Goal: Information Seeking & Learning: Check status

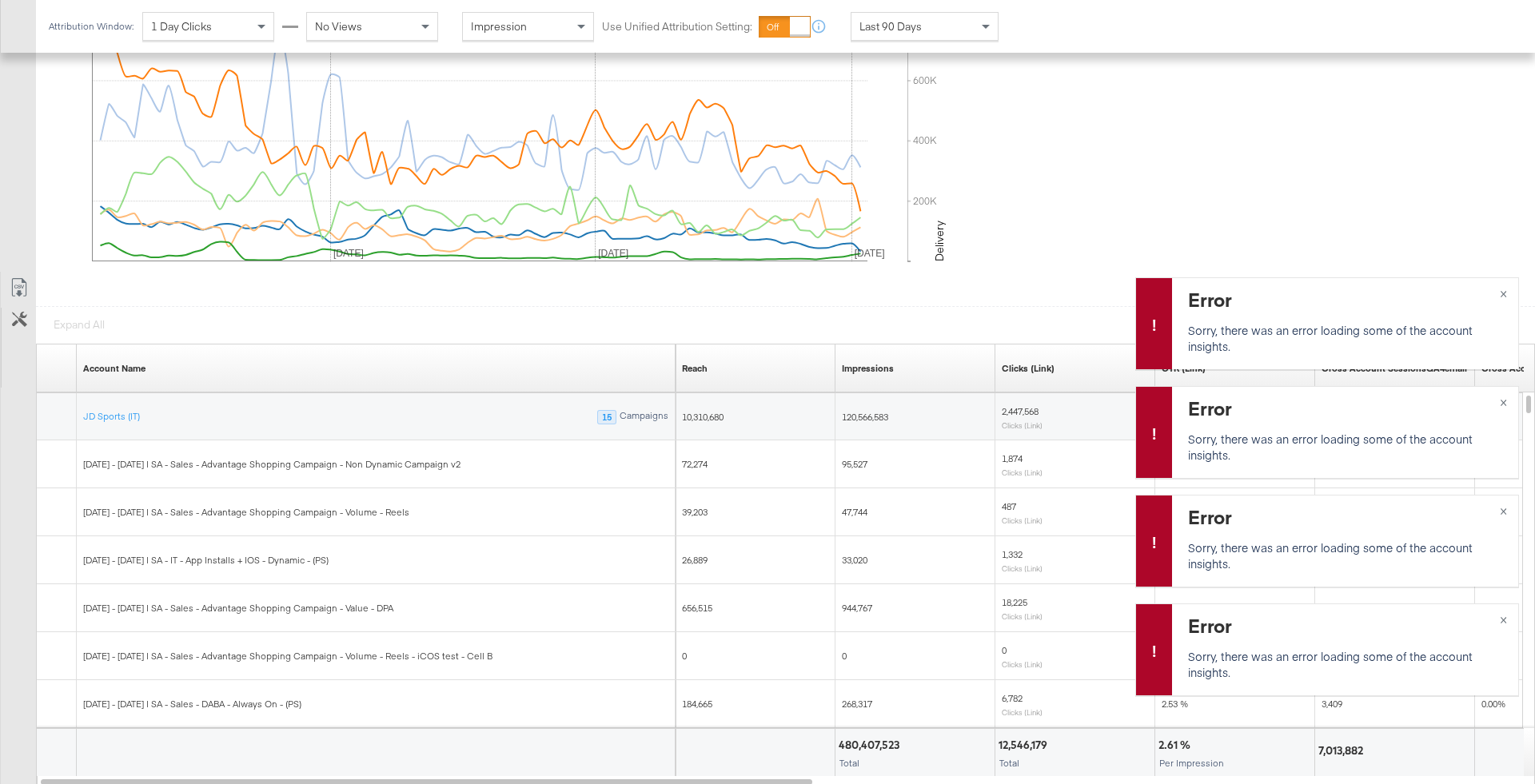
scroll to position [751, 0]
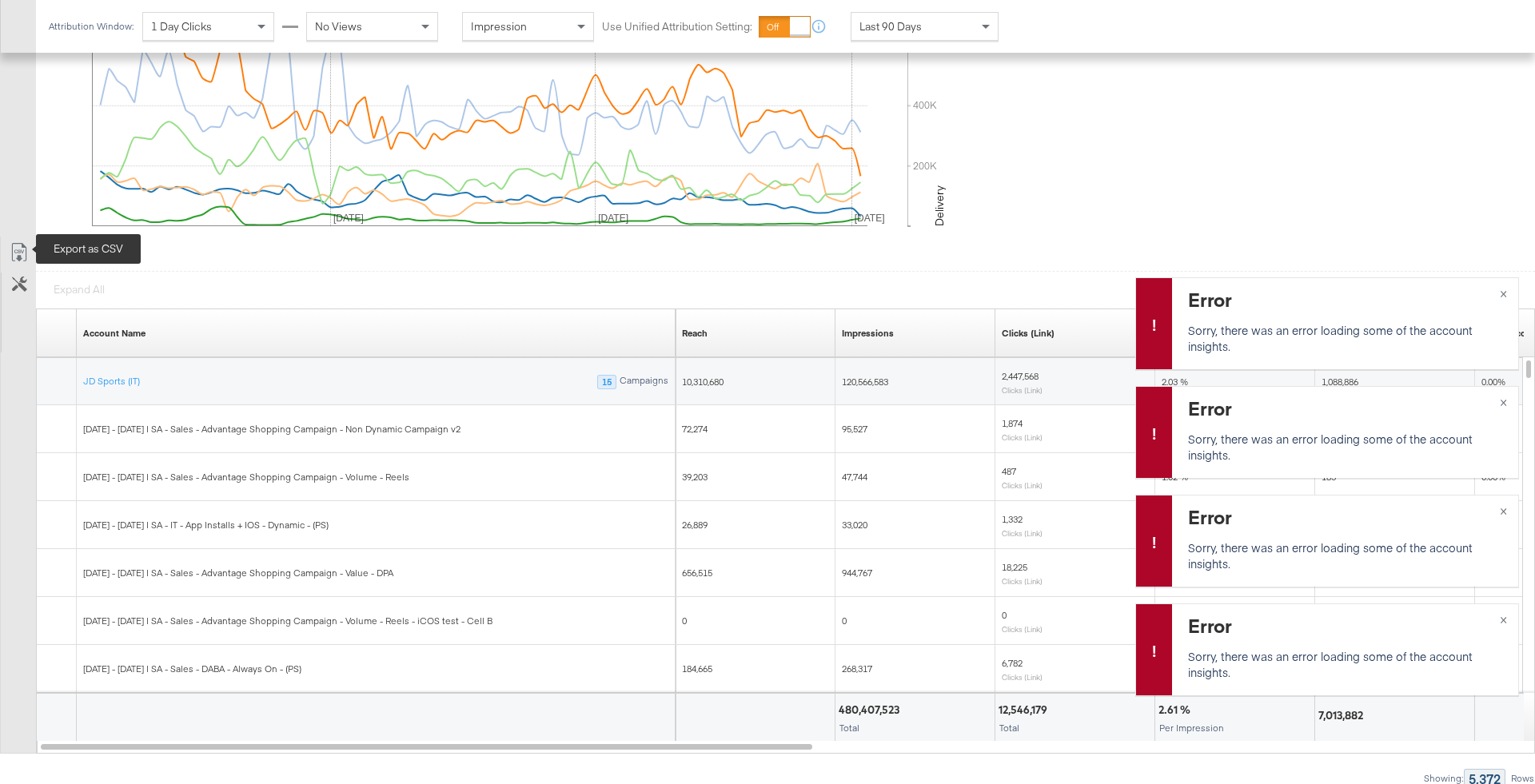
click at [11, 243] on icon at bounding box center [19, 252] width 19 height 19
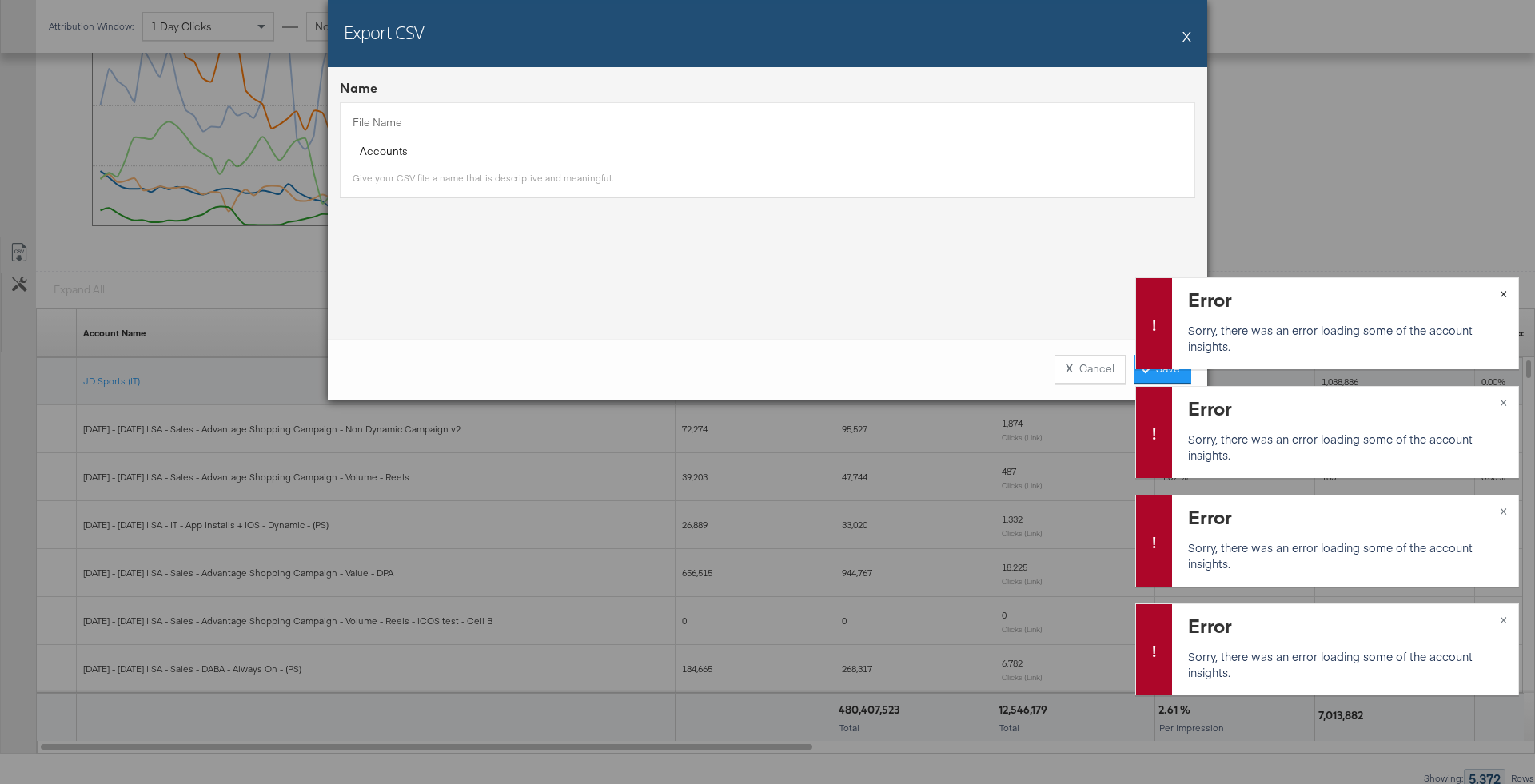
click at [1022, 294] on button "×" at bounding box center [1503, 292] width 30 height 29
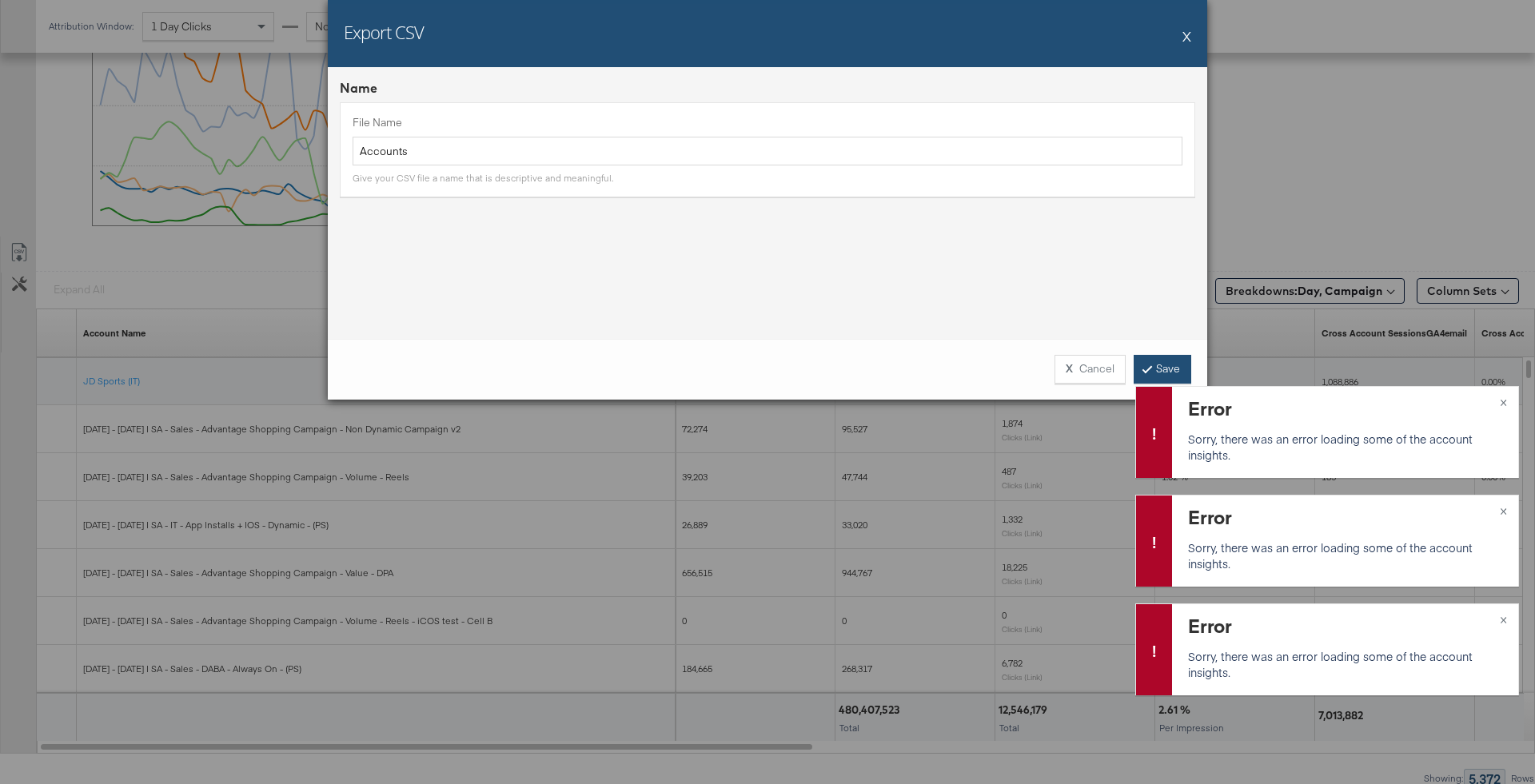
click at [1022, 363] on link "Save" at bounding box center [1162, 369] width 57 height 29
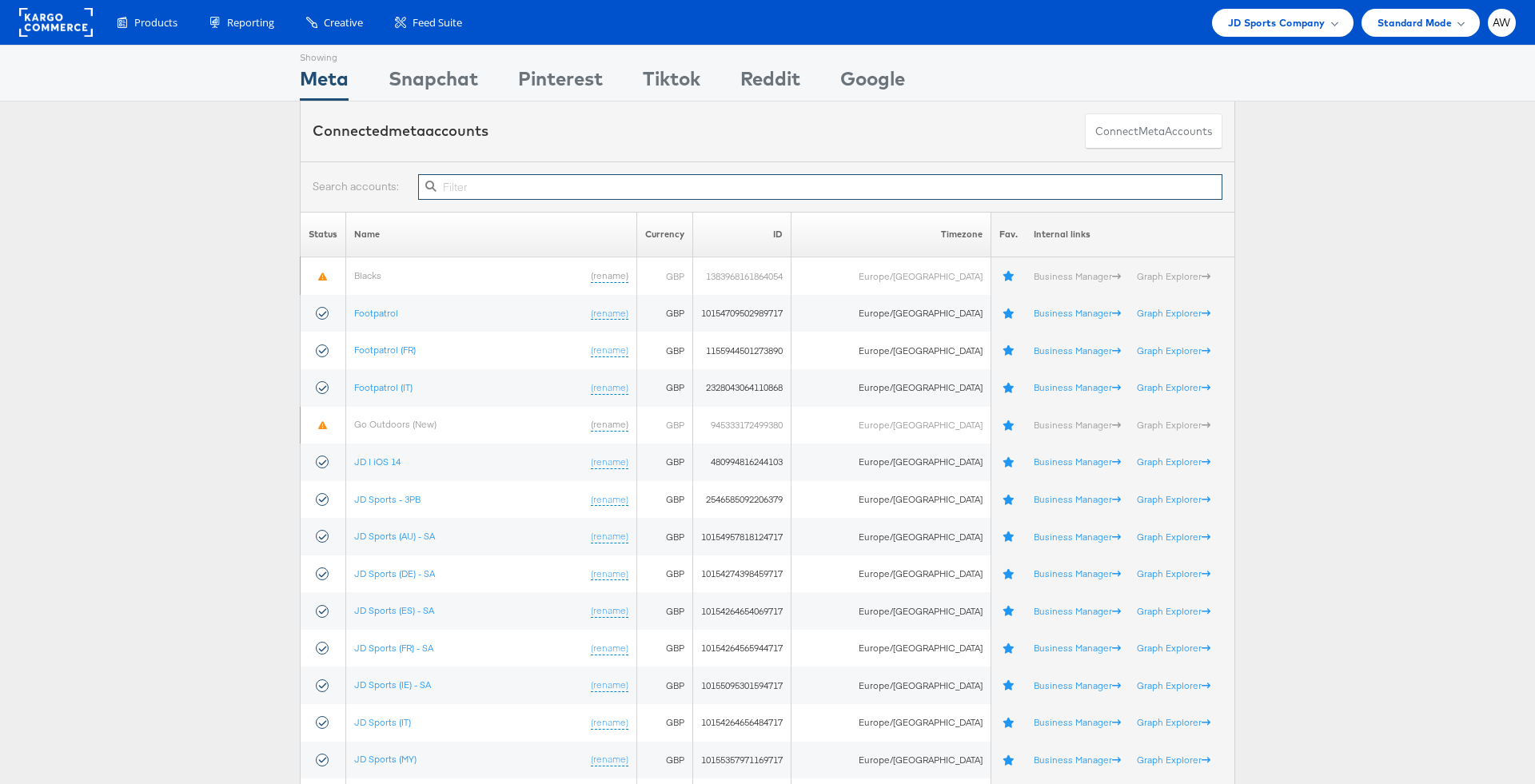
click at [647, 180] on input "text" at bounding box center [819, 186] width 804 height 26
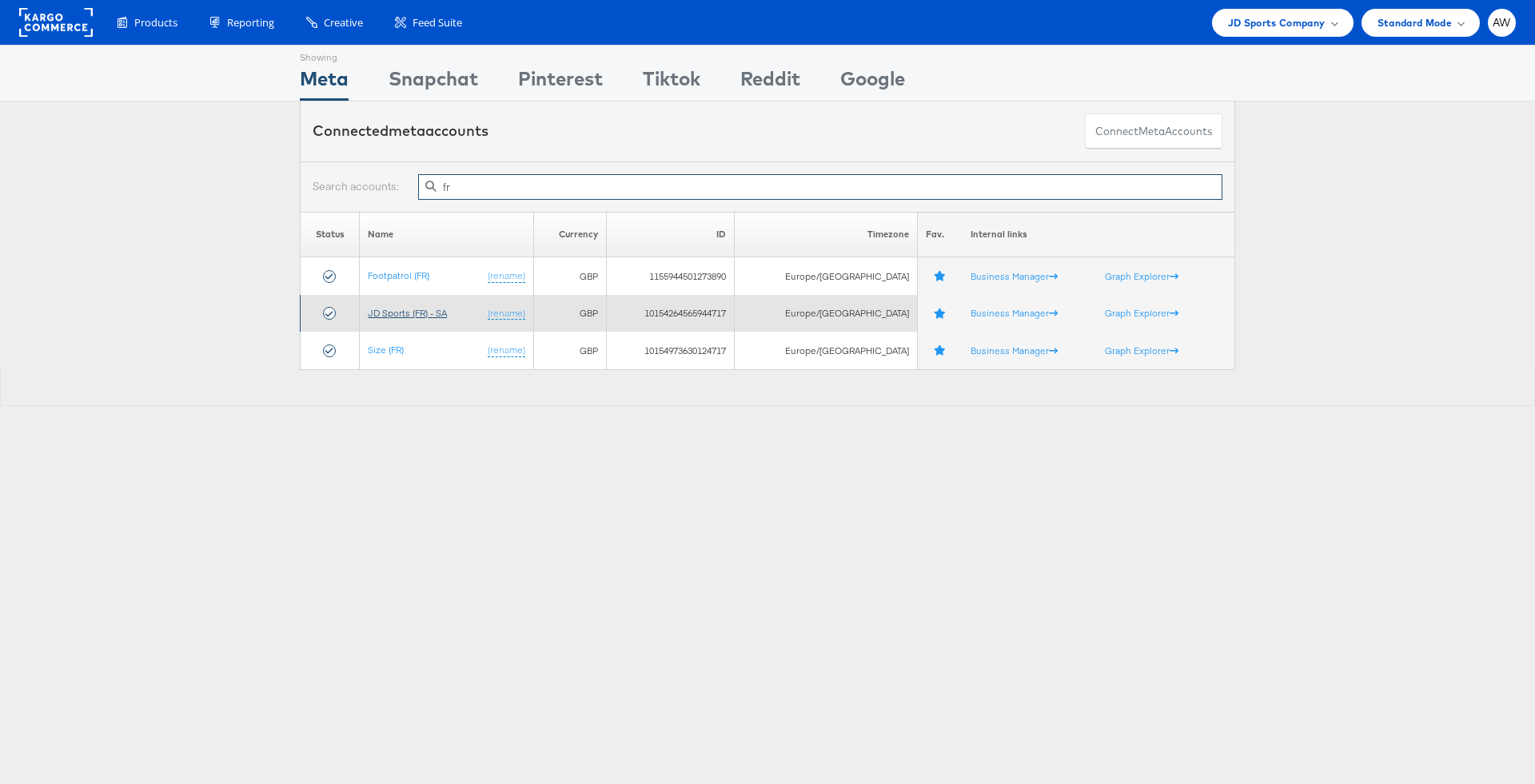
type input "fr"
click at [430, 313] on link "JD Sports (FR) - SA" at bounding box center [406, 313] width 79 height 12
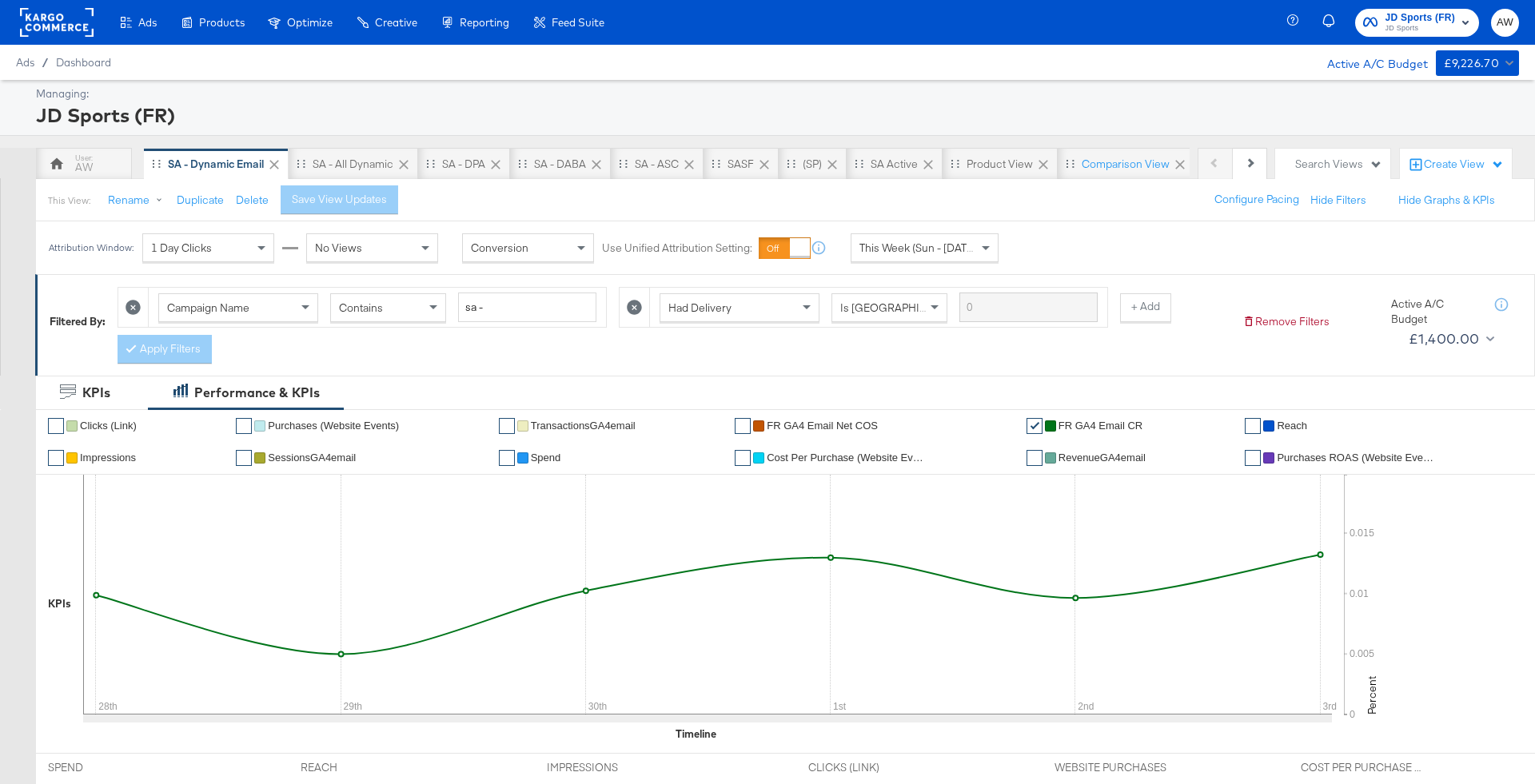
click at [975, 245] on span "This Week (Sun - Today)" at bounding box center [919, 247] width 120 height 14
click at [1055, 257] on div "Oct 3rd 2025" at bounding box center [1042, 253] width 27 height 12
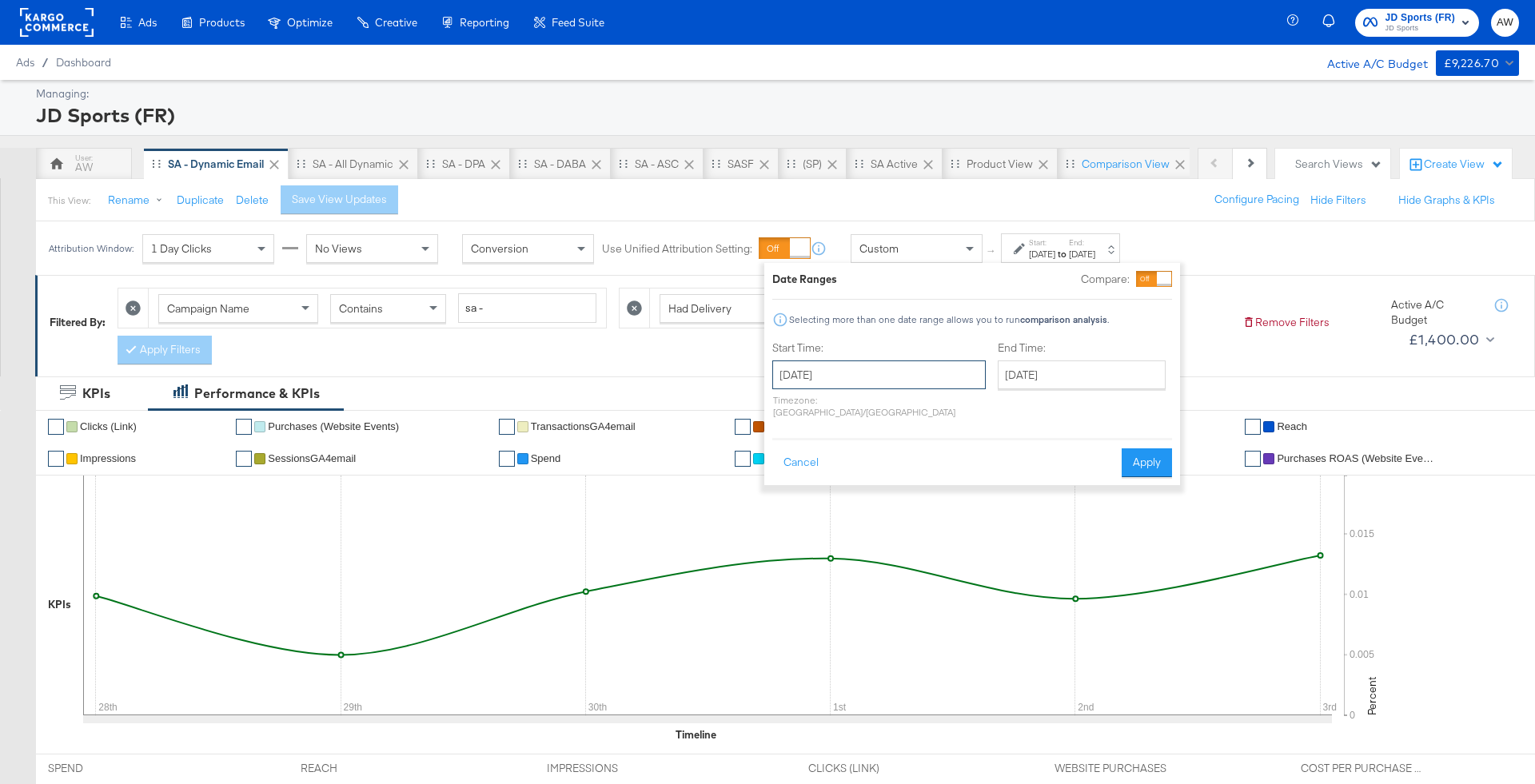
click at [847, 380] on input "October 3rd 2025" at bounding box center [879, 375] width 213 height 29
click at [787, 452] on td "28" at bounding box center [791, 456] width 28 height 23
type input "September 28th 2025"
click at [1088, 355] on div "End Time: October 3rd 2025 ‹ October 2025 › Su Mo Tu We Th Fr Sa 28 29 30 1 2 3…" at bounding box center [1090, 382] width 174 height 85
click at [1088, 377] on input "October 3rd 2025" at bounding box center [1087, 375] width 167 height 29
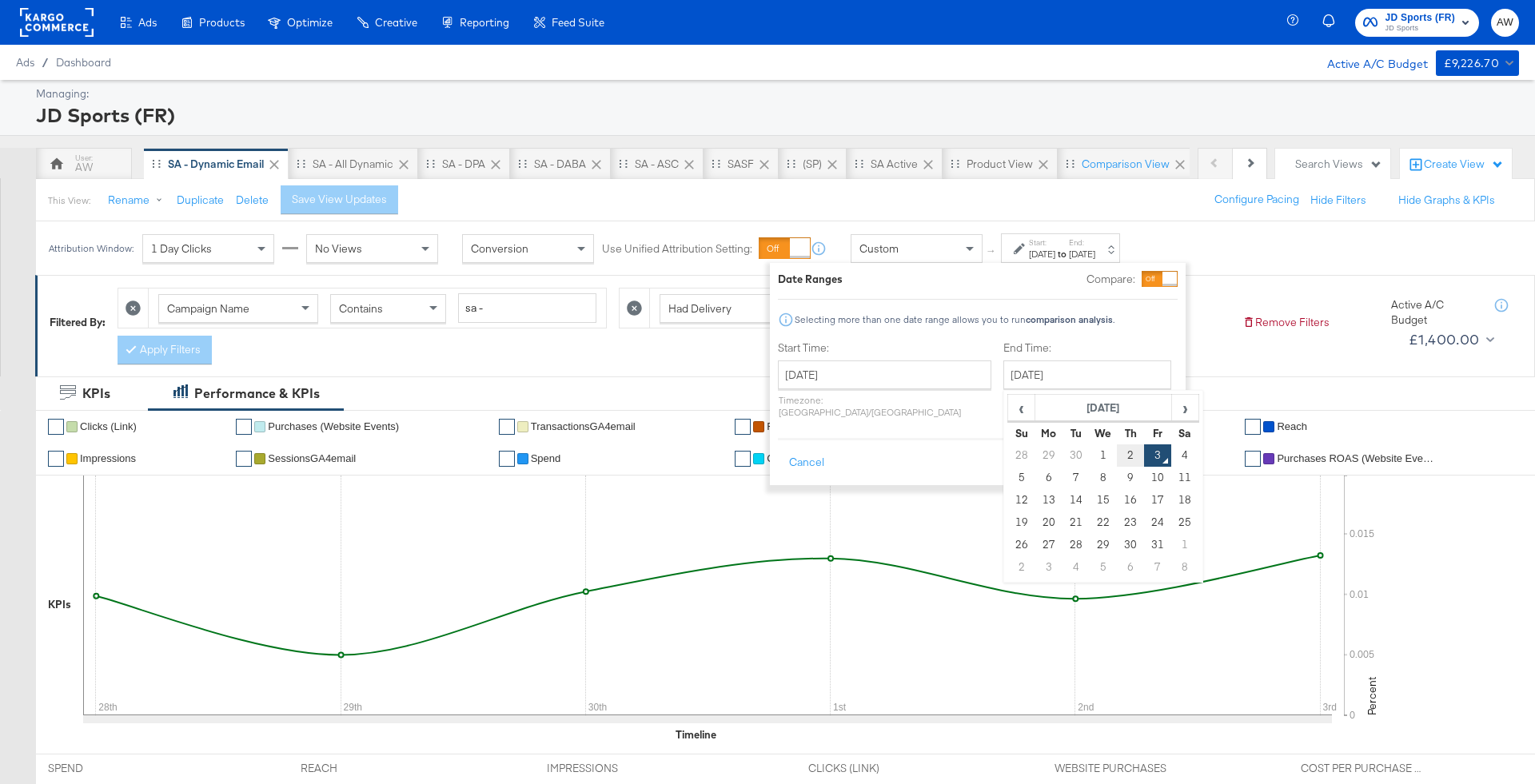
click at [1117, 453] on td "2" at bounding box center [1131, 456] width 28 height 23
type input "October 2nd 2025"
click at [1159, 448] on button "Apply" at bounding box center [1154, 462] width 50 height 29
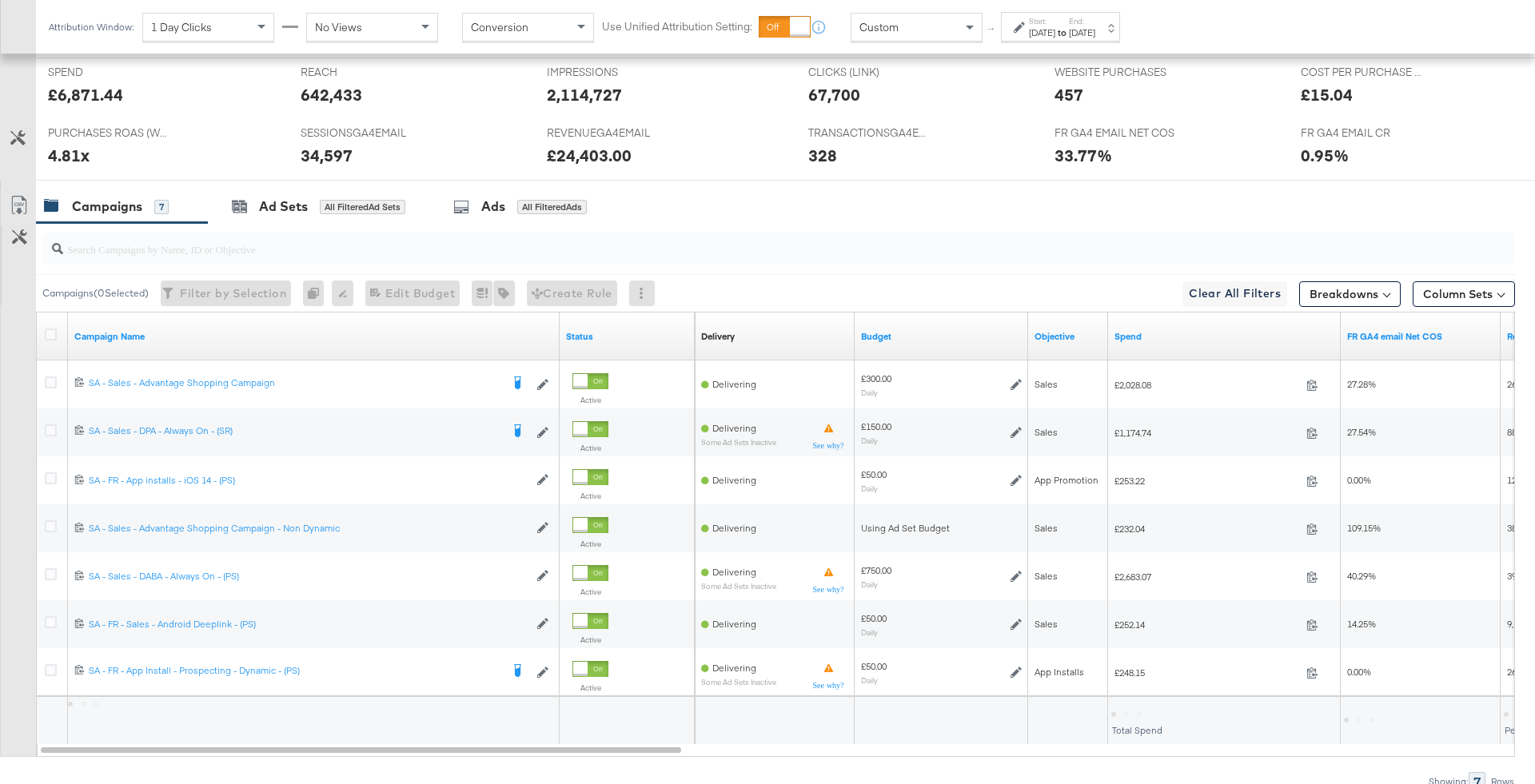
scroll to position [713, 0]
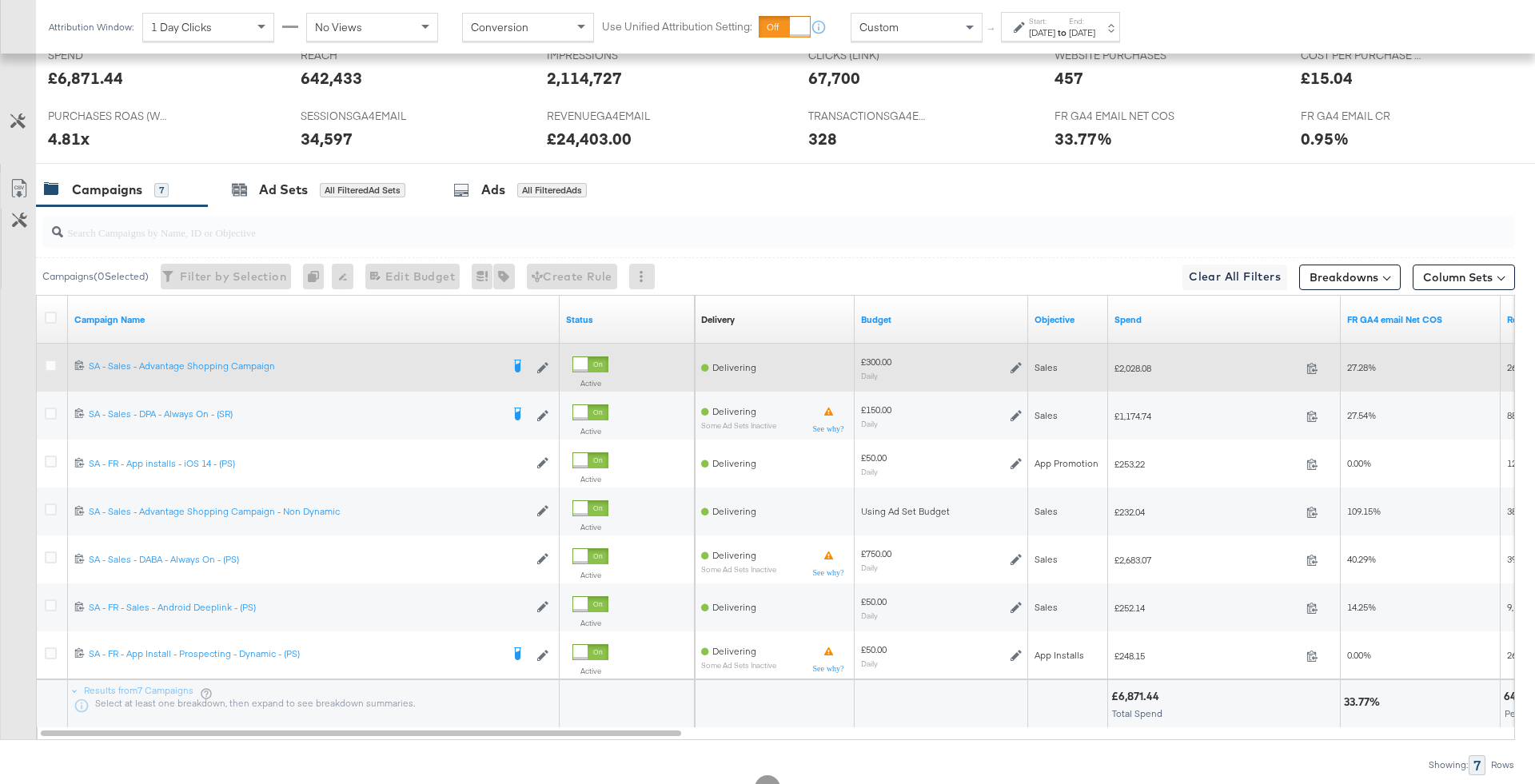
click at [1137, 363] on span "£2,028.08" at bounding box center [1207, 368] width 186 height 12
copy span "2,028.08"
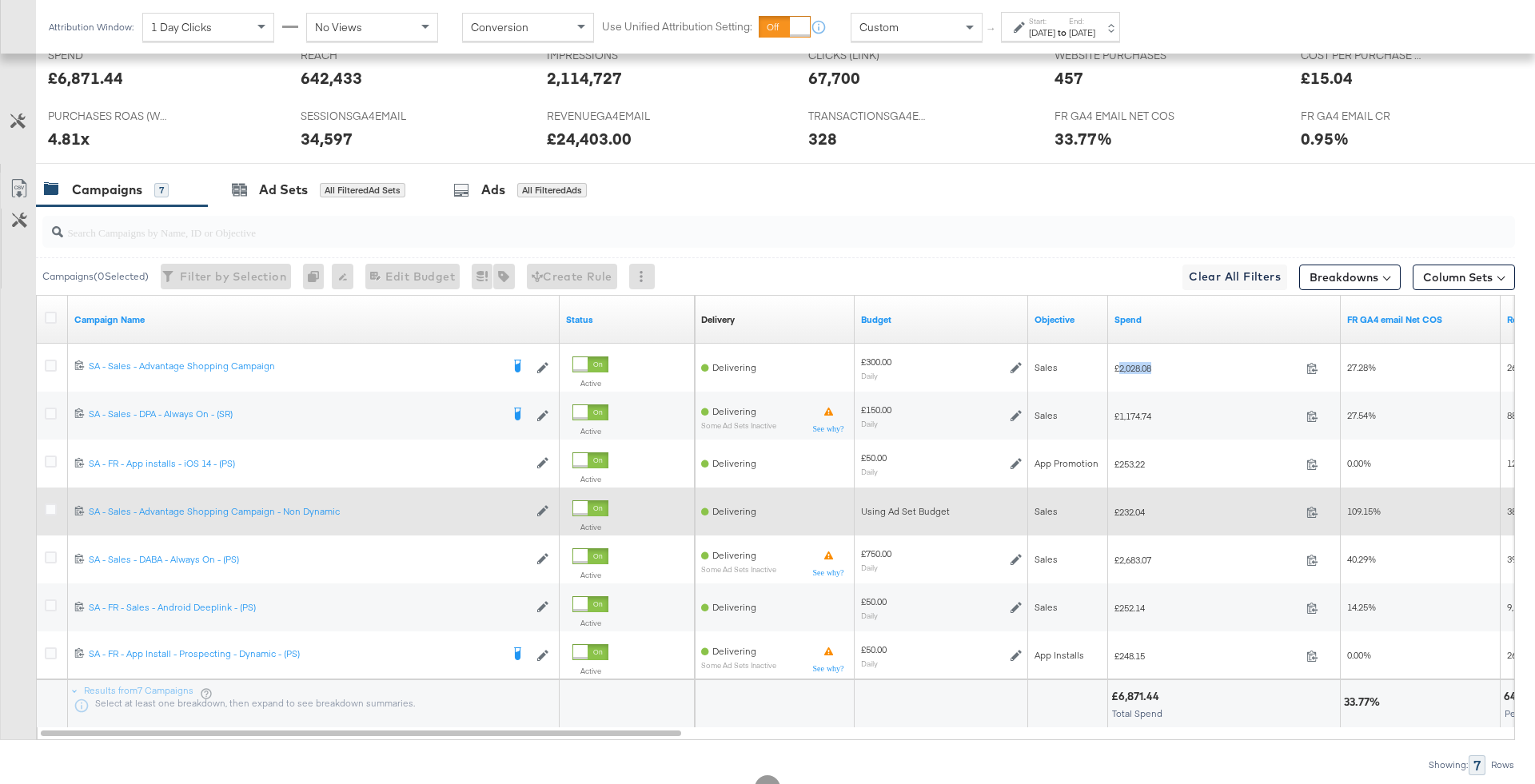
click at [1131, 506] on span "£232.04" at bounding box center [1207, 512] width 186 height 12
copy span "232.04"
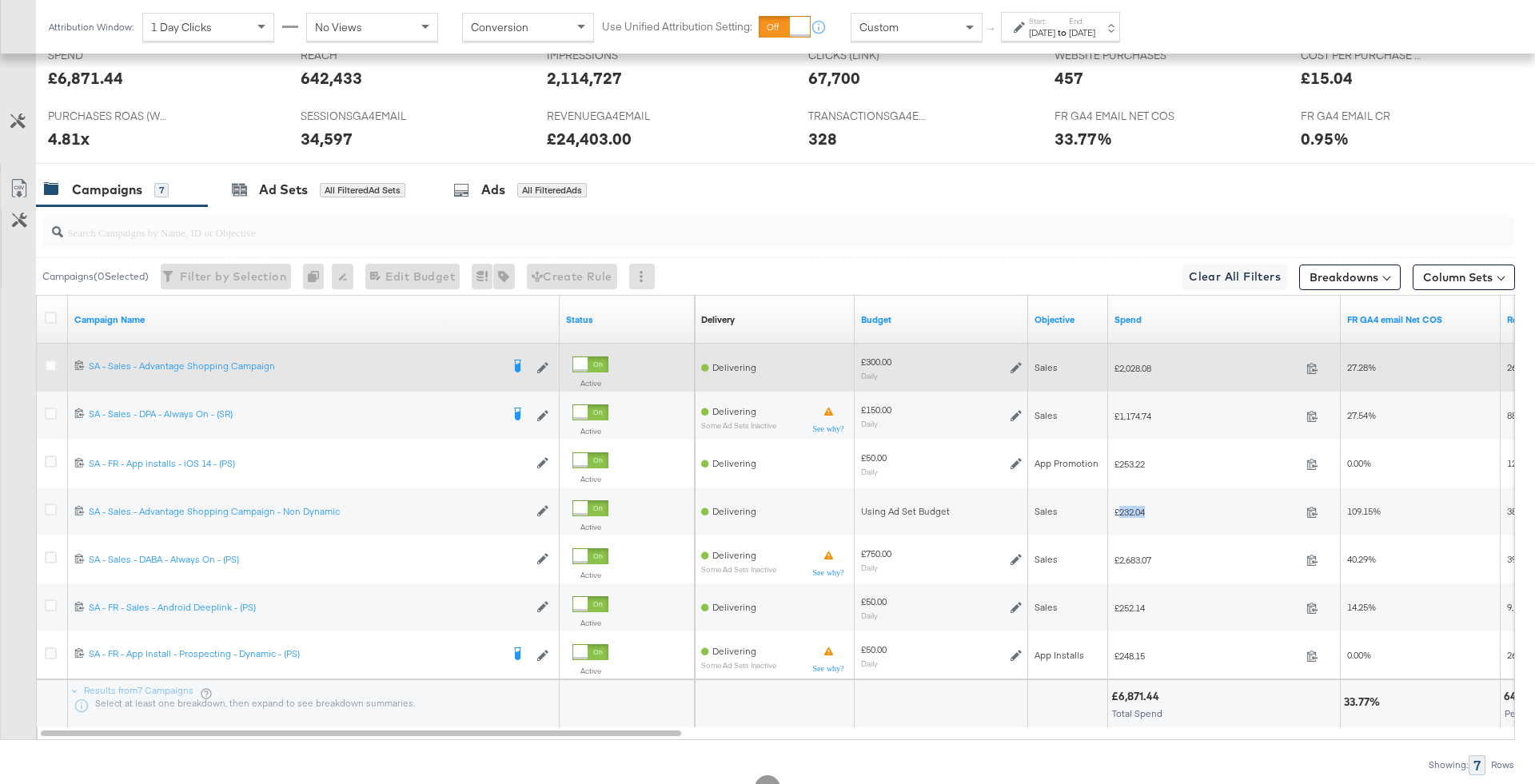
click at [1016, 363] on icon at bounding box center [1016, 368] width 11 height 11
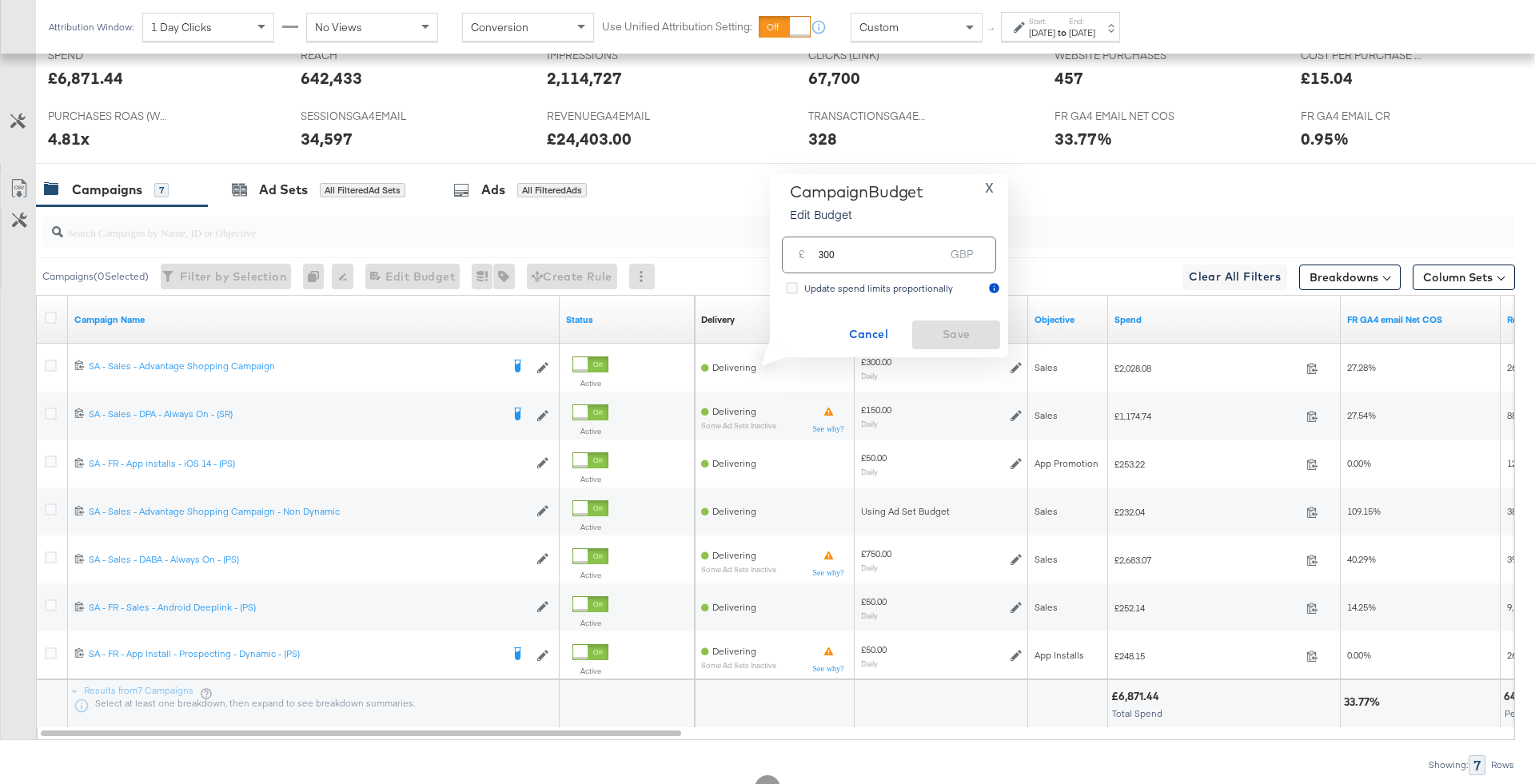
click at [878, 258] on input "300" at bounding box center [880, 248] width 127 height 34
click at [926, 49] on div "Attribution Window: 1 Day Clicks No Views Conversion Use Unified Attribution Se…" at bounding box center [588, 27] width 1104 height 53
click at [917, 33] on div "Custom" at bounding box center [916, 27] width 130 height 28
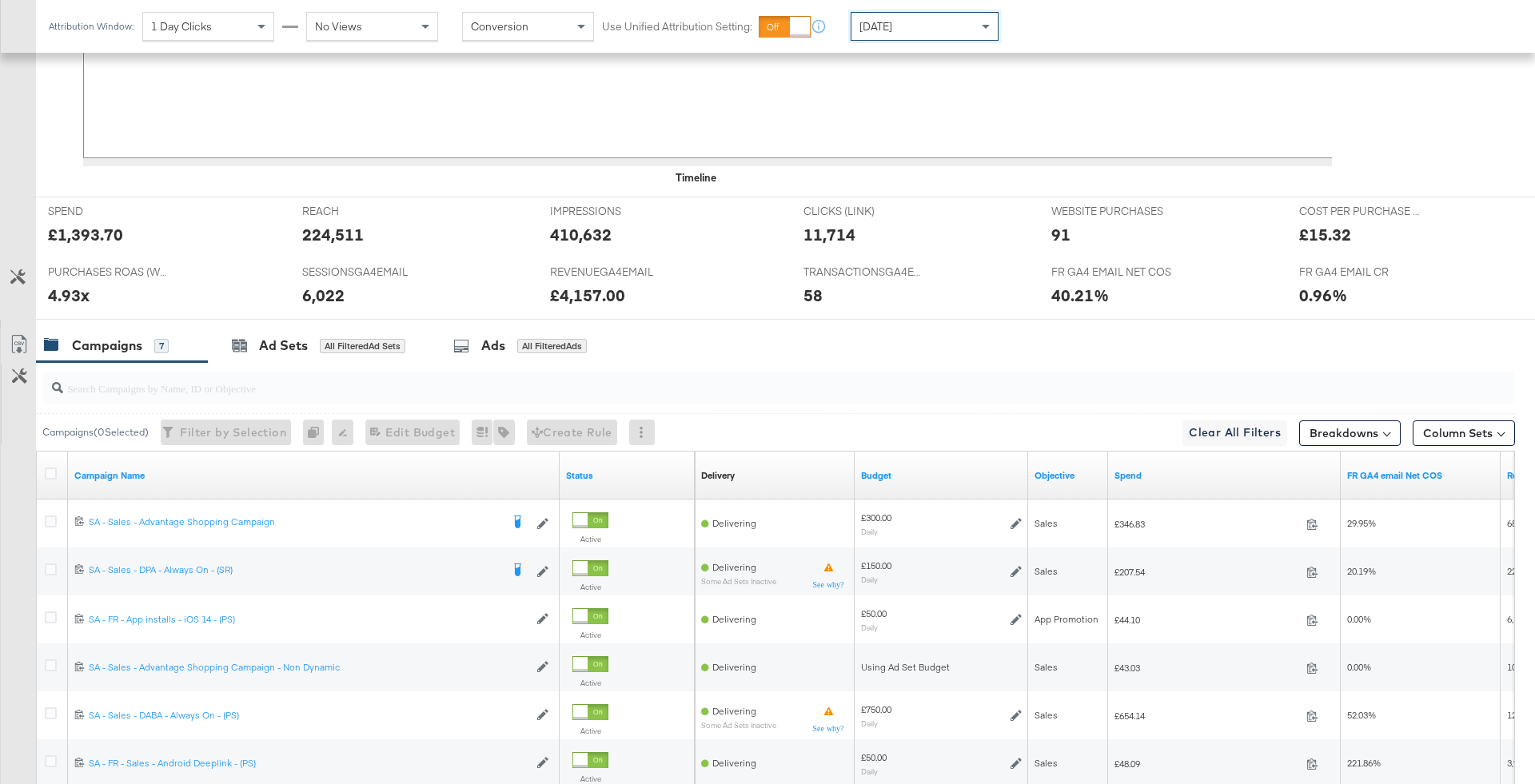
scroll to position [713, 0]
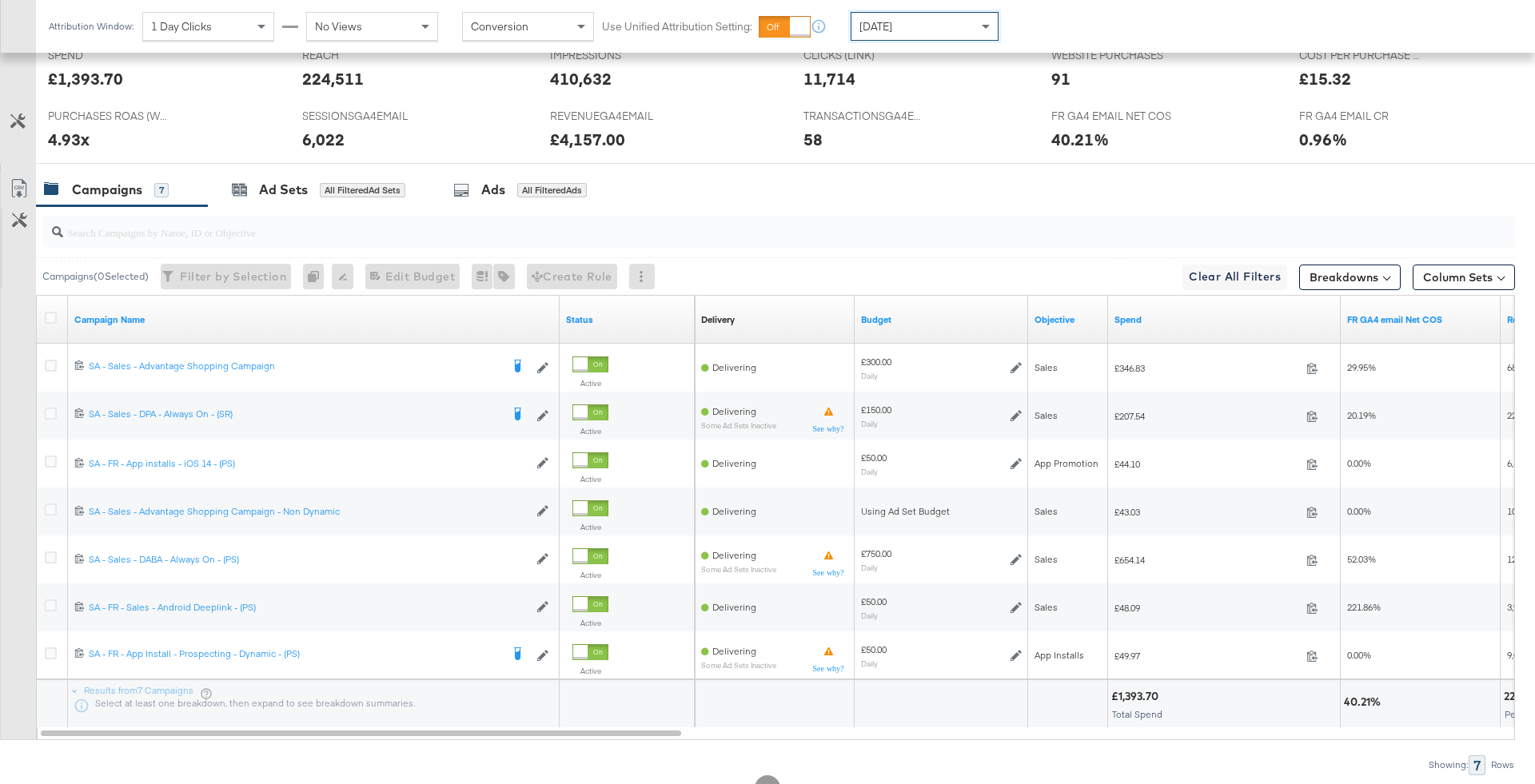
click at [938, 25] on div "[DATE]" at bounding box center [925, 26] width 147 height 28
click at [1039, 30] on div "Oct 3rd 2025" at bounding box center [1042, 32] width 27 height 12
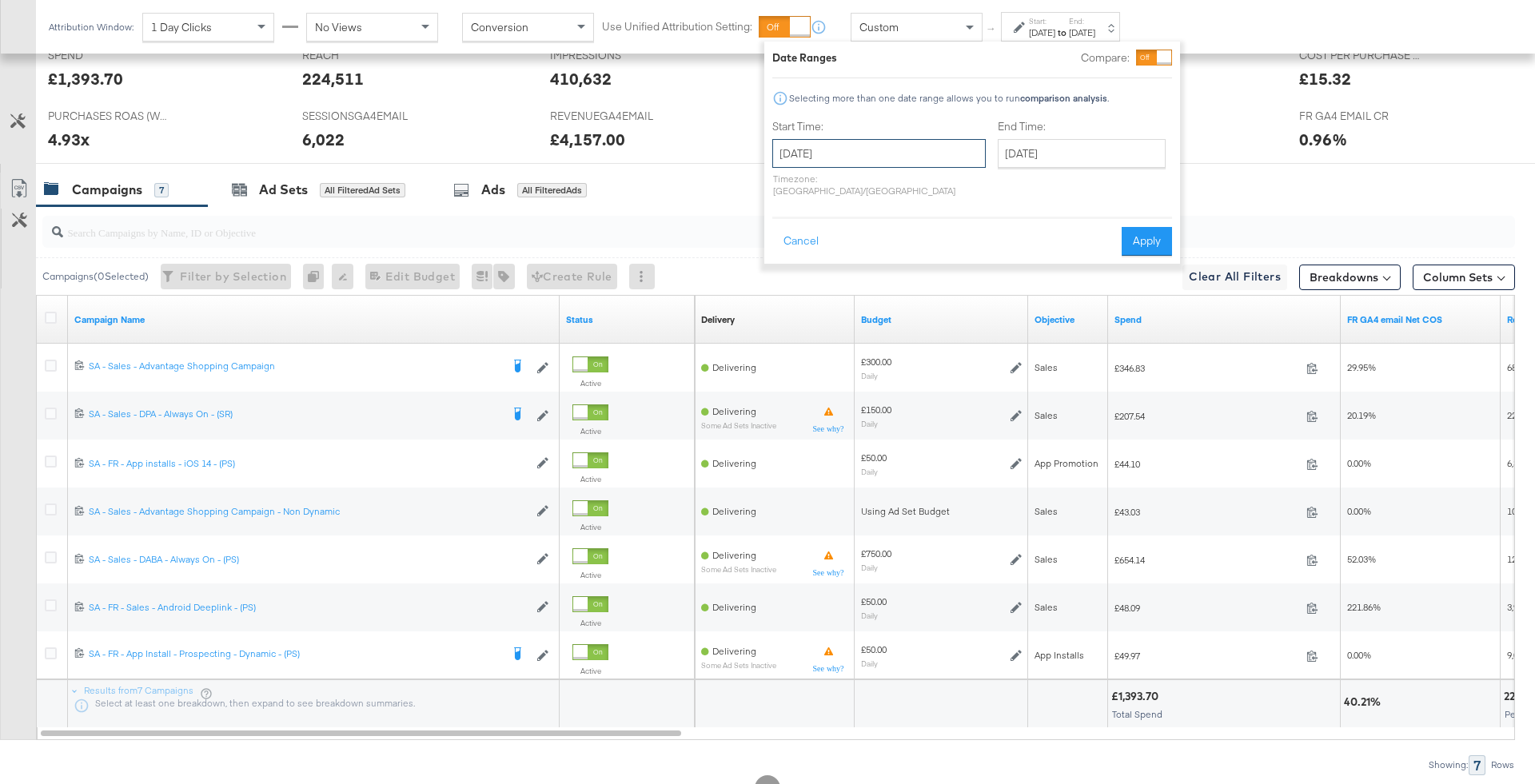
click at [900, 156] on input "October 3rd 2025" at bounding box center [879, 153] width 213 height 29
click at [790, 230] on td "28" at bounding box center [791, 234] width 28 height 23
type input "September 28th 2025"
click at [1028, 147] on input "October 3rd 2025" at bounding box center [1087, 153] width 167 height 29
click at [1117, 232] on td "2" at bounding box center [1131, 234] width 28 height 23
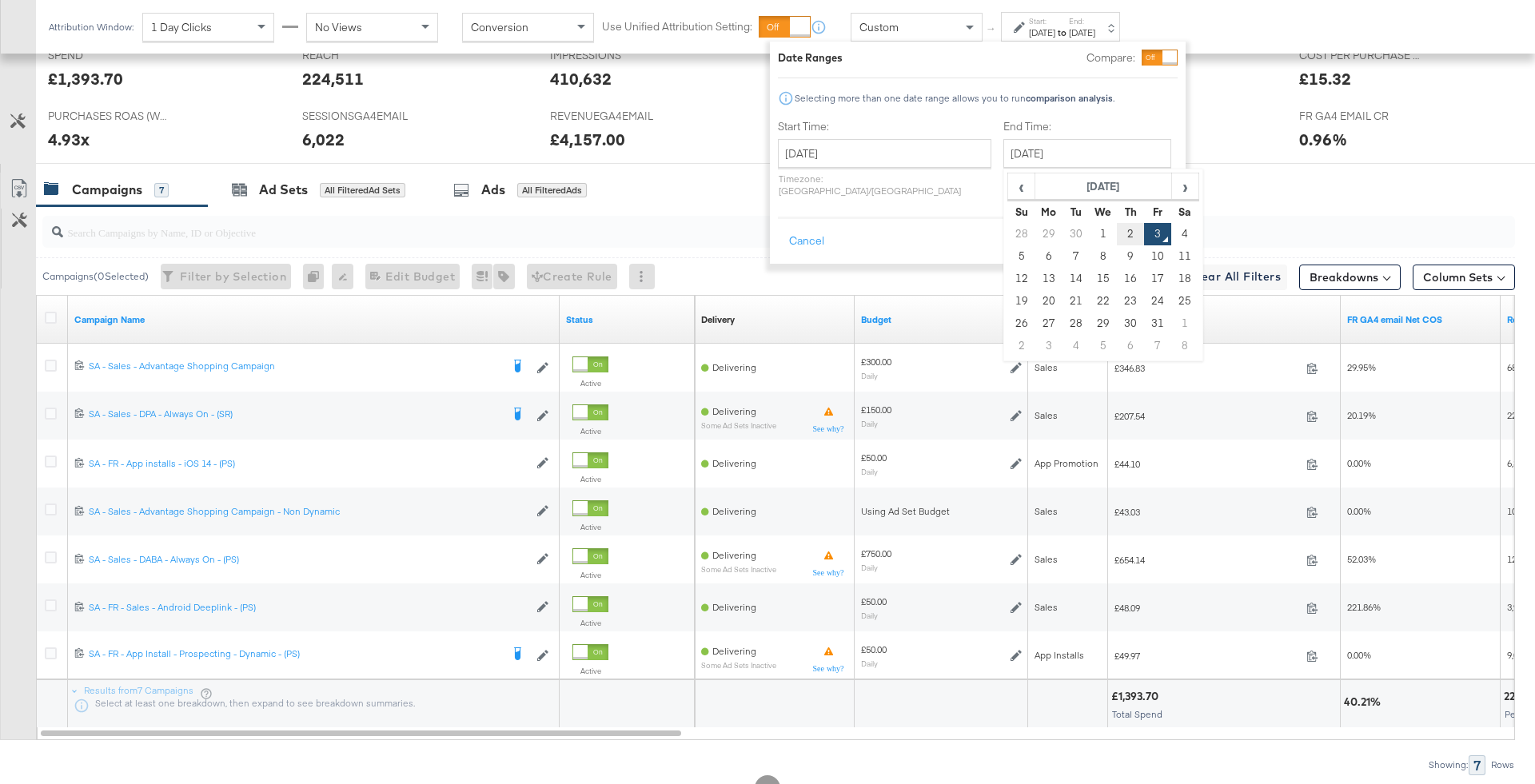
type input "October 2nd 2025"
click at [1167, 227] on button "Apply" at bounding box center [1154, 242] width 50 height 29
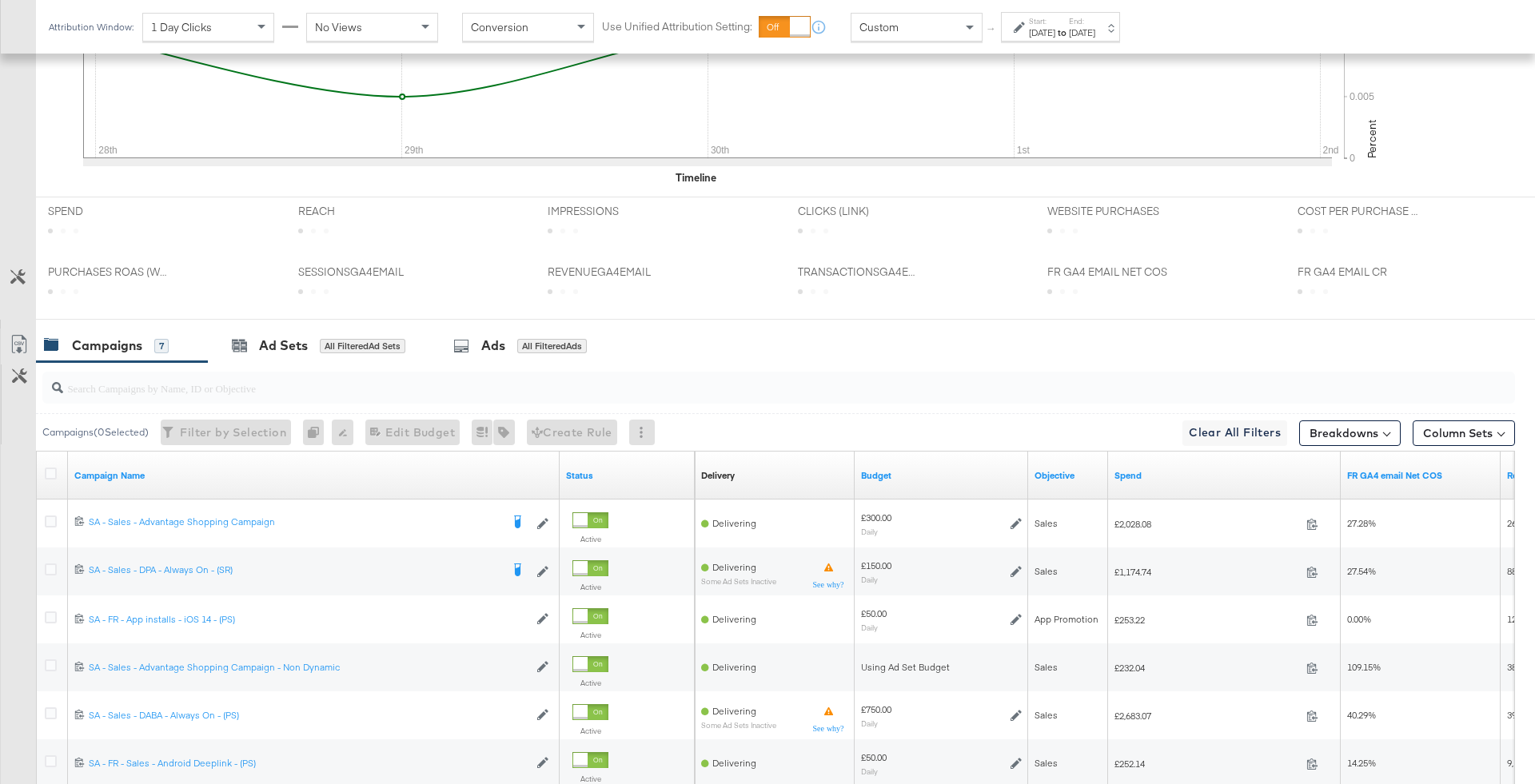
scroll to position [713, 0]
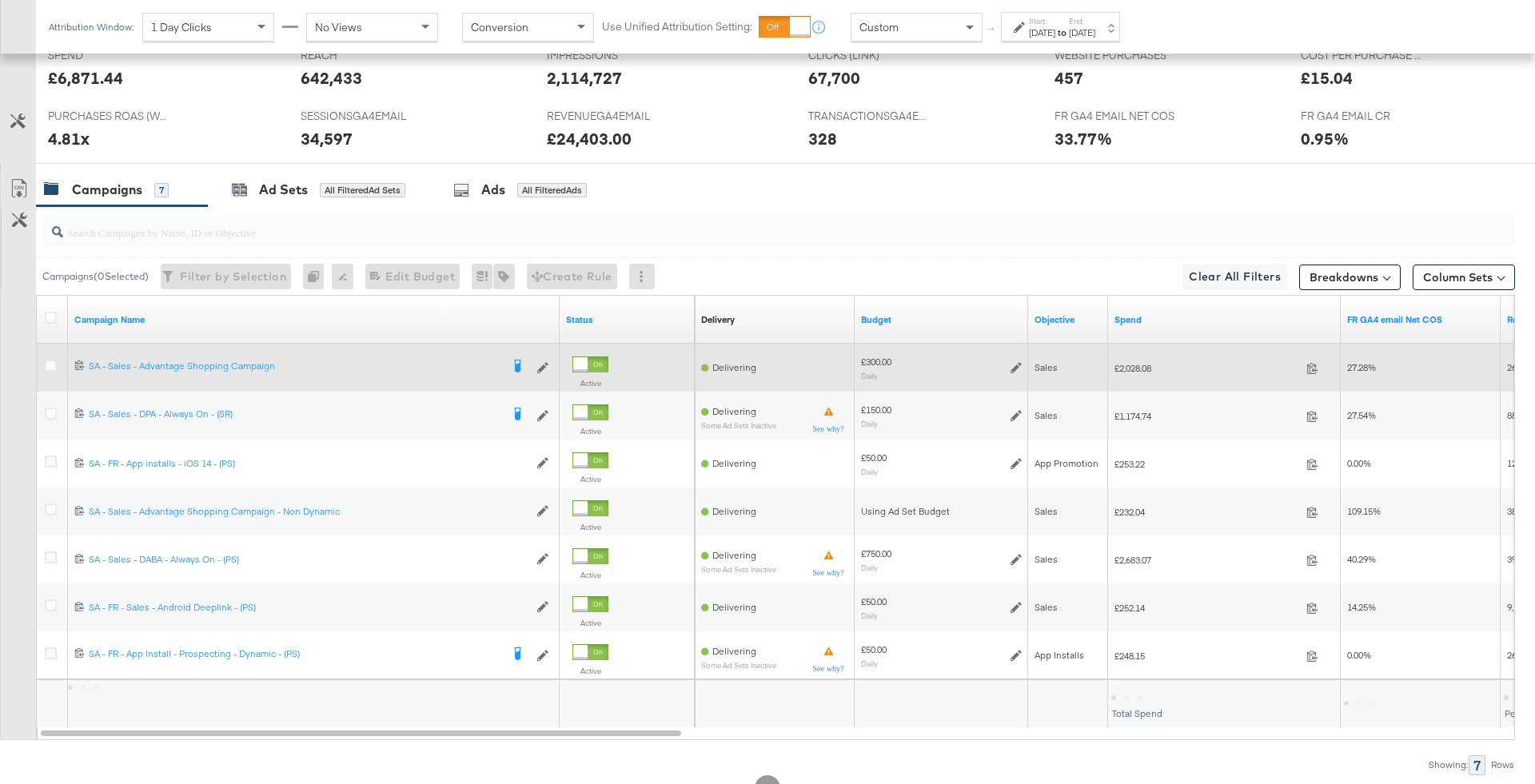
click at [1015, 363] on icon at bounding box center [1016, 368] width 11 height 11
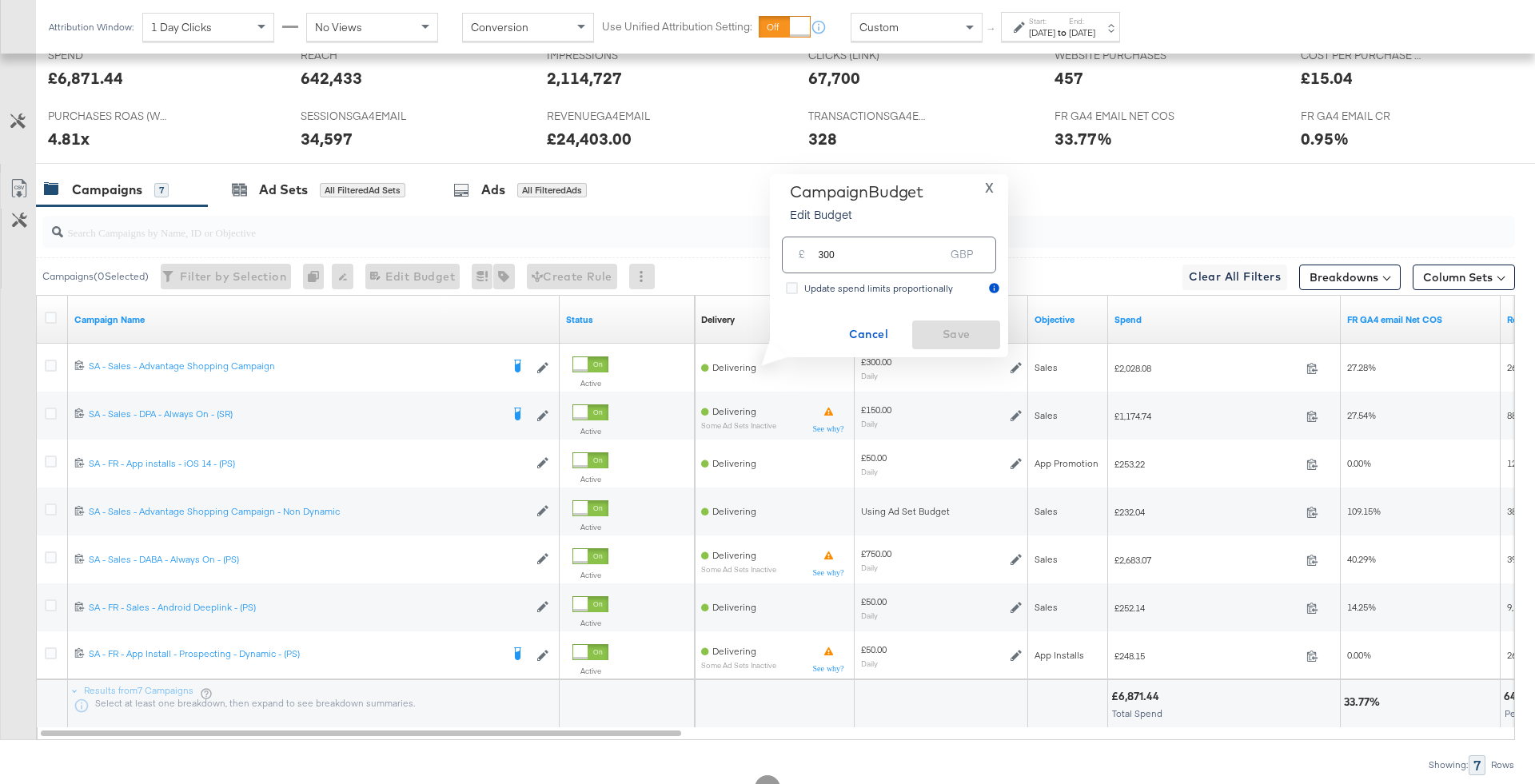
click at [924, 252] on input "300" at bounding box center [880, 248] width 127 height 34
type input "280"
click at [974, 348] on button "Save" at bounding box center [956, 335] width 88 height 29
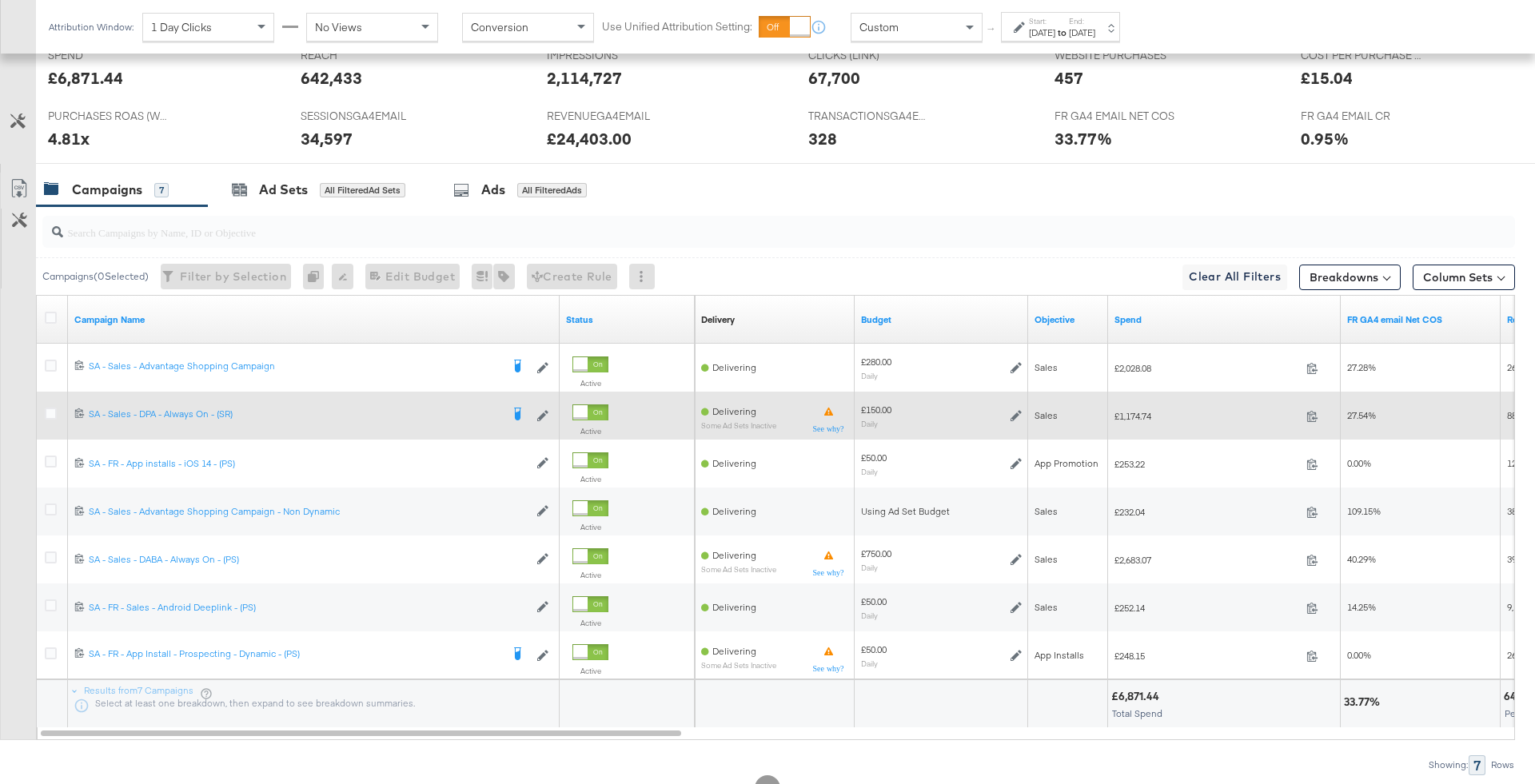
click at [1132, 413] on span "£1,174.74" at bounding box center [1207, 416] width 186 height 12
copy span "1,174.74"
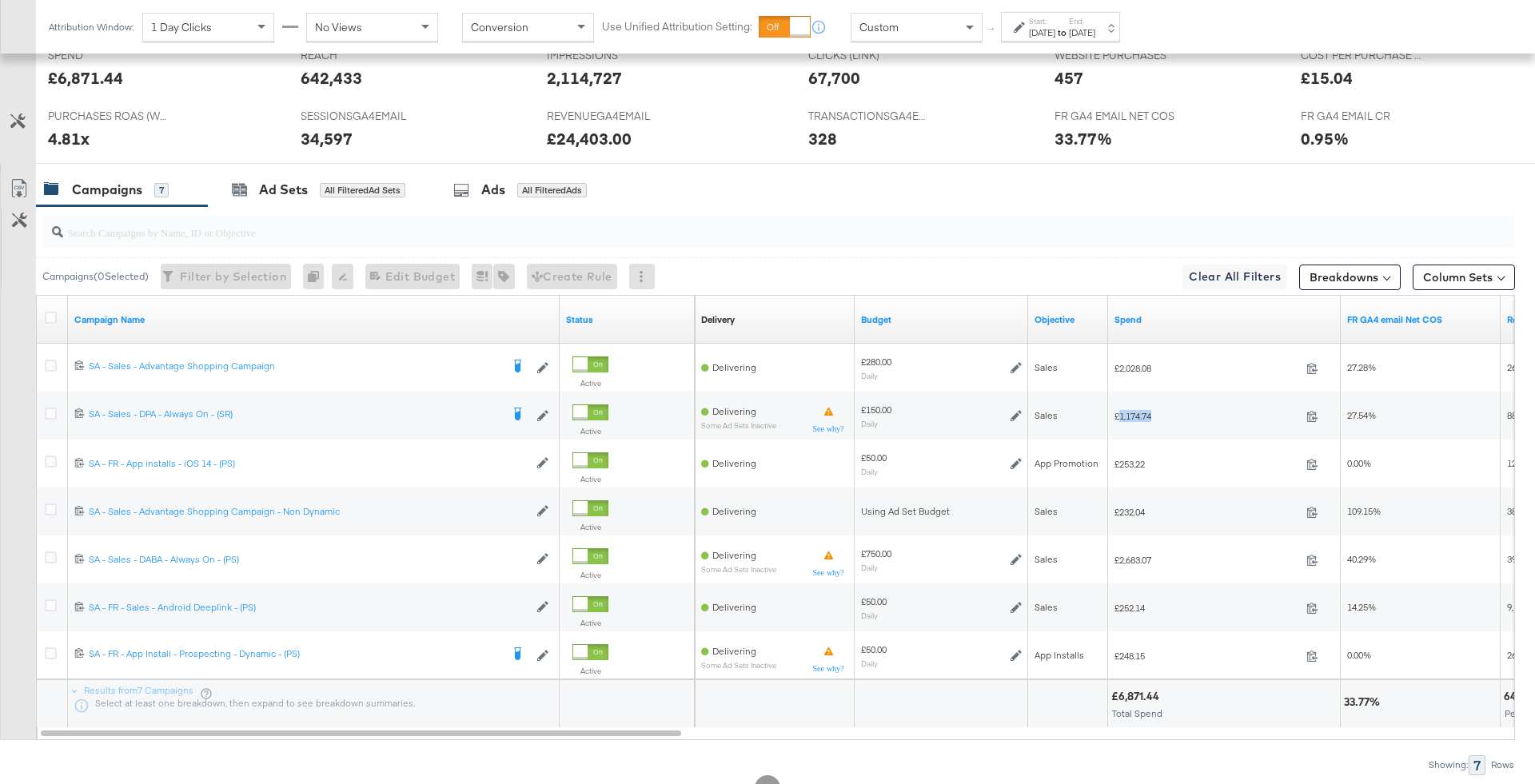
click at [596, 222] on input "search" at bounding box center [721, 225] width 1317 height 31
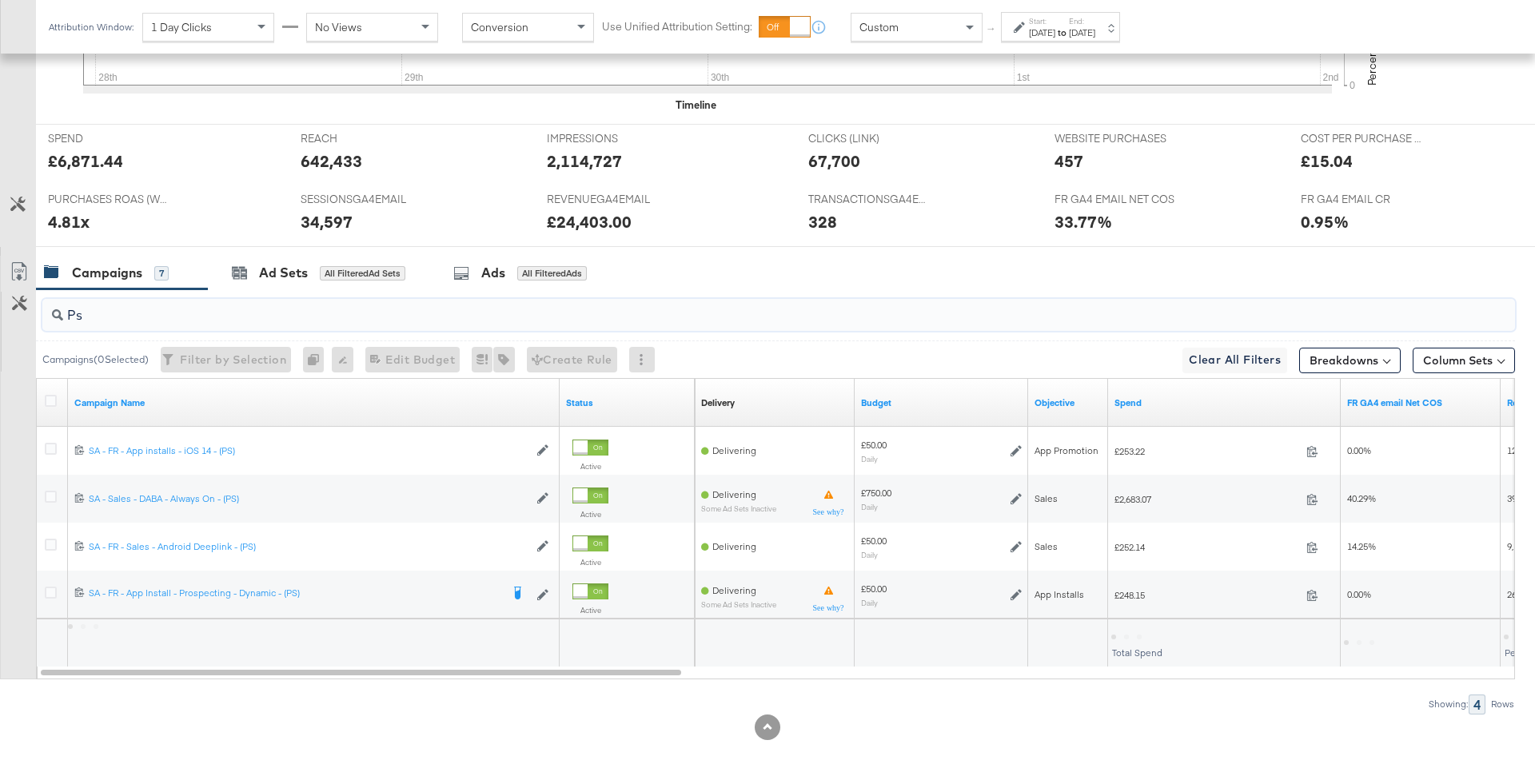
scroll to position [627, 0]
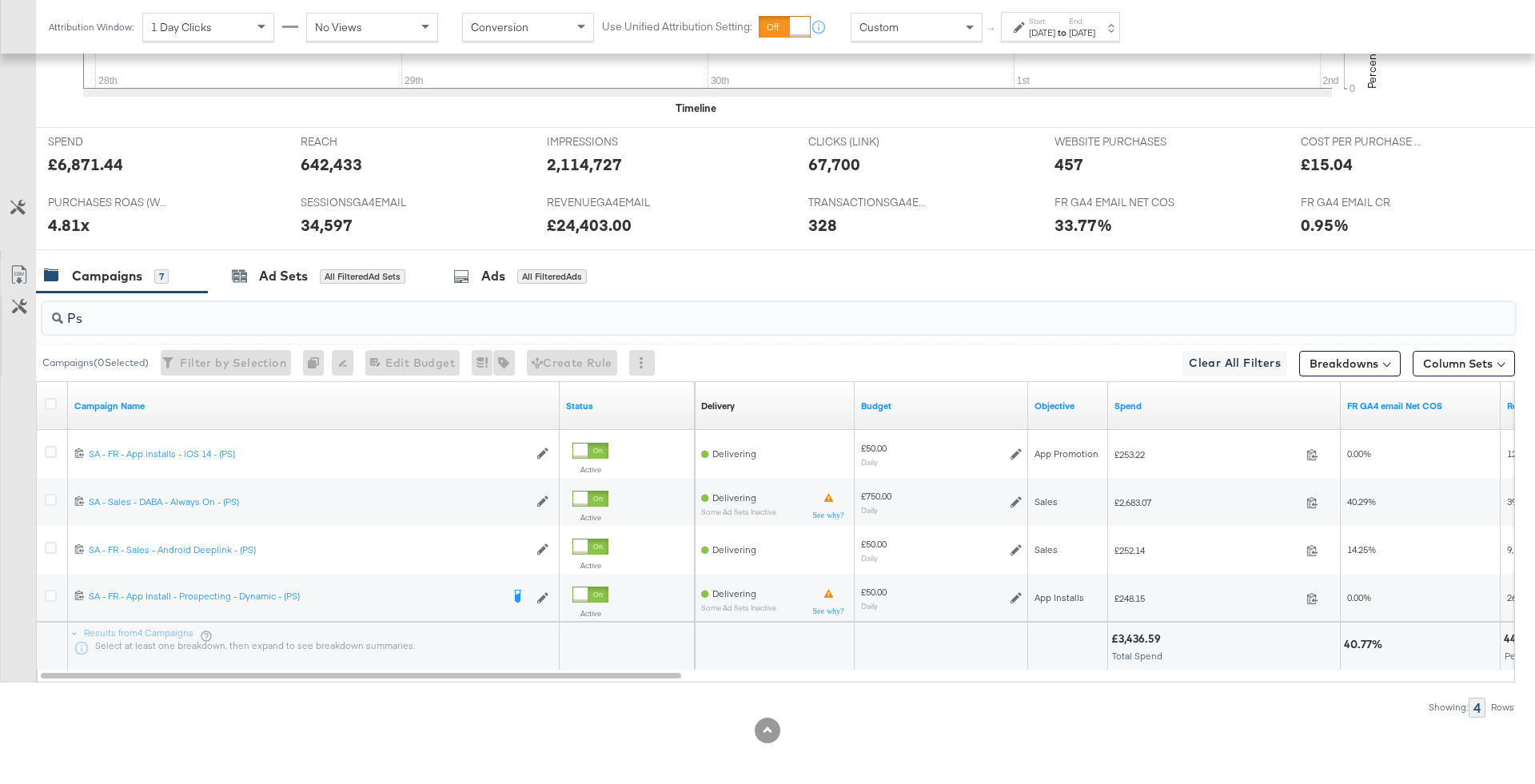
type input "Ps"
click at [1143, 632] on div "£3,436.59" at bounding box center [1138, 639] width 54 height 15
copy div "3,436.59"
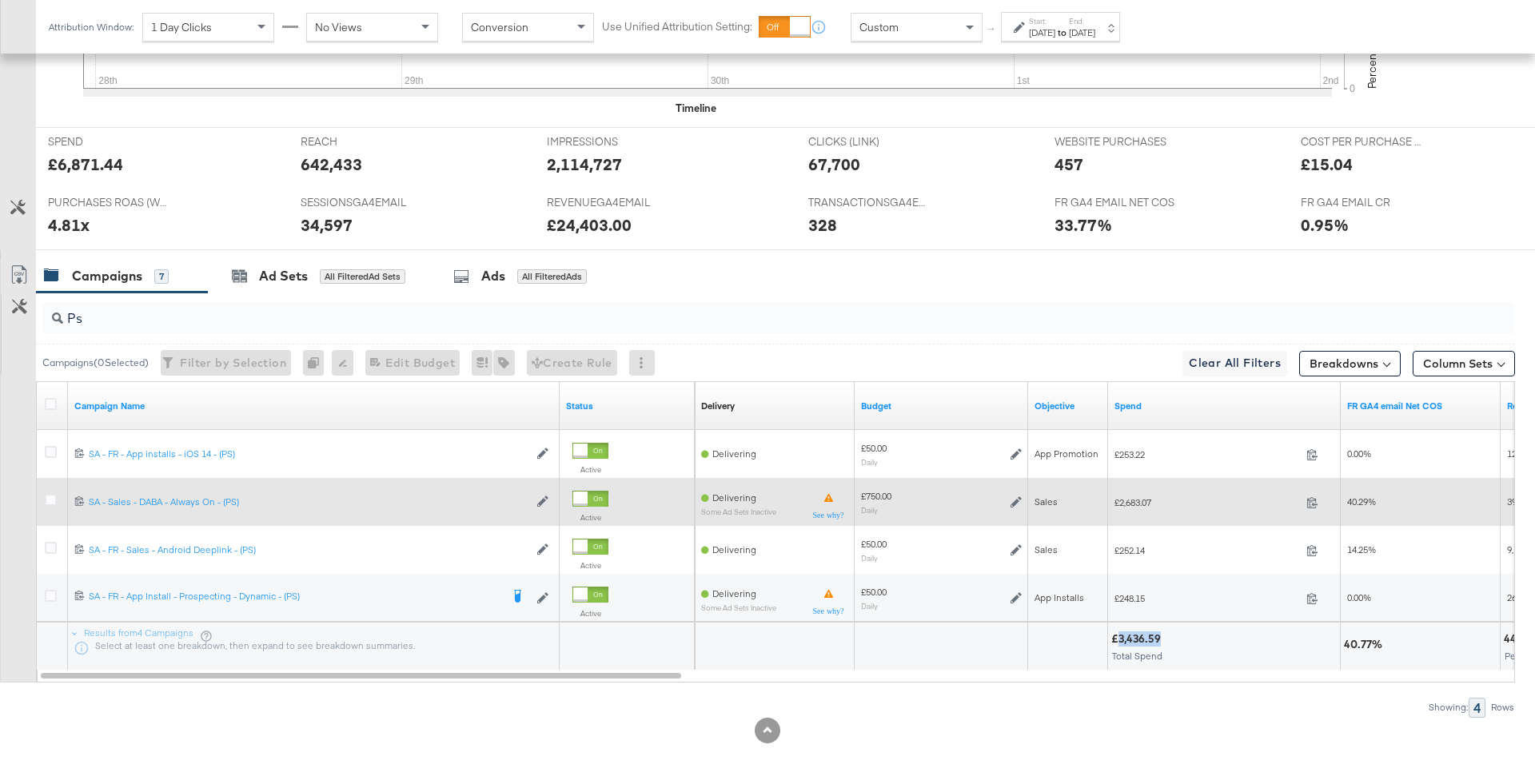
click at [1009, 493] on div "£750.00 Daily" at bounding box center [941, 502] width 161 height 25
click at [1014, 499] on icon at bounding box center [1016, 502] width 11 height 11
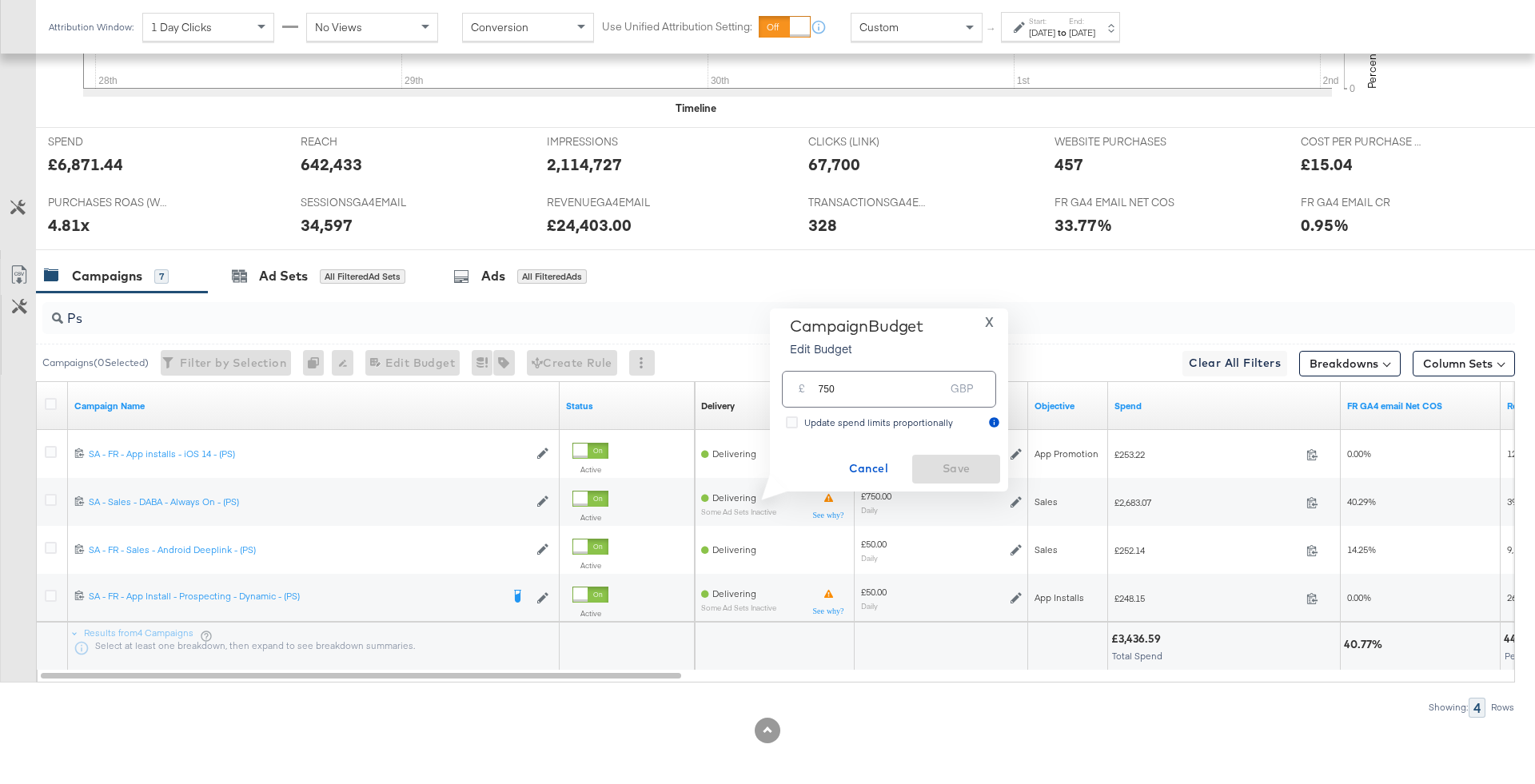
click at [929, 392] on input "750" at bounding box center [880, 382] width 127 height 34
type input "500"
click at [978, 458] on button "Save" at bounding box center [956, 469] width 88 height 29
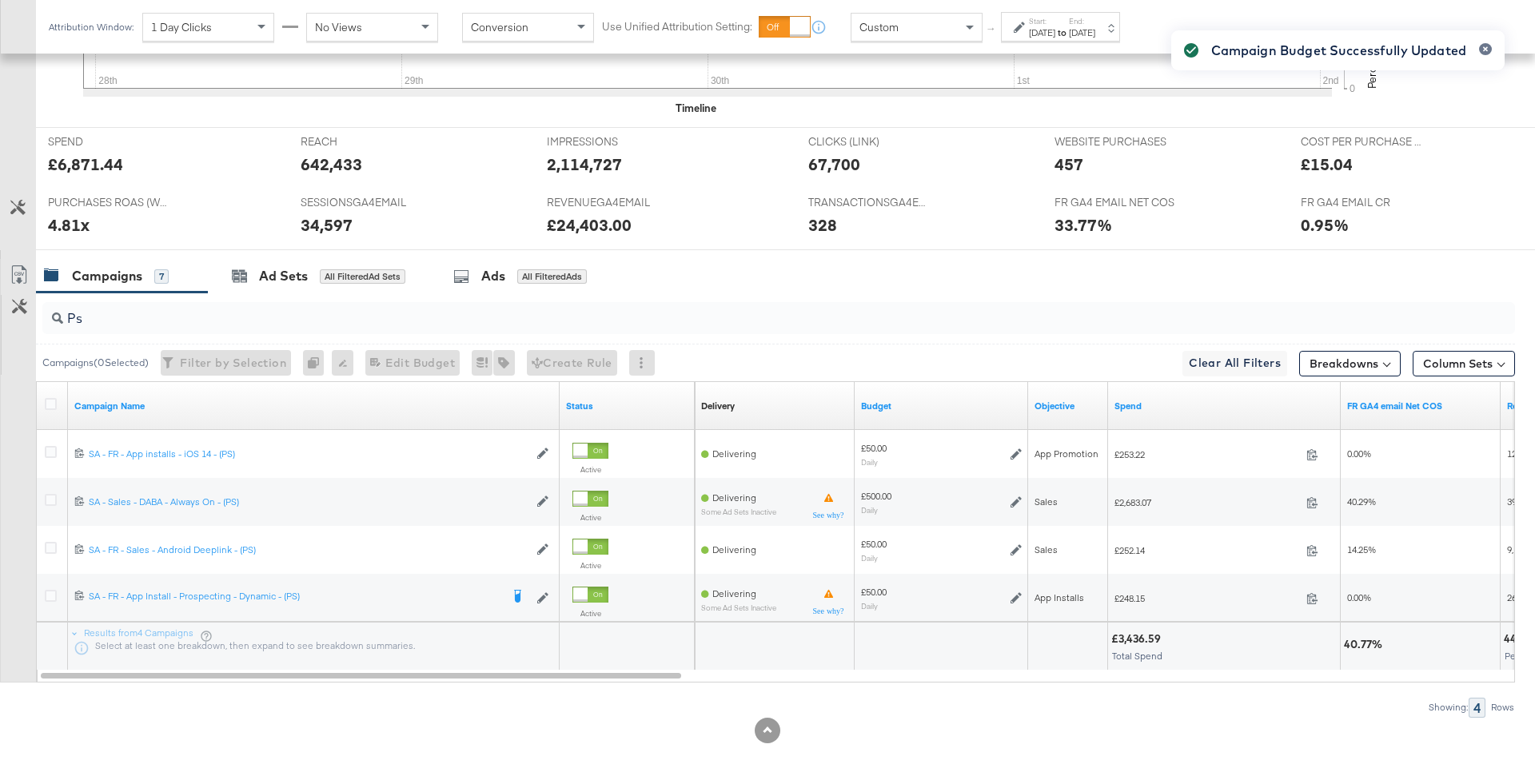
click at [163, 329] on div "Ps" at bounding box center [778, 319] width 1472 height 32
click at [159, 326] on div "Ps" at bounding box center [778, 319] width 1472 height 32
type input "P"
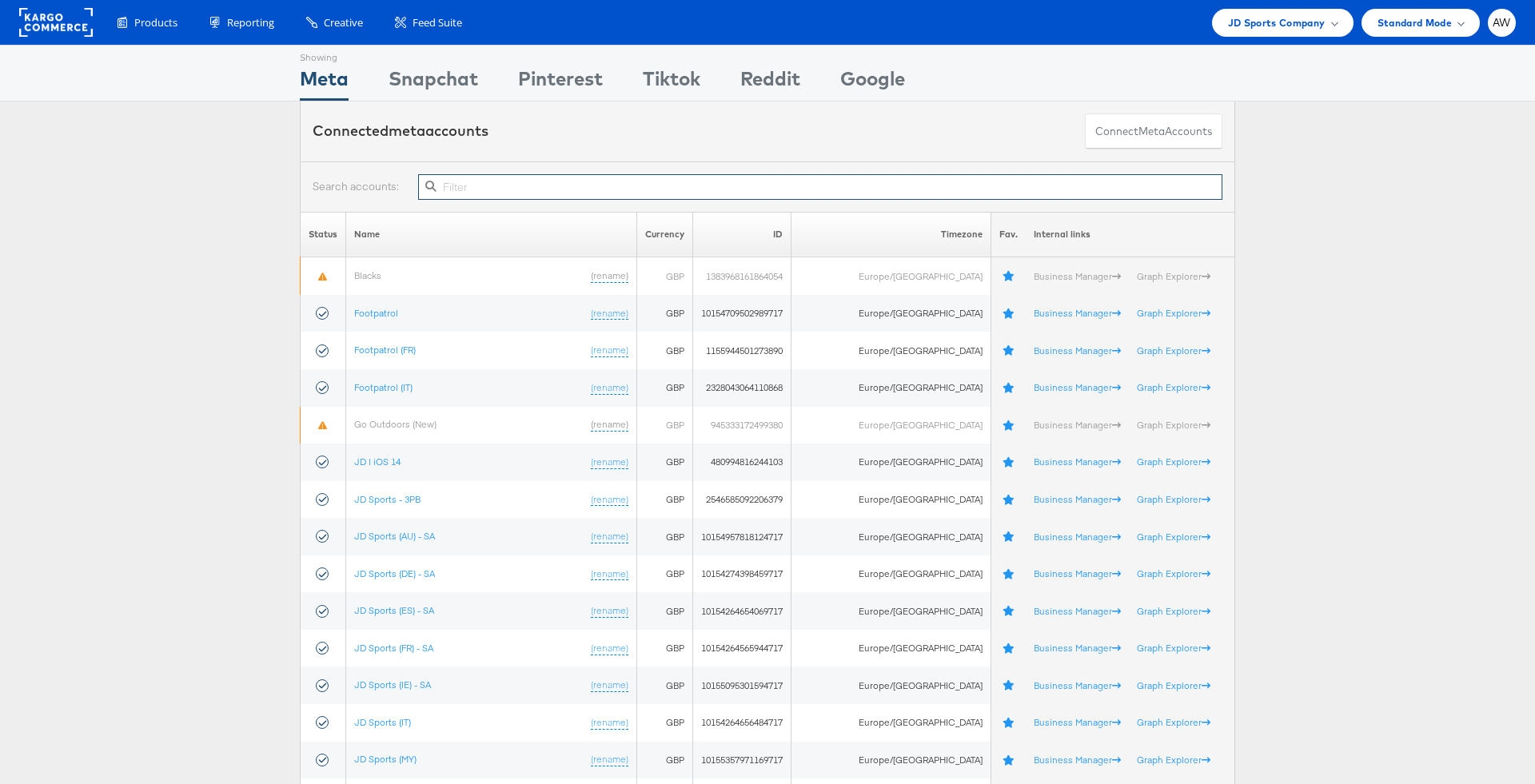
click at [666, 174] on input "text" at bounding box center [819, 186] width 804 height 26
click at [727, 183] on input "text" at bounding box center [819, 186] width 804 height 26
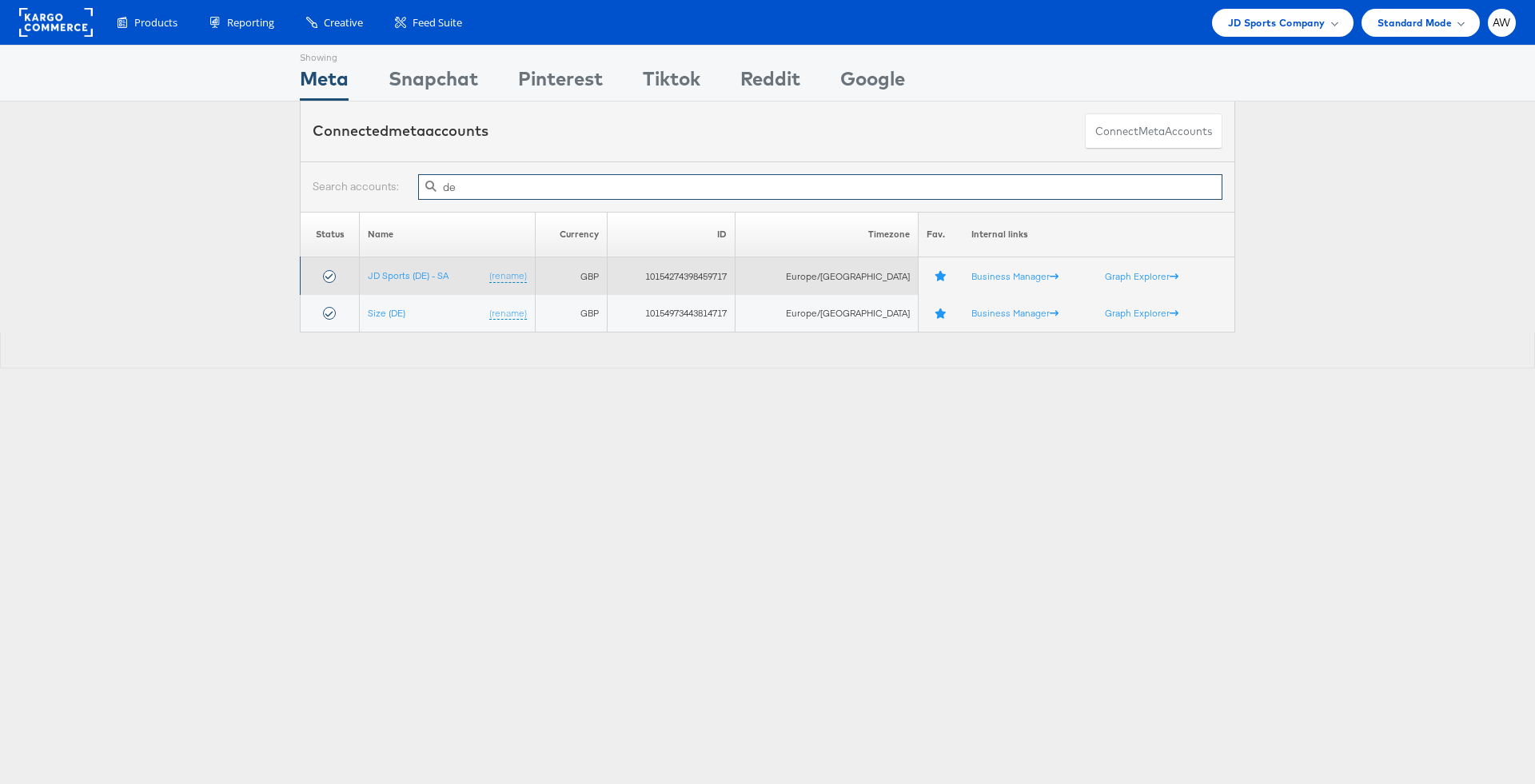
type input "de"
click at [440, 265] on td "JD Sports (DE) - SA (rename)" at bounding box center [447, 276] width 176 height 37
click at [444, 272] on link "JD Sports (DE) - SA" at bounding box center [407, 275] width 81 height 12
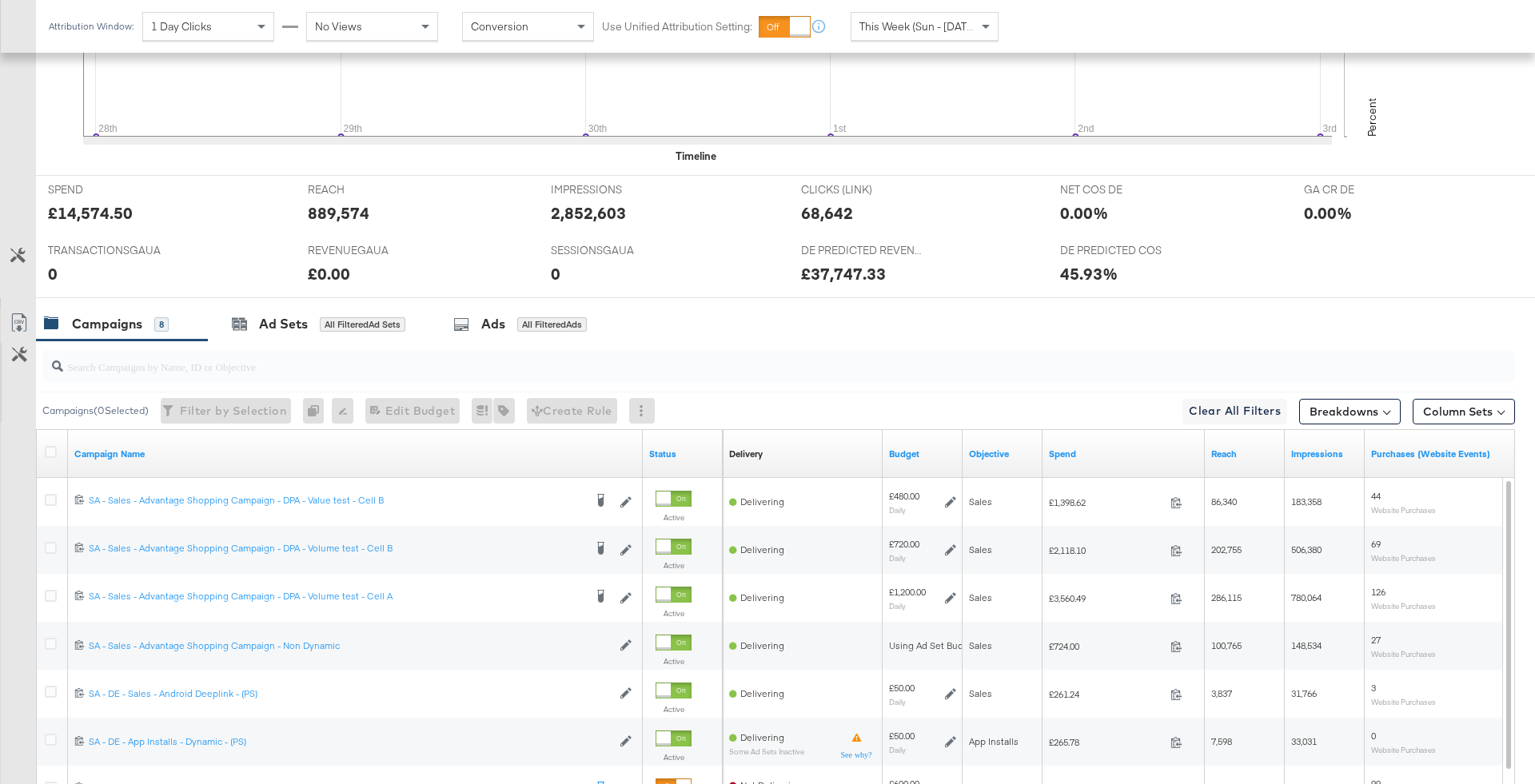
scroll to position [692, 0]
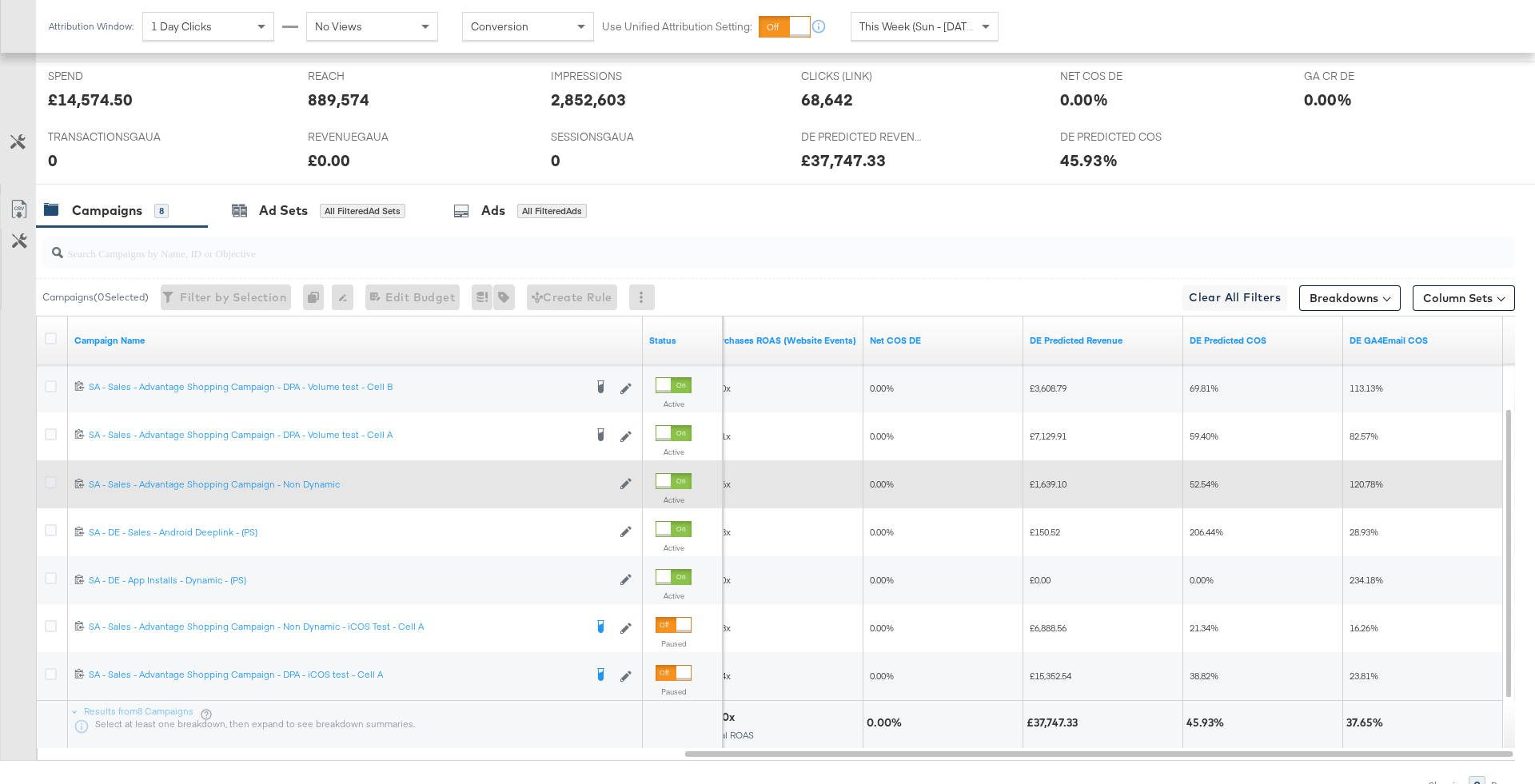
click at [48, 480] on icon at bounding box center [50, 482] width 12 height 12
click at [0, 0] on input "checkbox" at bounding box center [0, 0] width 0 height 0
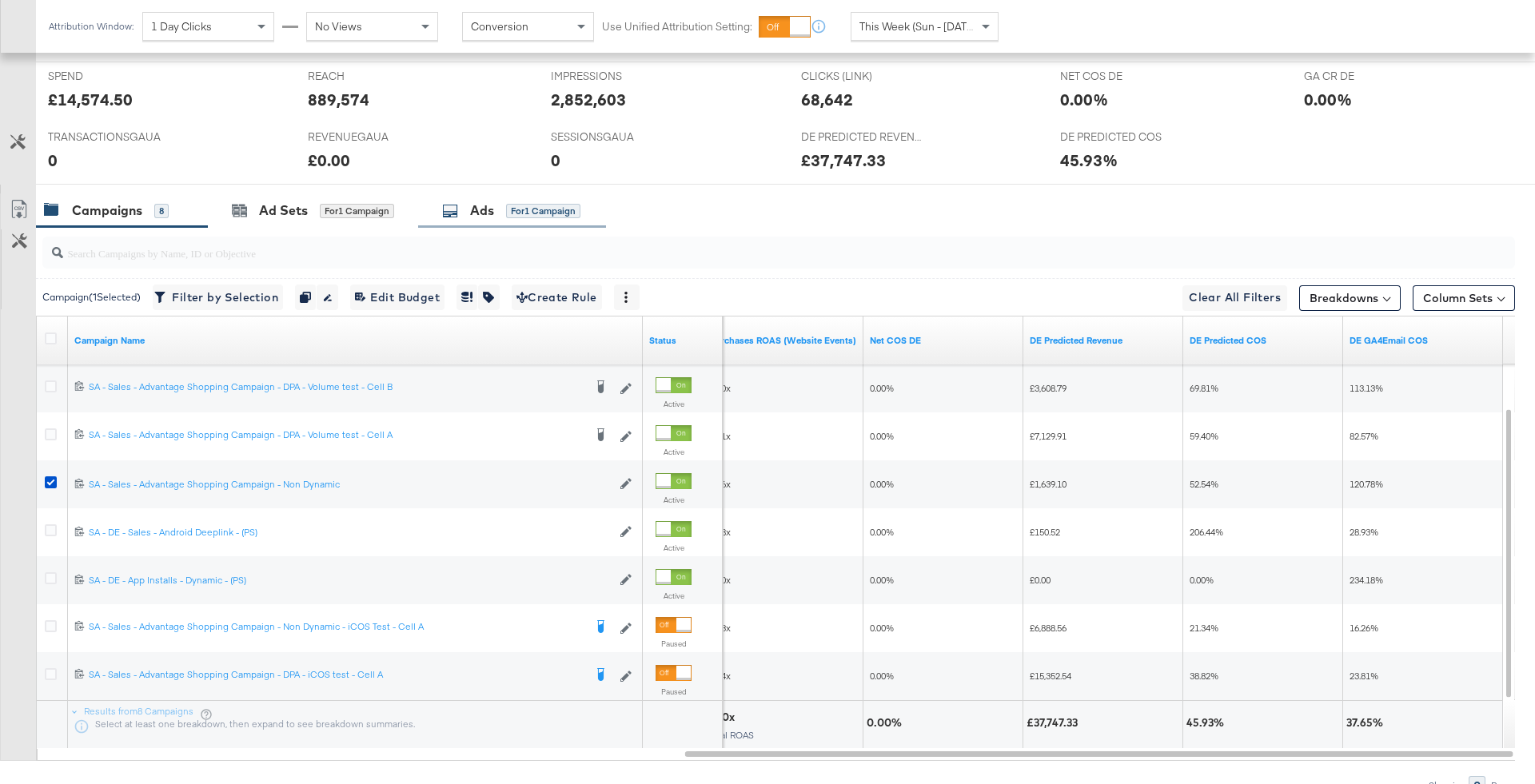
click at [490, 217] on div "Ads for 1 Campaign" at bounding box center [511, 210] width 187 height 34
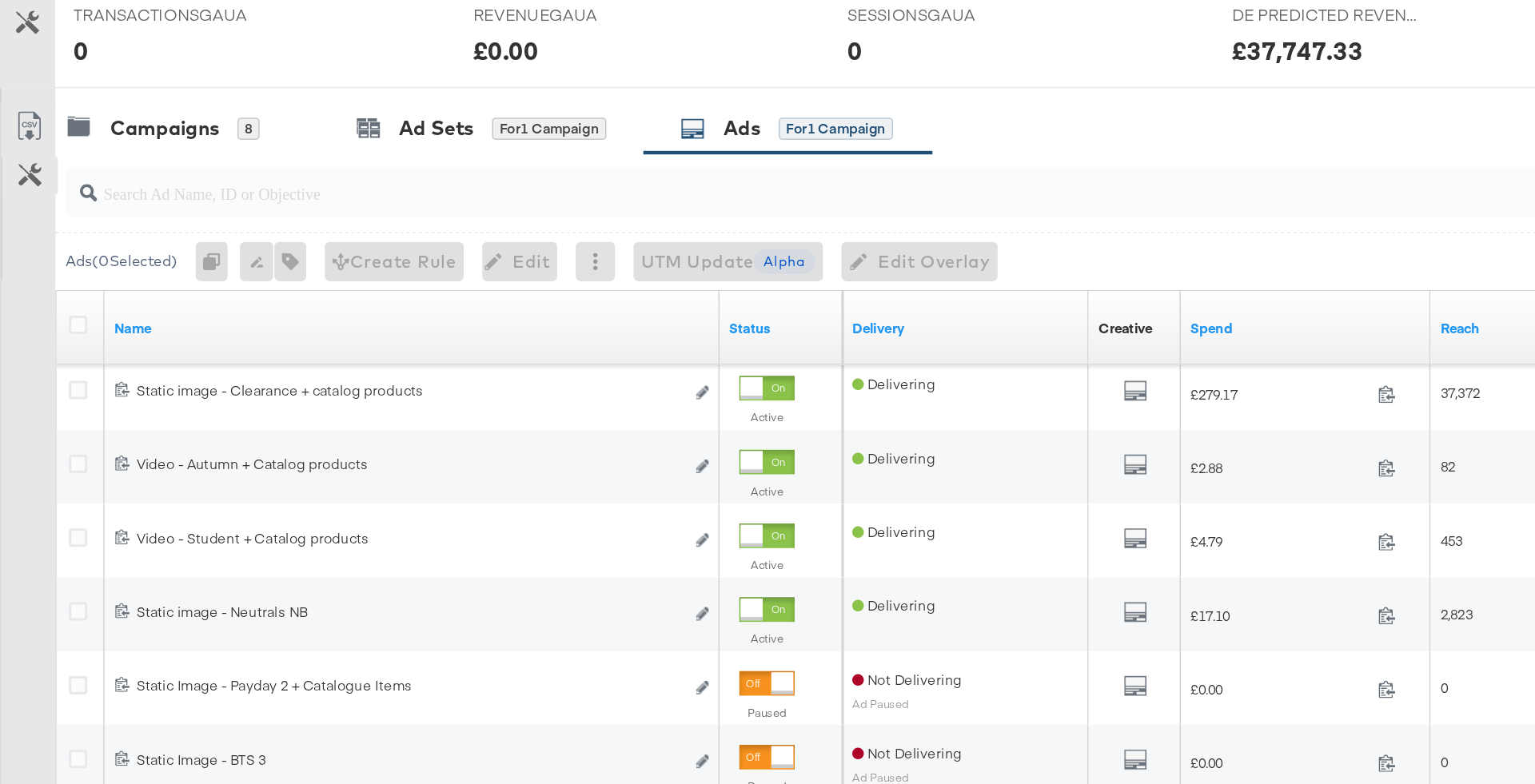
click at [26, 248] on button "Customize KPIs" at bounding box center [20, 241] width 36 height 24
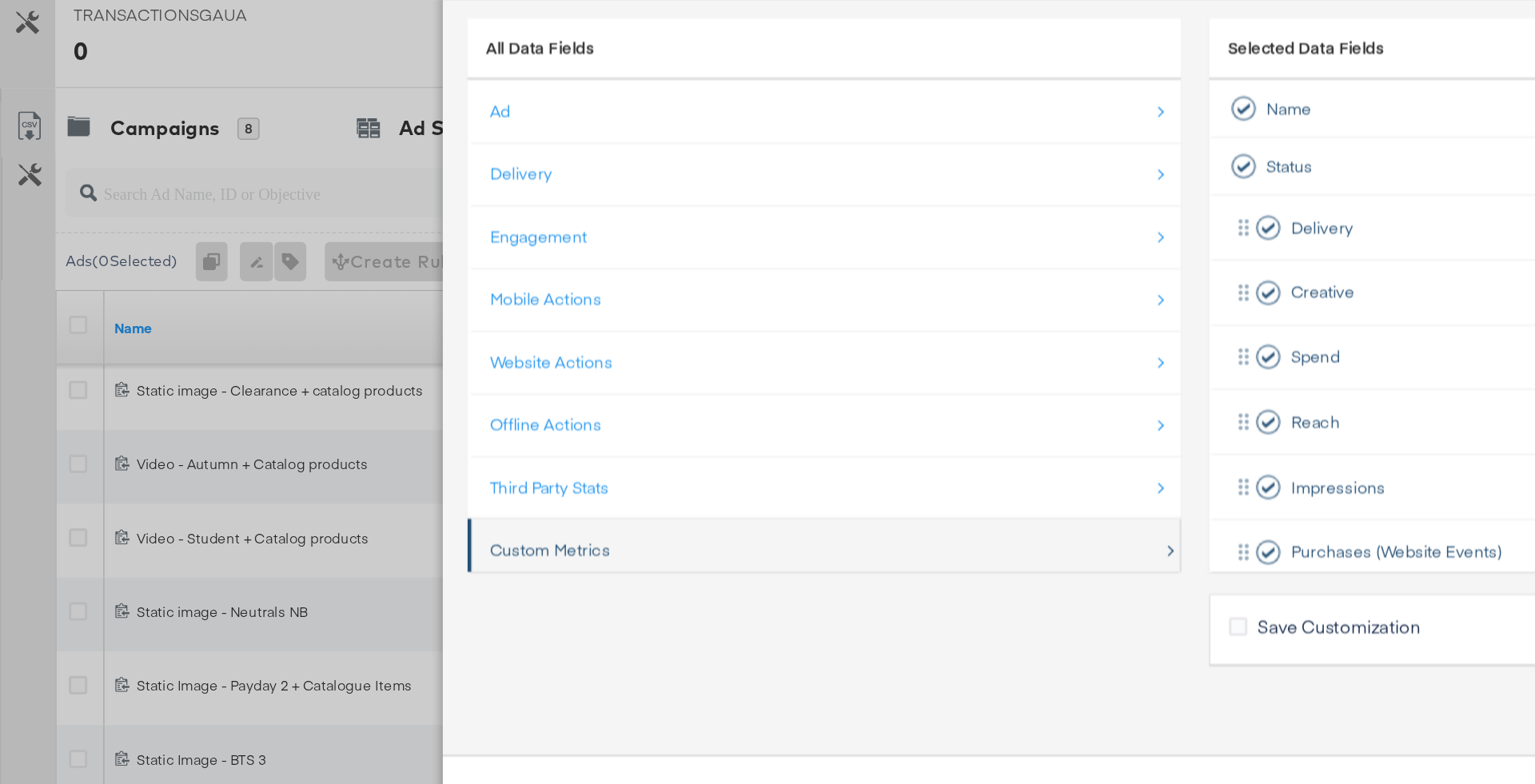
click at [367, 478] on div "Custom Metrics" at bounding box center [357, 485] width 78 height 15
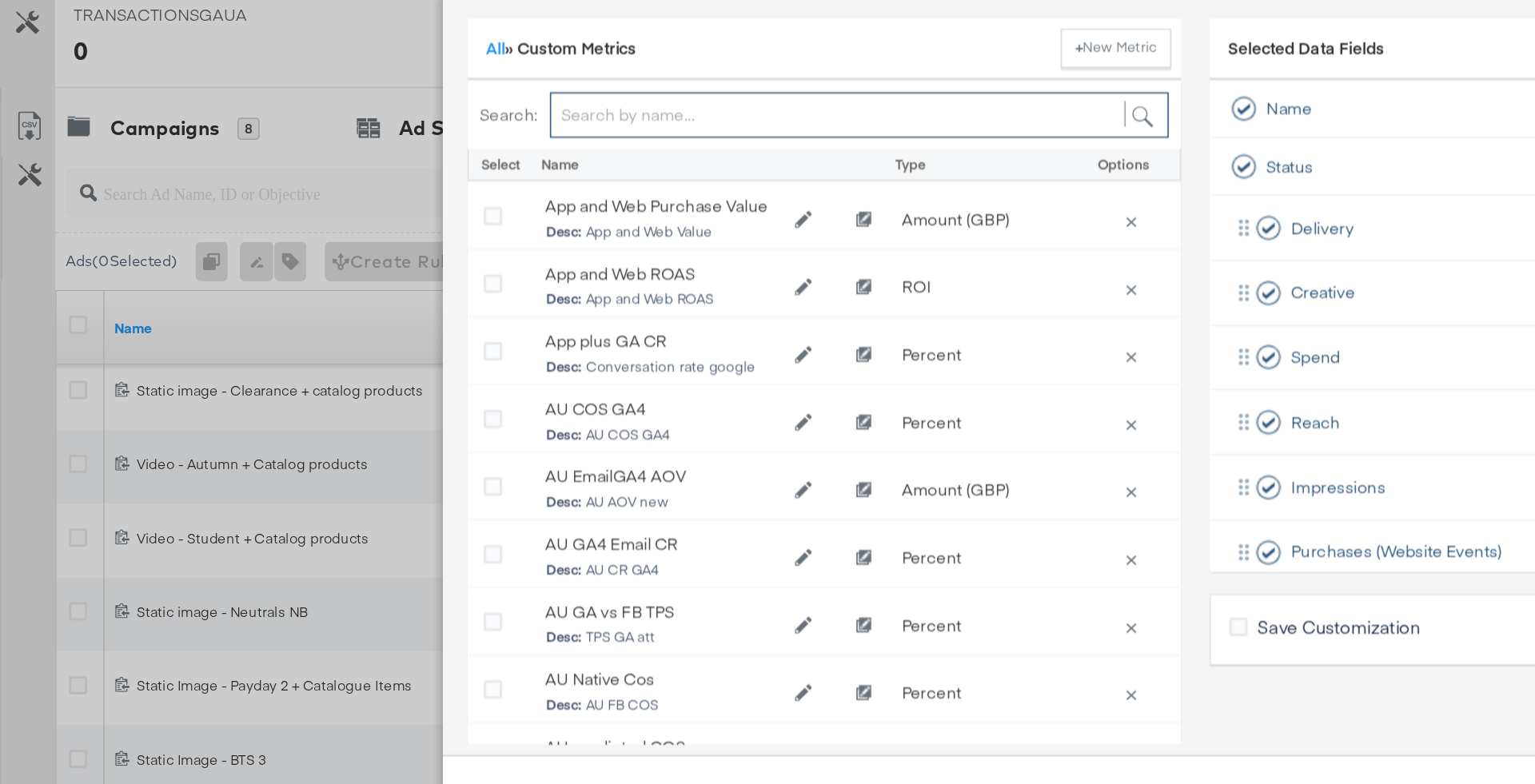
click at [397, 198] on input "Bulk Add Locations Modal" at bounding box center [559, 202] width 403 height 29
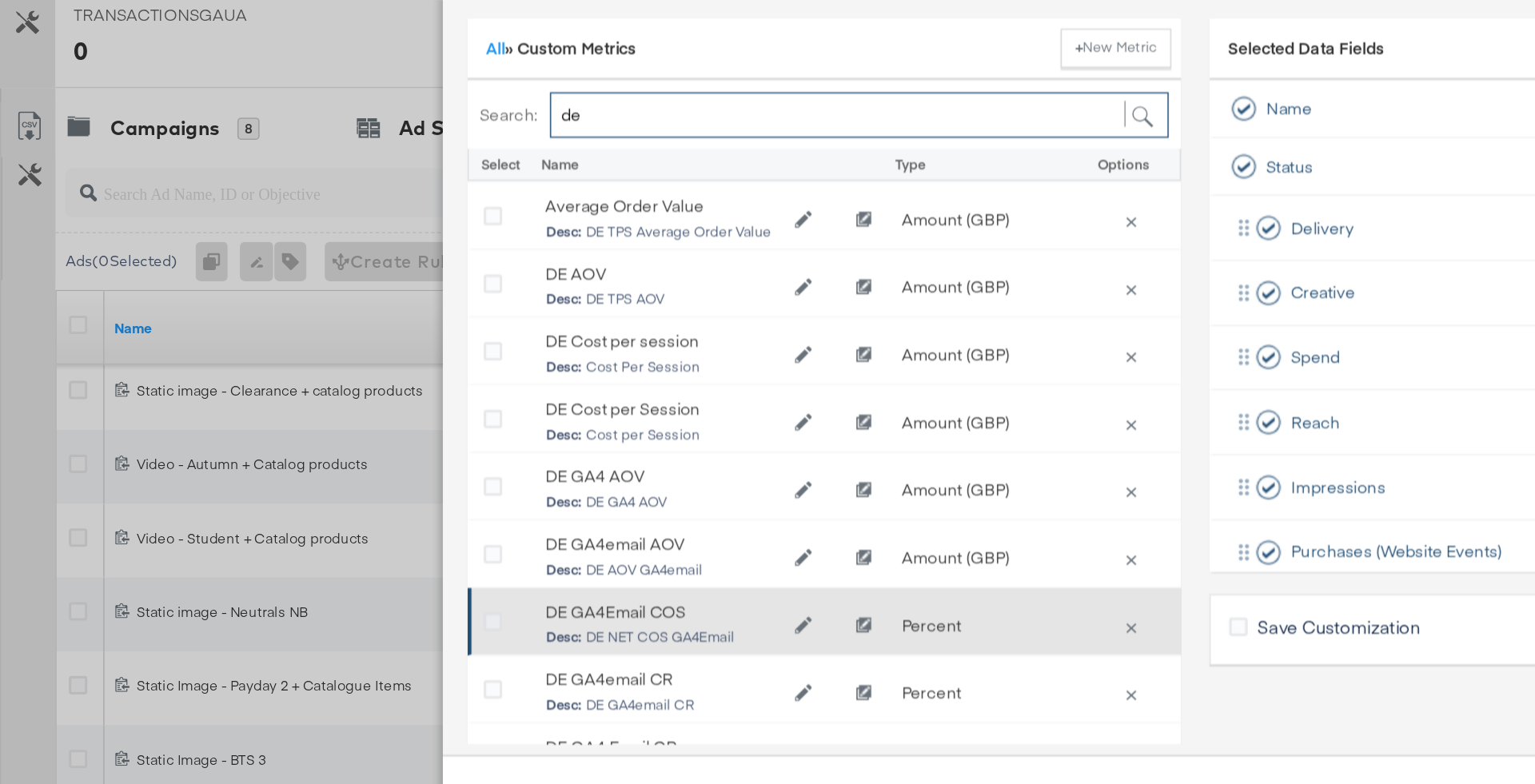
type input "de"
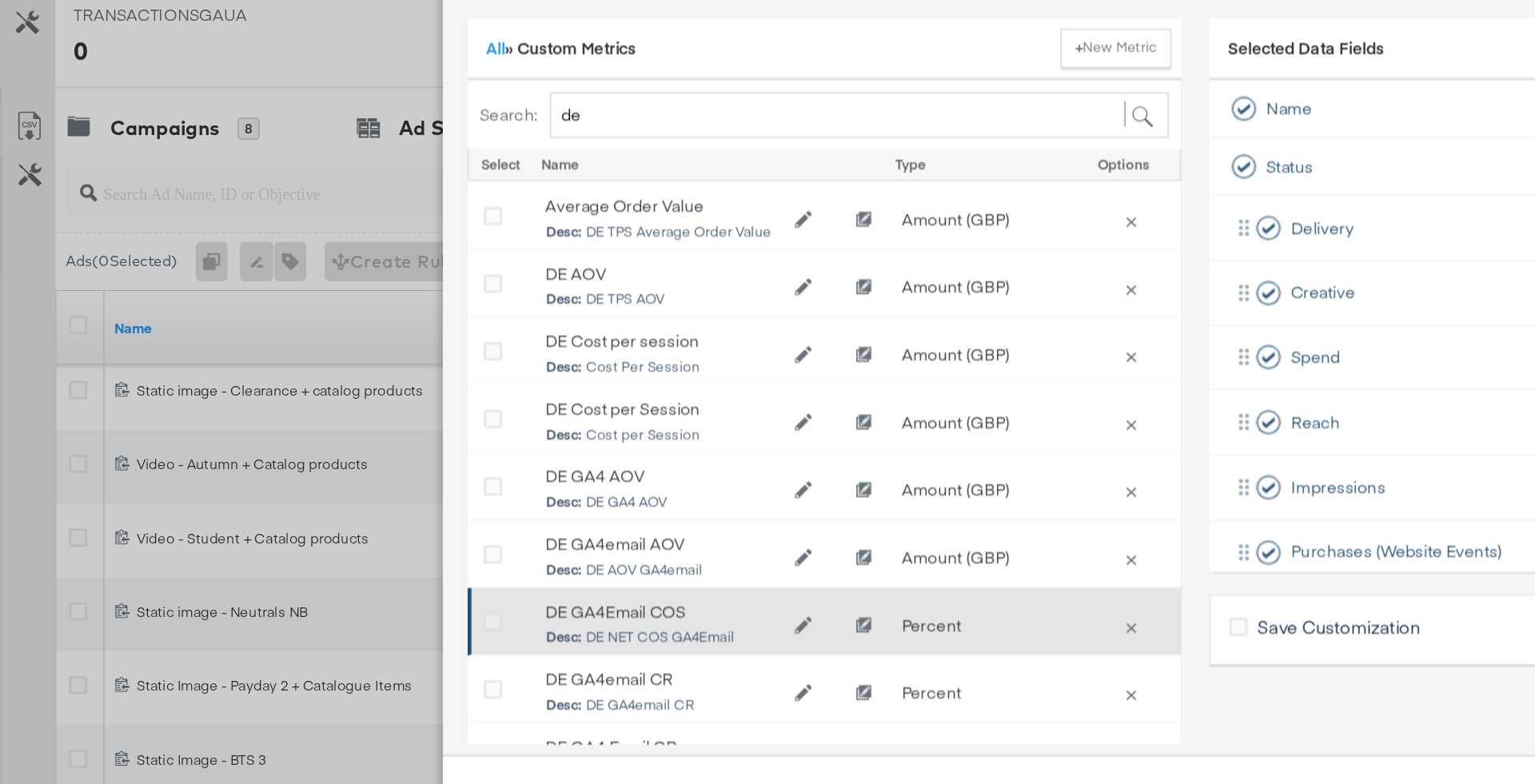
click at [323, 527] on icon "Bulk Add Locations Modal" at bounding box center [320, 532] width 12 height 12
click at [0, 0] on input "Bulk Add Locations Modal" at bounding box center [0, 0] width 0 height 0
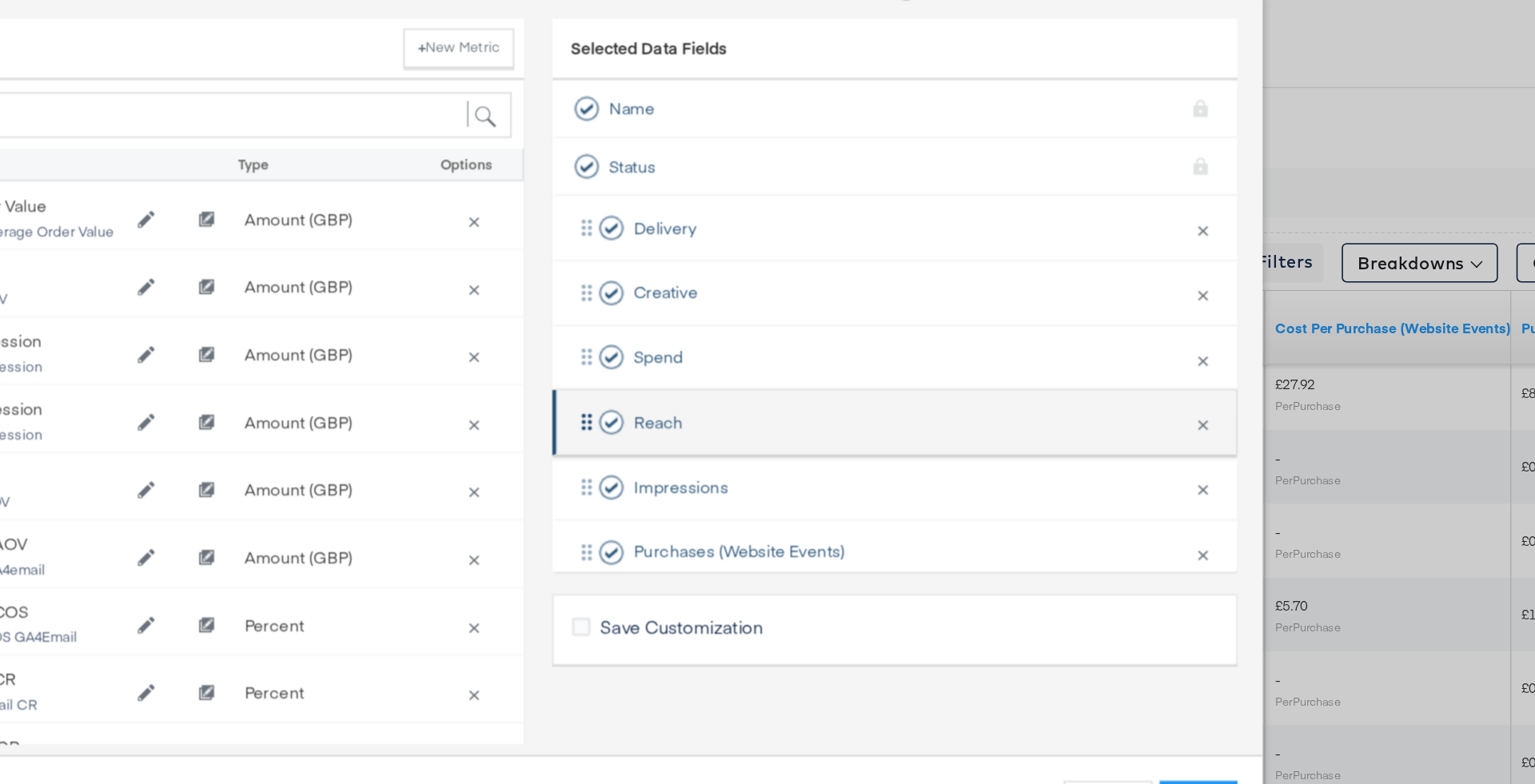
scroll to position [189, 0]
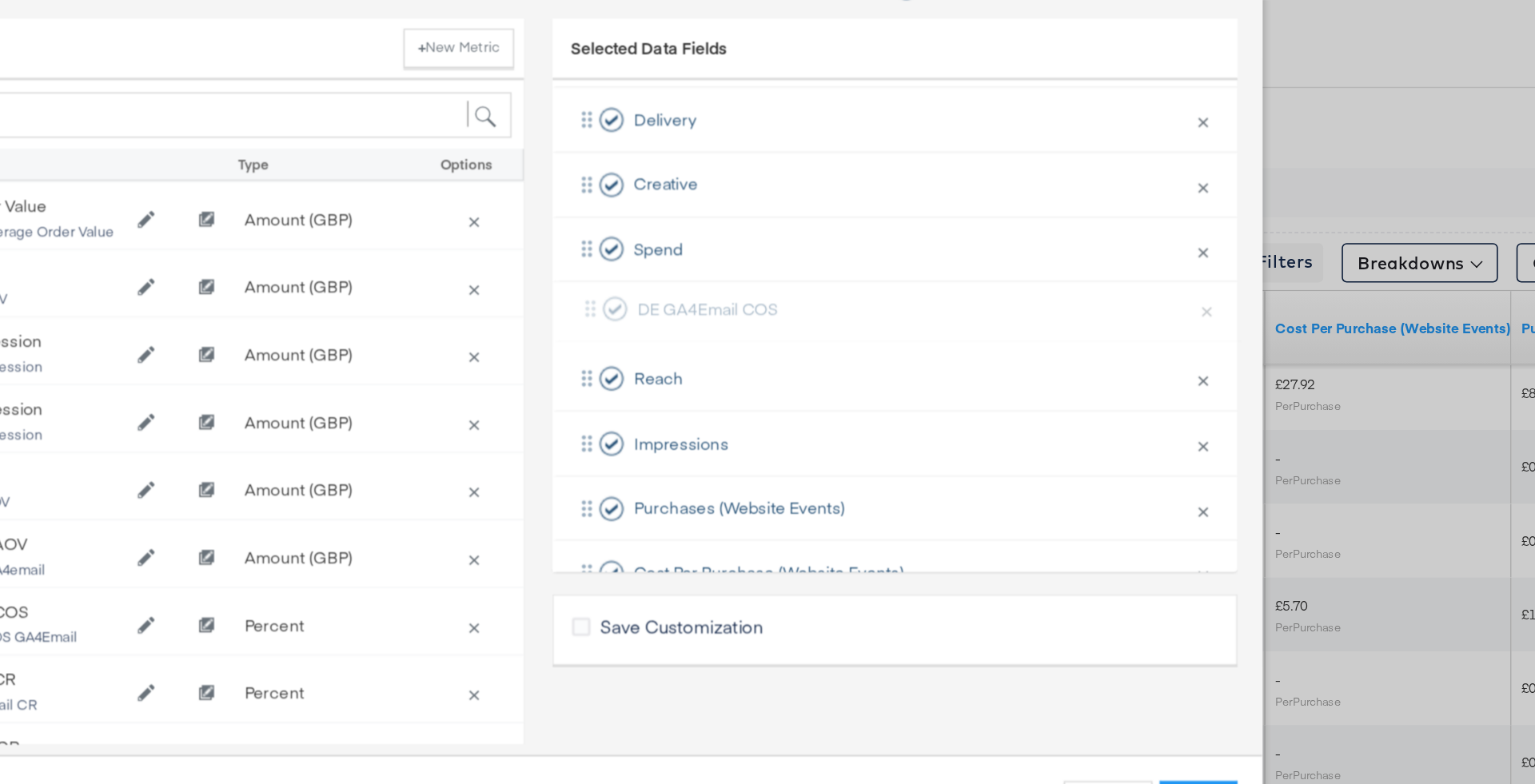
drag, startPoint x: 806, startPoint y: 462, endPoint x: 808, endPoint y: 319, distance: 143.0
click at [808, 320] on div "Delivery × Remove from KPIs Creative × Remove from KPIs Spend × Remove from KPI…" at bounding box center [1009, 394] width 445 height 421
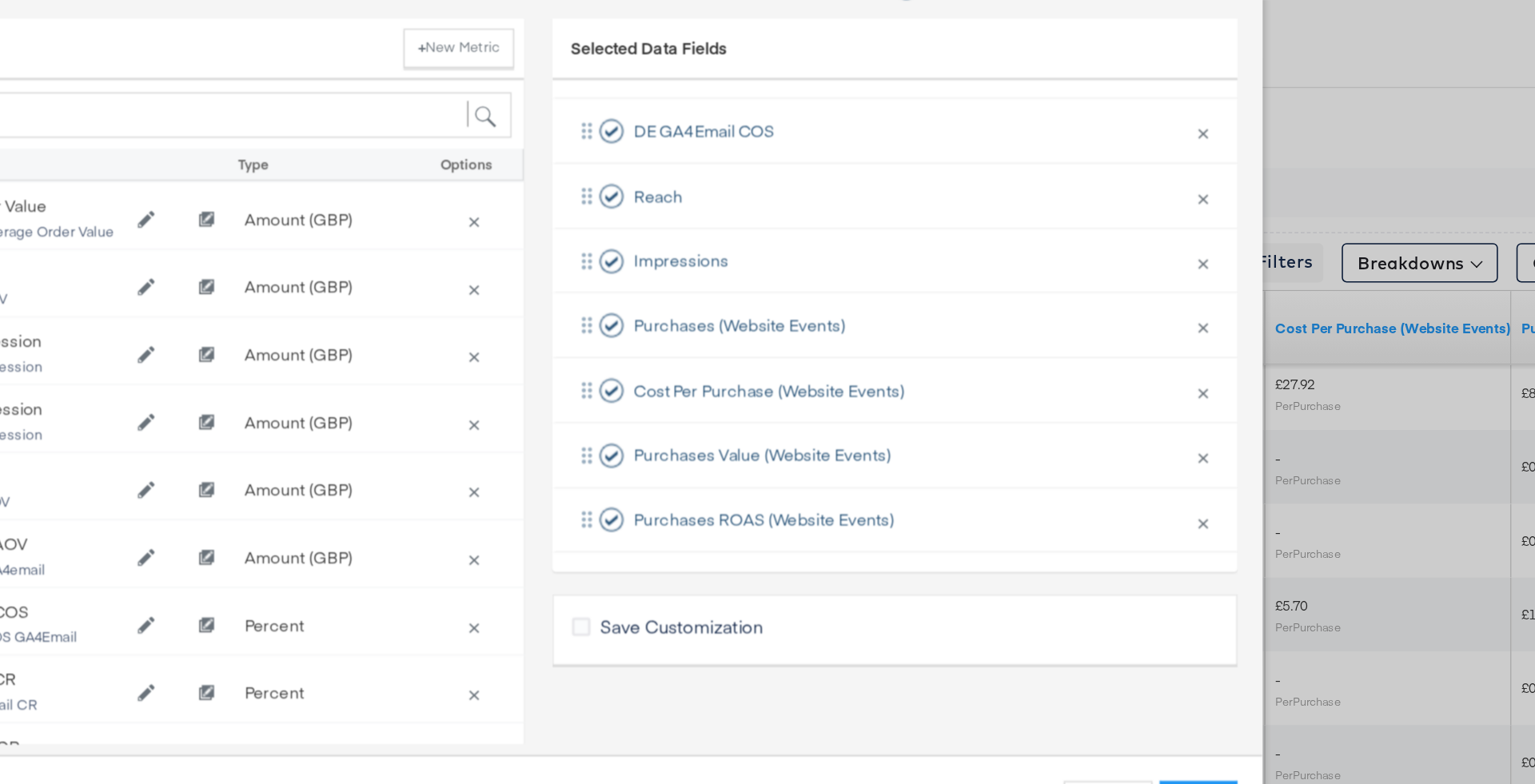
scroll to position [8, 0]
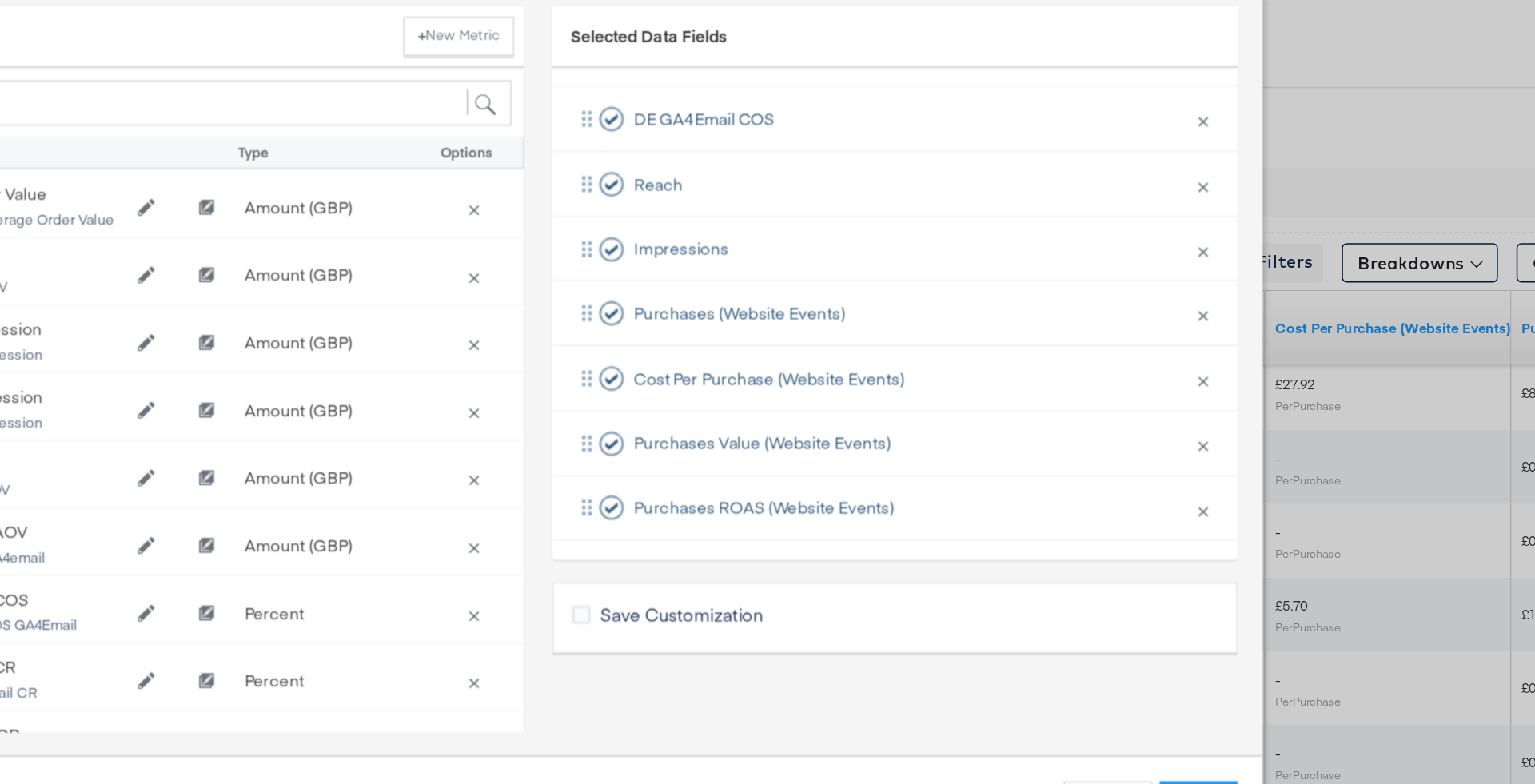
click at [1211, 635] on div "Cancel Apply" at bounding box center [767, 649] width 927 height 29
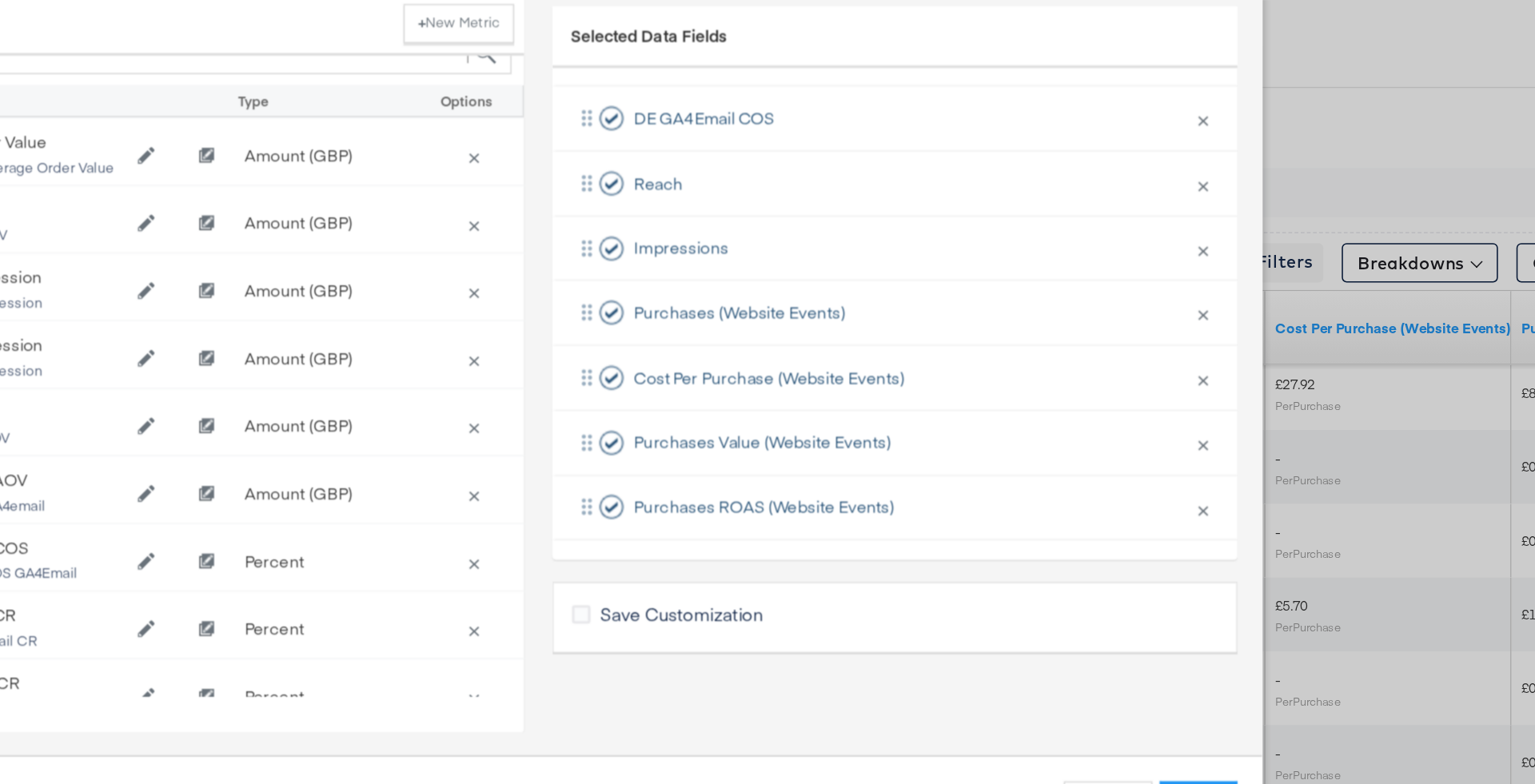
scroll to position [769, 0]
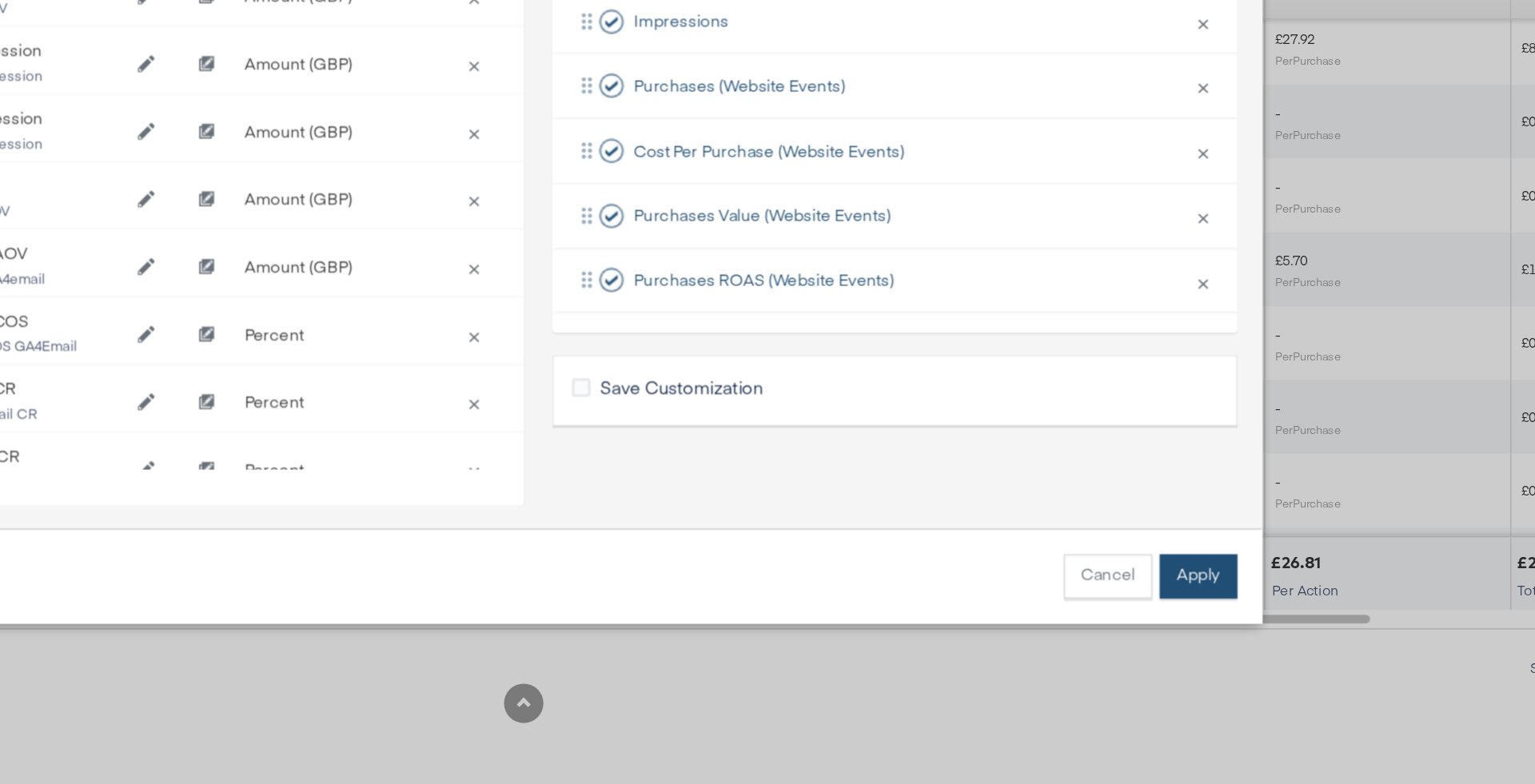
click at [1215, 652] on button "Apply" at bounding box center [1206, 649] width 50 height 29
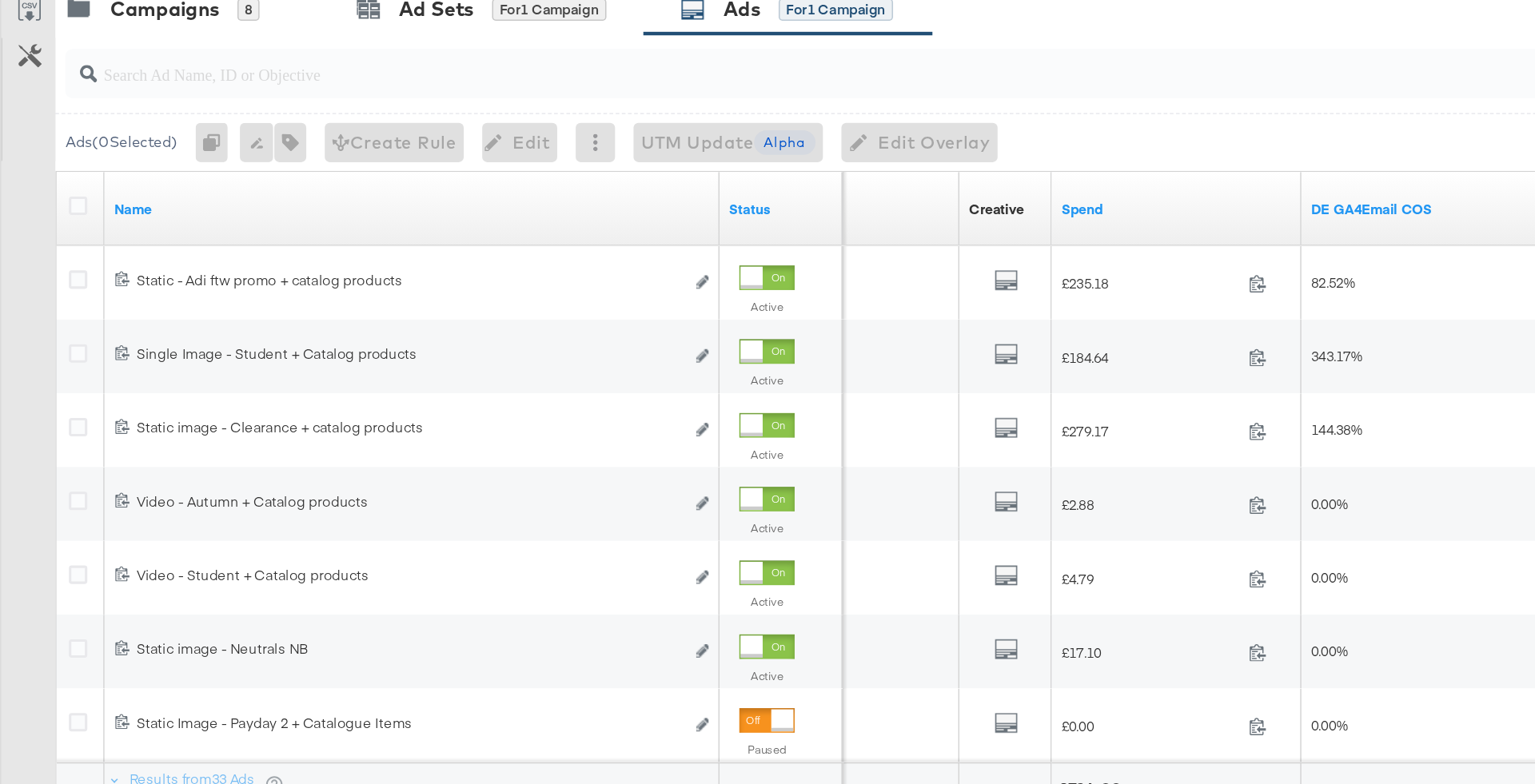
scroll to position [621, 0]
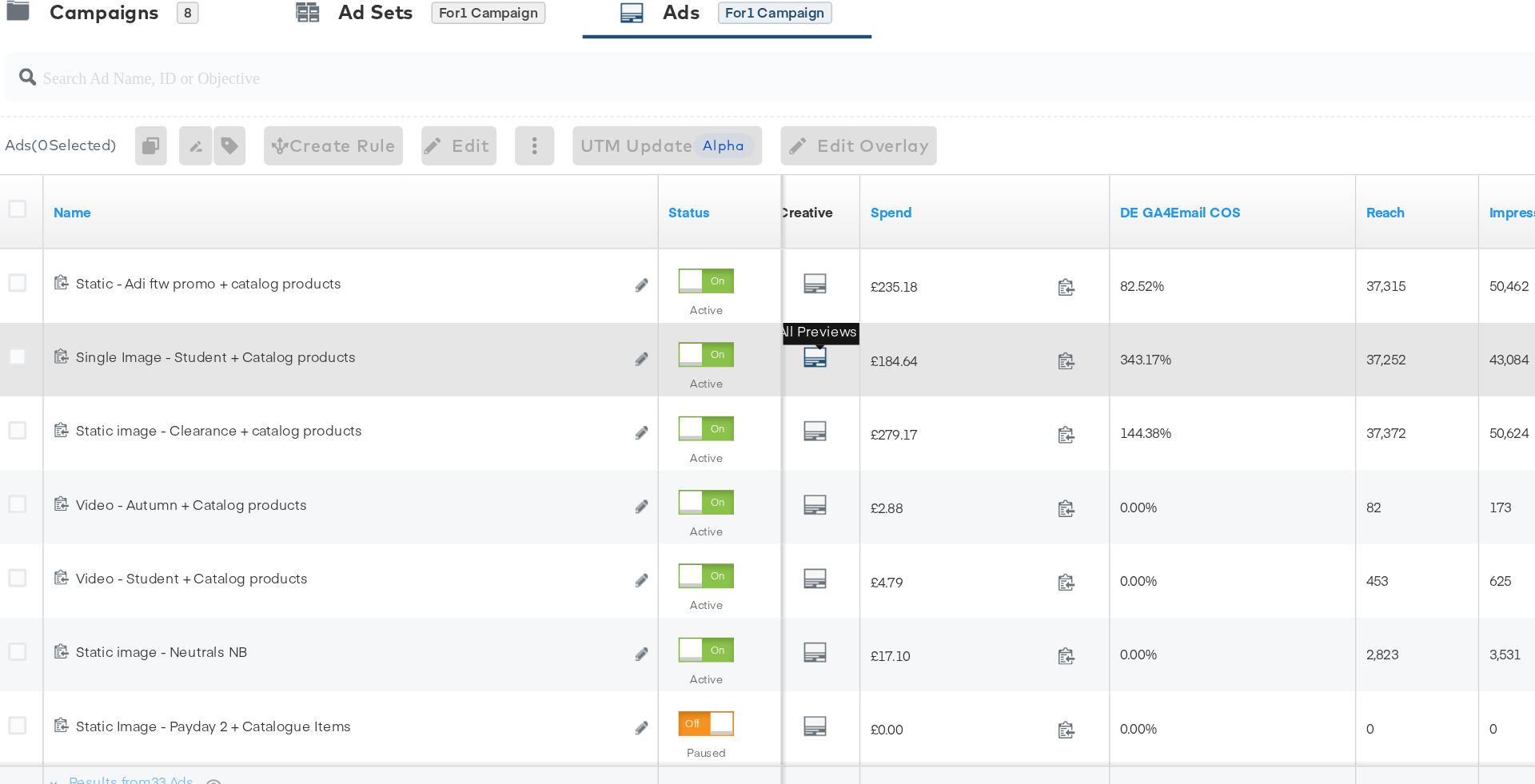
click at [567, 508] on icon "default" at bounding box center [569, 505] width 16 height 16
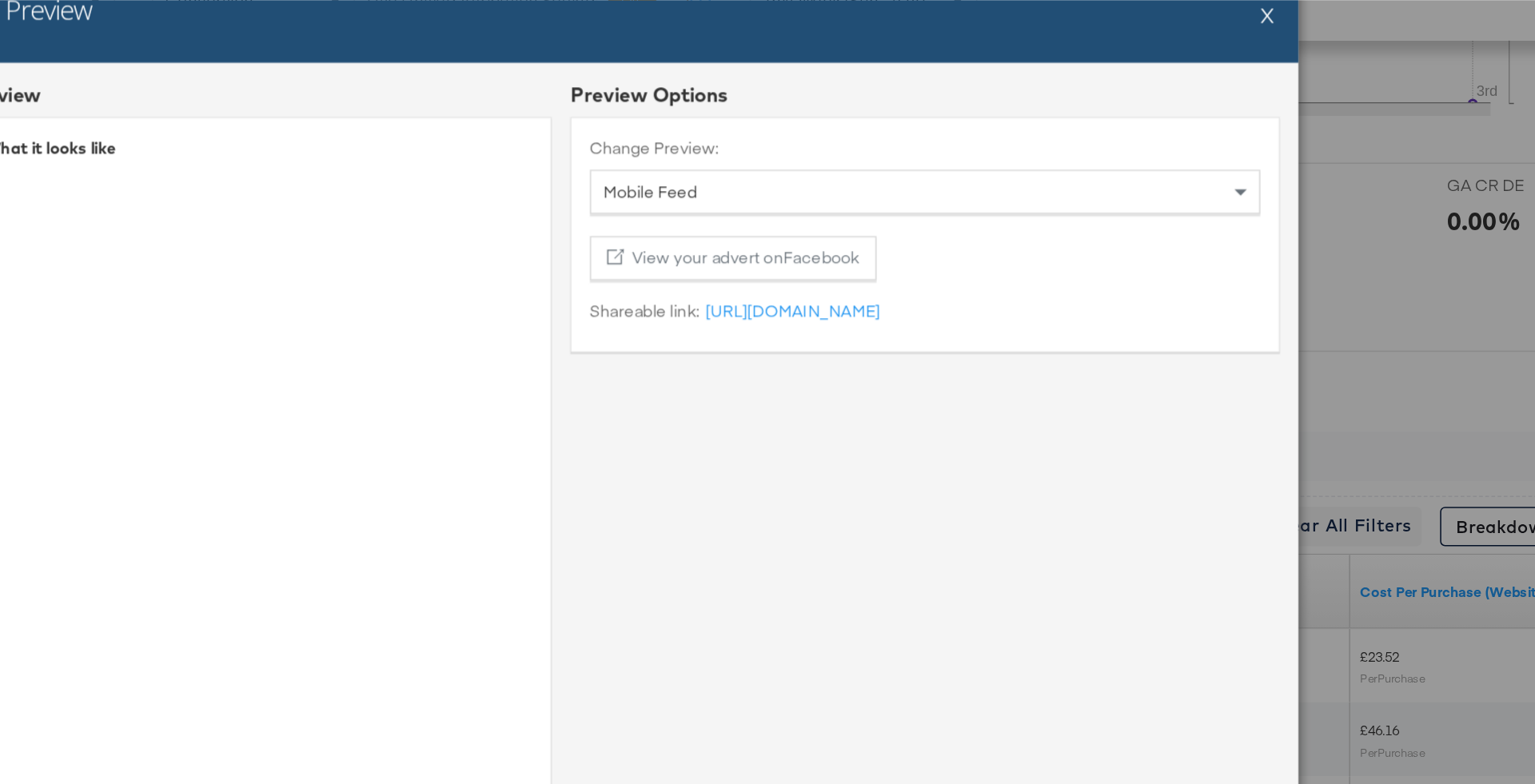
click at [1191, 44] on button "X" at bounding box center [1186, 36] width 9 height 32
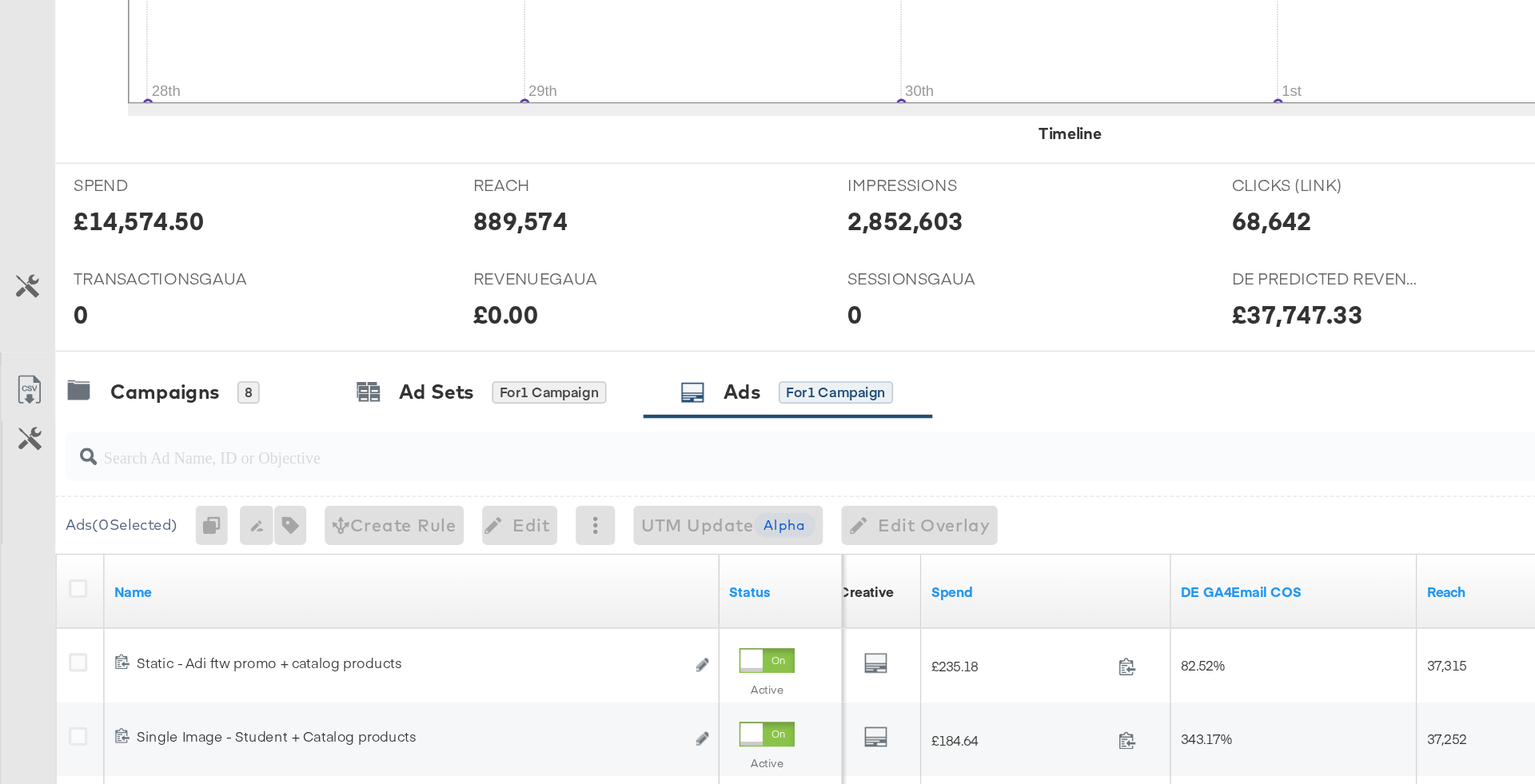
scroll to position [0, 0]
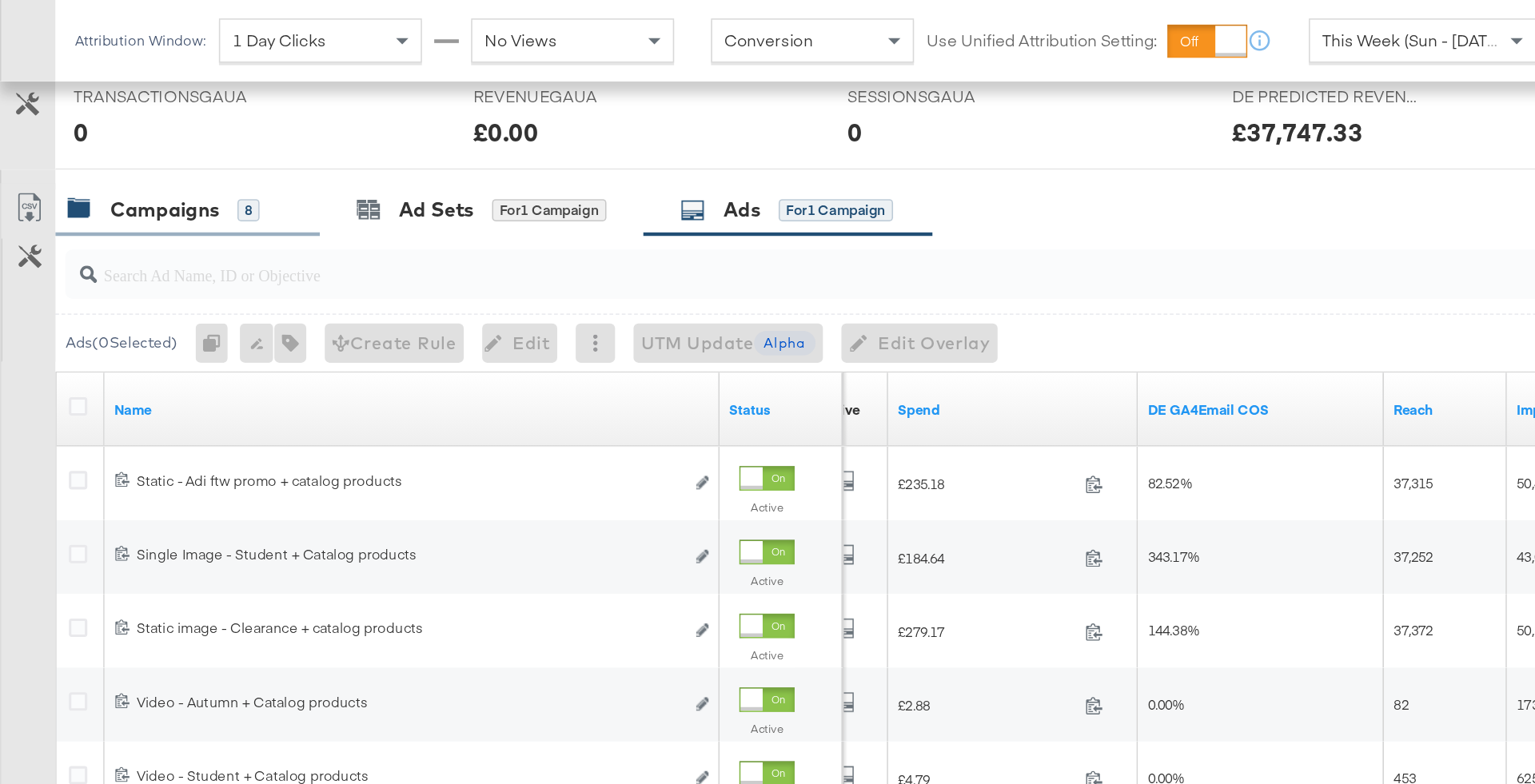
click at [195, 137] on div "Campaigns 8" at bounding box center [122, 136] width 172 height 34
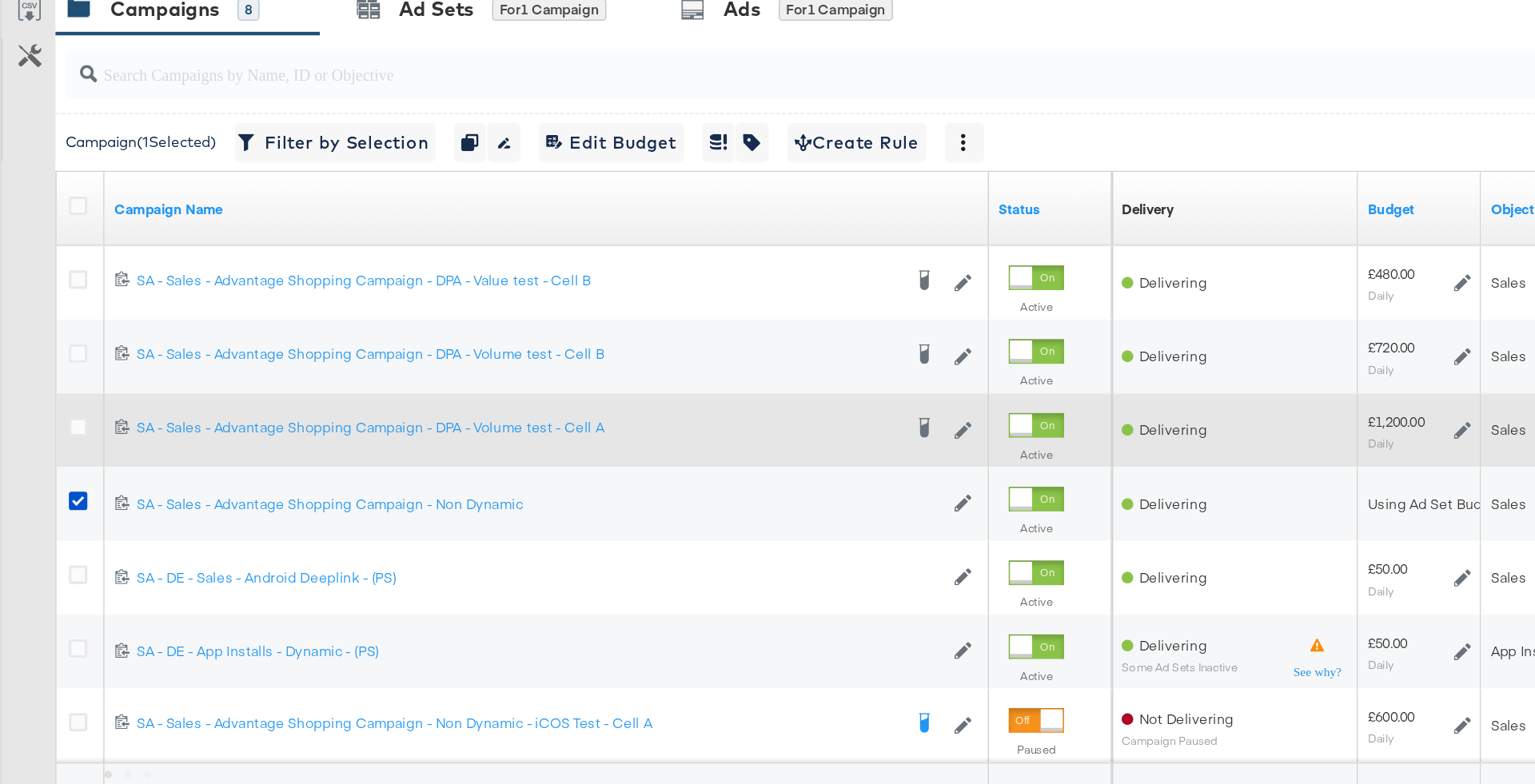
scroll to position [627, 0]
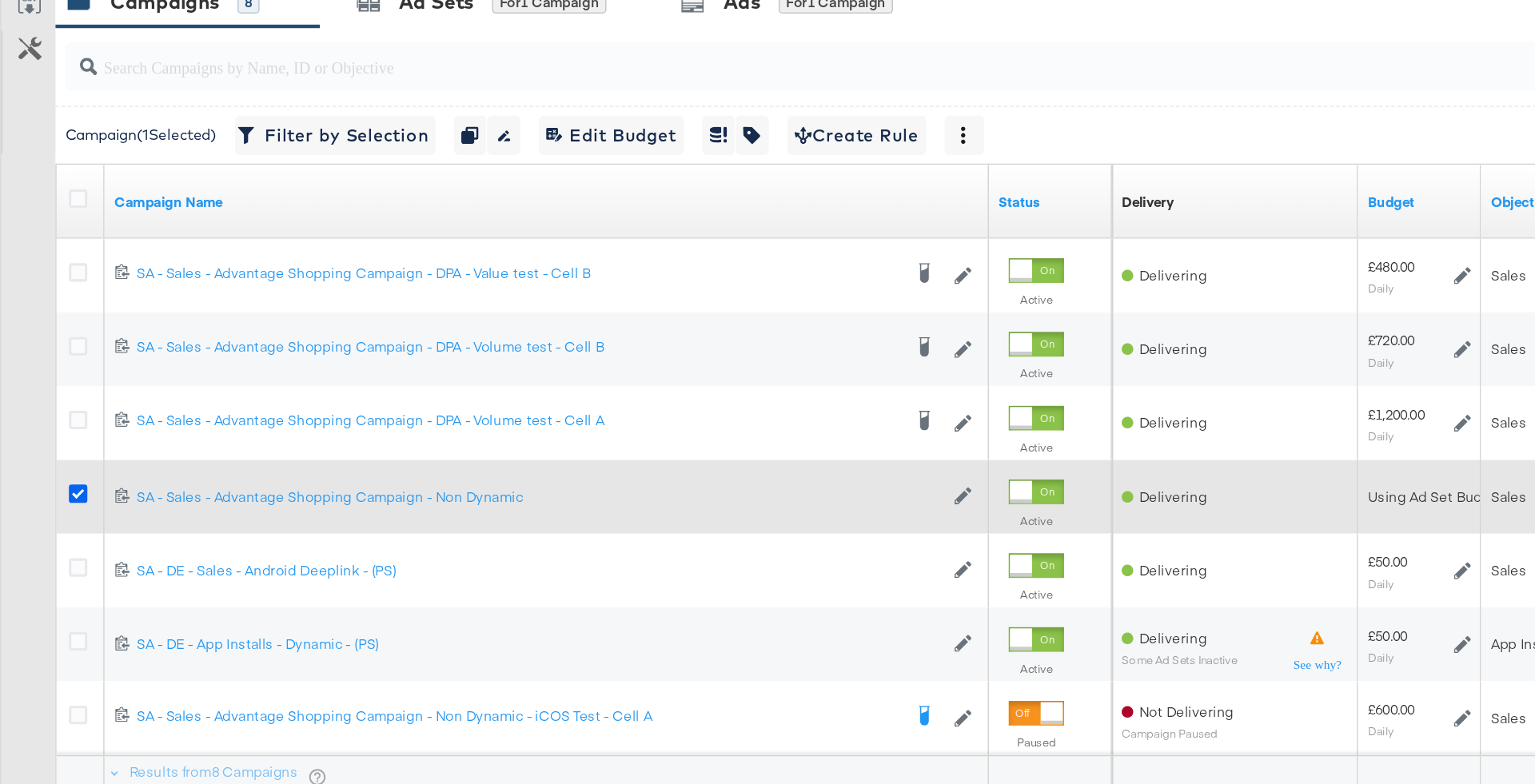
click at [48, 591] on icon at bounding box center [50, 595] width 12 height 12
click at [0, 0] on input "checkbox" at bounding box center [0, 0] width 0 height 0
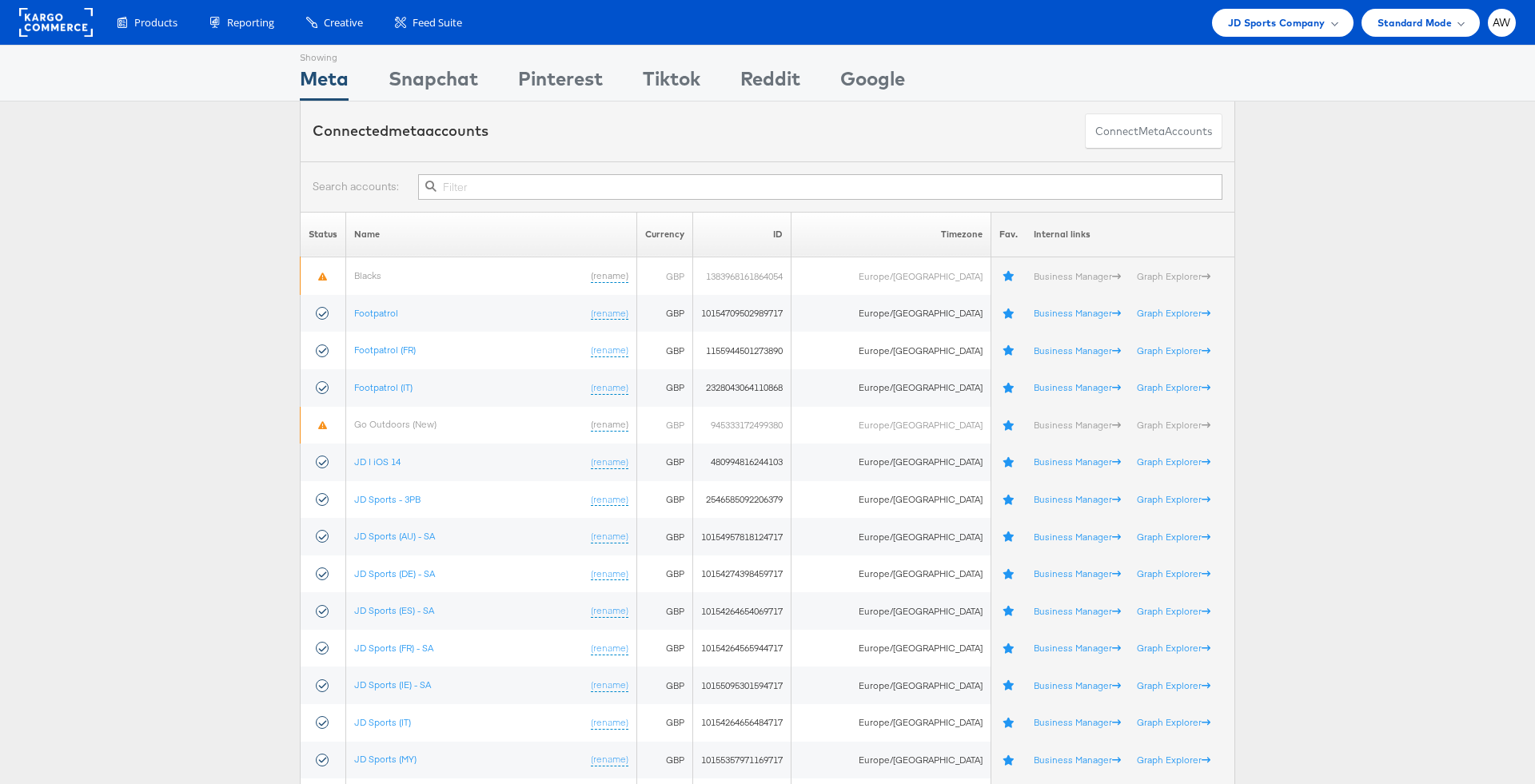
click at [590, 214] on th "Name" at bounding box center [492, 235] width 291 height 46
click at [573, 187] on input "text" at bounding box center [819, 186] width 804 height 26
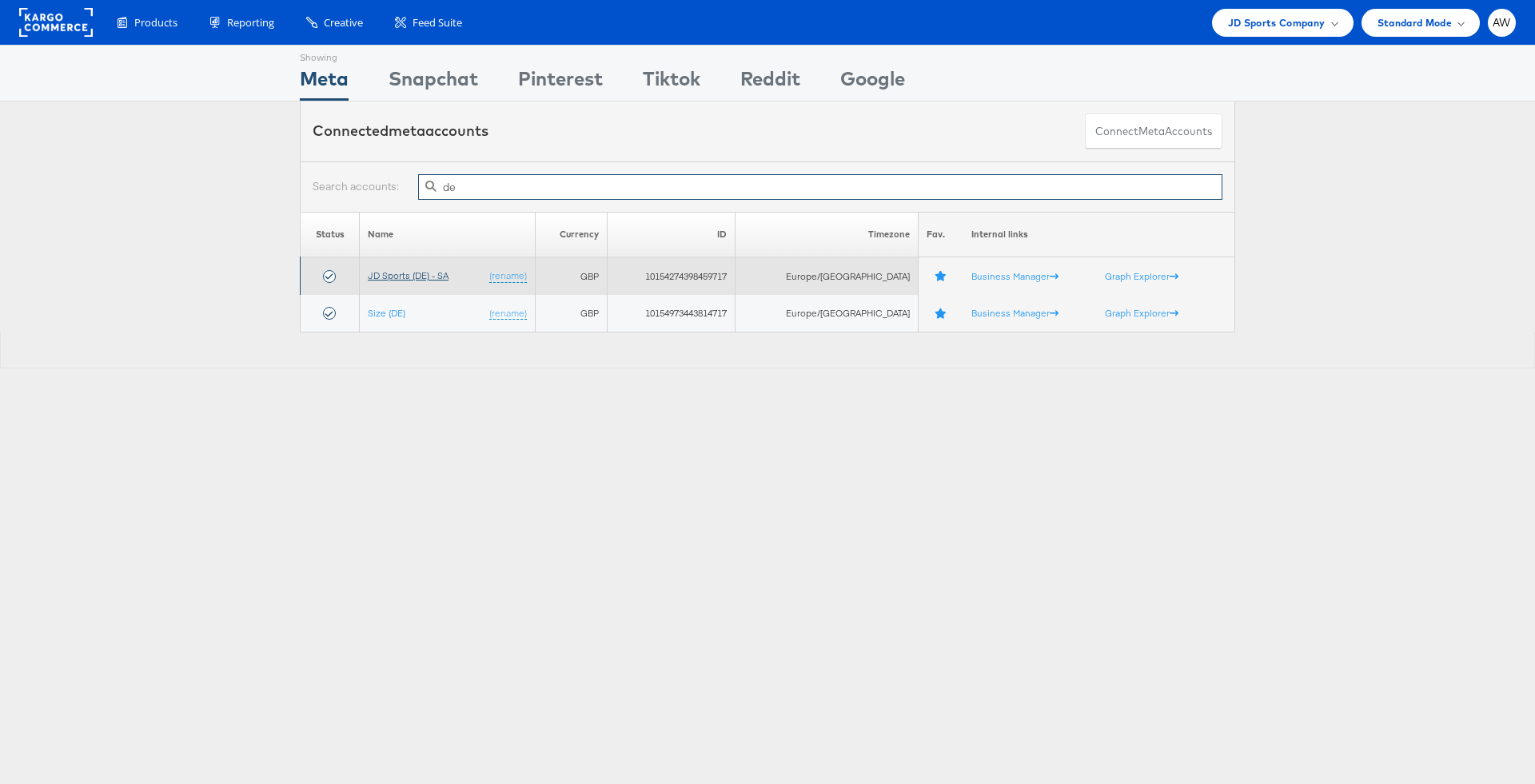
type input "de"
click at [443, 277] on link "JD Sports (DE) - SA" at bounding box center [407, 275] width 81 height 12
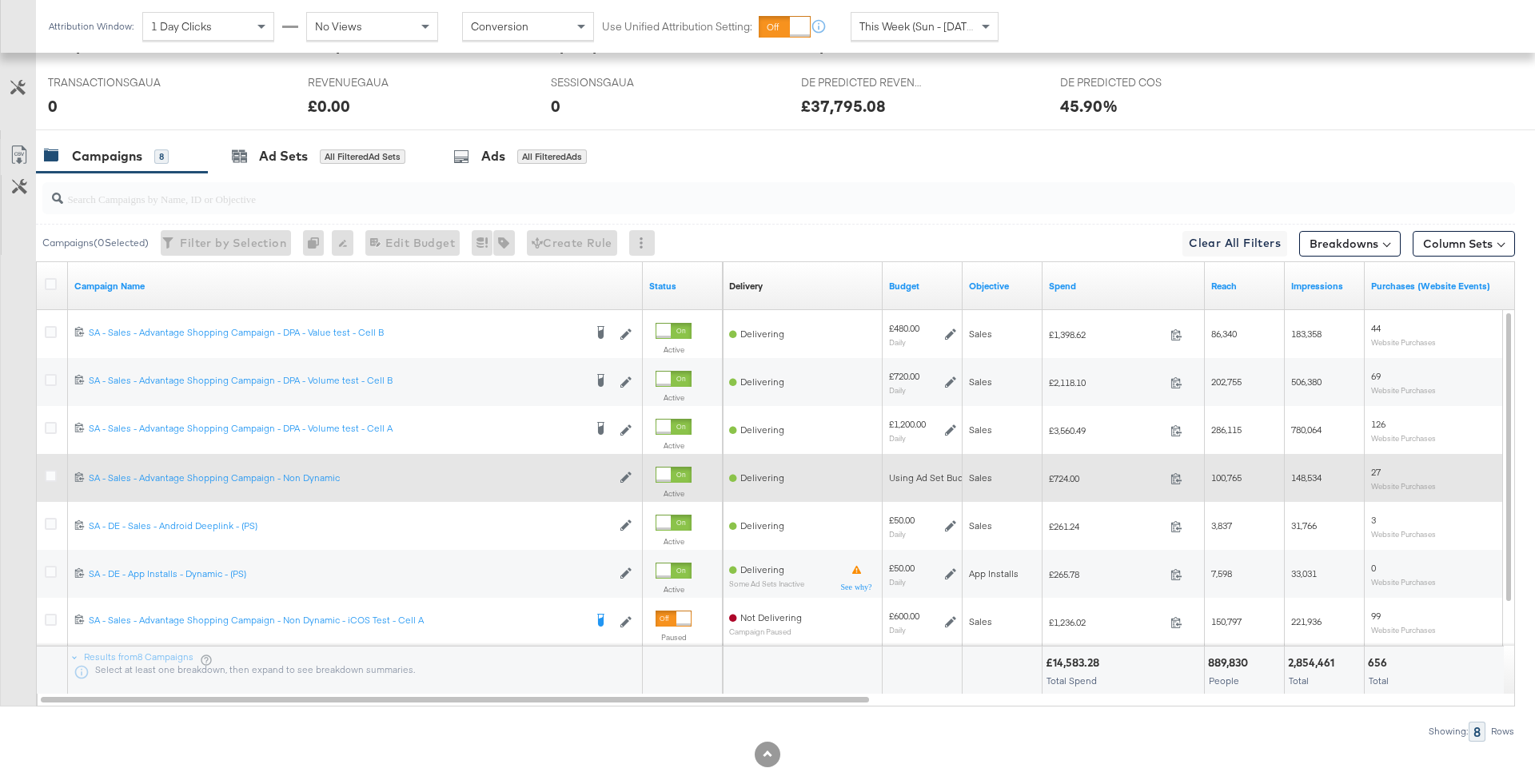
scroll to position [736, 0]
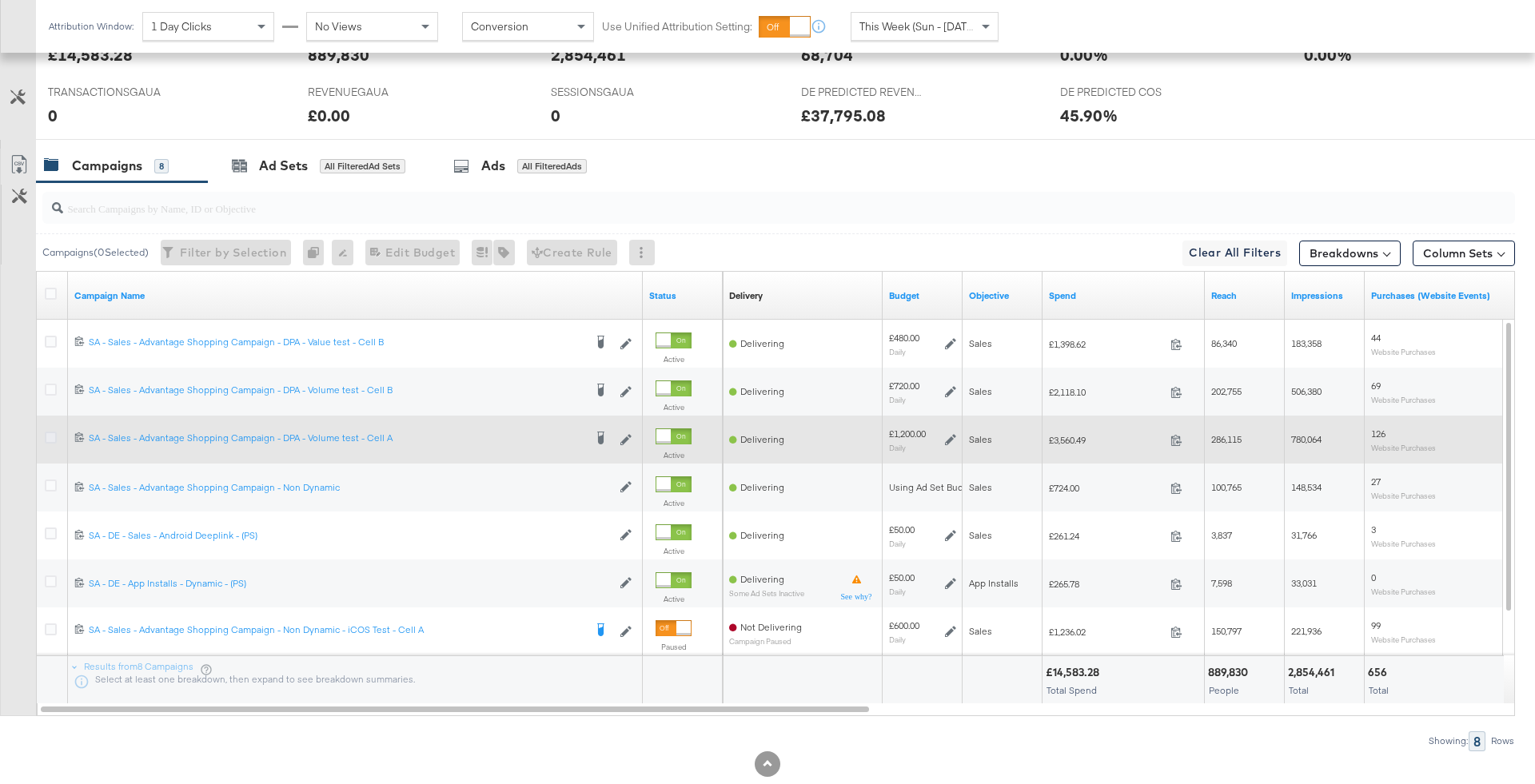
click at [49, 432] on icon at bounding box center [50, 438] width 12 height 12
click at [0, 0] on input "checkbox" at bounding box center [0, 0] width 0 height 0
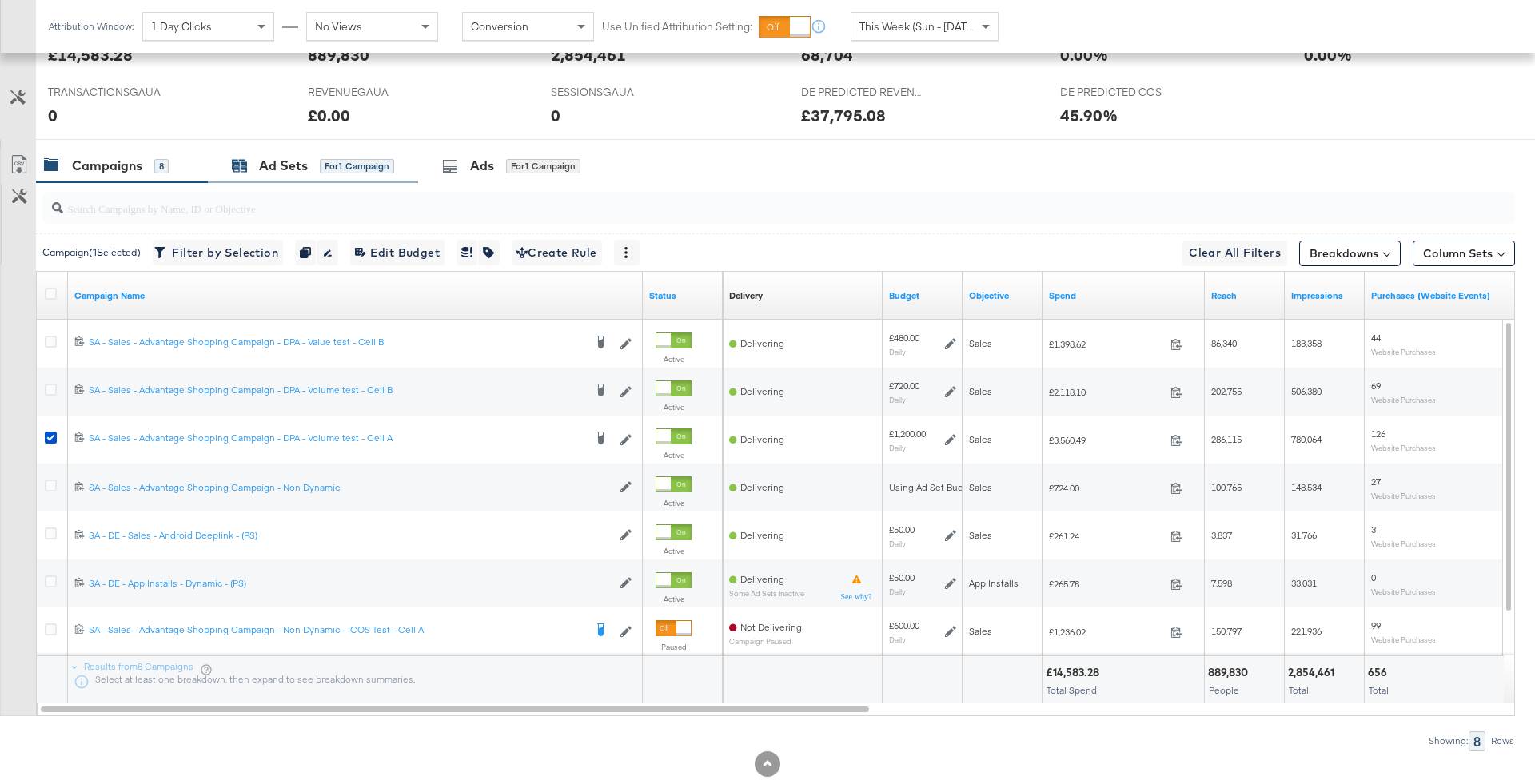
click at [366, 167] on div "for 1 Campaign" at bounding box center [357, 166] width 74 height 14
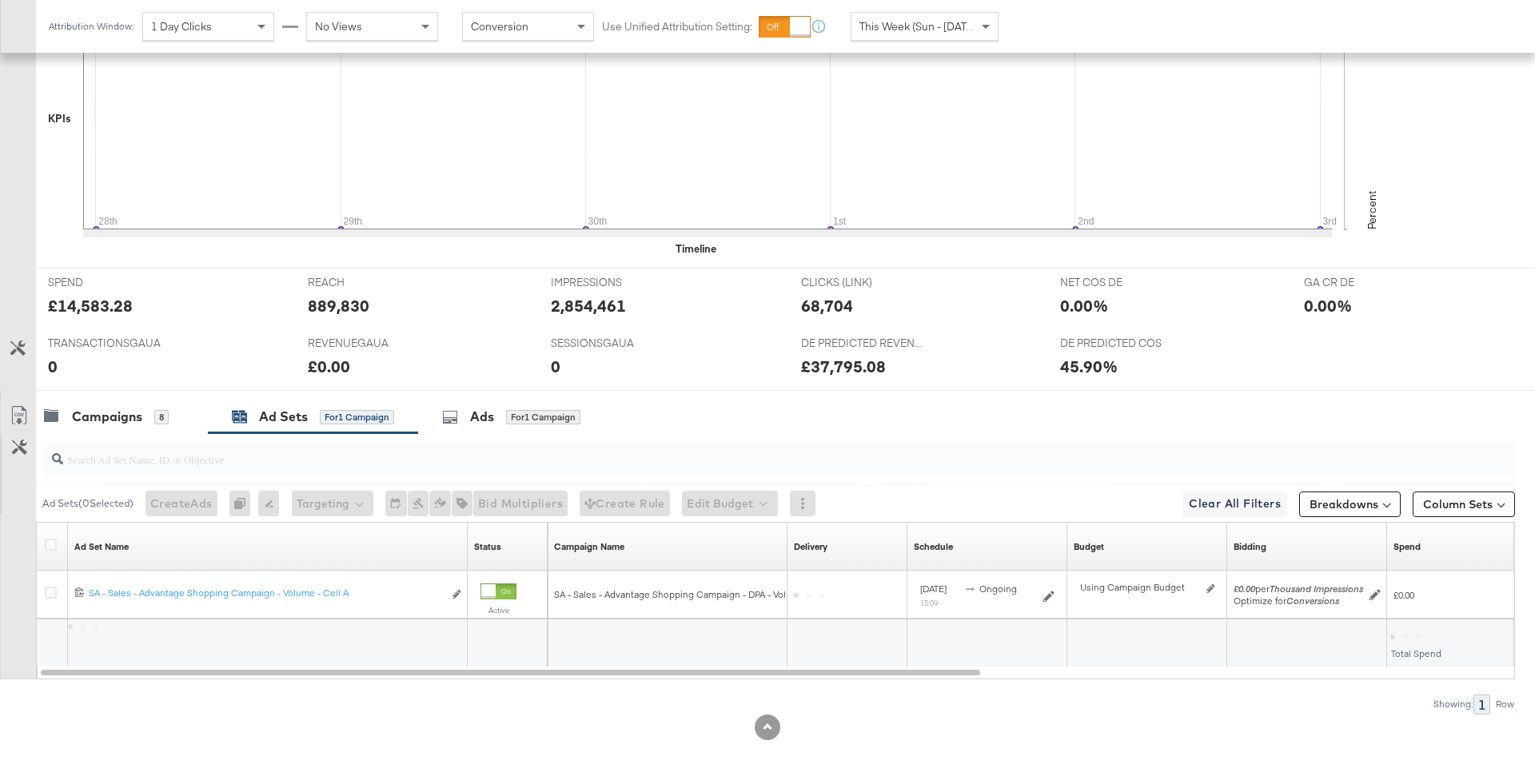
scroll to position [482, 0]
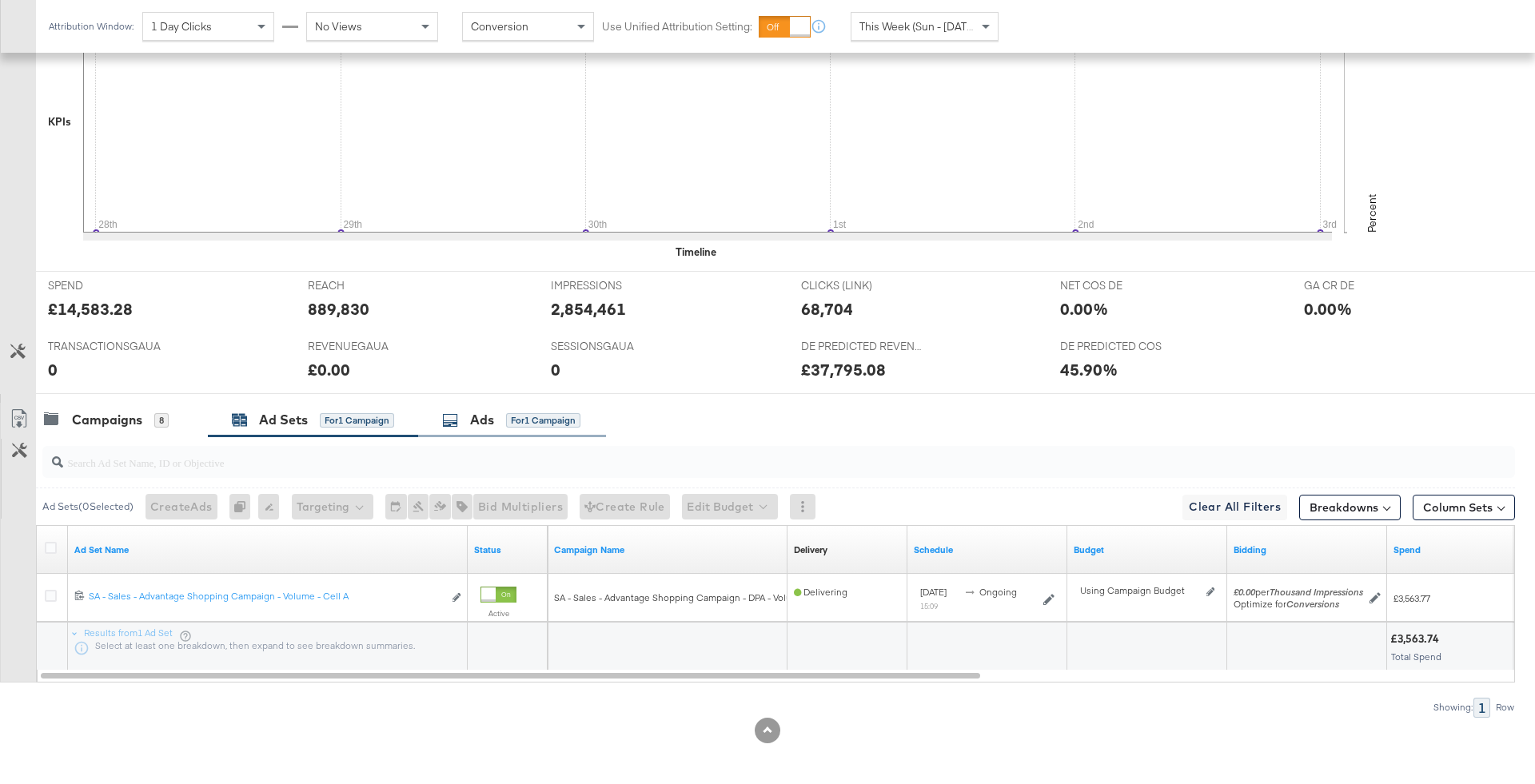
click at [520, 421] on div "for 1 Campaign" at bounding box center [543, 420] width 74 height 14
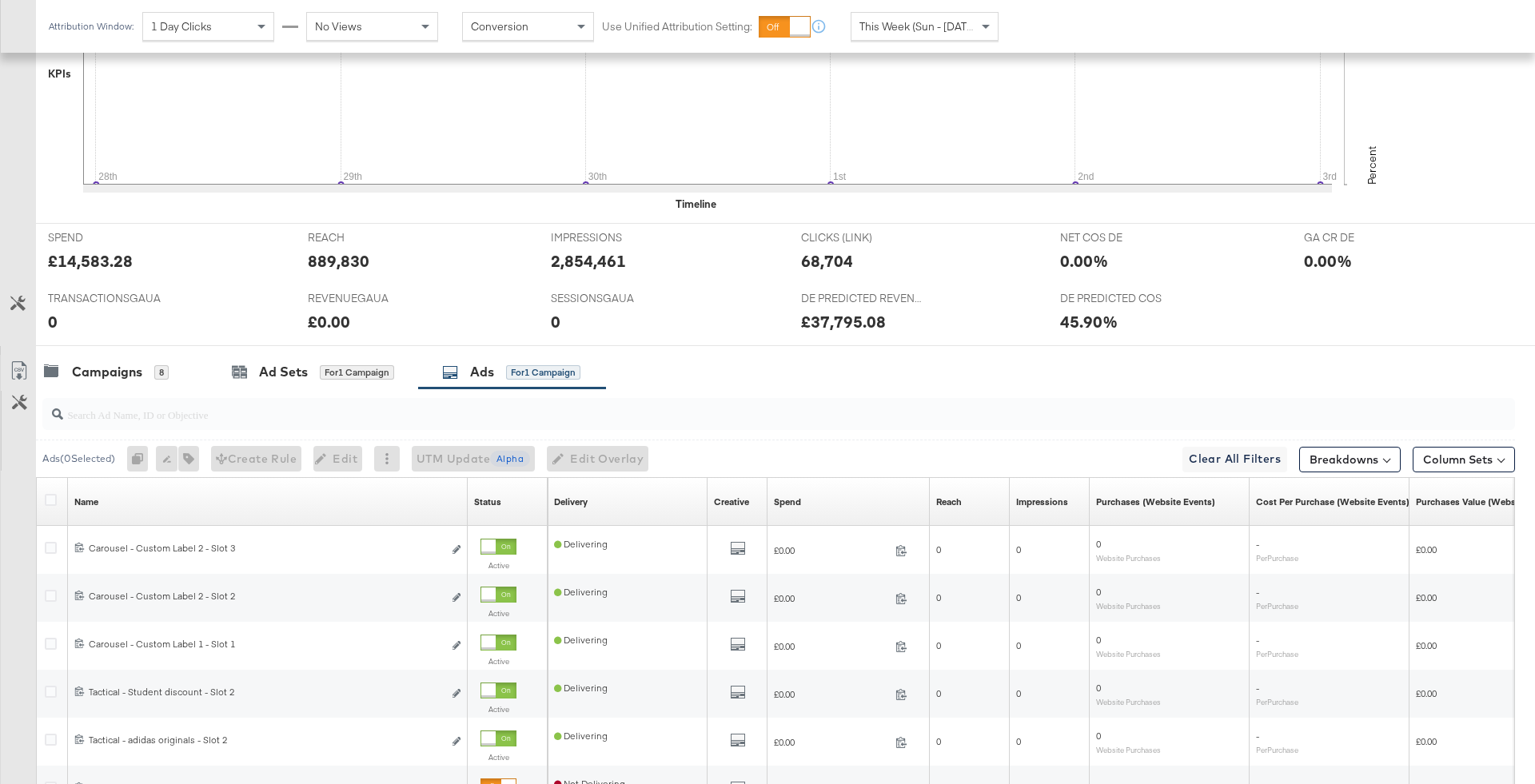
scroll to position [722, 0]
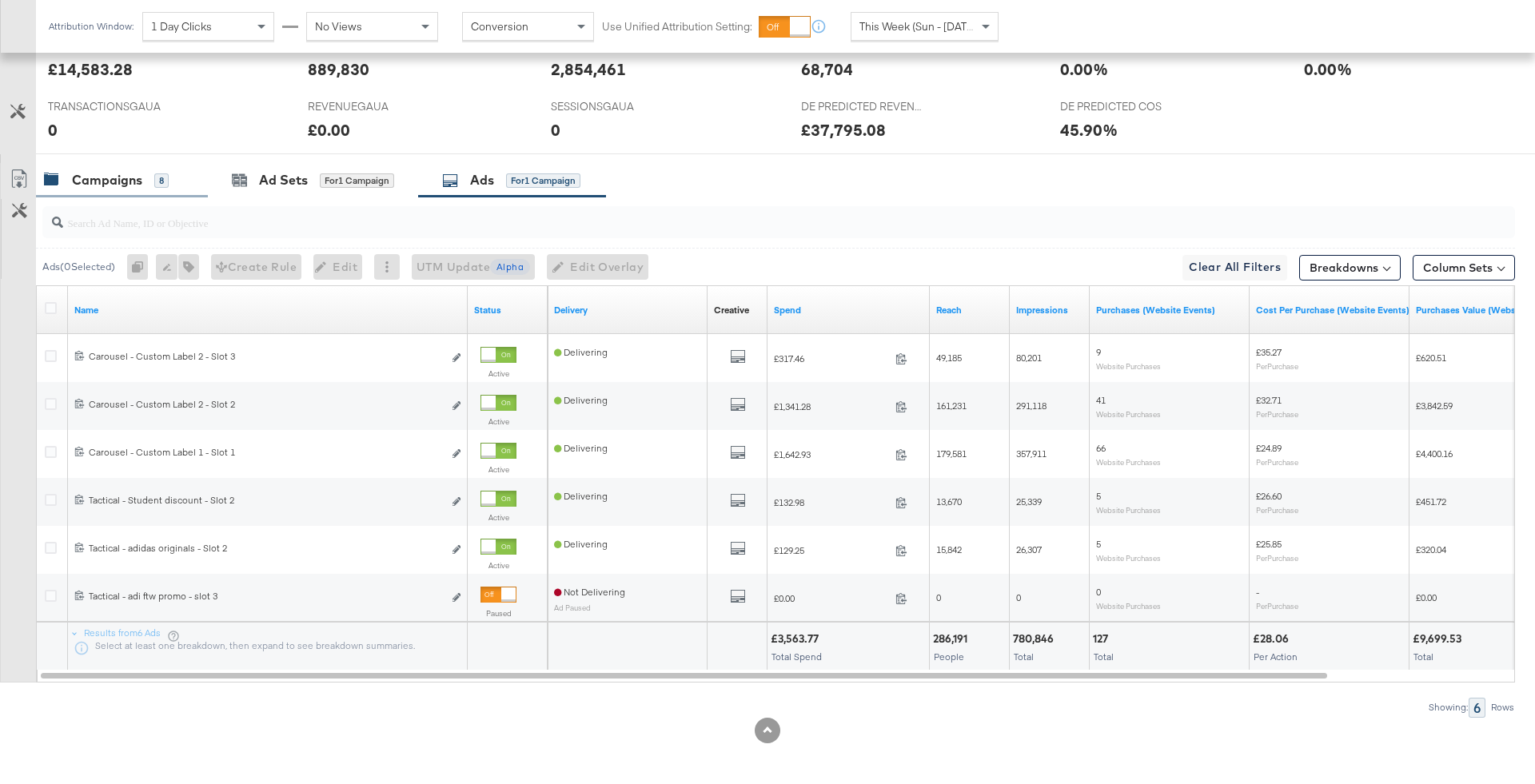
click at [158, 177] on div "8" at bounding box center [161, 180] width 14 height 14
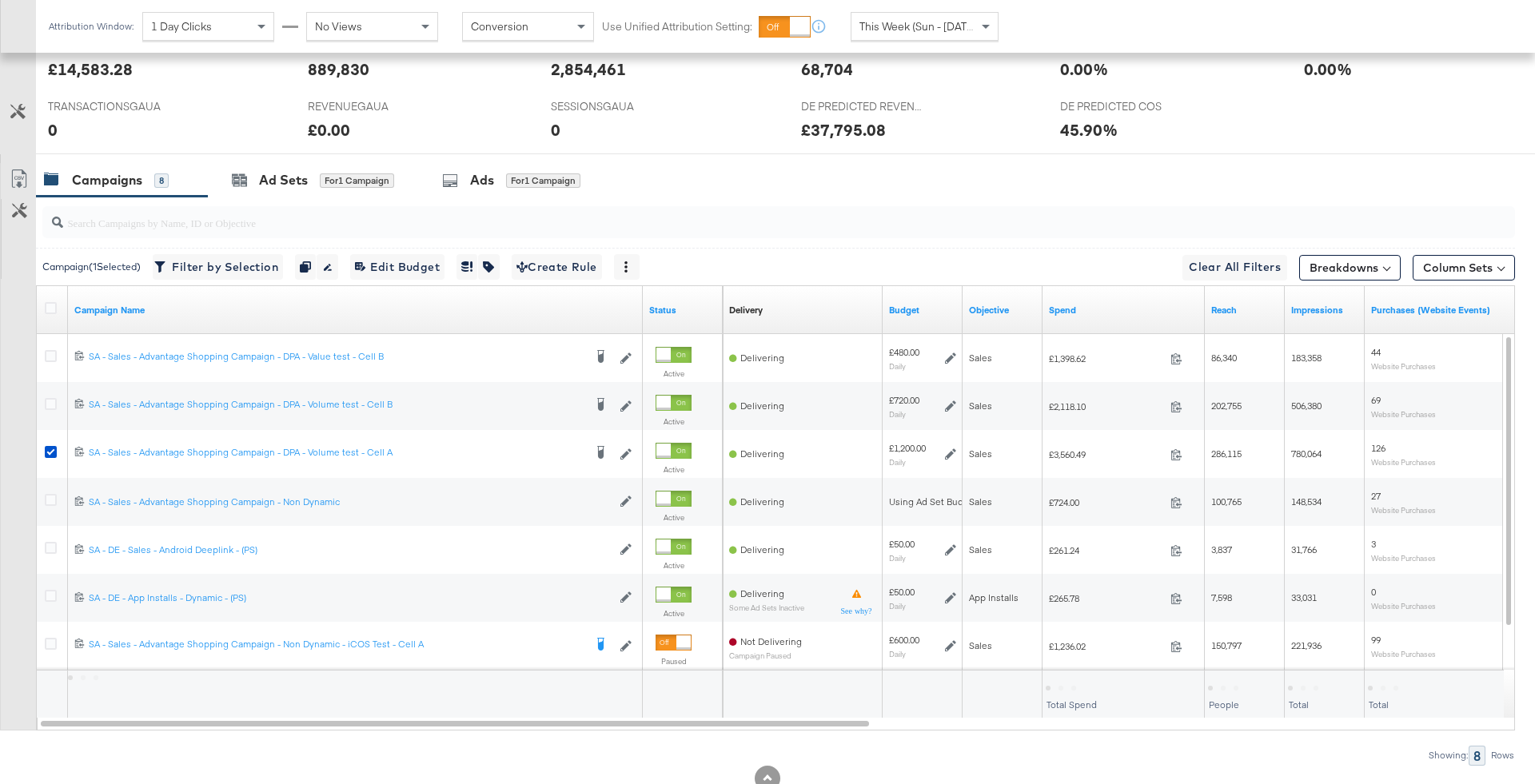
scroll to position [736, 0]
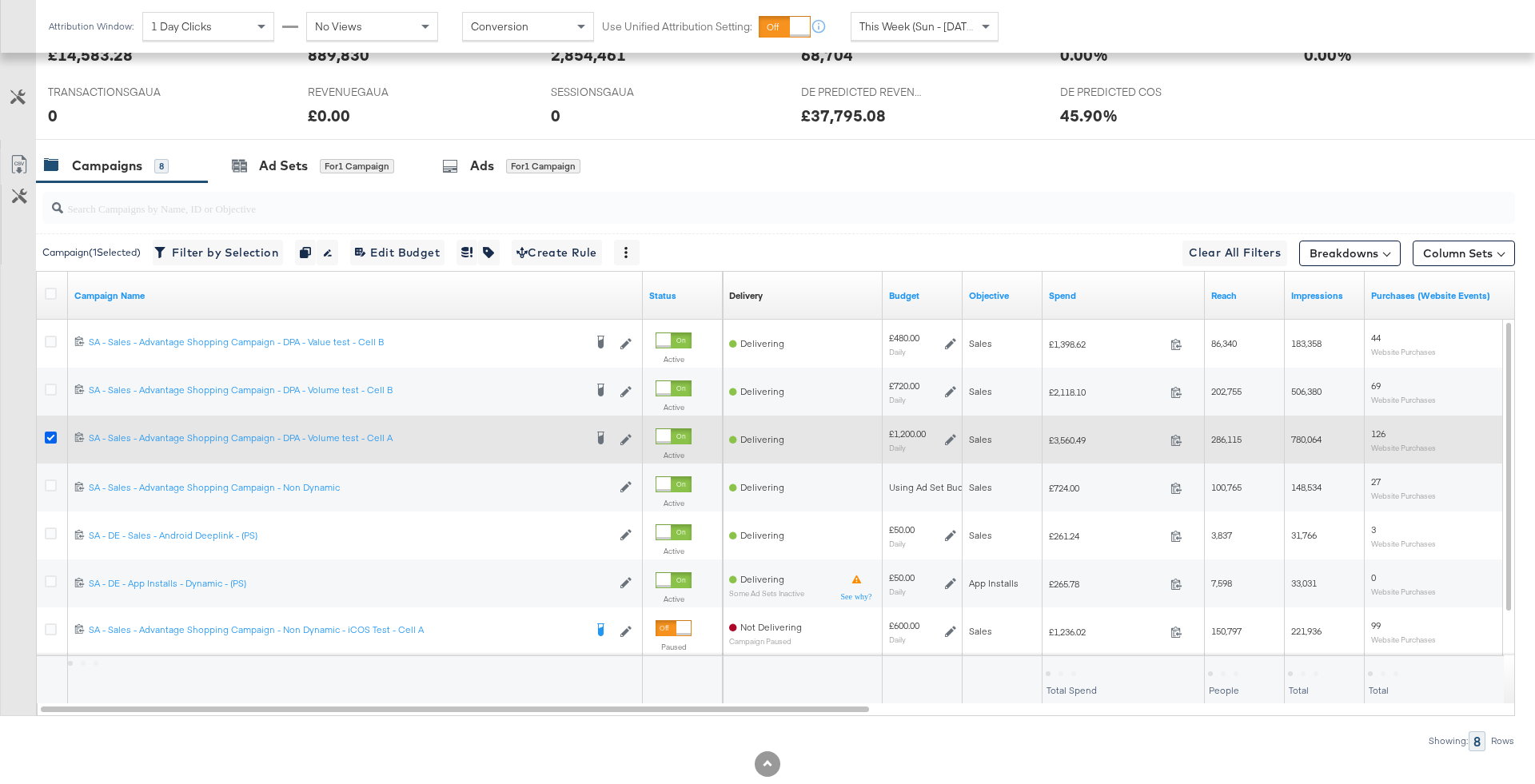
click at [49, 432] on icon at bounding box center [50, 438] width 12 height 12
click at [0, 0] on input "checkbox" at bounding box center [0, 0] width 0 height 0
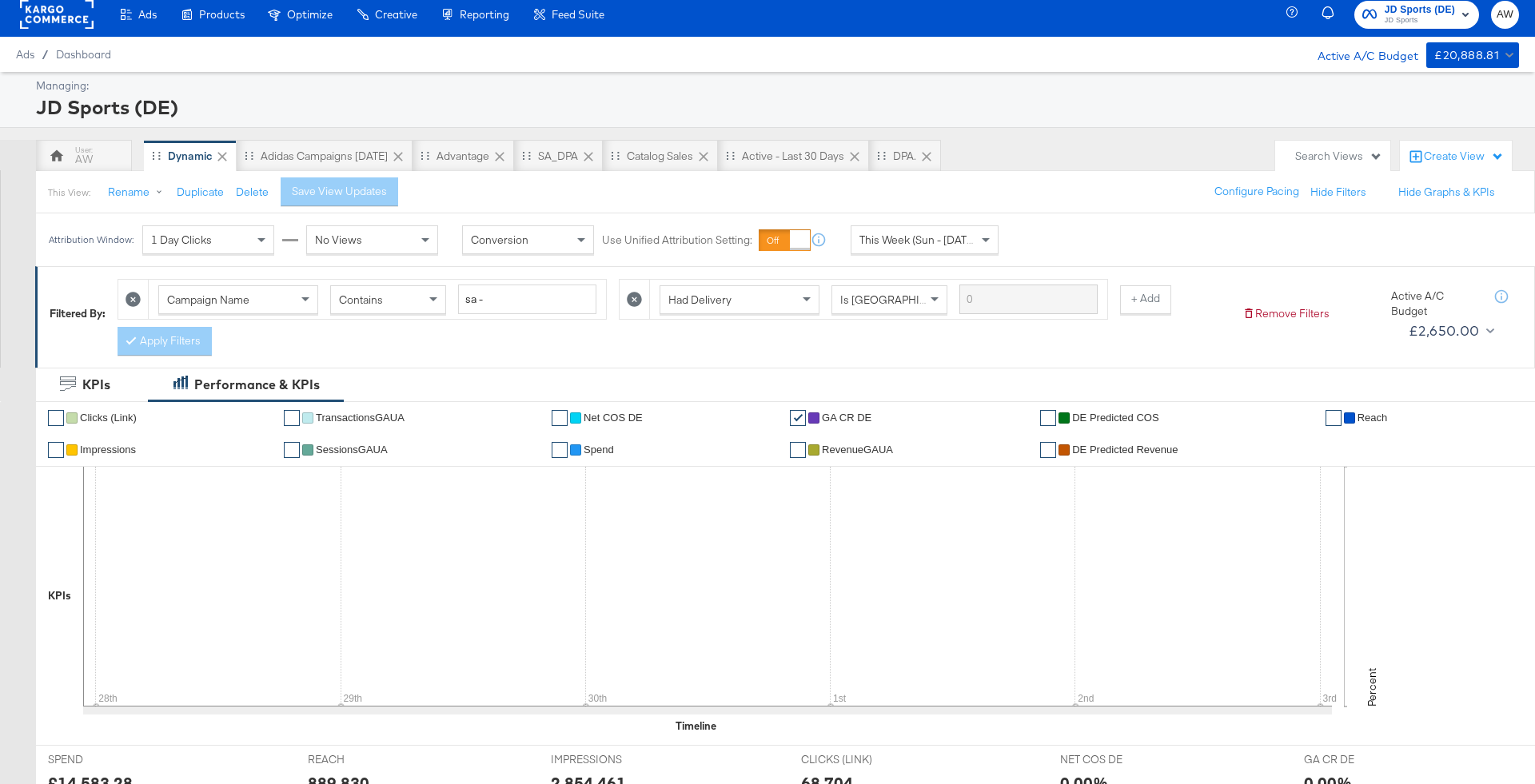
scroll to position [0, 0]
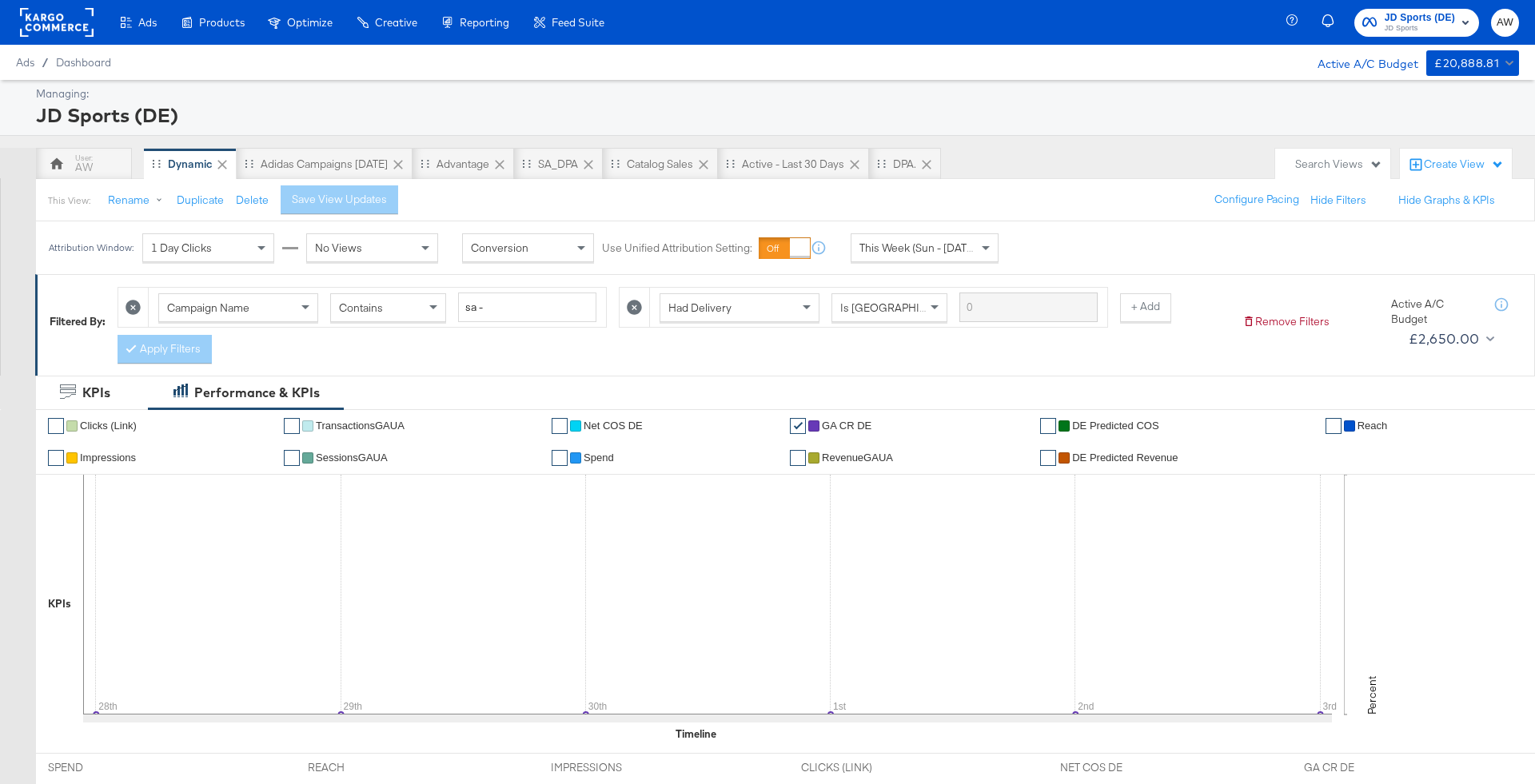
click at [1326, 152] on div "Search Views" at bounding box center [1332, 164] width 115 height 31
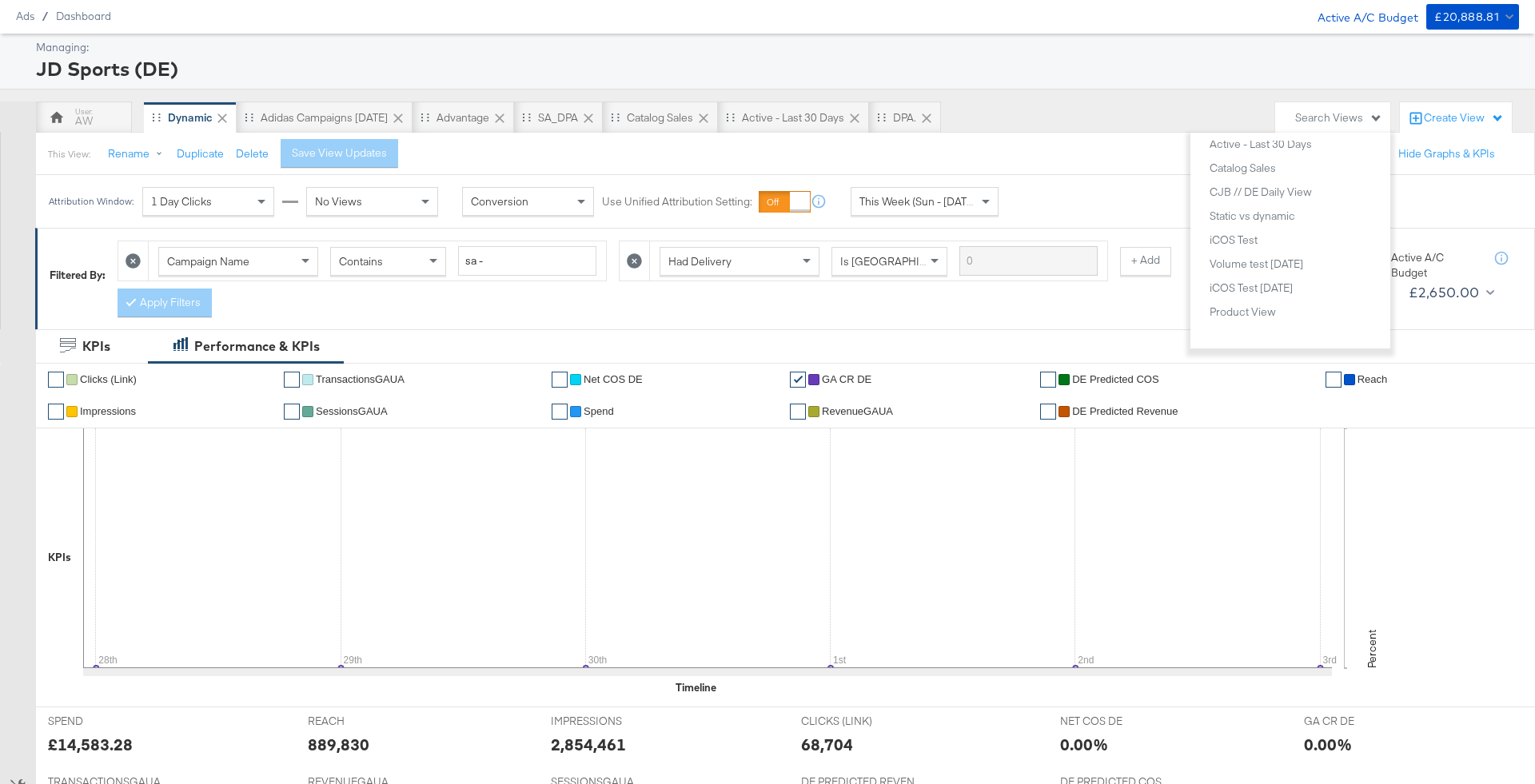
scroll to position [31, 0]
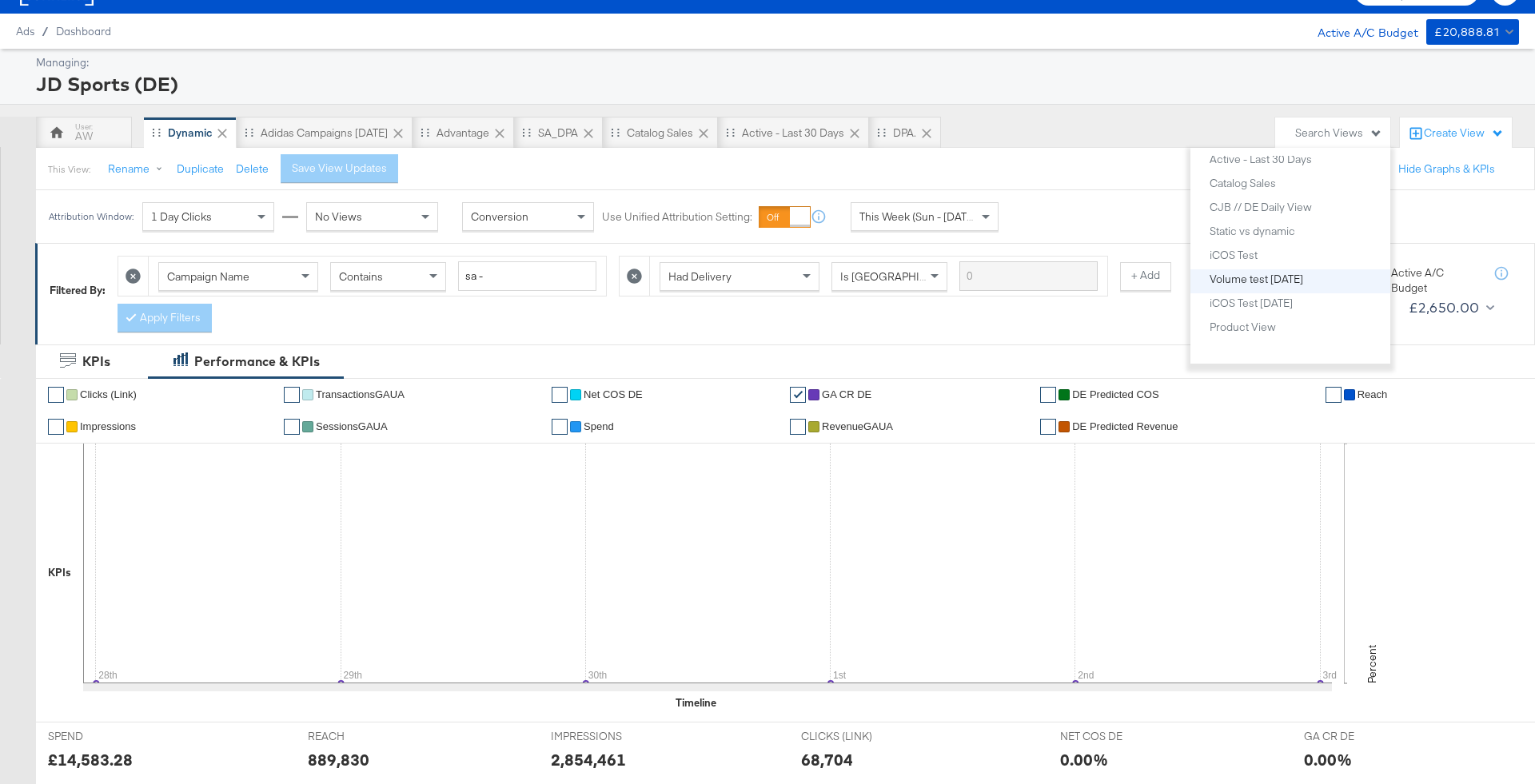
click at [1328, 284] on button "Volume test [DATE]" at bounding box center [1296, 279] width 175 height 19
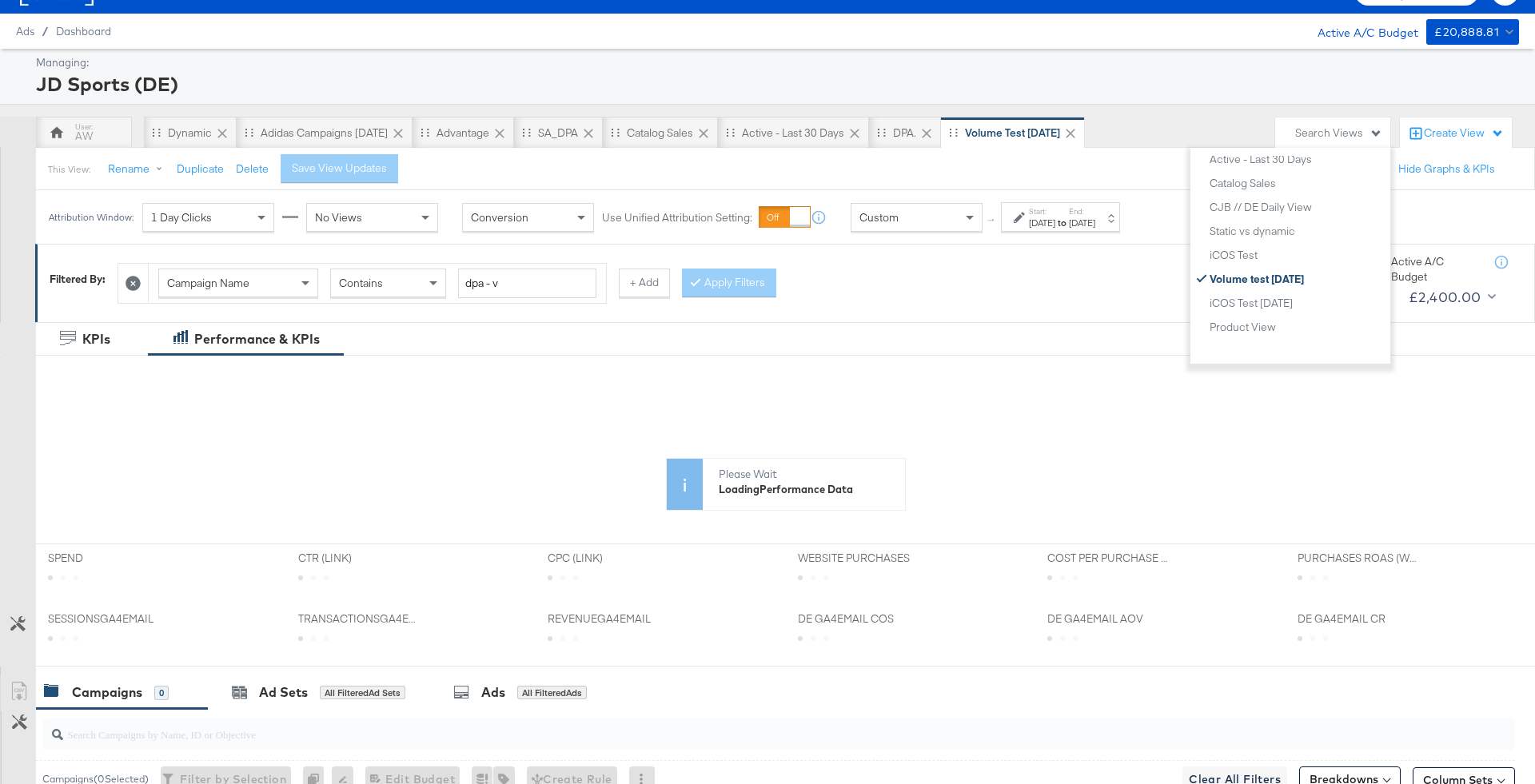
click at [1183, 88] on div "JD Sports (DE)" at bounding box center [776, 84] width 1479 height 28
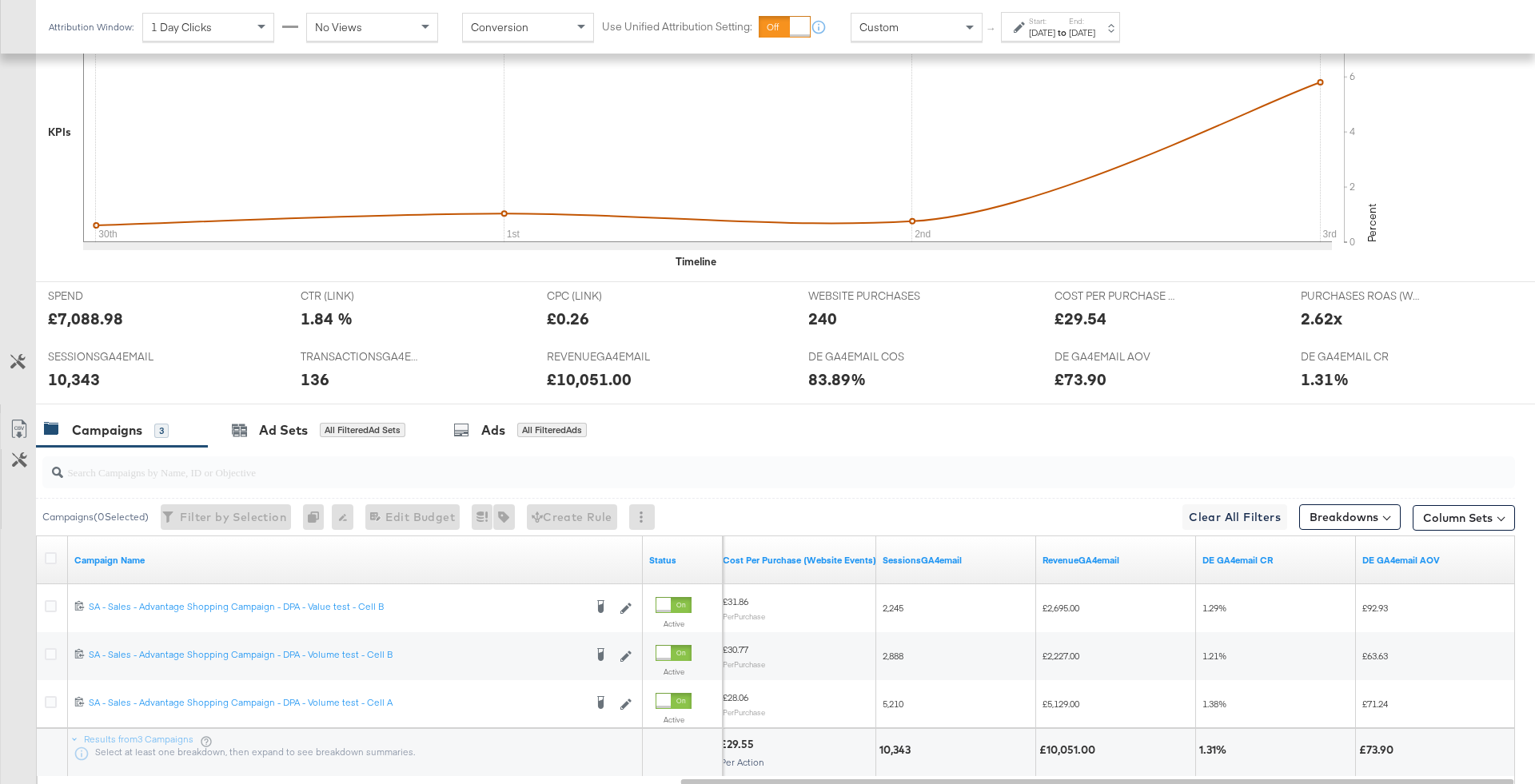
scroll to position [557, 0]
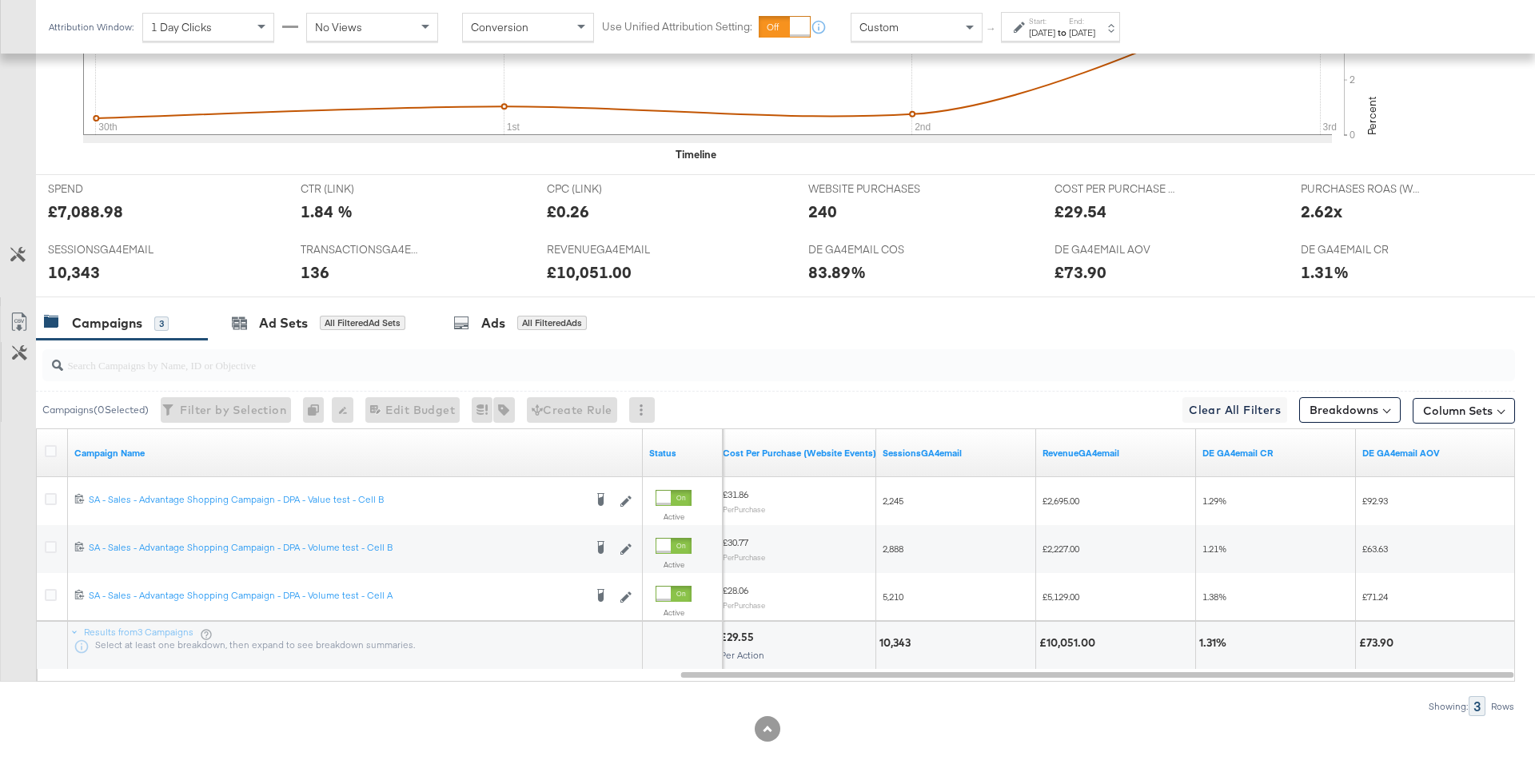
click at [174, 320] on div "Campaigns 3" at bounding box center [113, 323] width 140 height 18
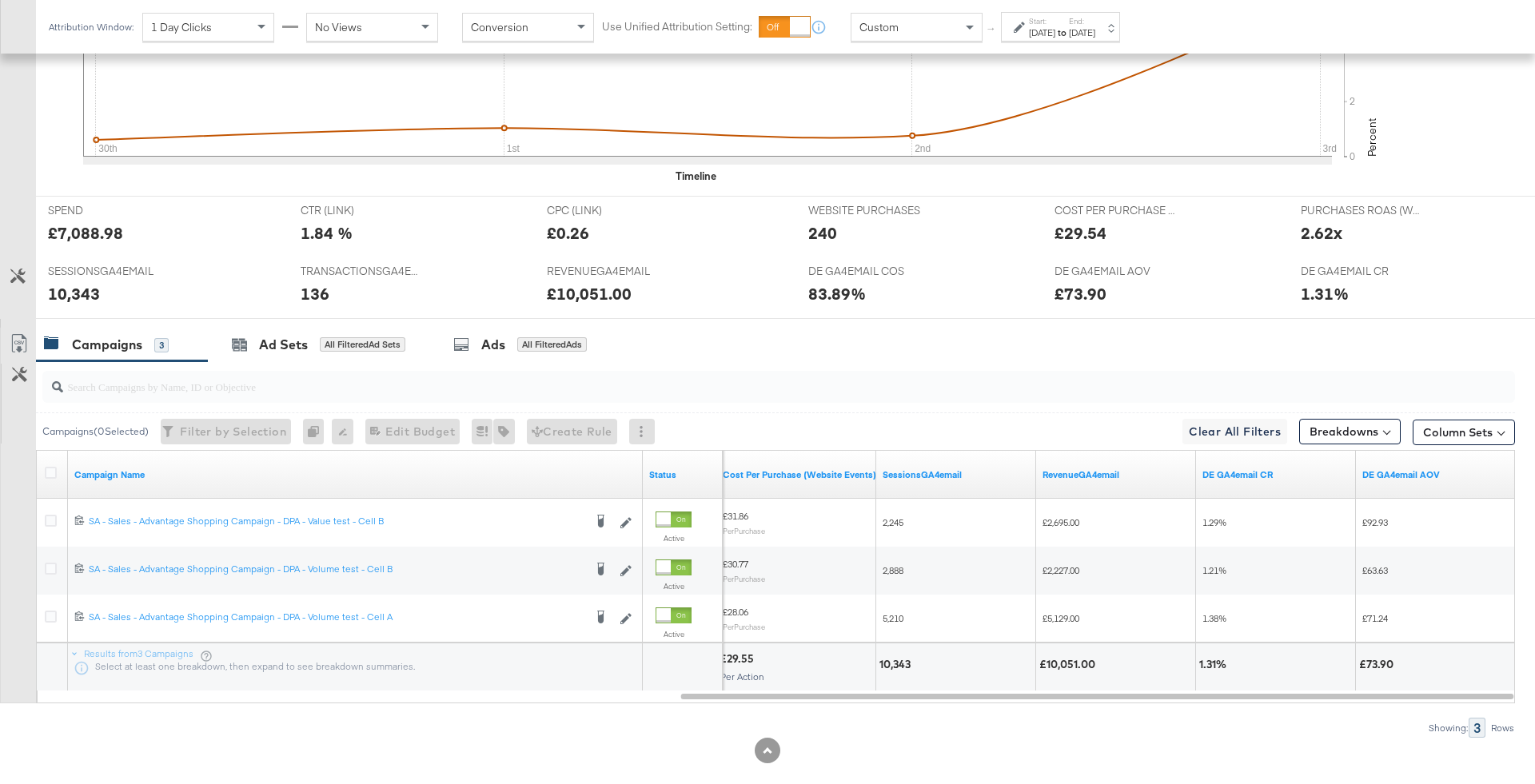
scroll to position [533, 0]
click at [179, 366] on input "search" at bounding box center [721, 382] width 1317 height 31
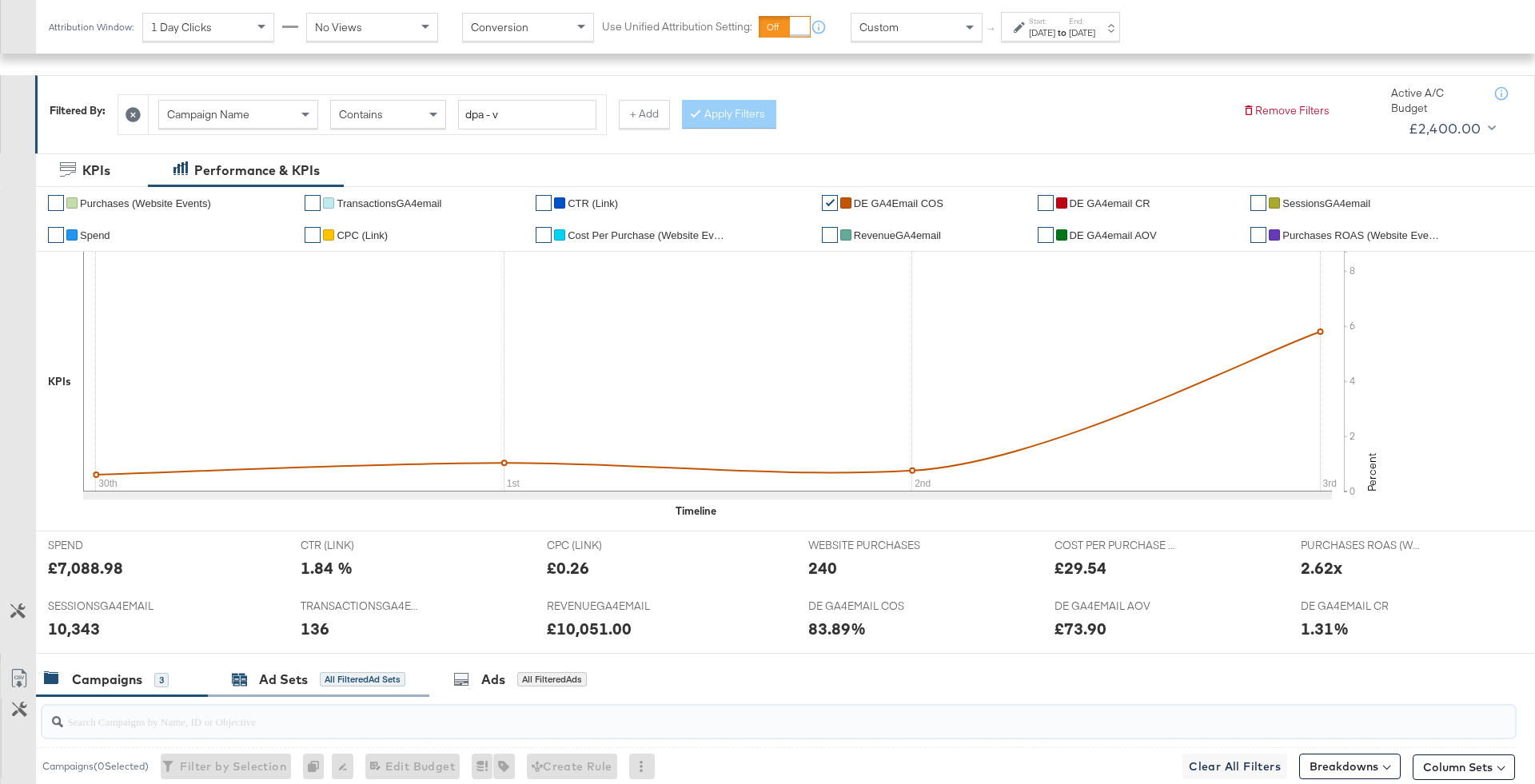
scroll to position [0, 0]
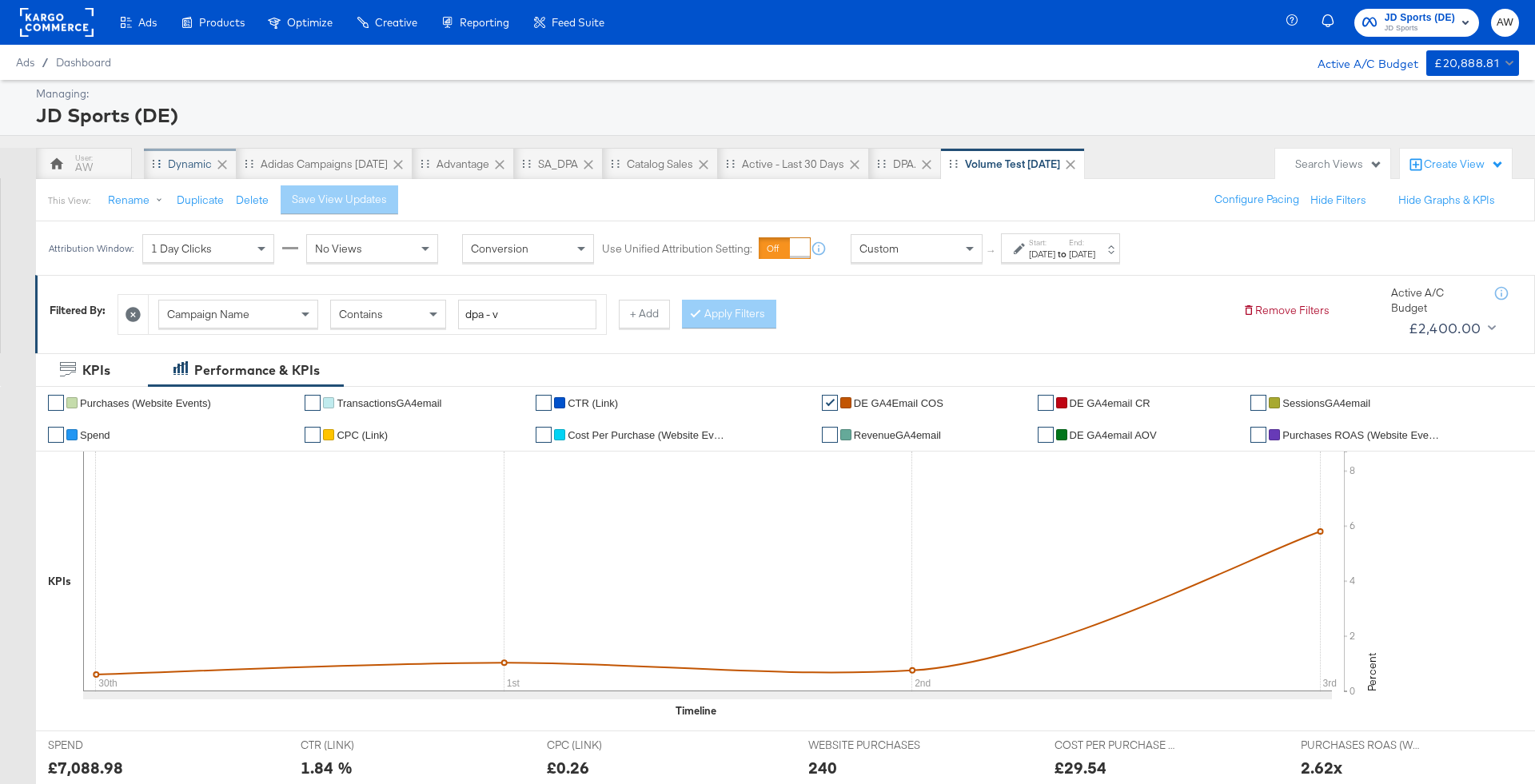
click at [188, 163] on div "Dynamic" at bounding box center [189, 165] width 44 height 15
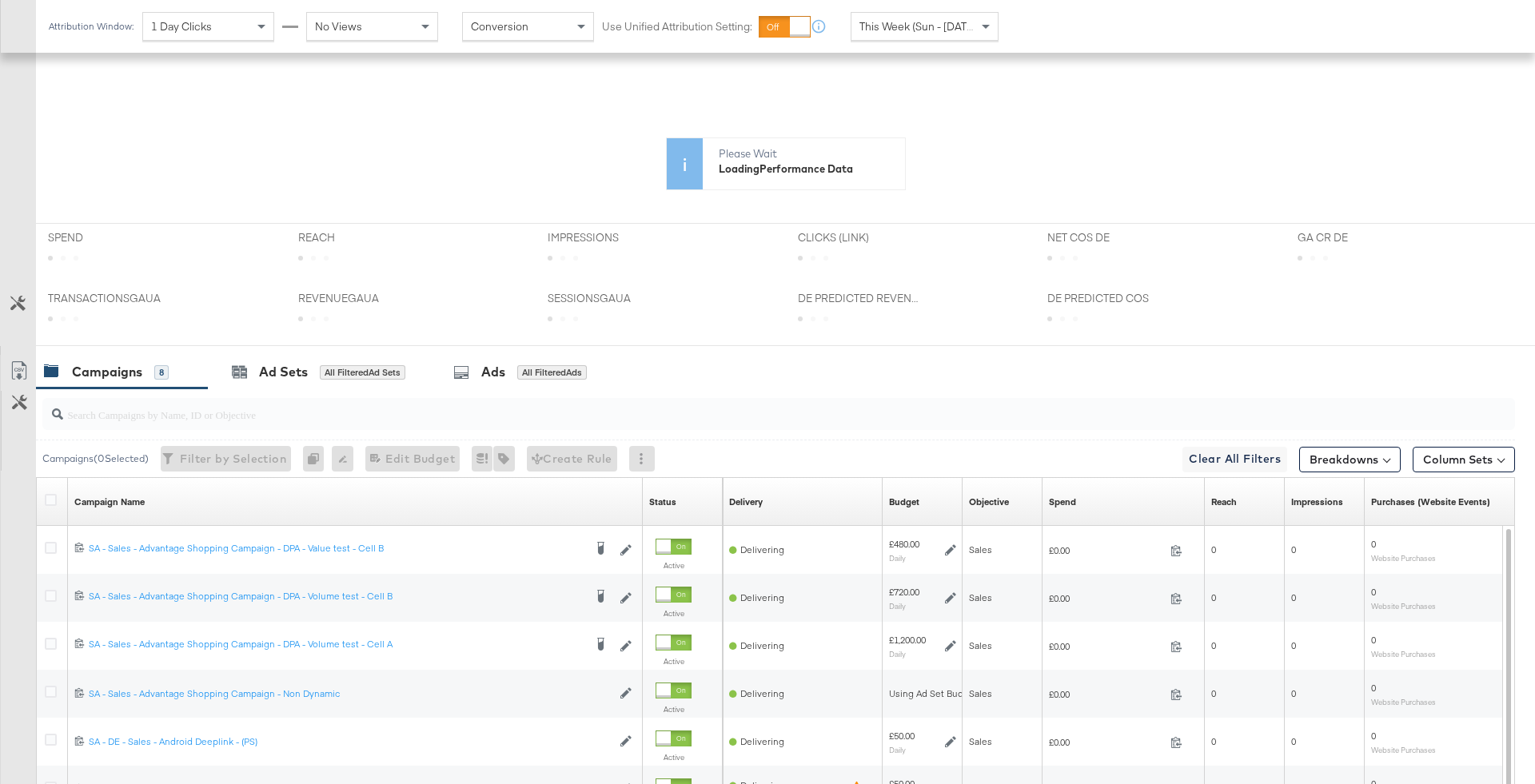
scroll to position [512, 0]
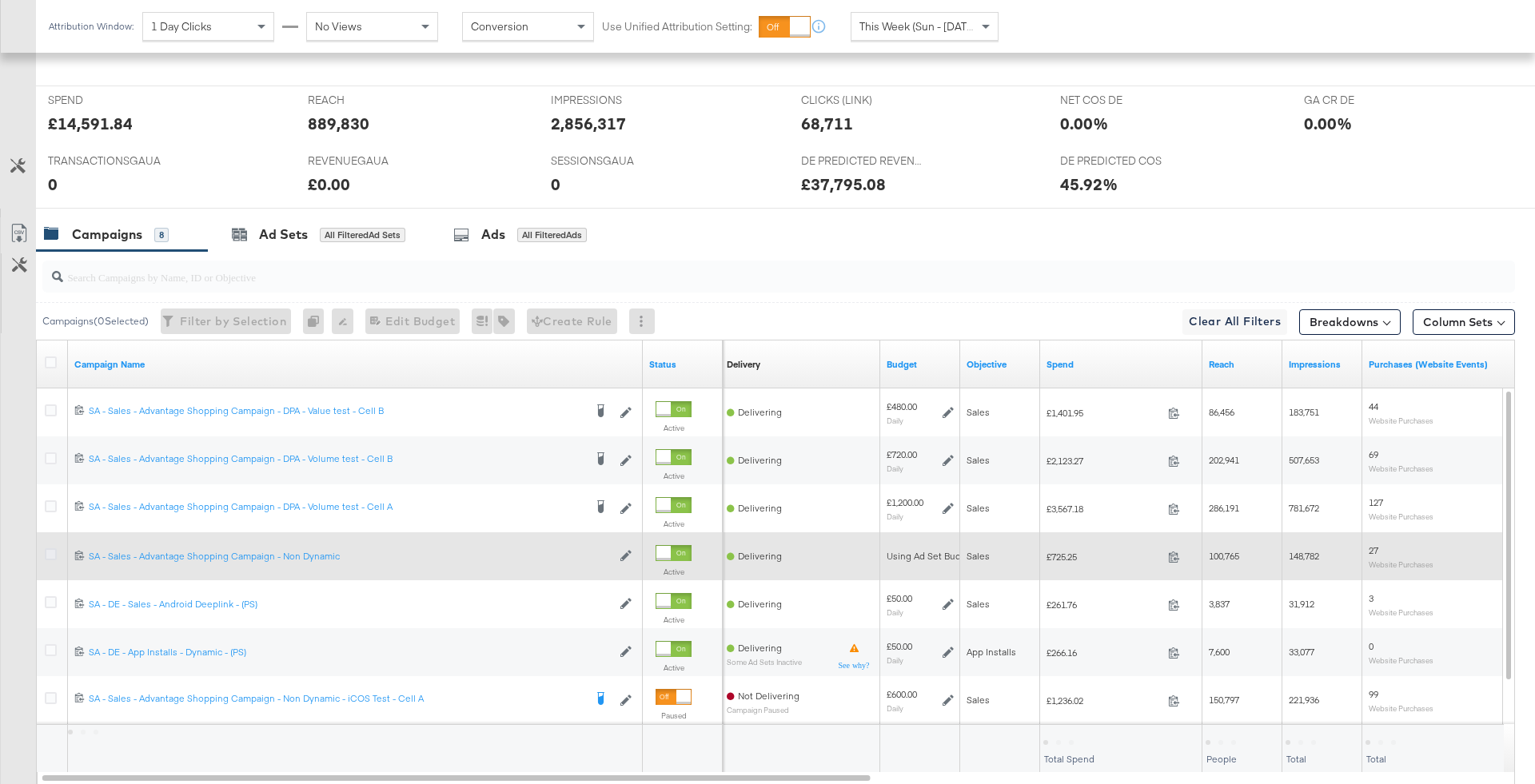
click at [48, 553] on icon at bounding box center [50, 554] width 12 height 12
click at [0, 0] on input "checkbox" at bounding box center [0, 0] width 0 height 0
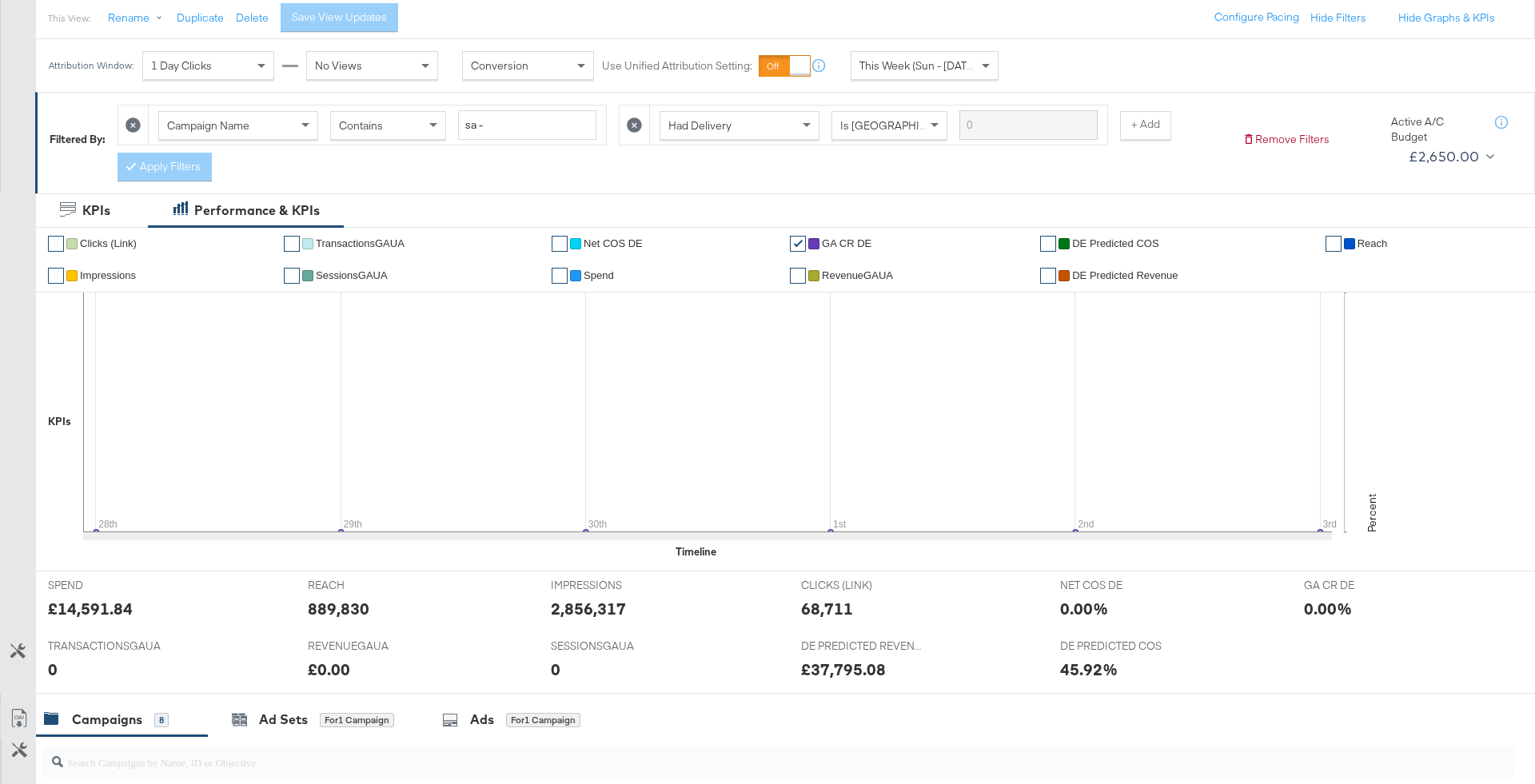
scroll to position [0, 0]
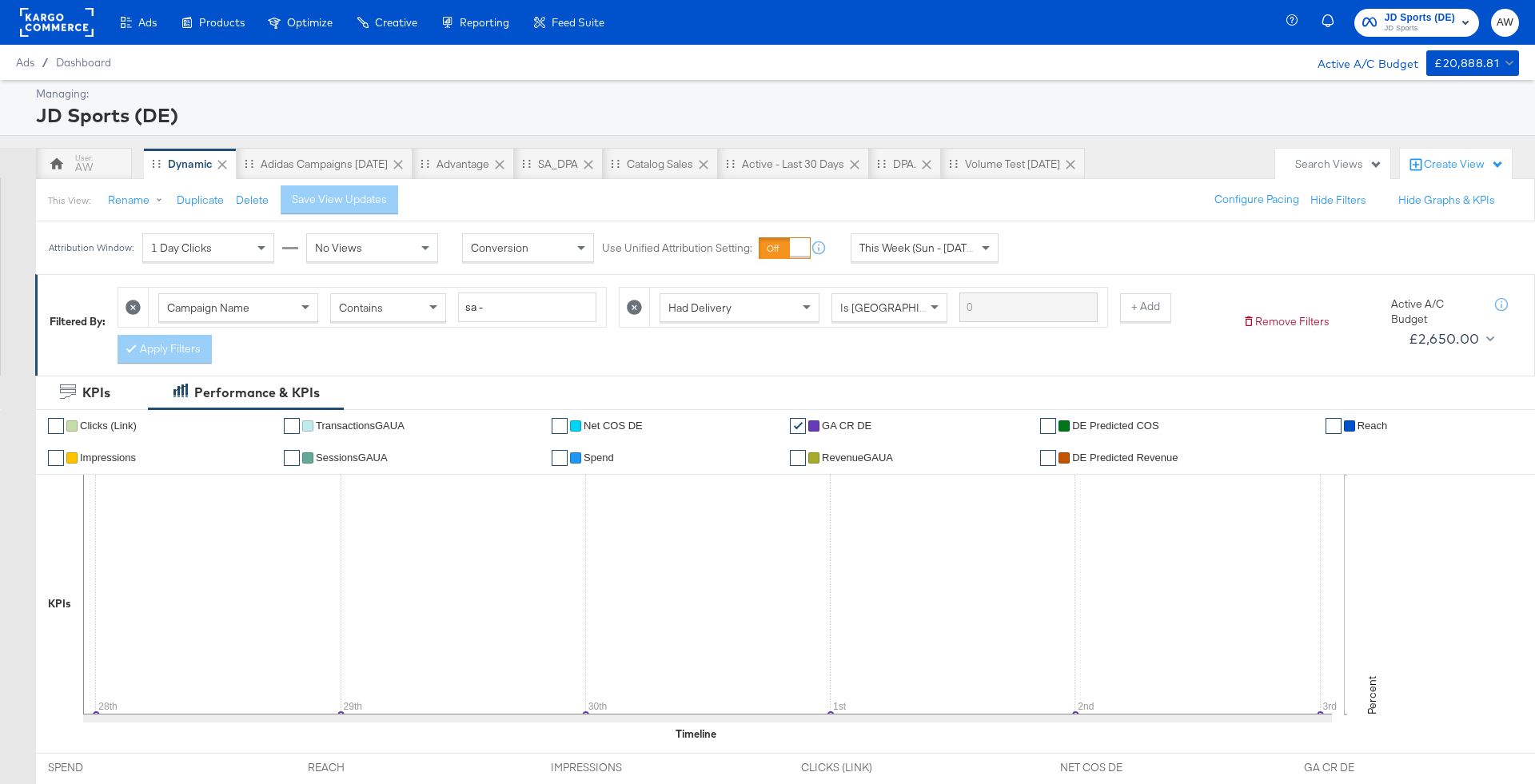
click at [629, 304] on icon at bounding box center [635, 307] width 15 height 15
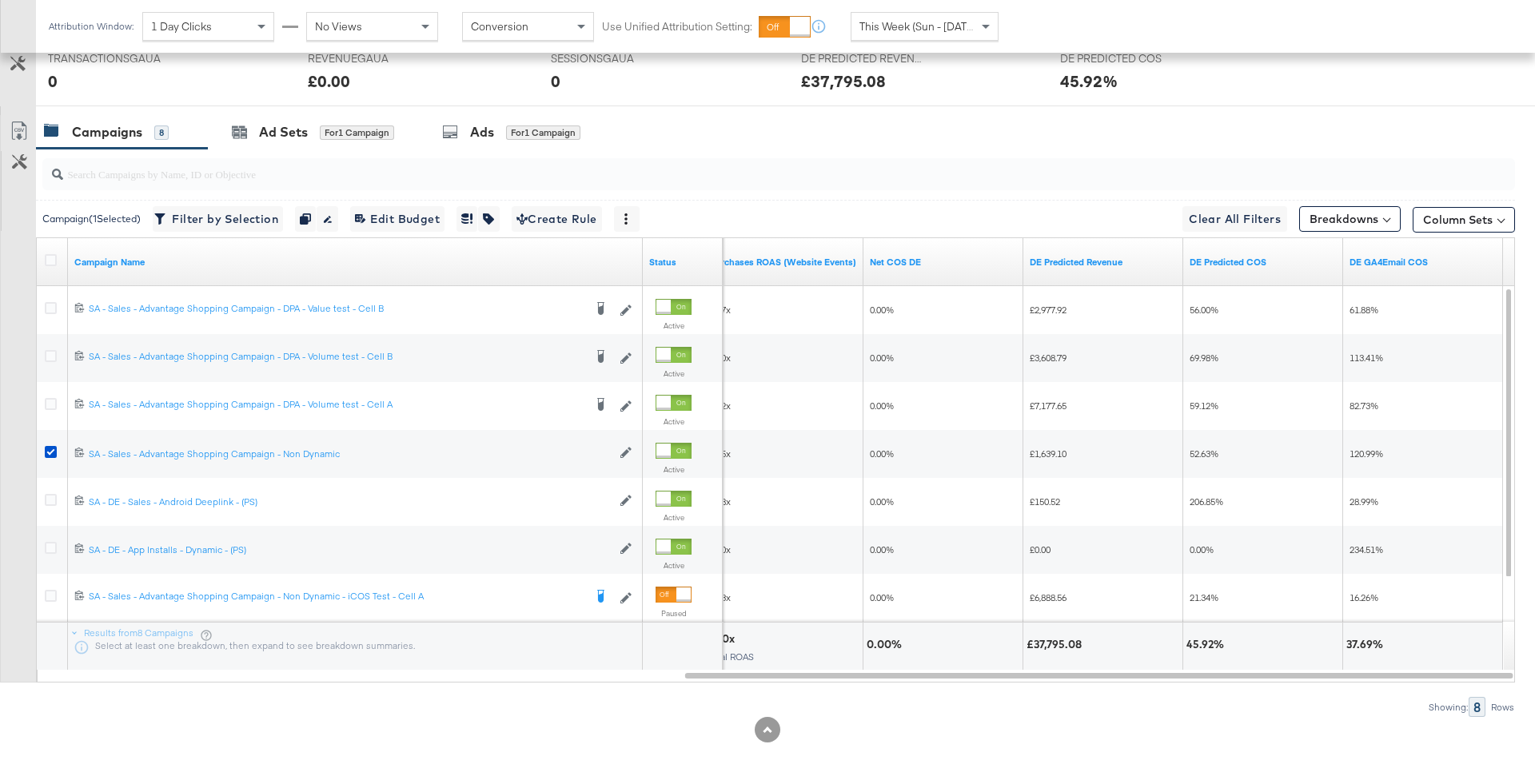
scroll to position [203, 0]
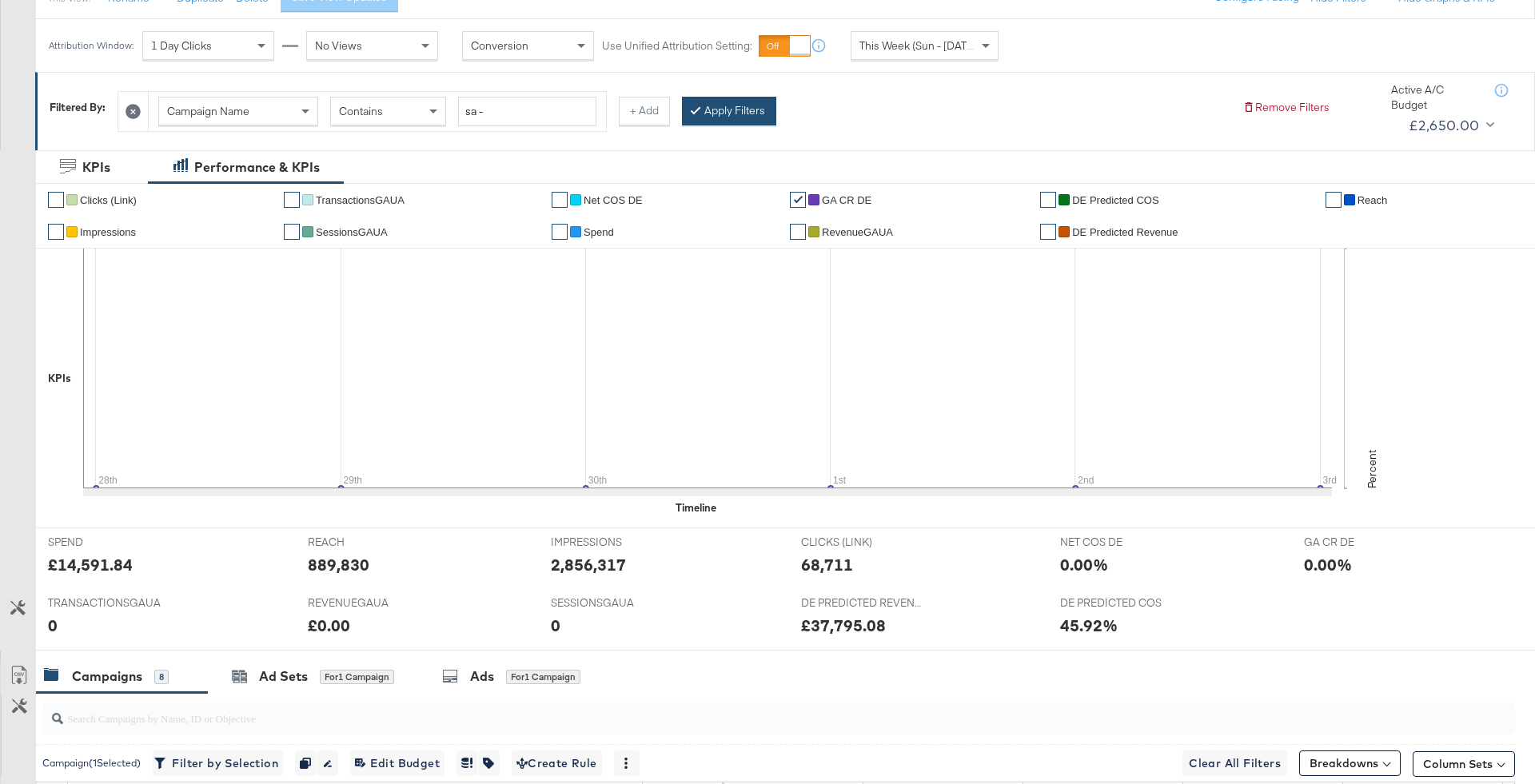
click at [746, 118] on button "Apply Filters" at bounding box center [729, 111] width 94 height 29
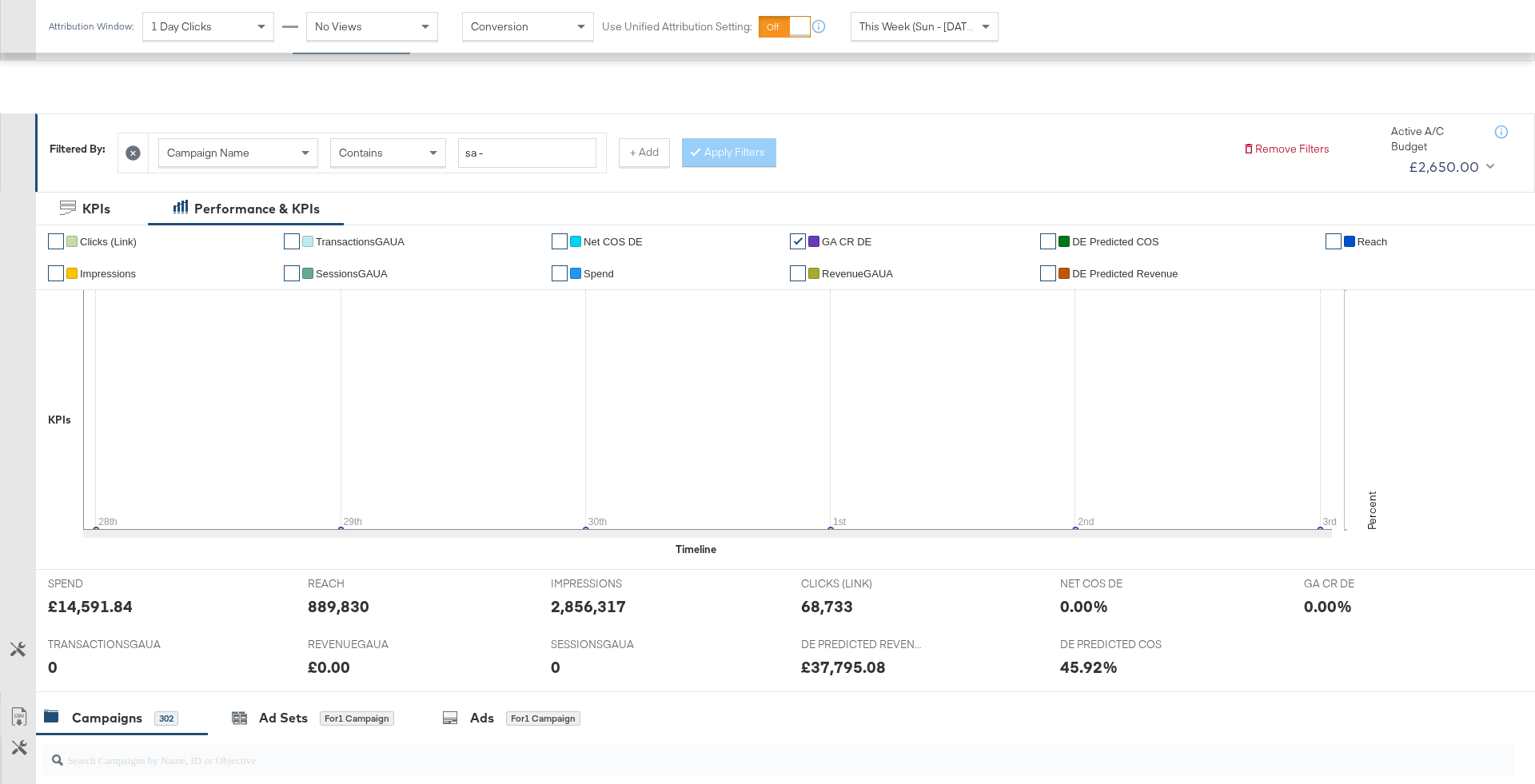
scroll to position [132, 0]
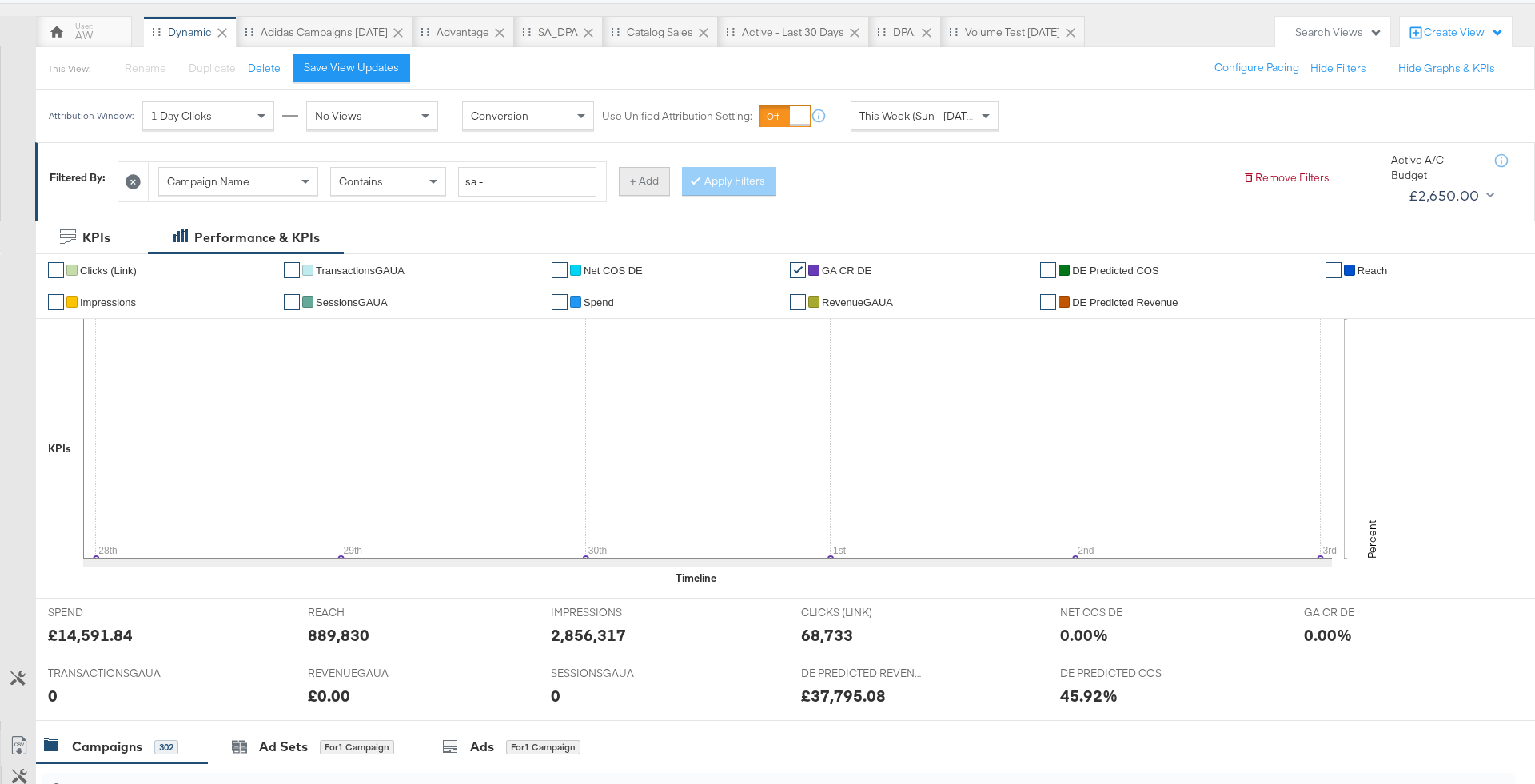
click at [641, 173] on button "+ Add" at bounding box center [644, 182] width 51 height 29
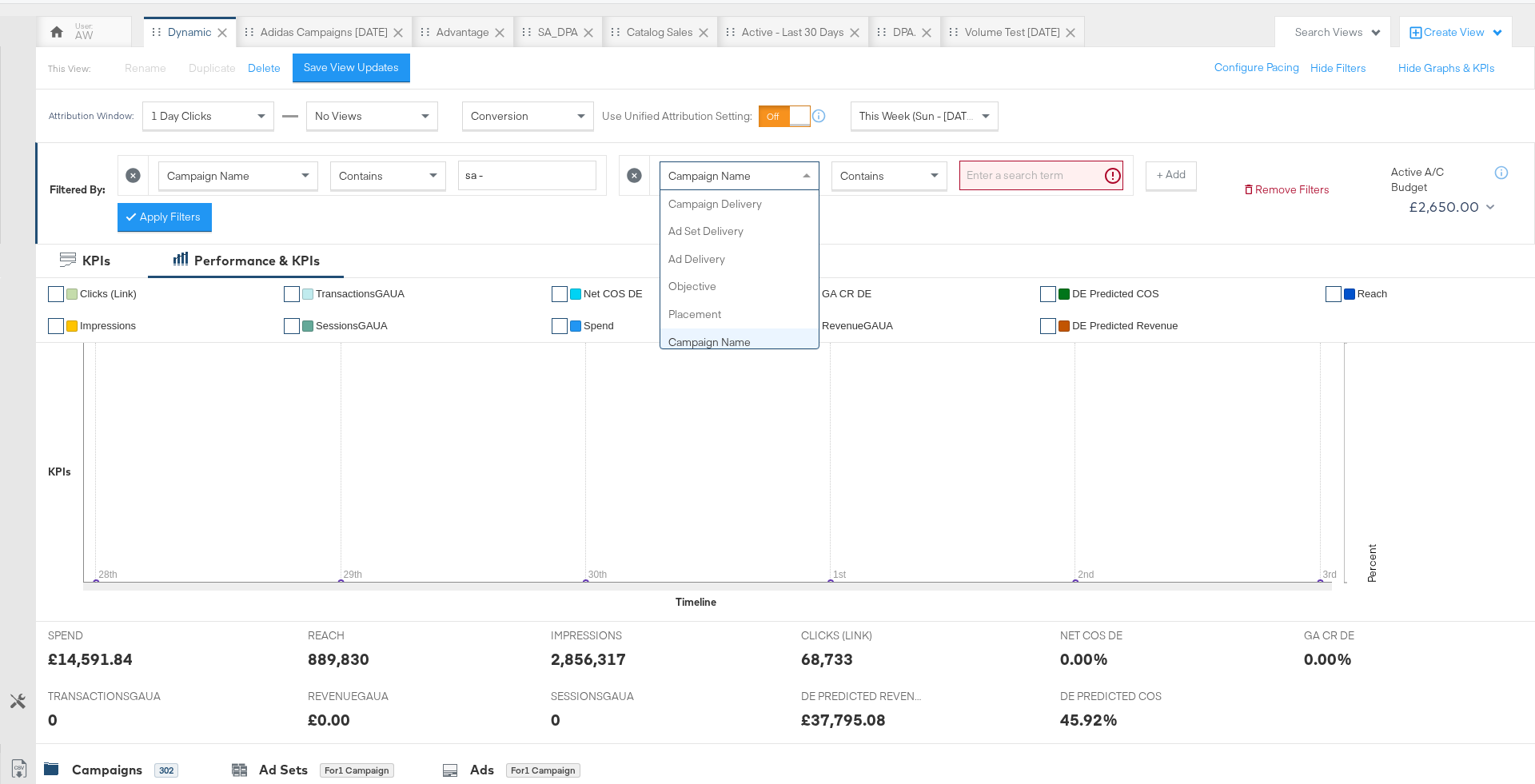
click at [752, 181] on div "Campaign Name" at bounding box center [739, 176] width 158 height 28
type input "had"
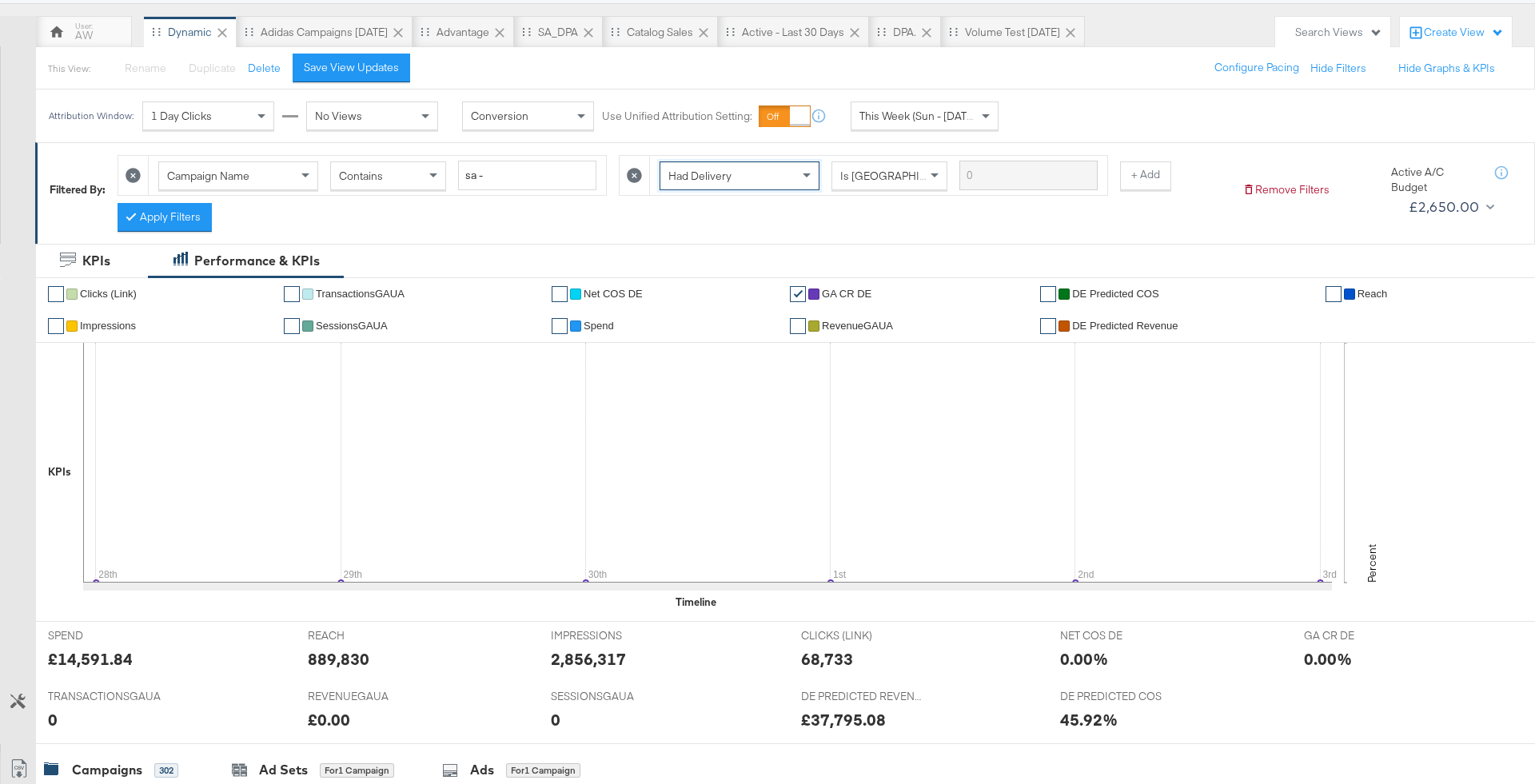
drag, startPoint x: 179, startPoint y: 212, endPoint x: 421, endPoint y: 1, distance: 321.1
click at [179, 212] on button "Apply Filters" at bounding box center [164, 217] width 94 height 29
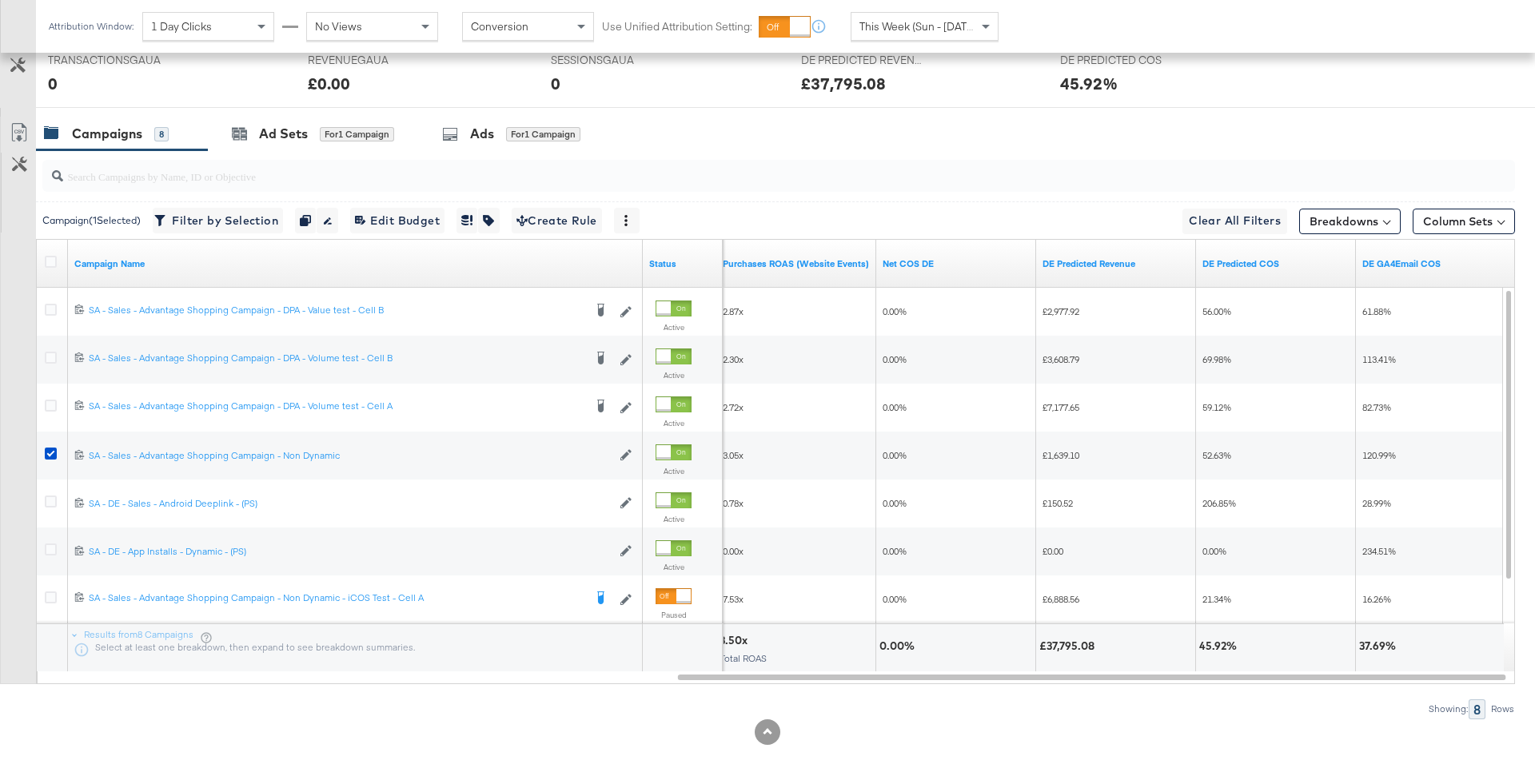
scroll to position [769, 0]
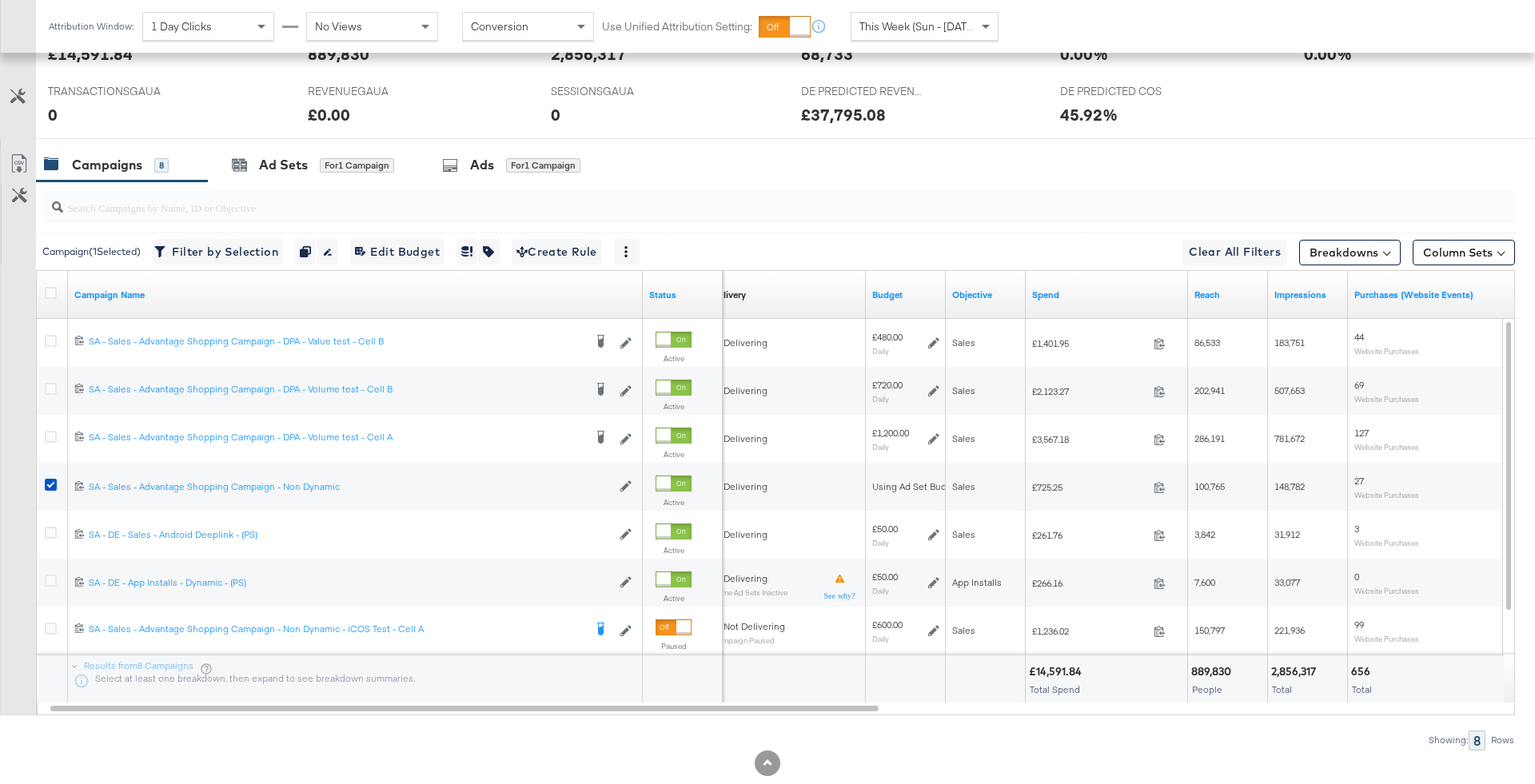
scroll to position [770, 0]
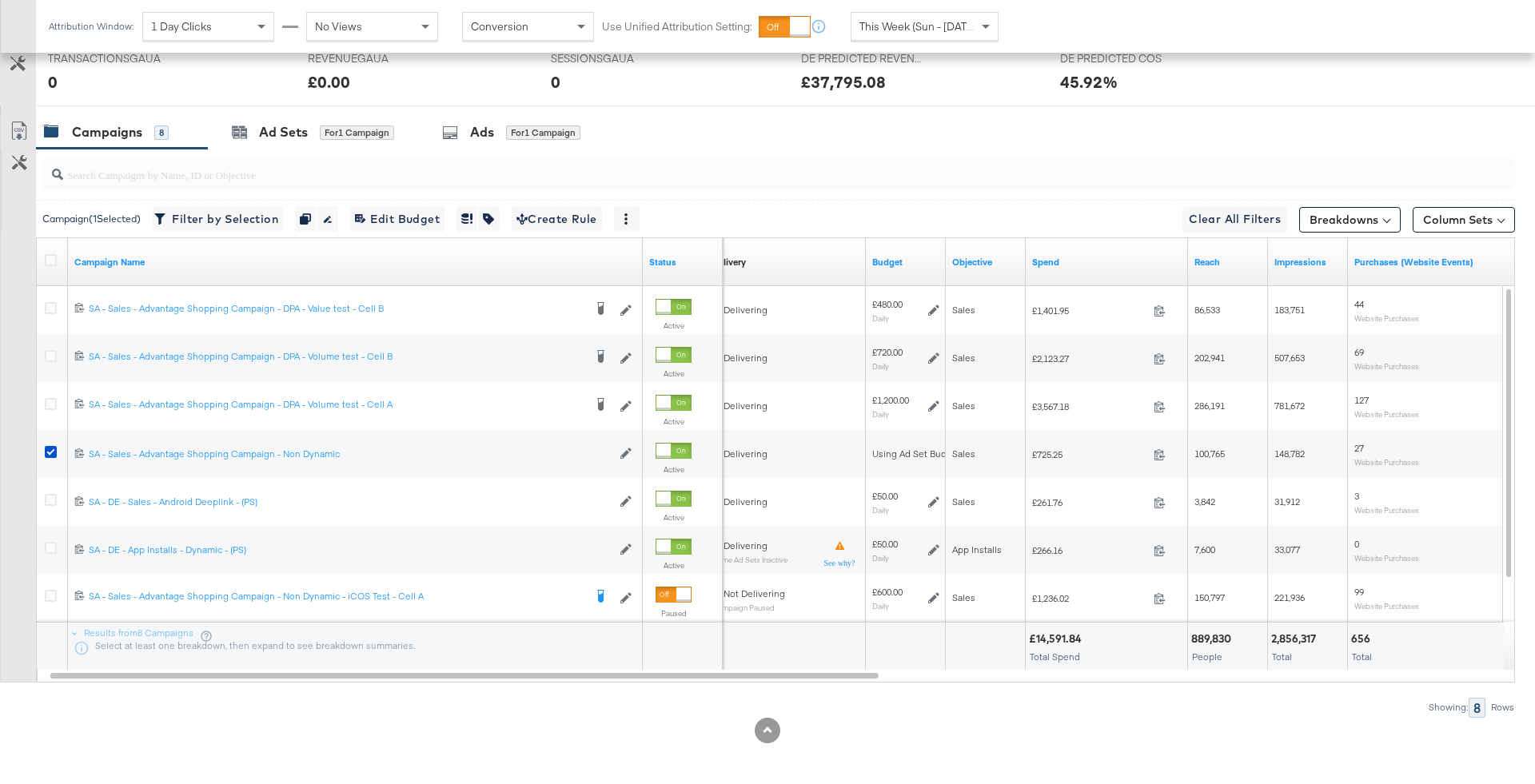
click at [884, 3] on div "Attribution Window: 1 Day Clicks No Views Conversion Use Unified Attribution Se…" at bounding box center [527, 26] width 982 height 52
click at [884, 17] on div "This Week (Sun - [DATE])" at bounding box center [925, 26] width 147 height 28
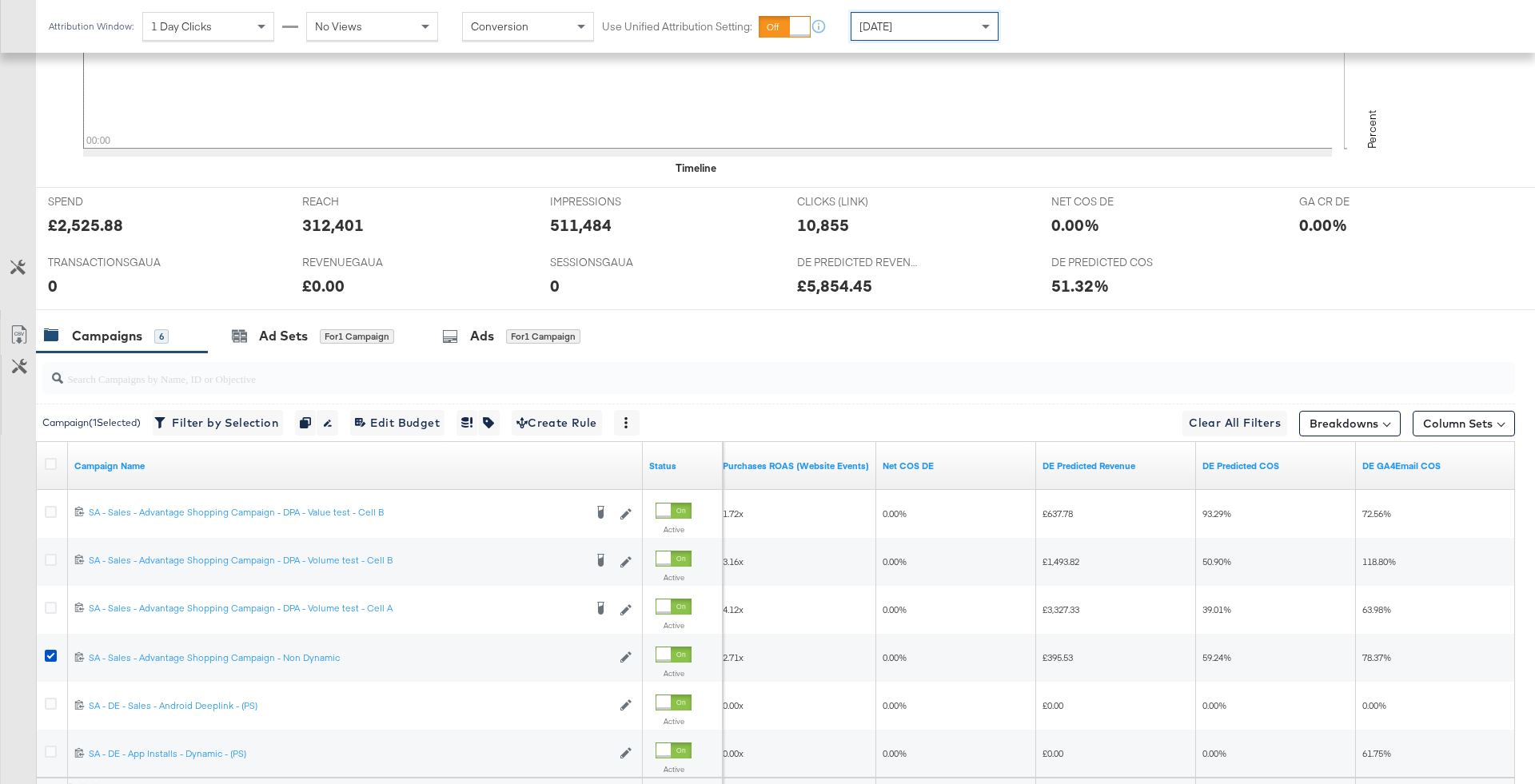
scroll to position [722, 0]
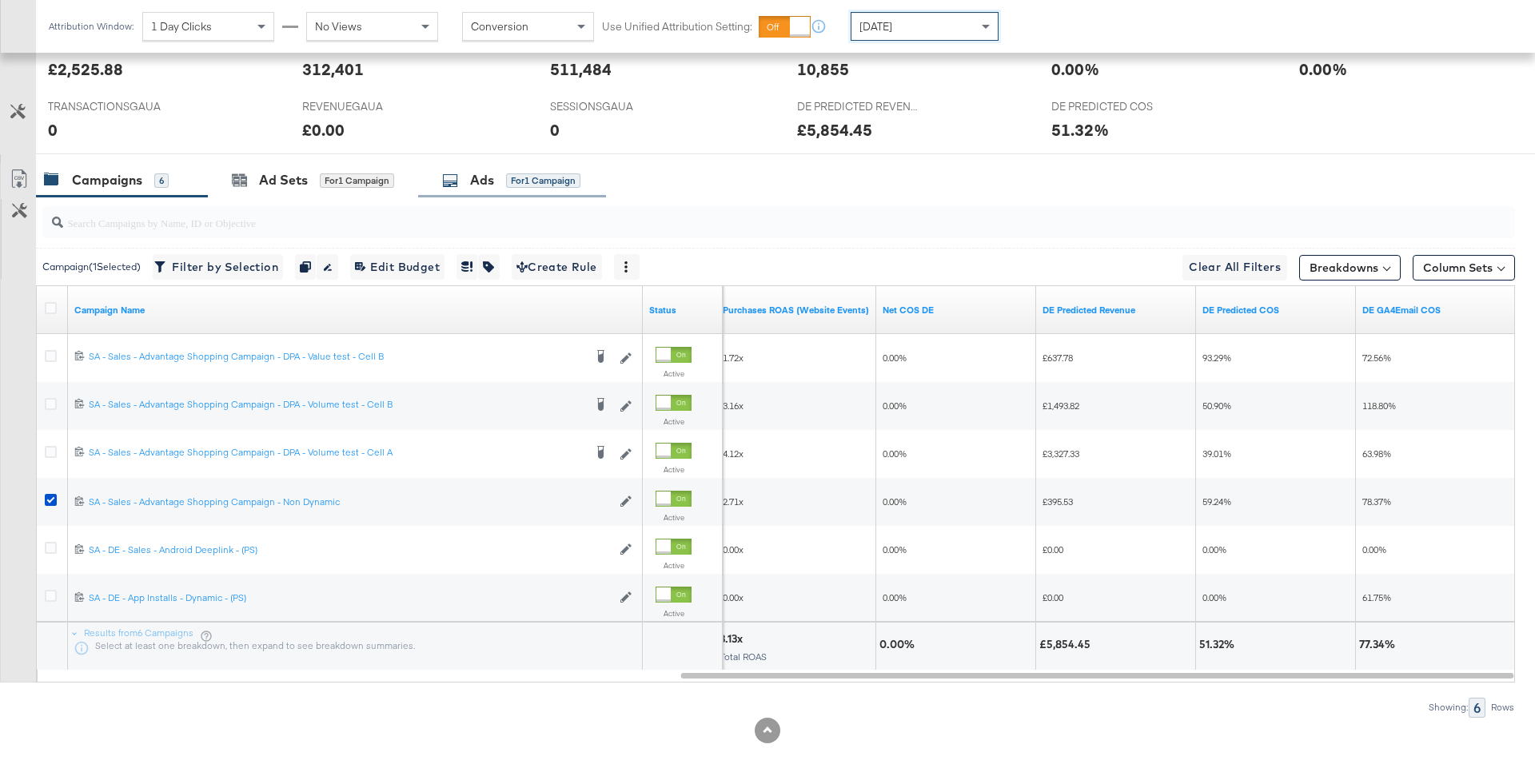
click at [498, 163] on div "Ads for 1 Campaign" at bounding box center [511, 180] width 187 height 34
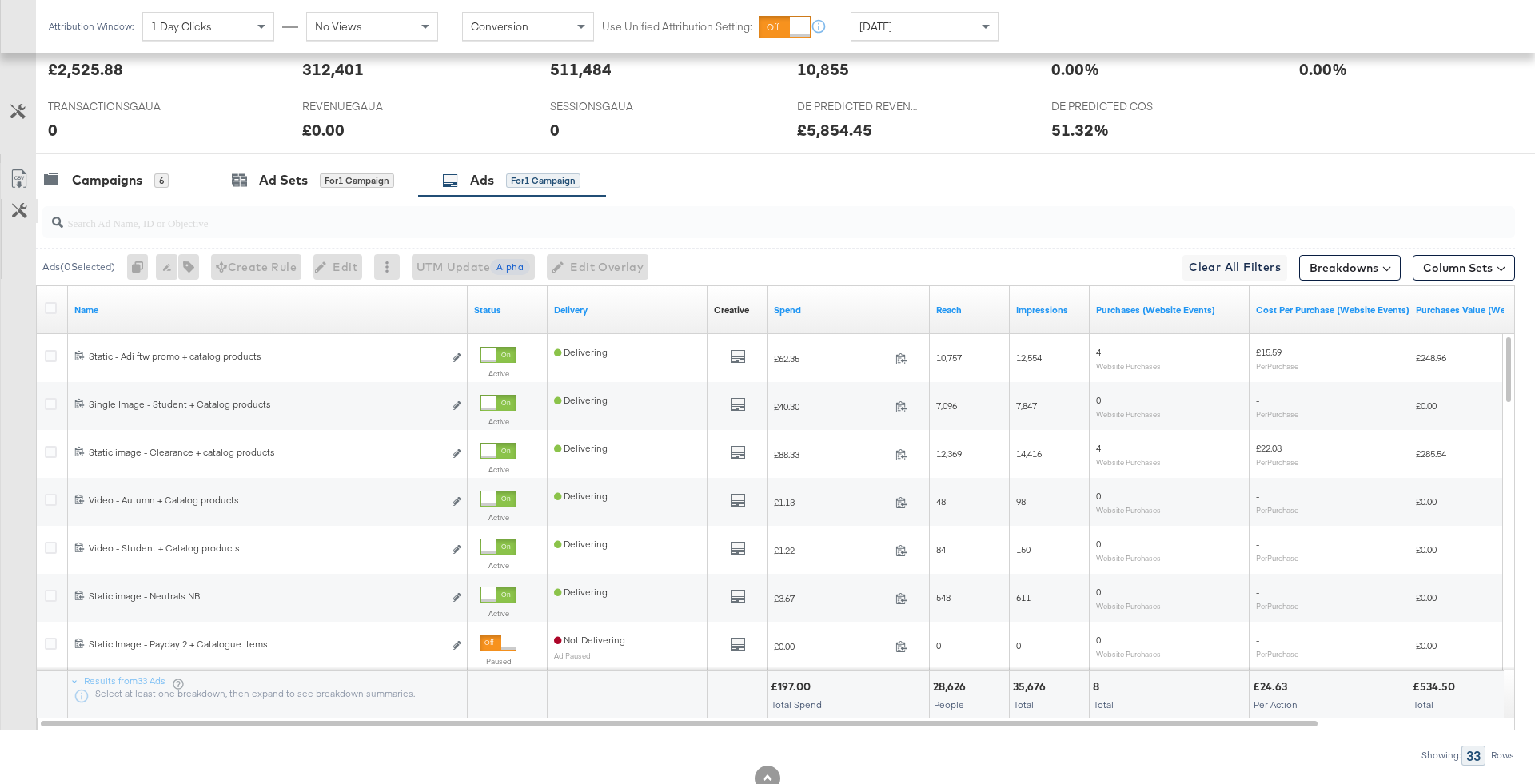
click at [12, 211] on icon at bounding box center [20, 210] width 15 height 15
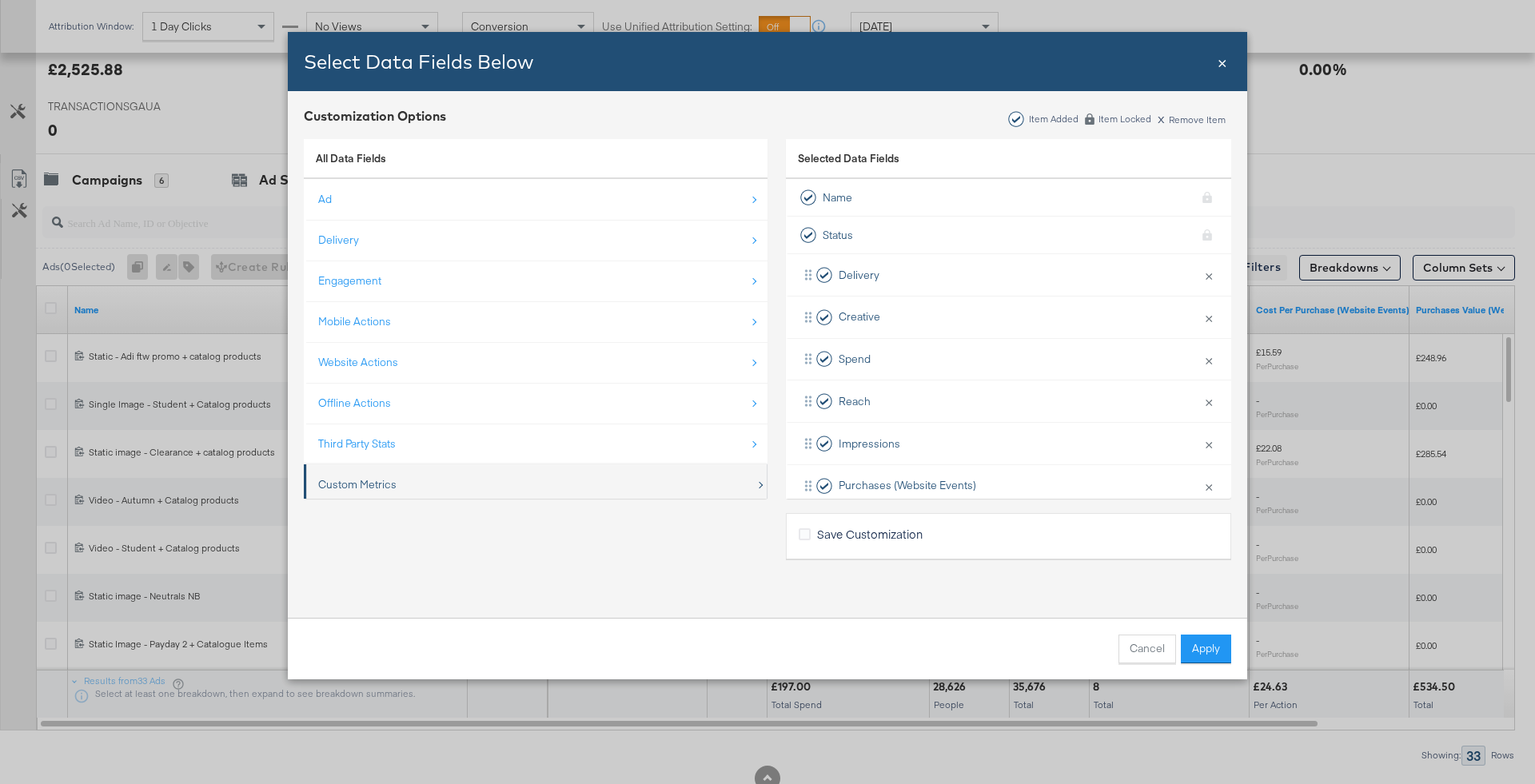
click at [378, 482] on div "Custom Metrics" at bounding box center [357, 485] width 78 height 15
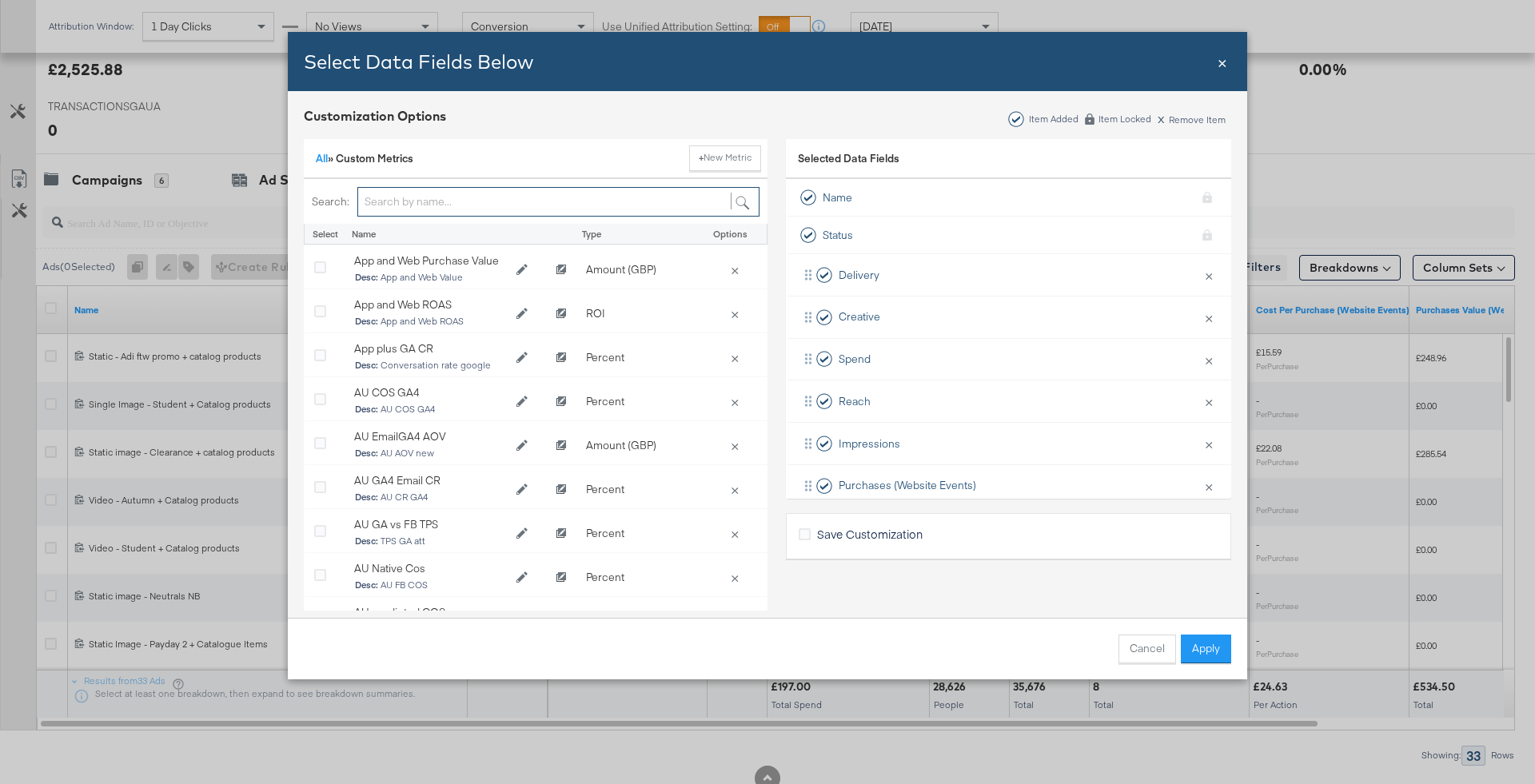
click at [413, 192] on input "Bulk Add Locations Modal" at bounding box center [559, 202] width 403 height 29
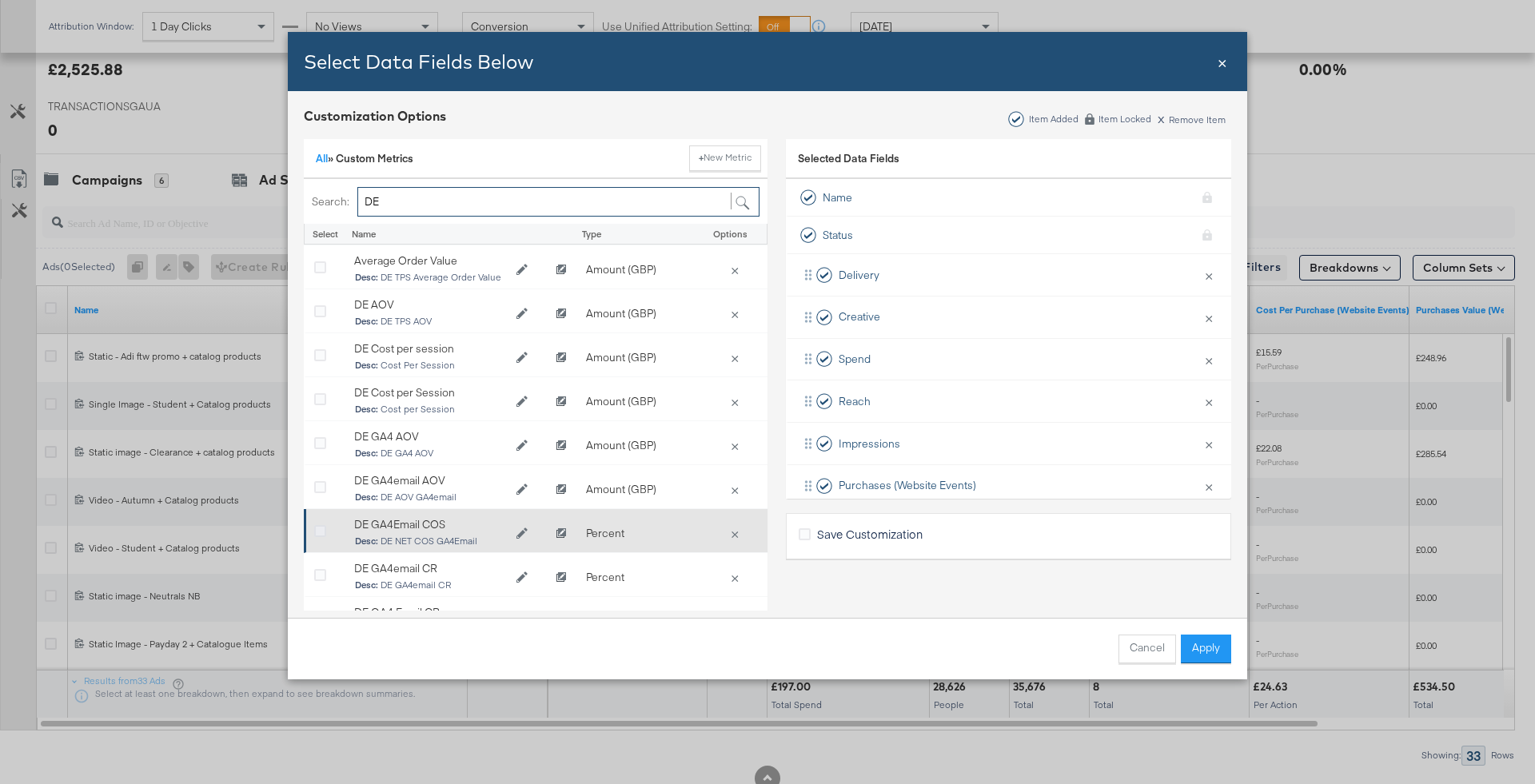
type input "DE"
click at [323, 526] on icon "Bulk Add Locations Modal" at bounding box center [320, 532] width 12 height 12
click at [0, 0] on input "Bulk Add Locations Modal" at bounding box center [0, 0] width 0 height 0
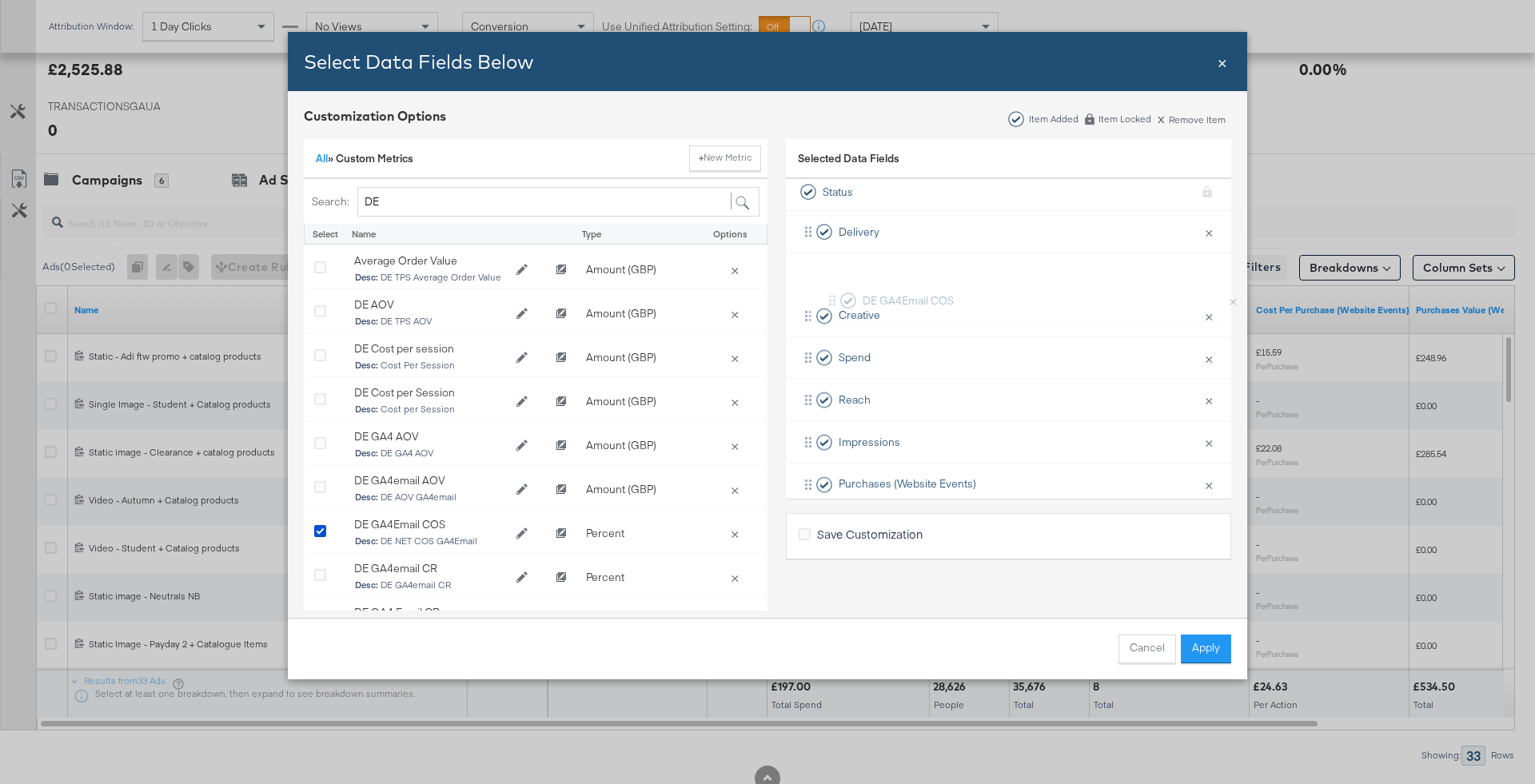
scroll to position [8, 0]
drag, startPoint x: 809, startPoint y: 462, endPoint x: 824, endPoint y: 383, distance: 80.4
click at [824, 383] on div "Delivery × Remove from KPIs Creative × Remove from KPIs Spend × Remove from KPI…" at bounding box center [1009, 457] width 445 height 421
click at [1197, 657] on button "Apply" at bounding box center [1206, 649] width 50 height 29
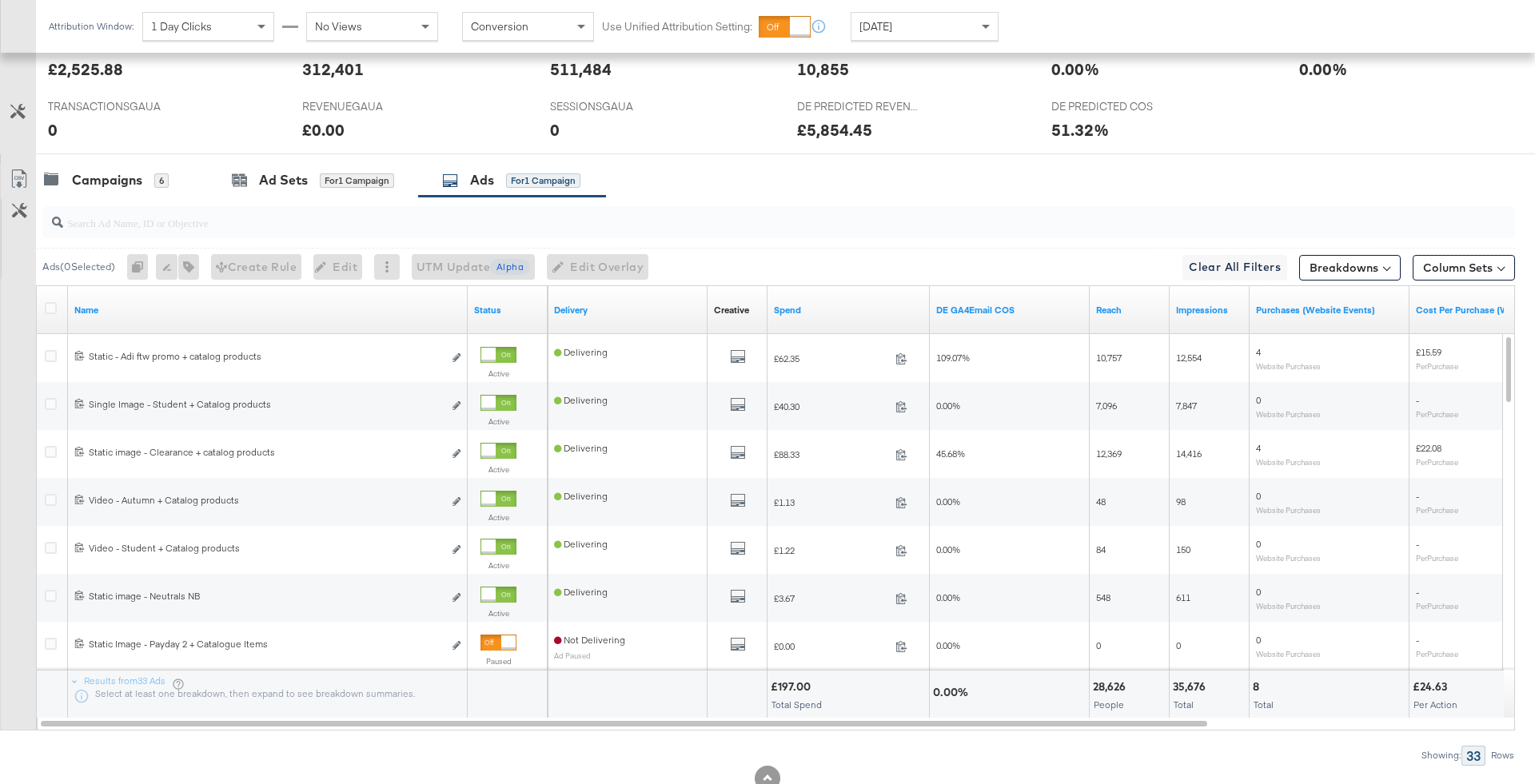
click at [973, 22] on div "[DATE]" at bounding box center [925, 26] width 147 height 28
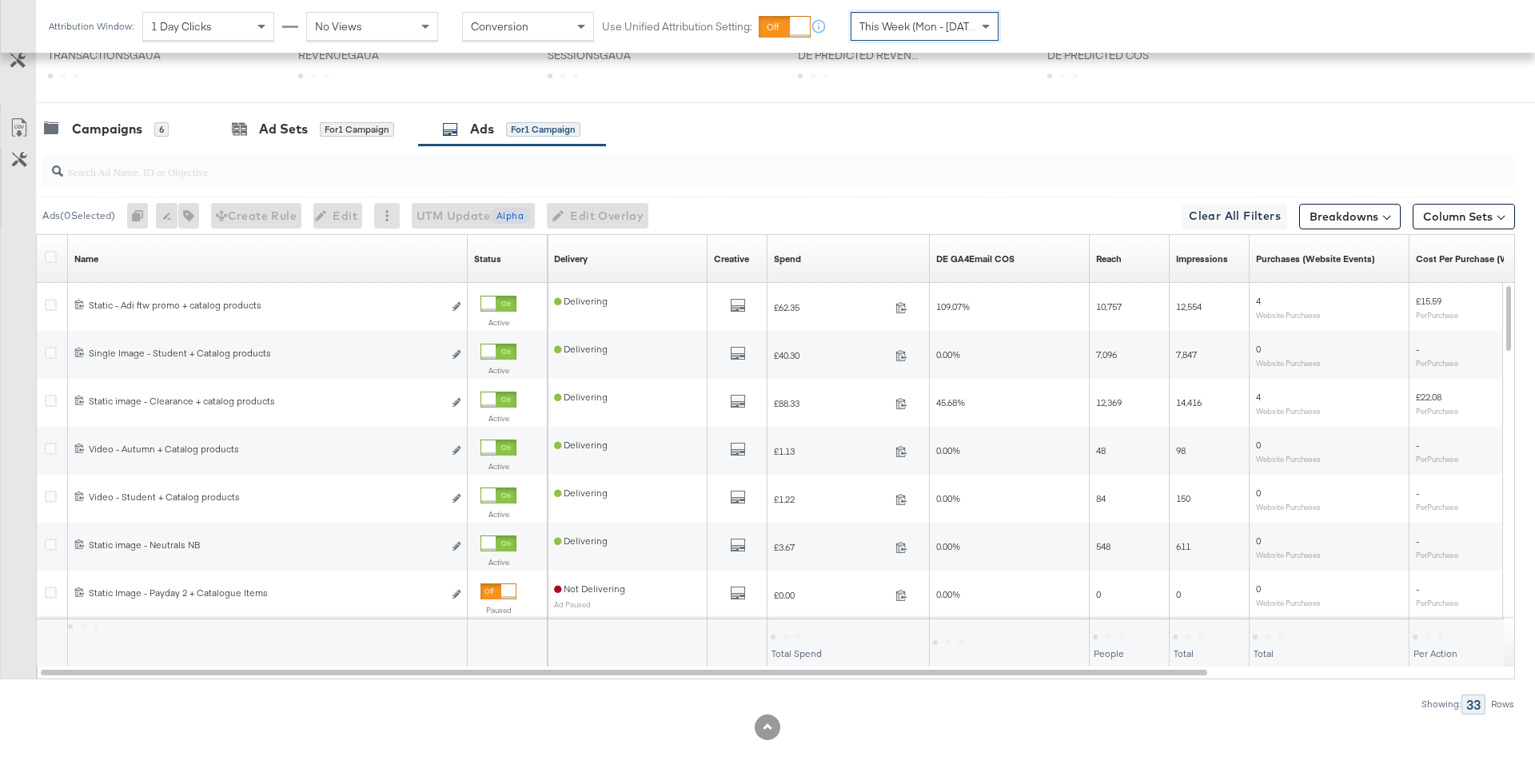
scroll to position [566, 0]
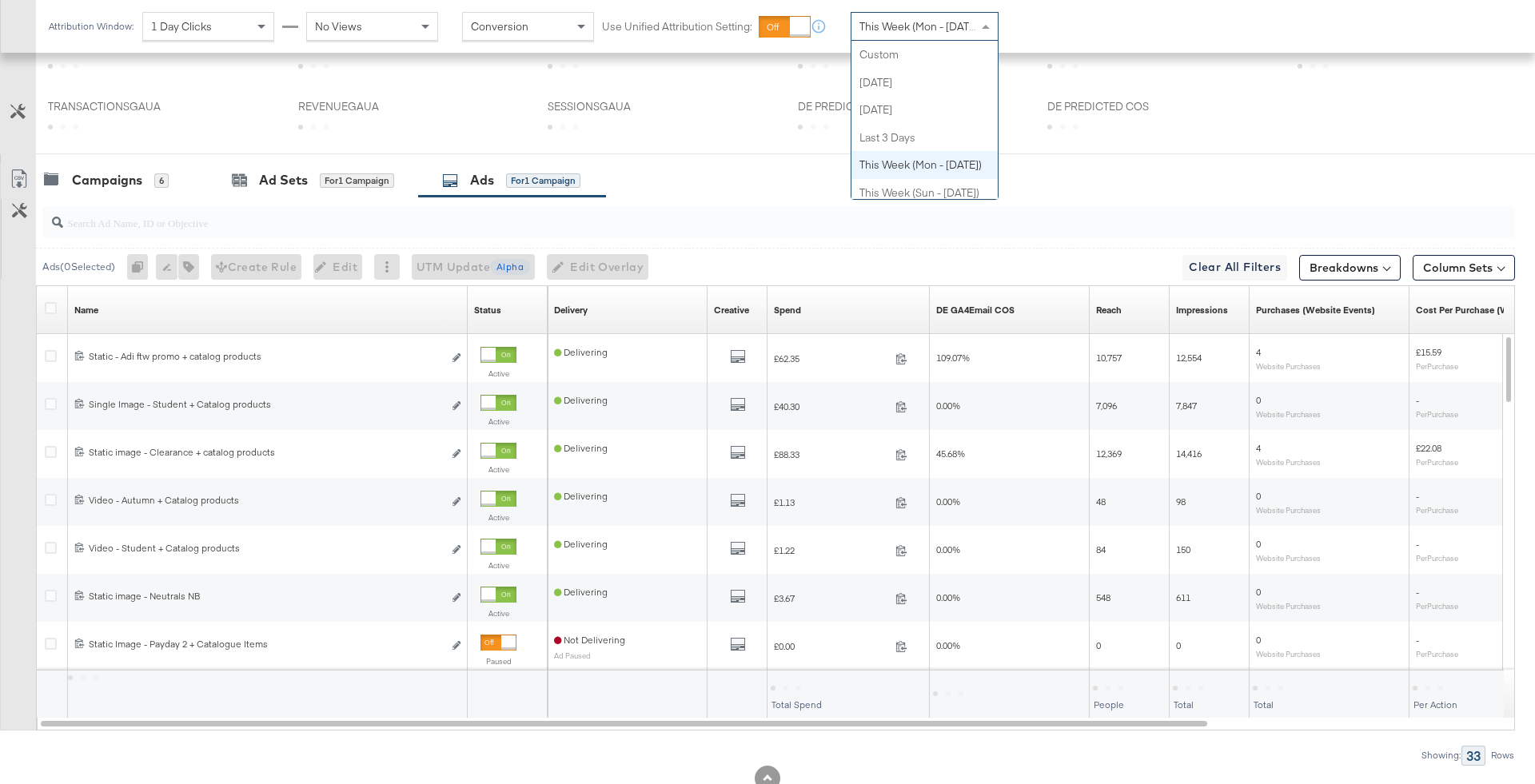
click at [952, 32] on div "This Week (Mon - [DATE])" at bounding box center [925, 26] width 147 height 28
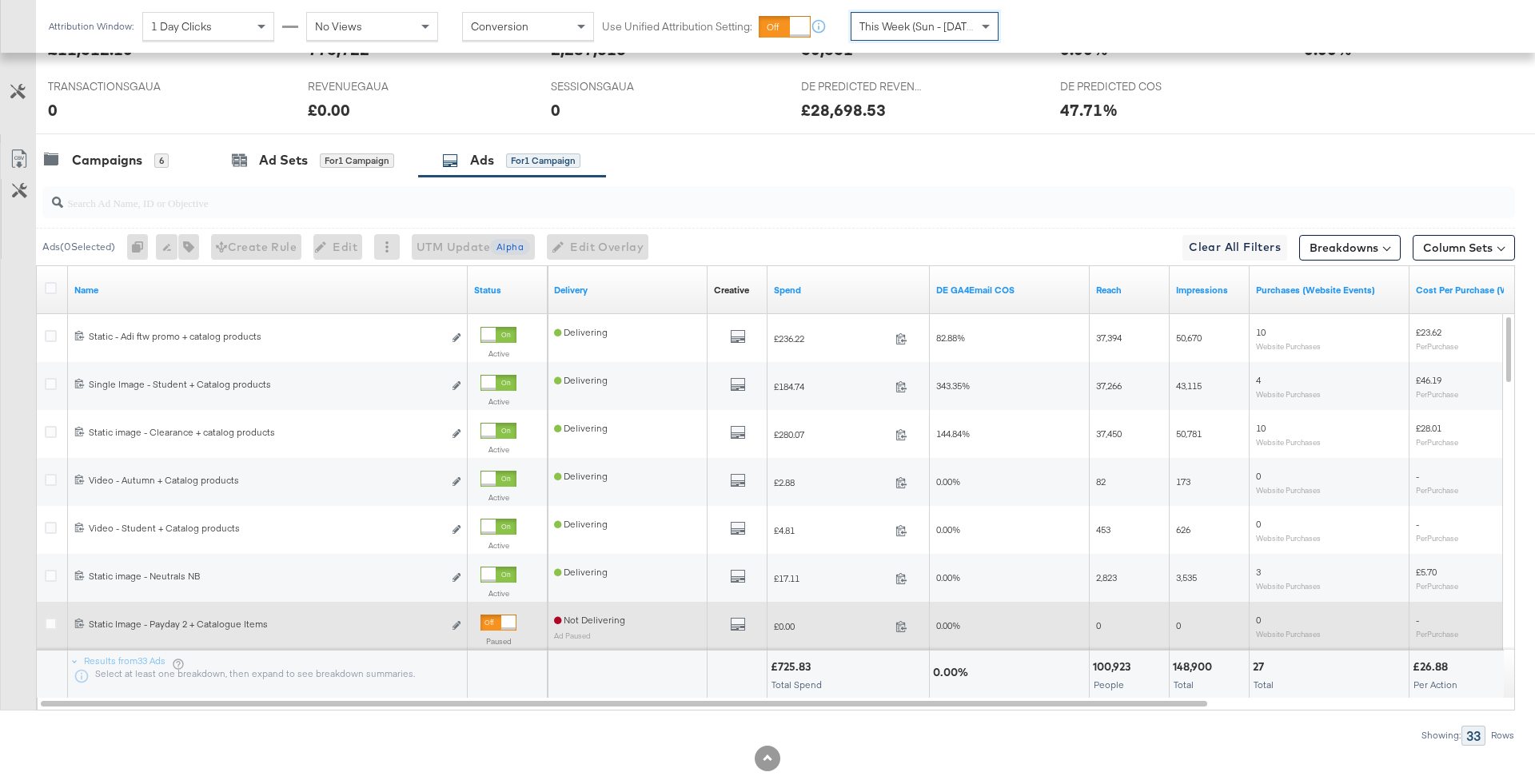
scroll to position [739, 0]
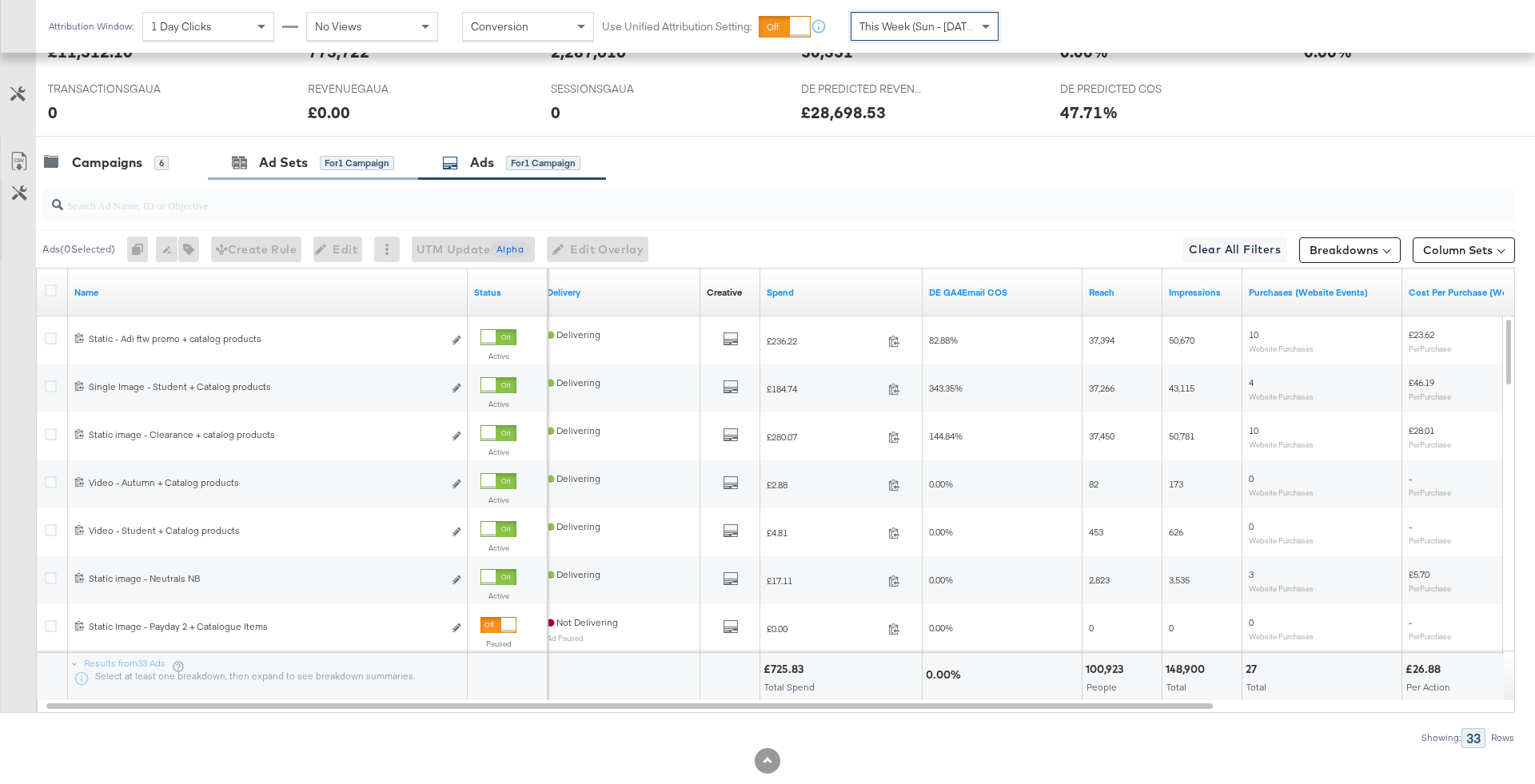
click at [296, 168] on div "Ad Sets for 1 Campaign" at bounding box center [312, 163] width 210 height 34
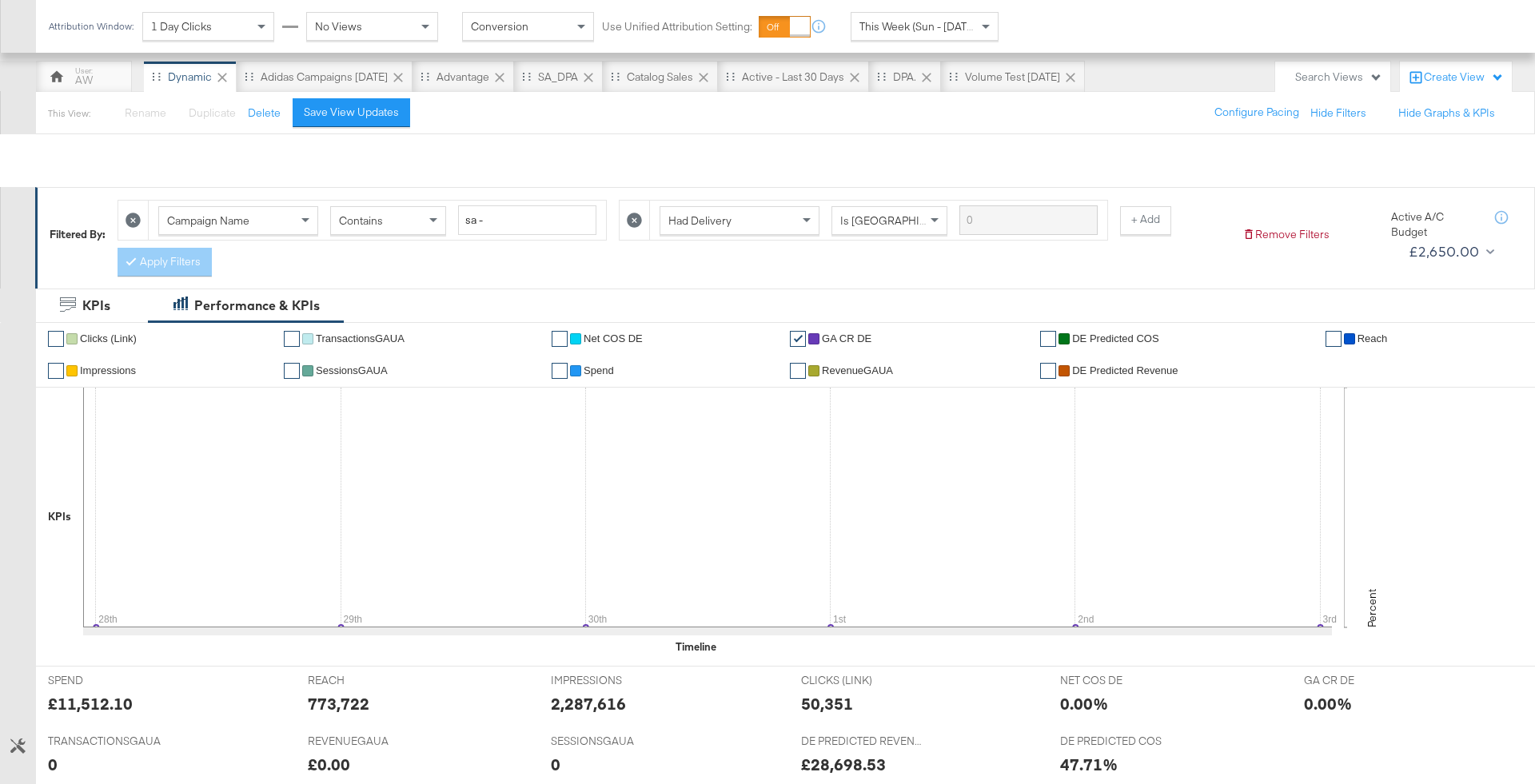
scroll to position [0, 0]
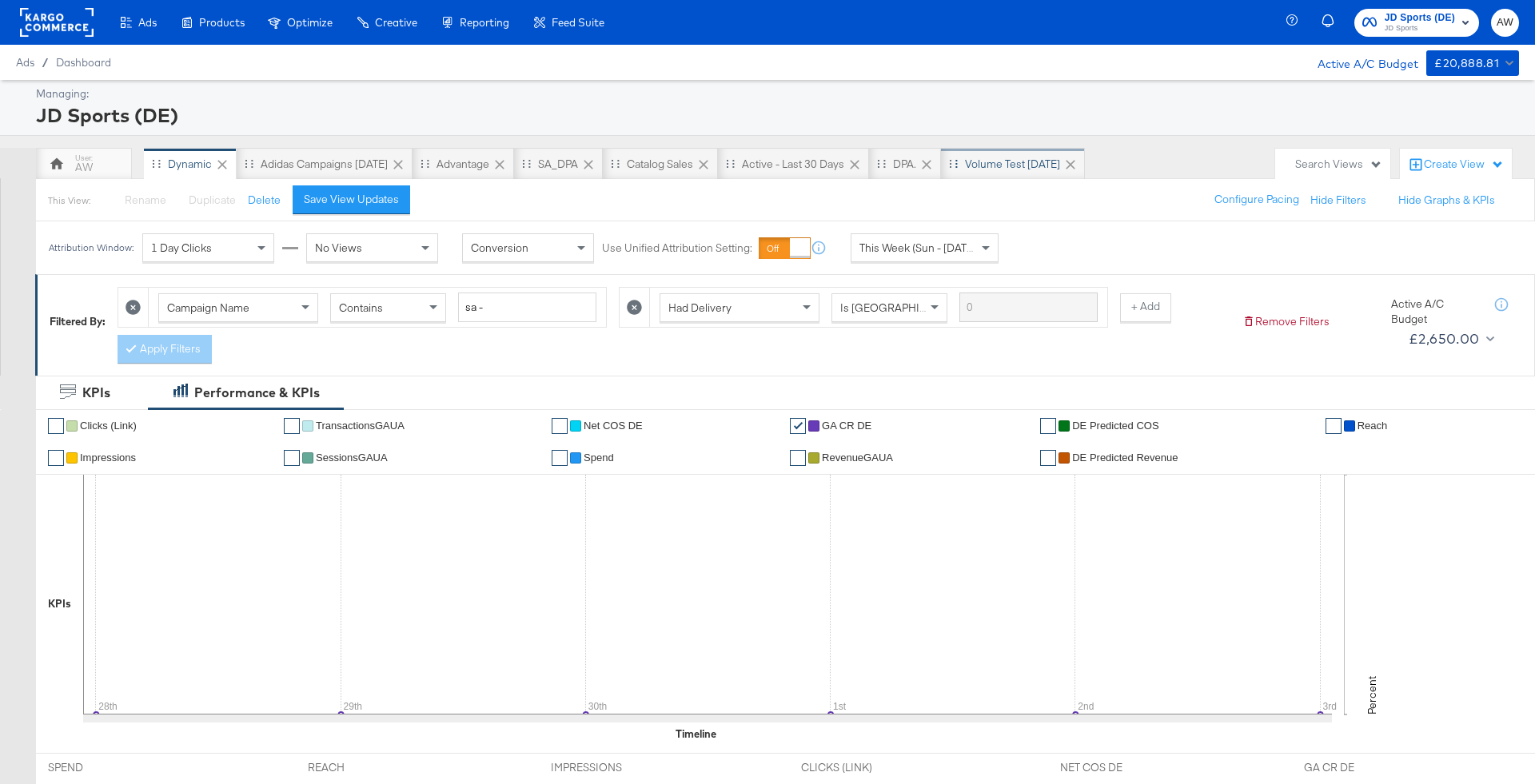
click at [1023, 167] on div "Volume test [DATE]" at bounding box center [1013, 165] width 95 height 15
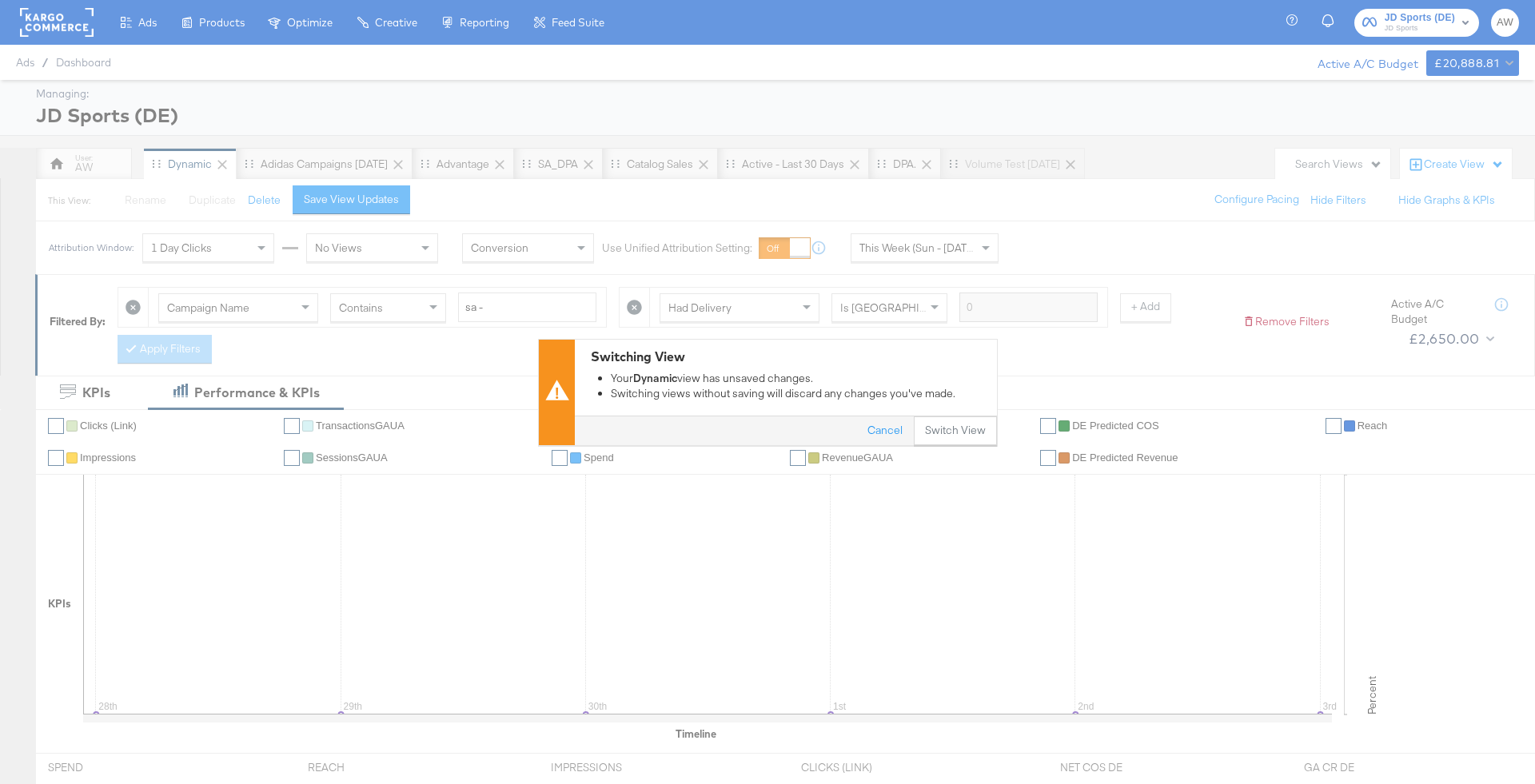
click at [954, 433] on button "Switch View" at bounding box center [954, 431] width 83 height 29
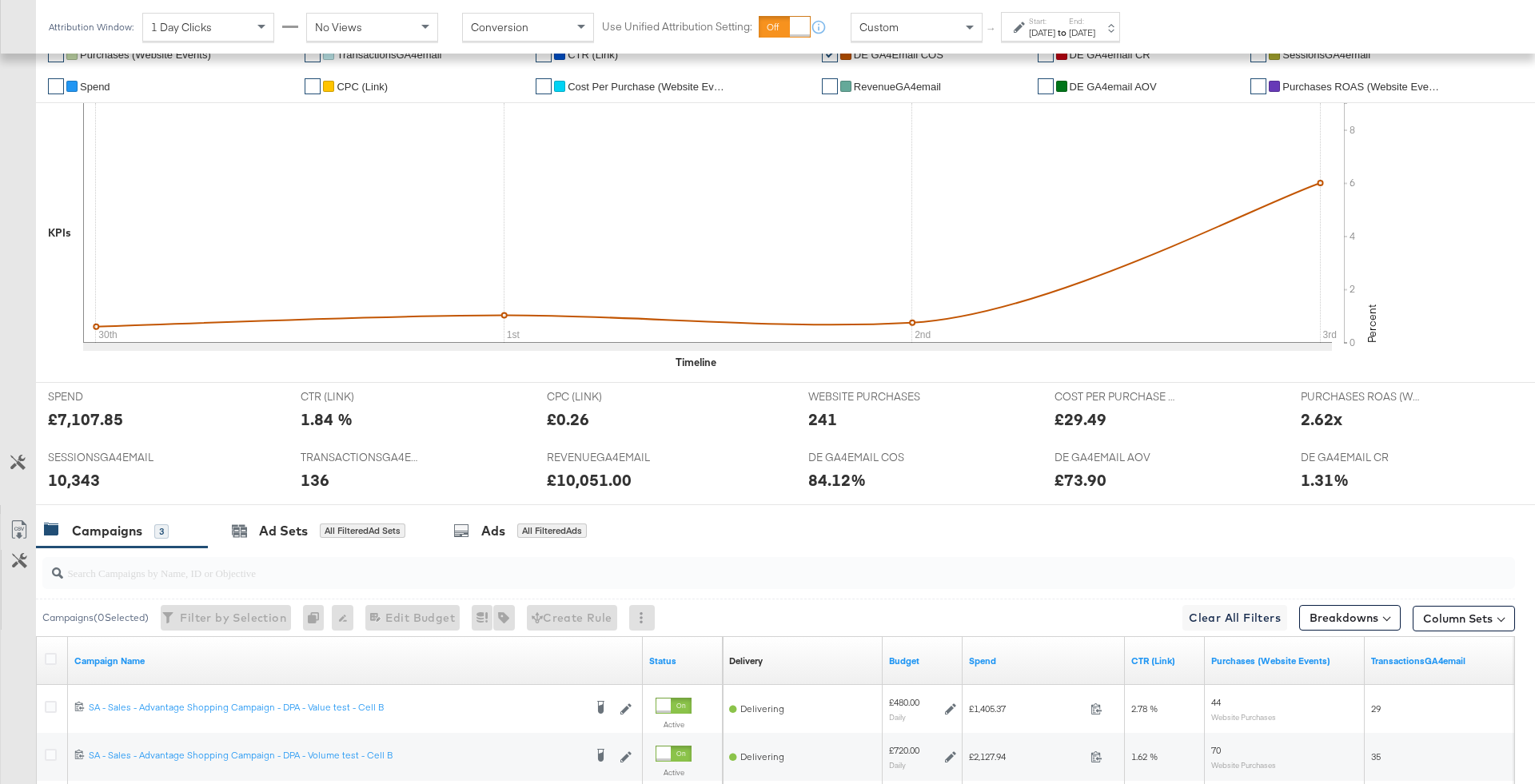
scroll to position [557, 0]
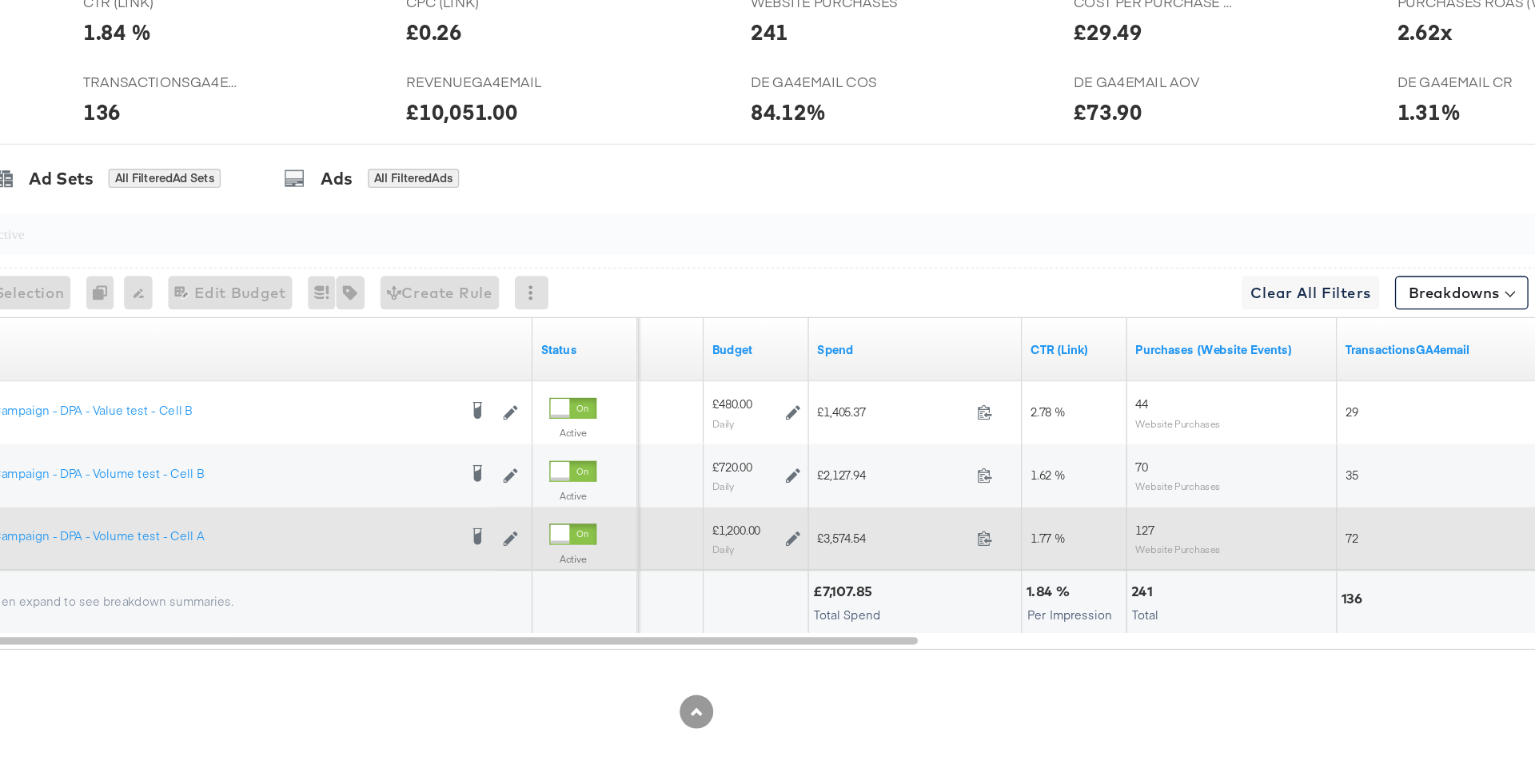
click at [882, 592] on span "£3,574.54" at bounding box center [916, 597] width 115 height 12
copy span "3,574.54"
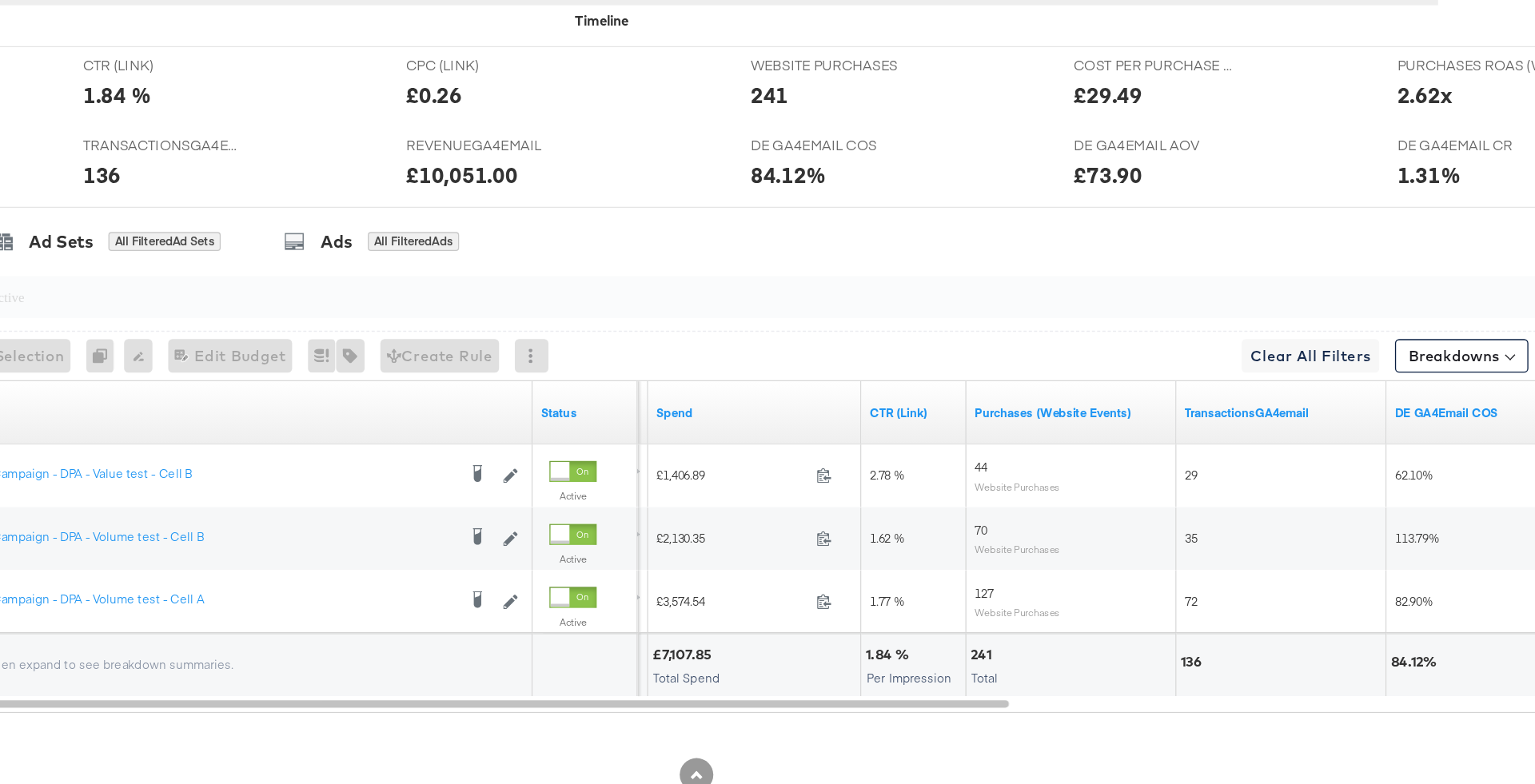
scroll to position [557, 0]
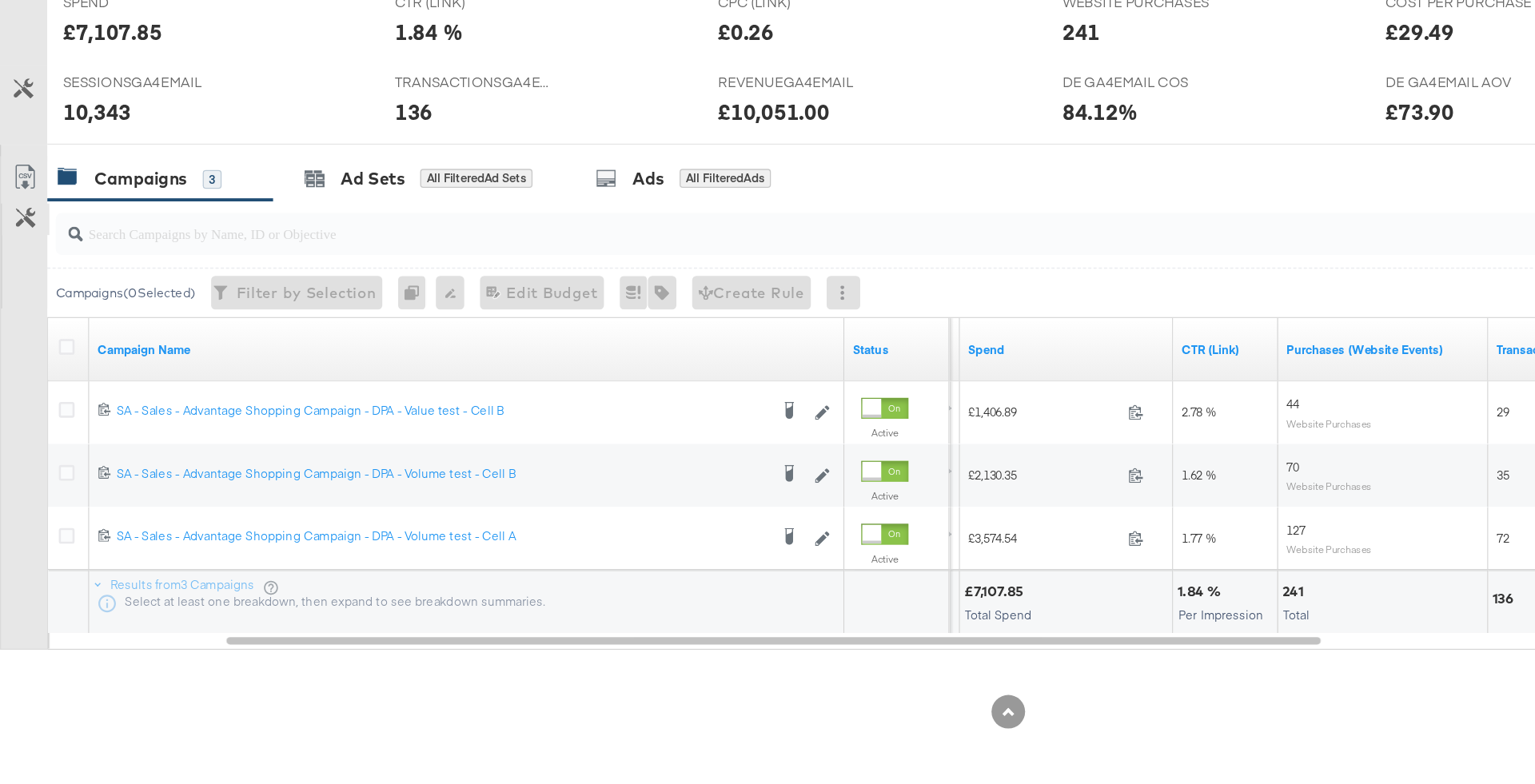
click at [15, 345] on icon at bounding box center [20, 353] width 15 height 15
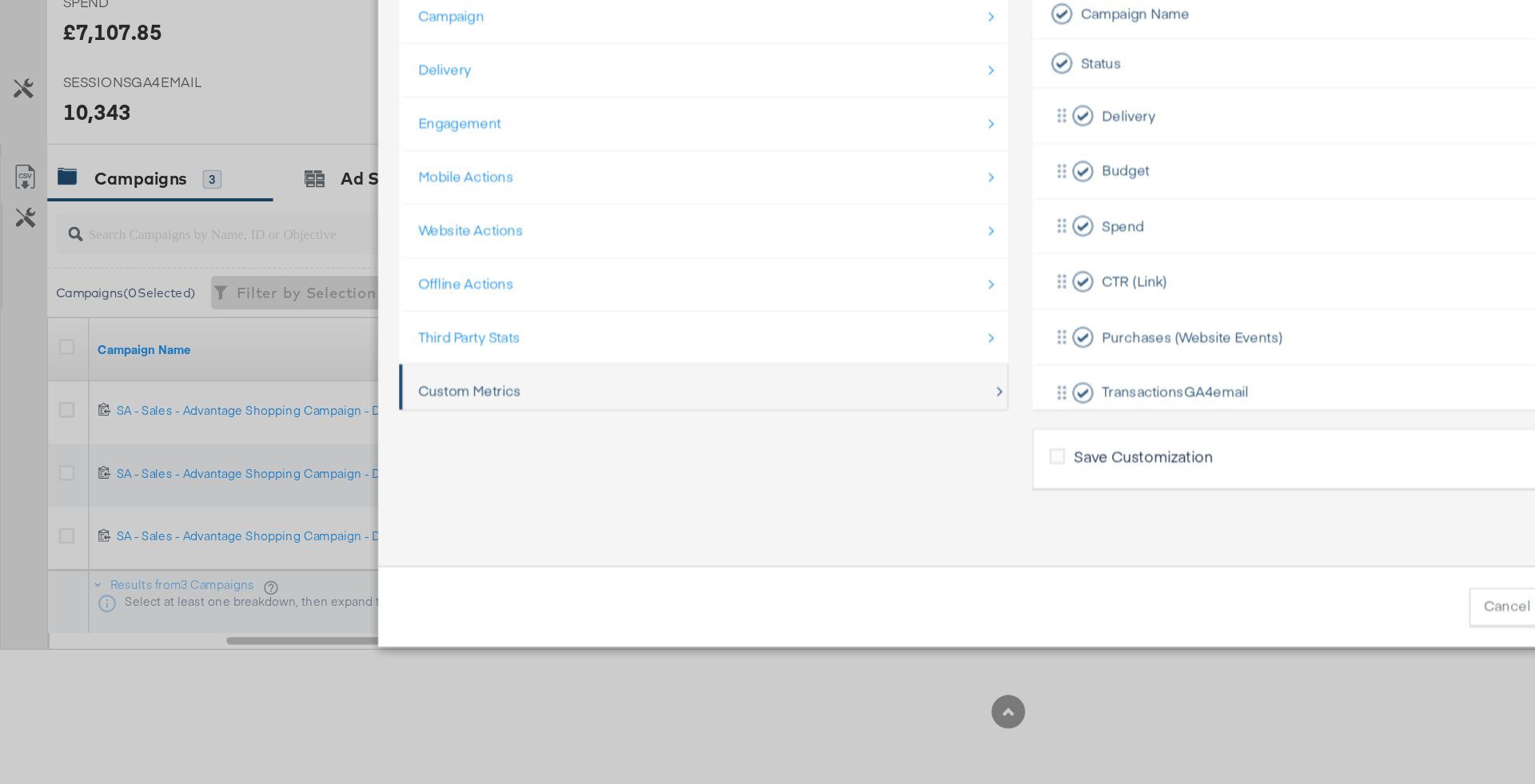
click at [406, 487] on div "Custom Metrics" at bounding box center [537, 484] width 438 height 32
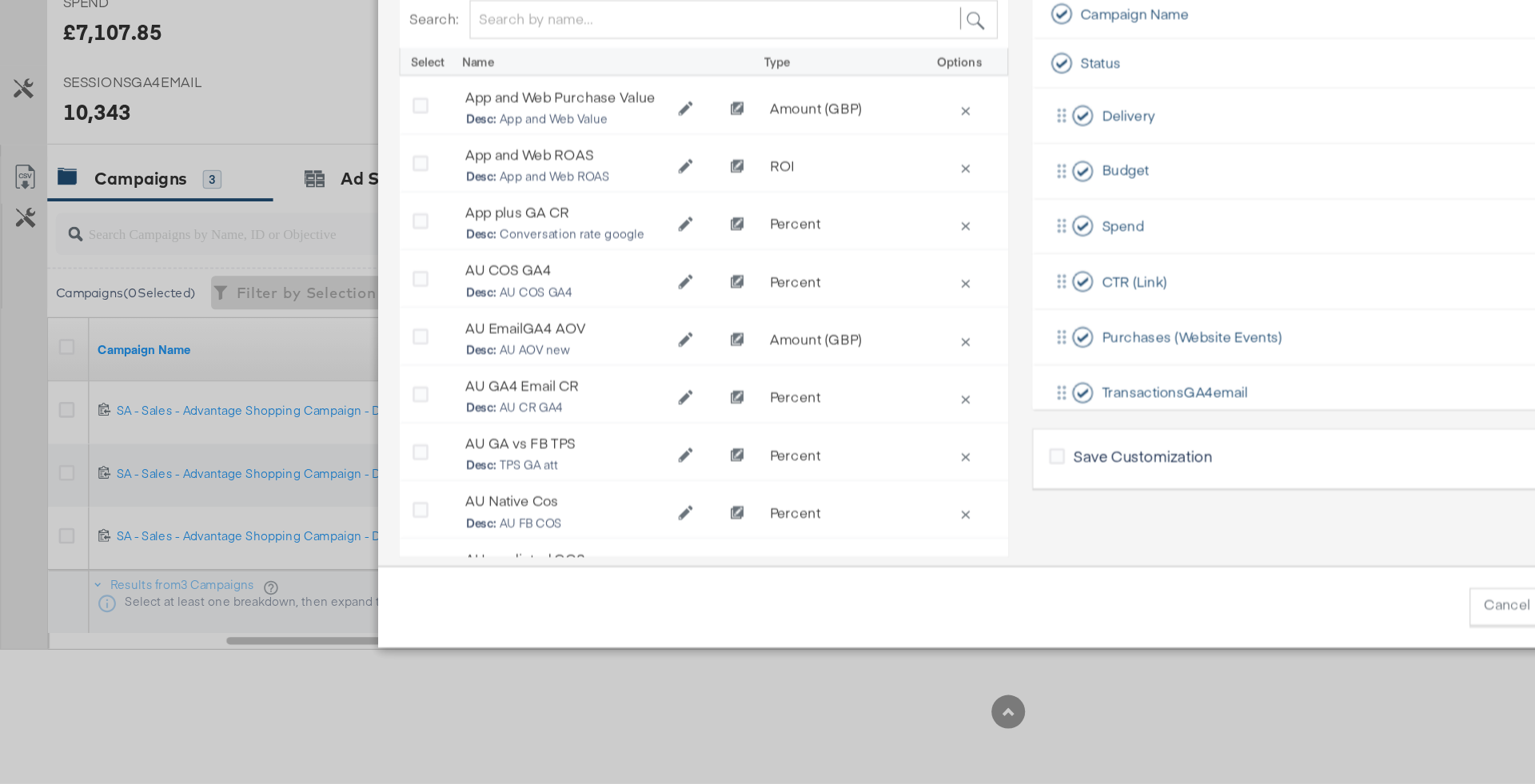
click at [431, 218] on div "Search:" at bounding box center [535, 202] width 463 height 46
click at [426, 208] on input "Bulk Add Locations Modal" at bounding box center [559, 202] width 403 height 29
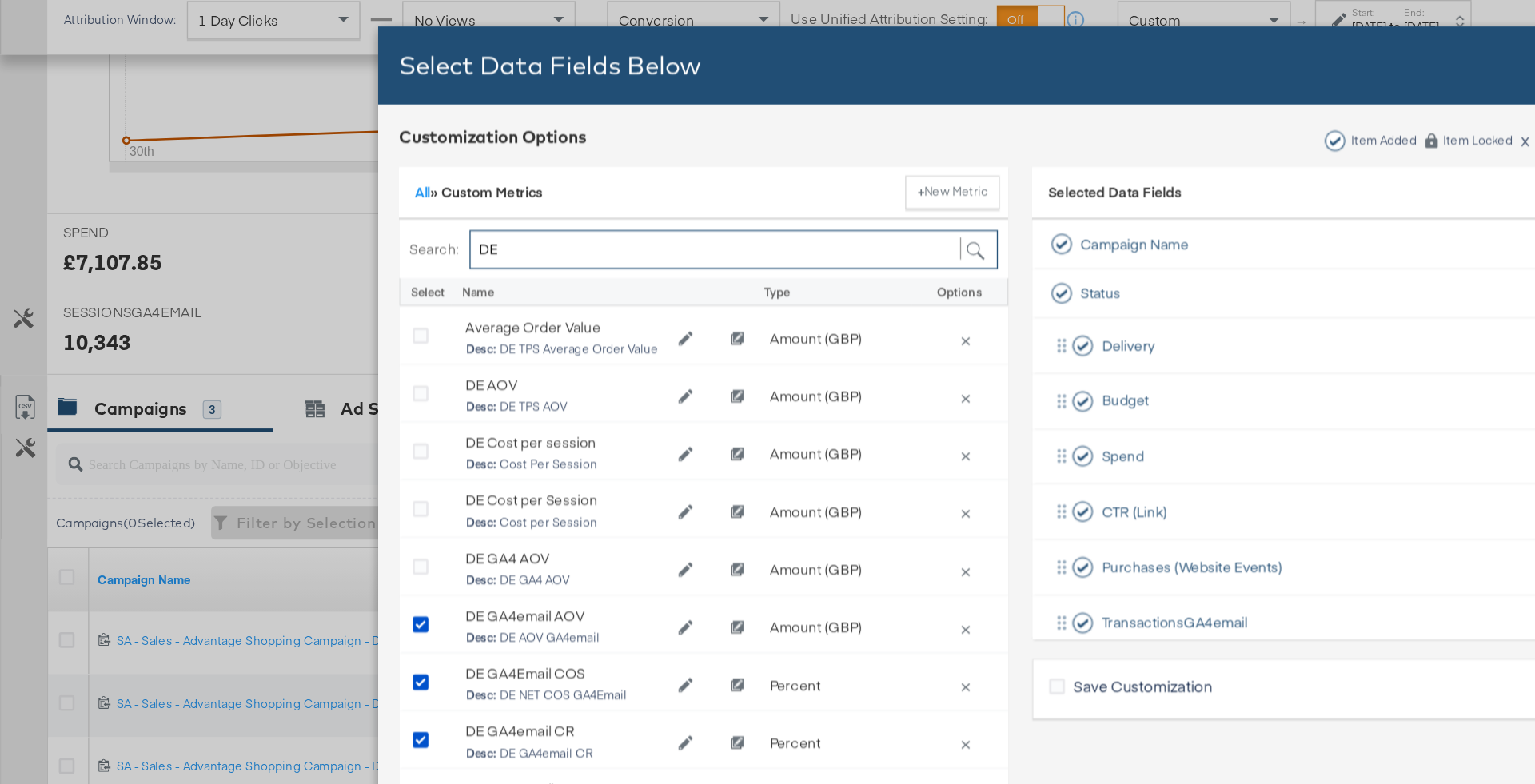
scroll to position [442, 0]
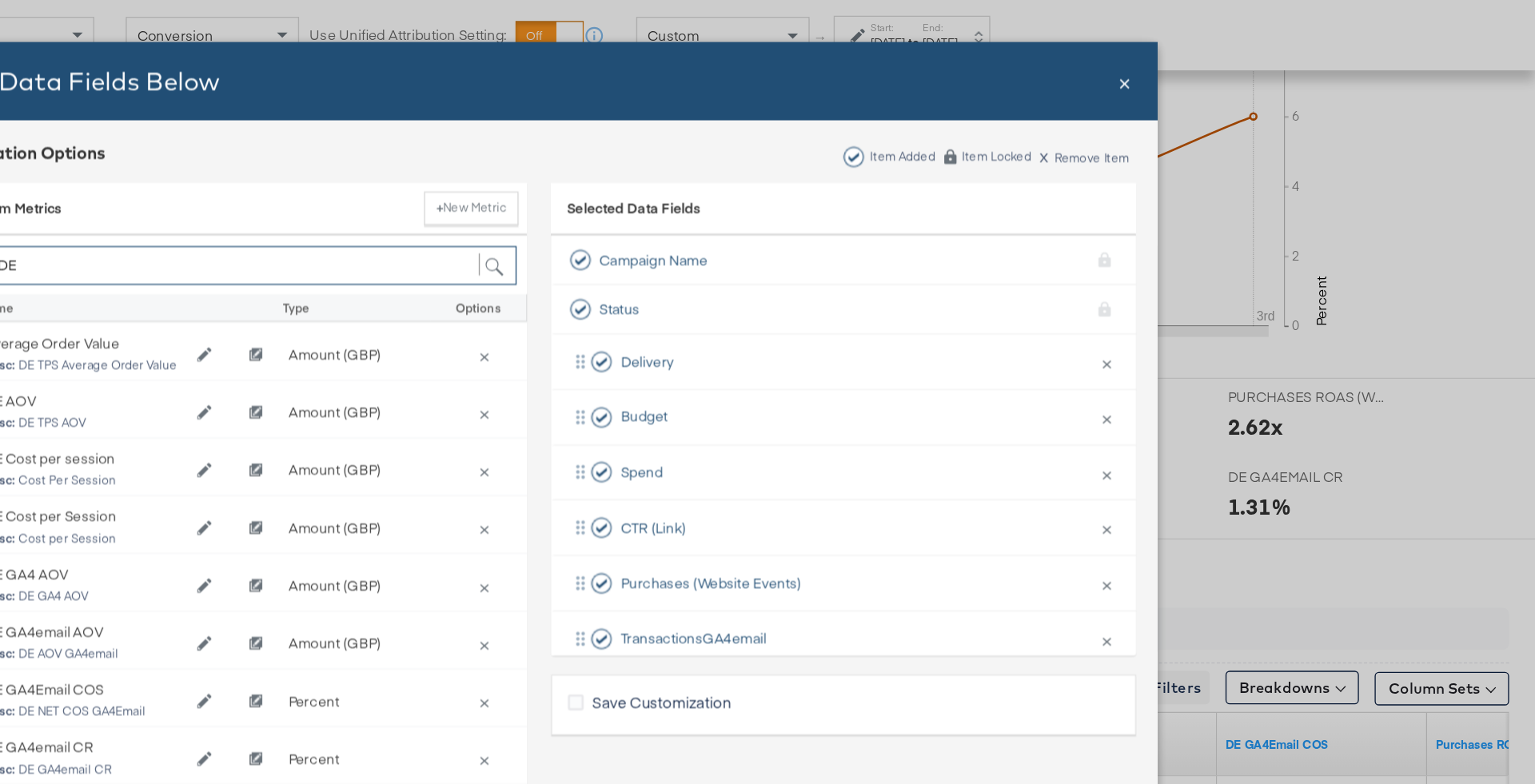
type input "DE"
click at [1230, 66] on div "Select Data Fields Below Close ×" at bounding box center [767, 62] width 959 height 59
click at [1224, 66] on span "×" at bounding box center [1222, 61] width 10 height 22
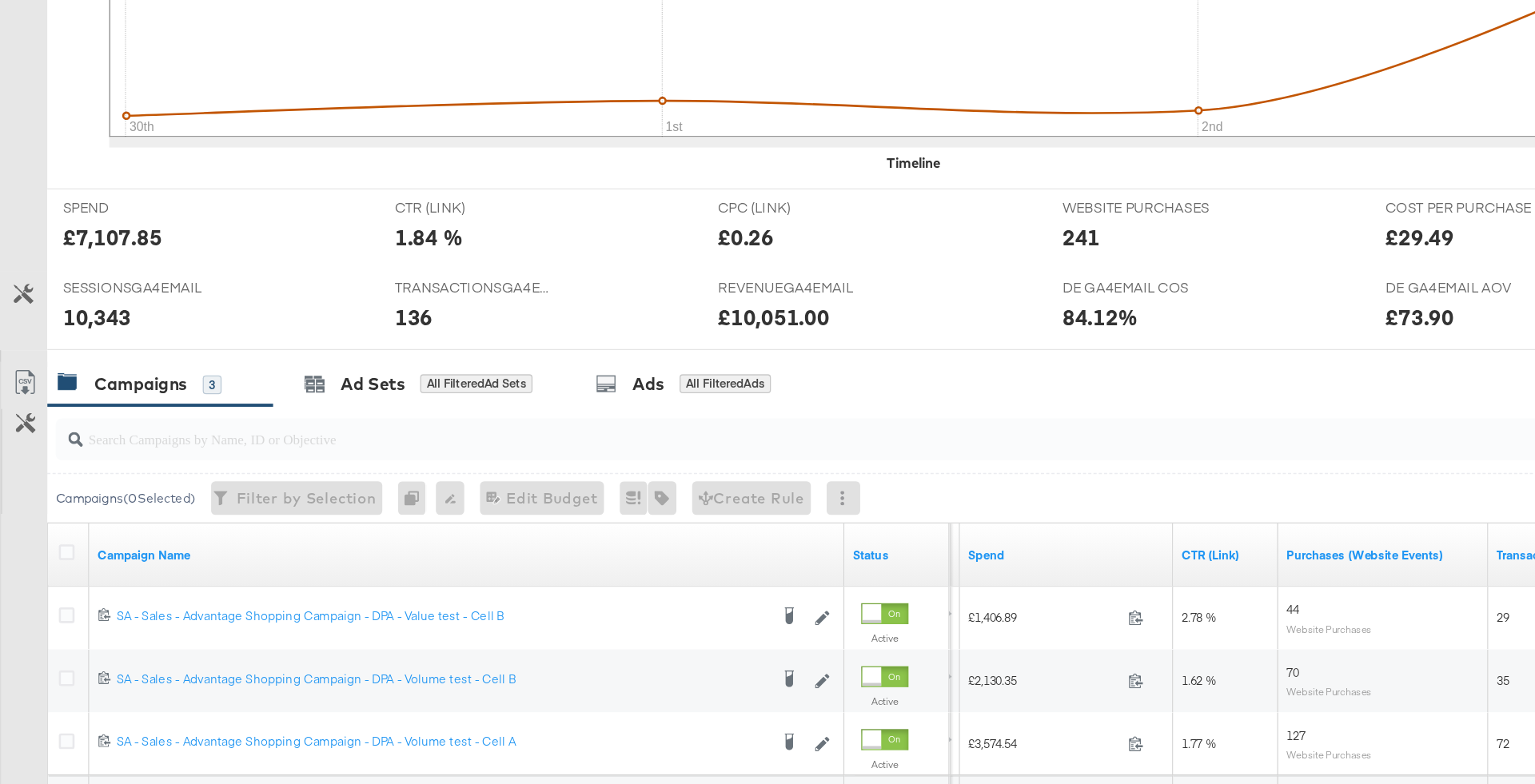
click at [25, 432] on icon at bounding box center [19, 436] width 19 height 19
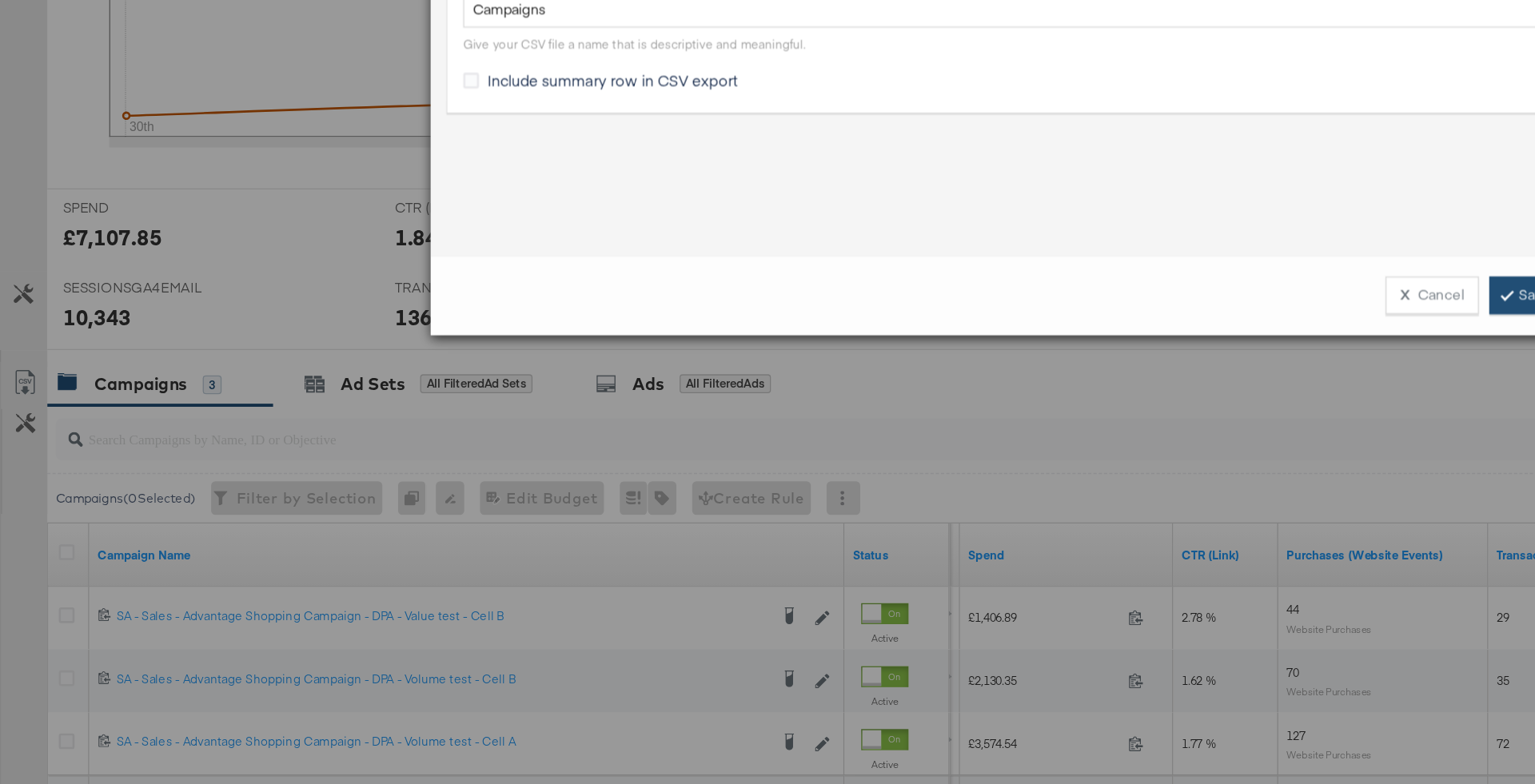
click at [1149, 361] on link "Save" at bounding box center [1162, 369] width 57 height 29
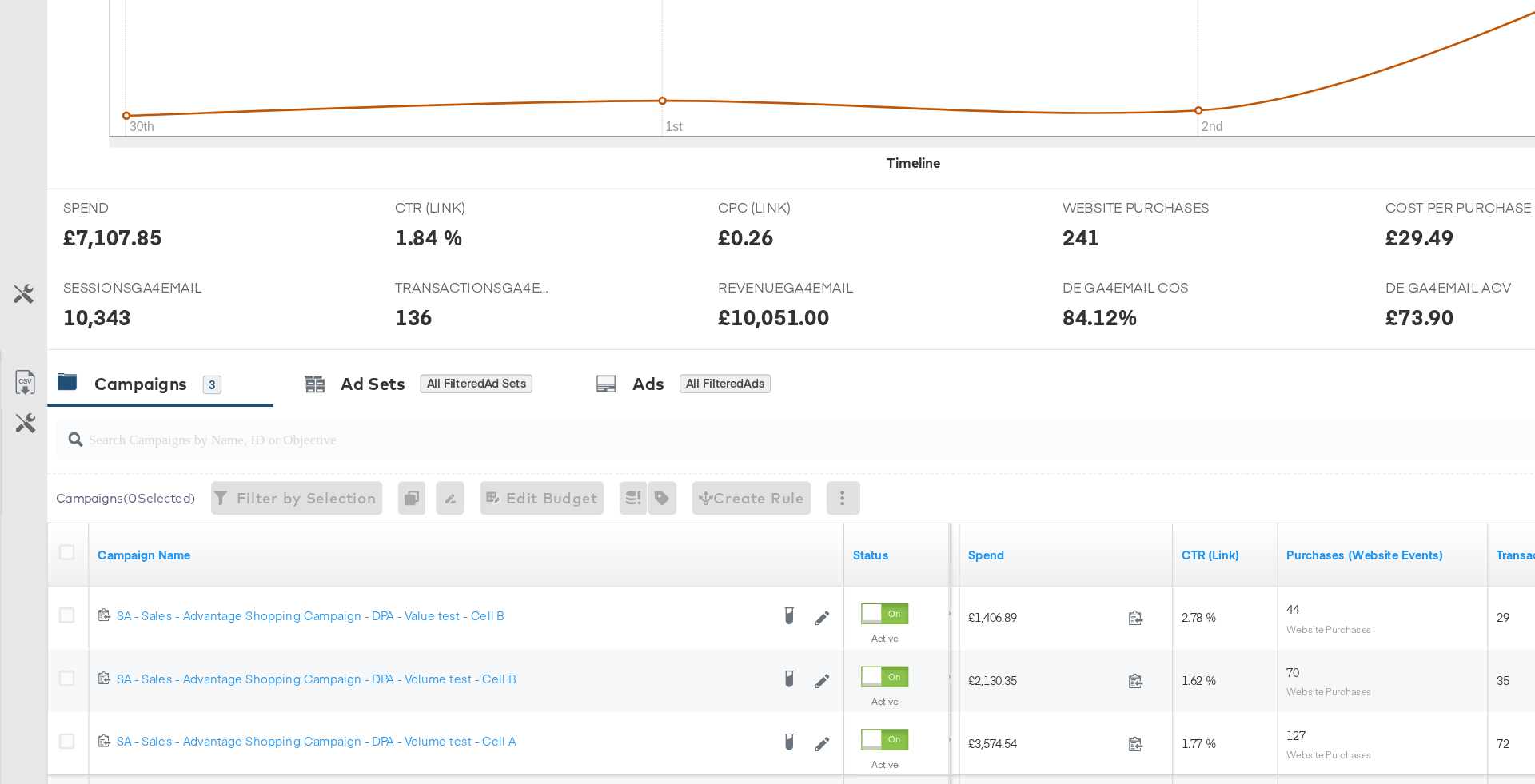
scroll to position [557, 0]
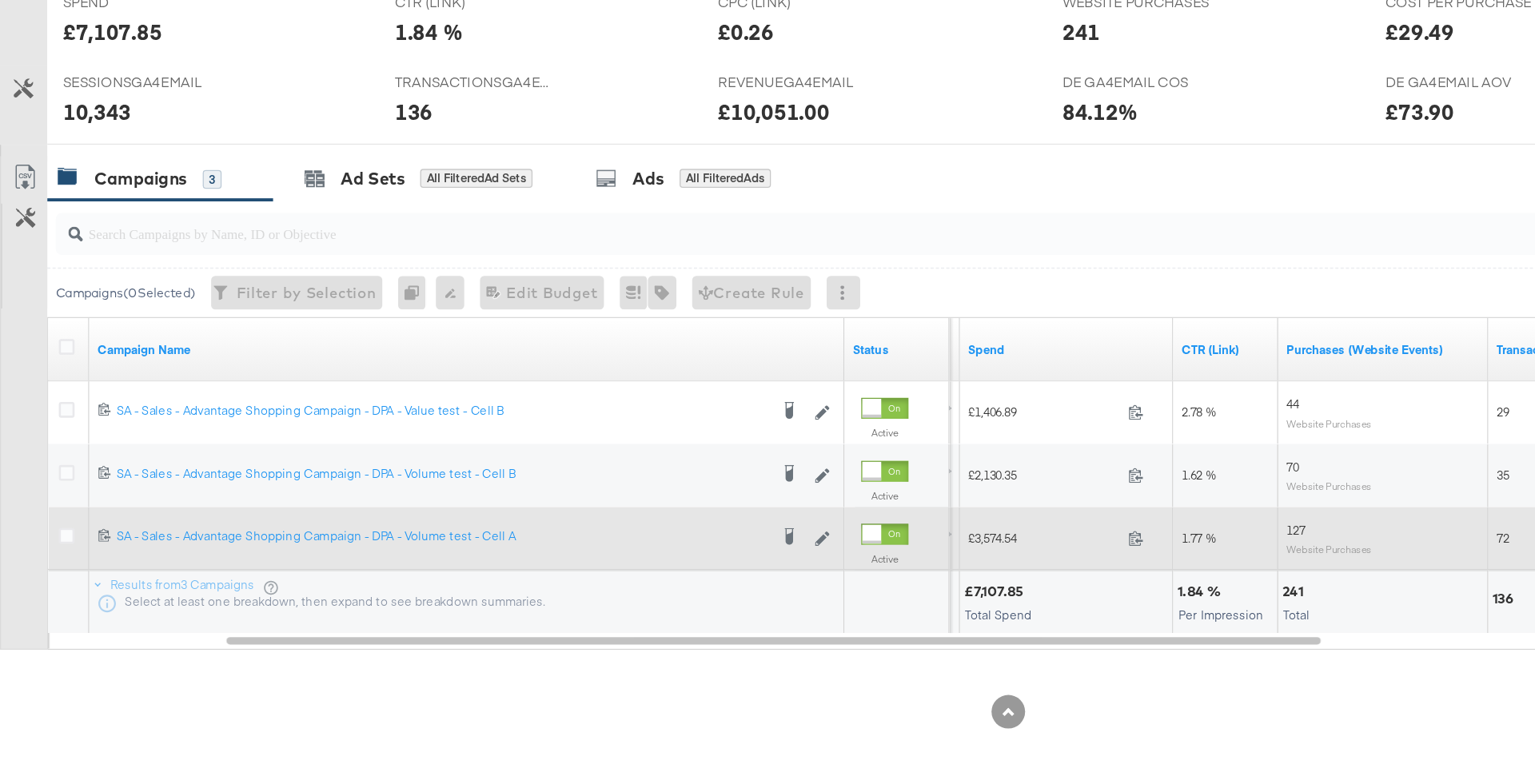
click at [915, 591] on span "1.77 %" at bounding box center [913, 597] width 27 height 12
copy span "1.77"
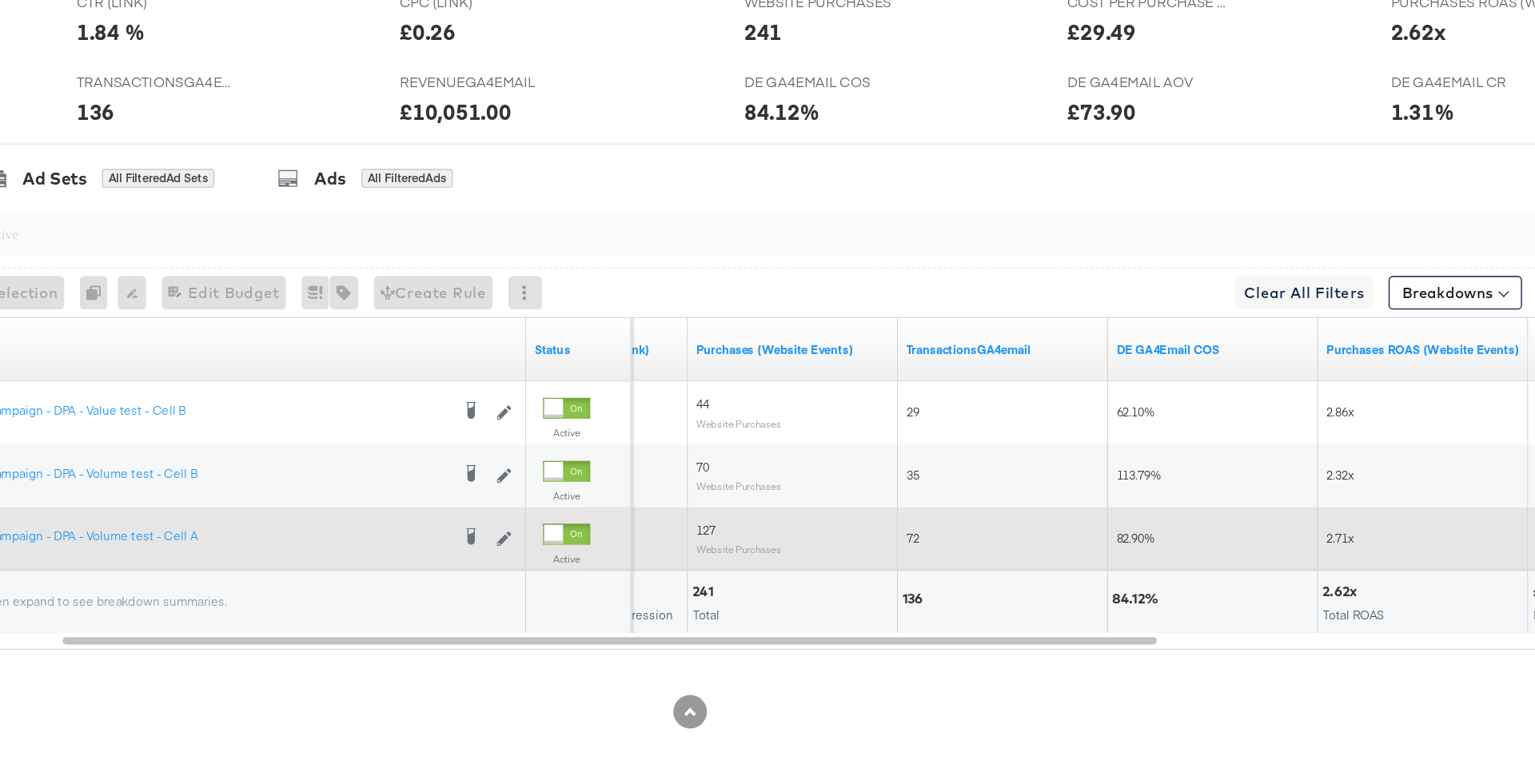
click at [1112, 591] on span "82.90%" at bounding box center [1107, 597] width 29 height 12
copy span "82.90%"
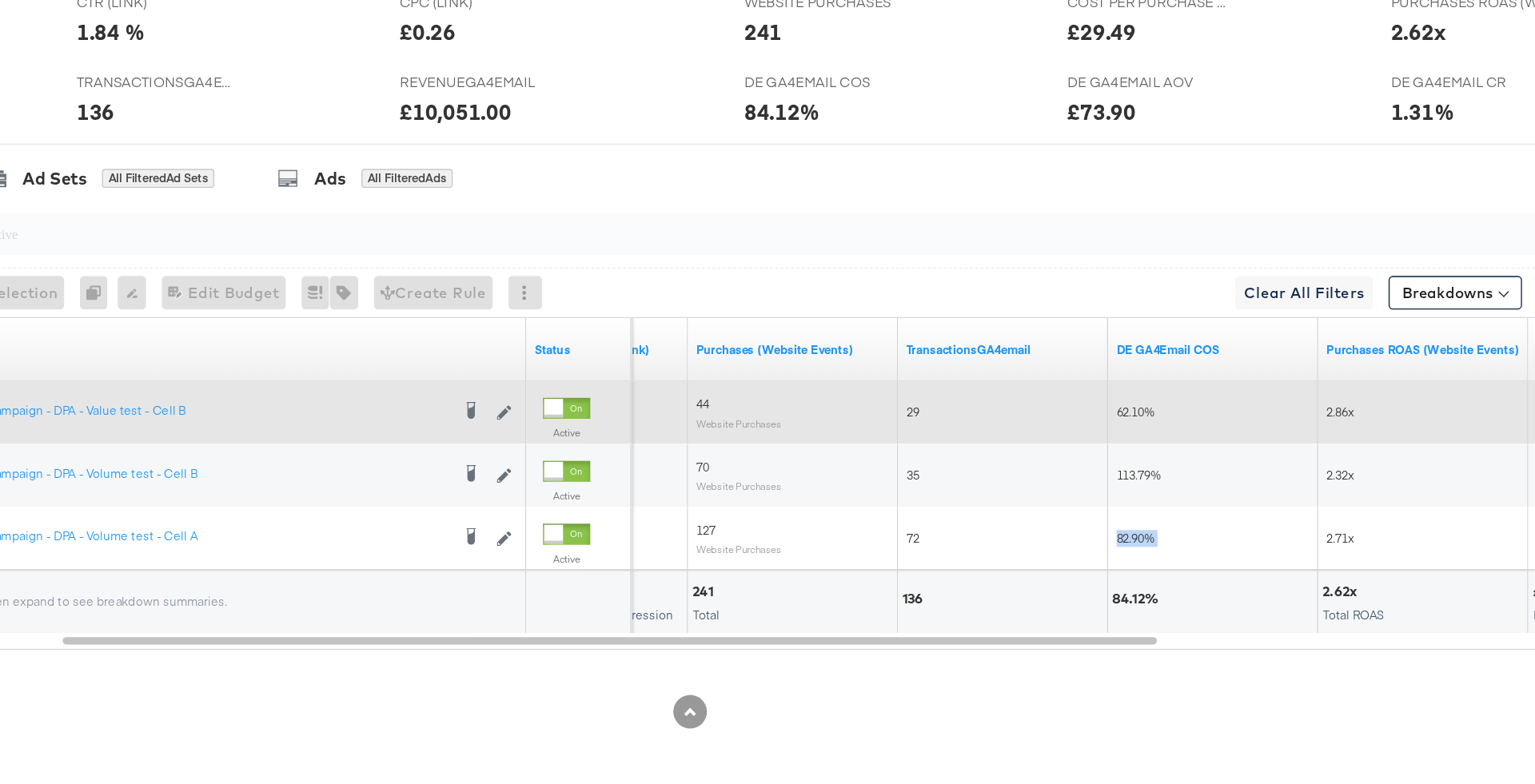
click at [1111, 498] on span "62.10%" at bounding box center [1107, 500] width 29 height 12
copy span "62.10%"
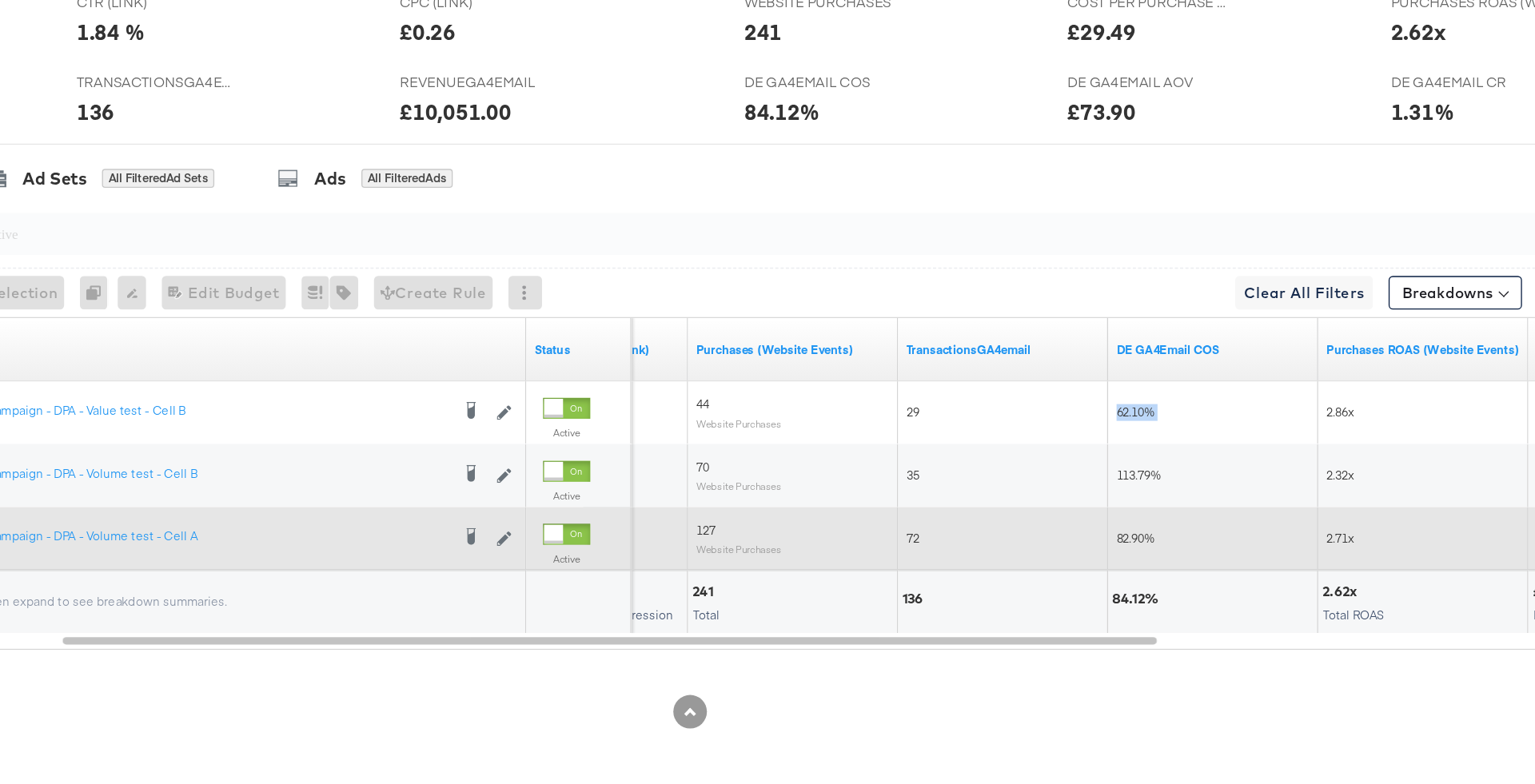
click at [1108, 597] on span "82.90%" at bounding box center [1107, 597] width 29 height 12
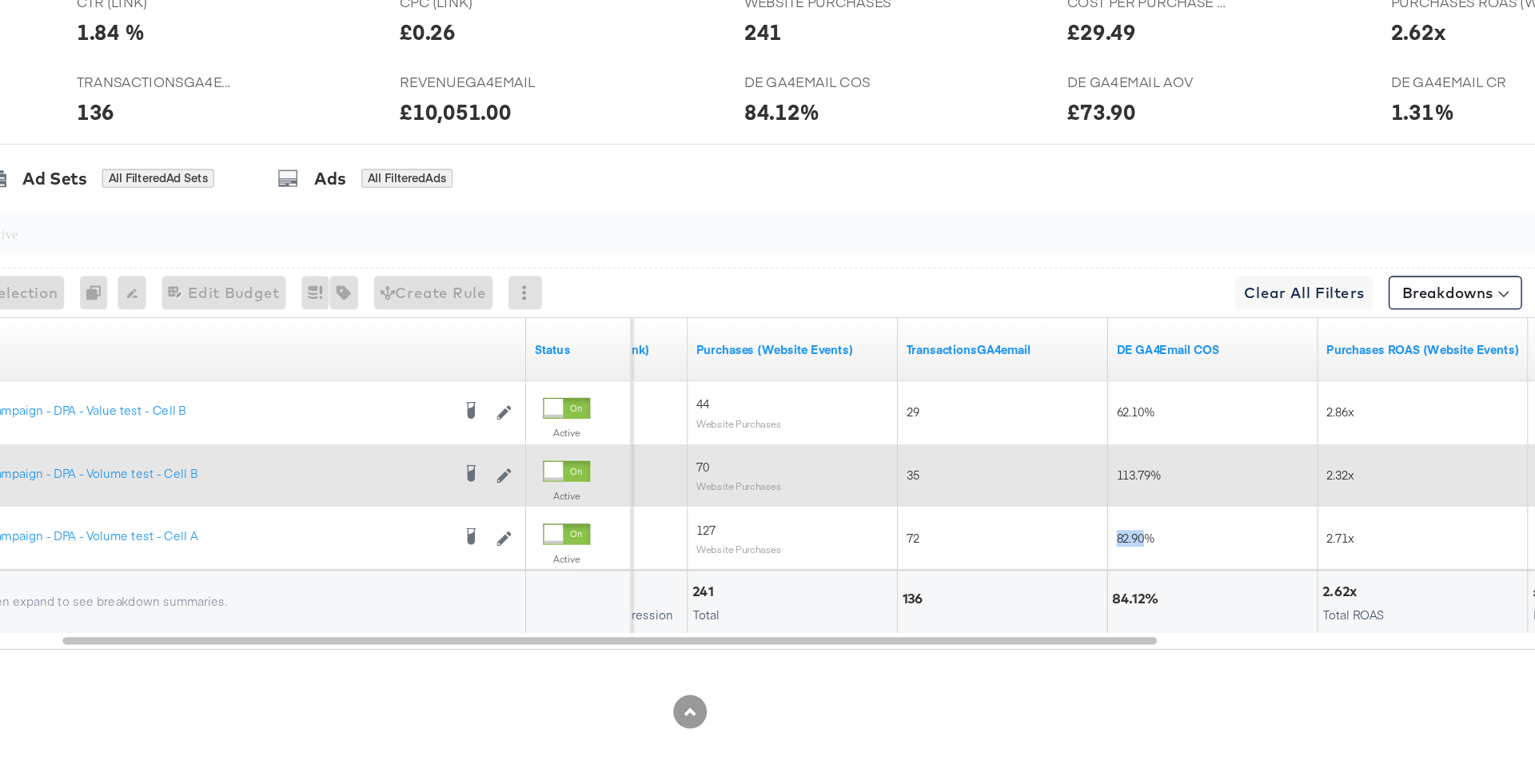
click at [1106, 563] on div "113.79%" at bounding box center [1166, 549] width 160 height 48
click at [1105, 548] on span "113.79%" at bounding box center [1109, 548] width 33 height 12
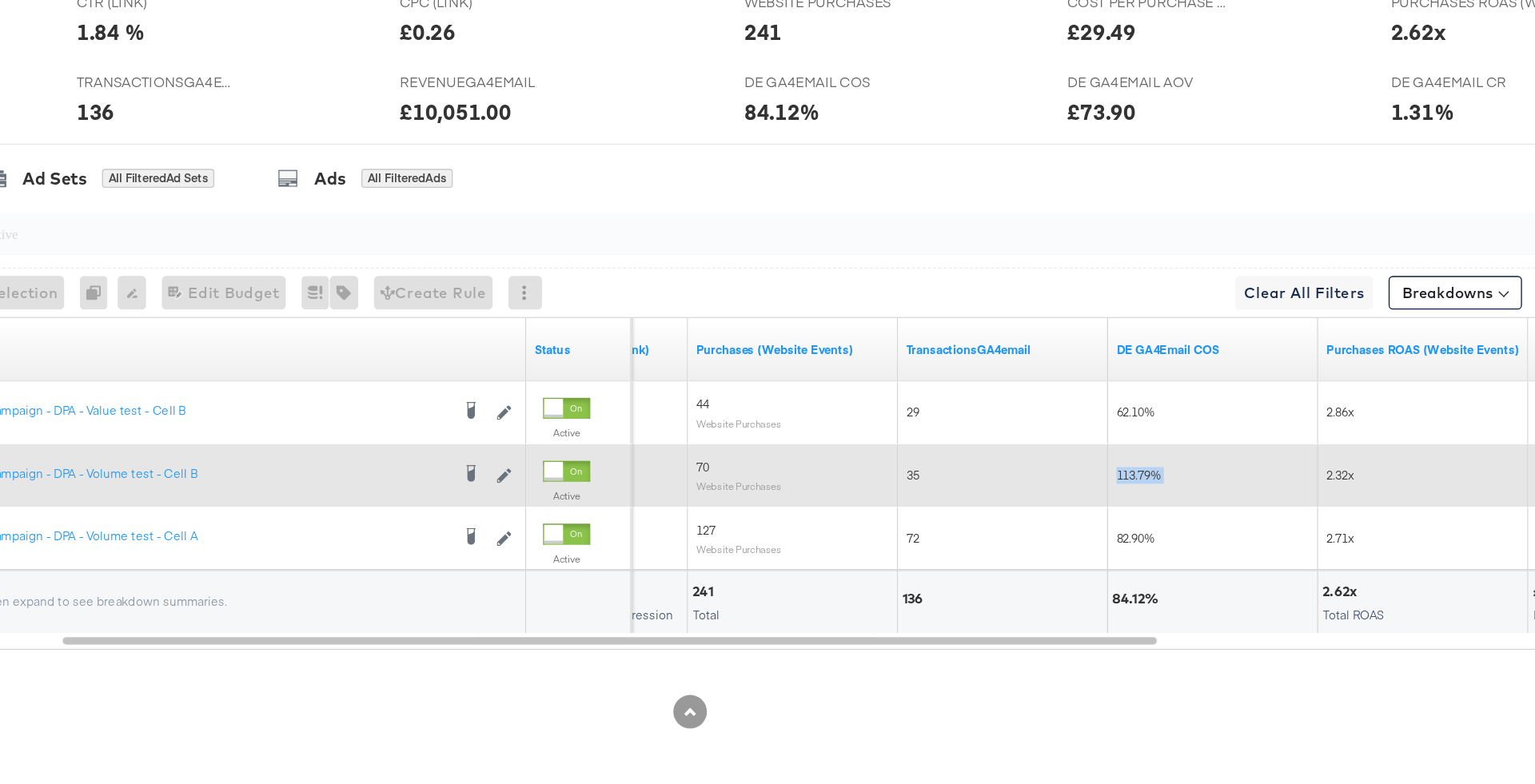
copy span "113.79%"
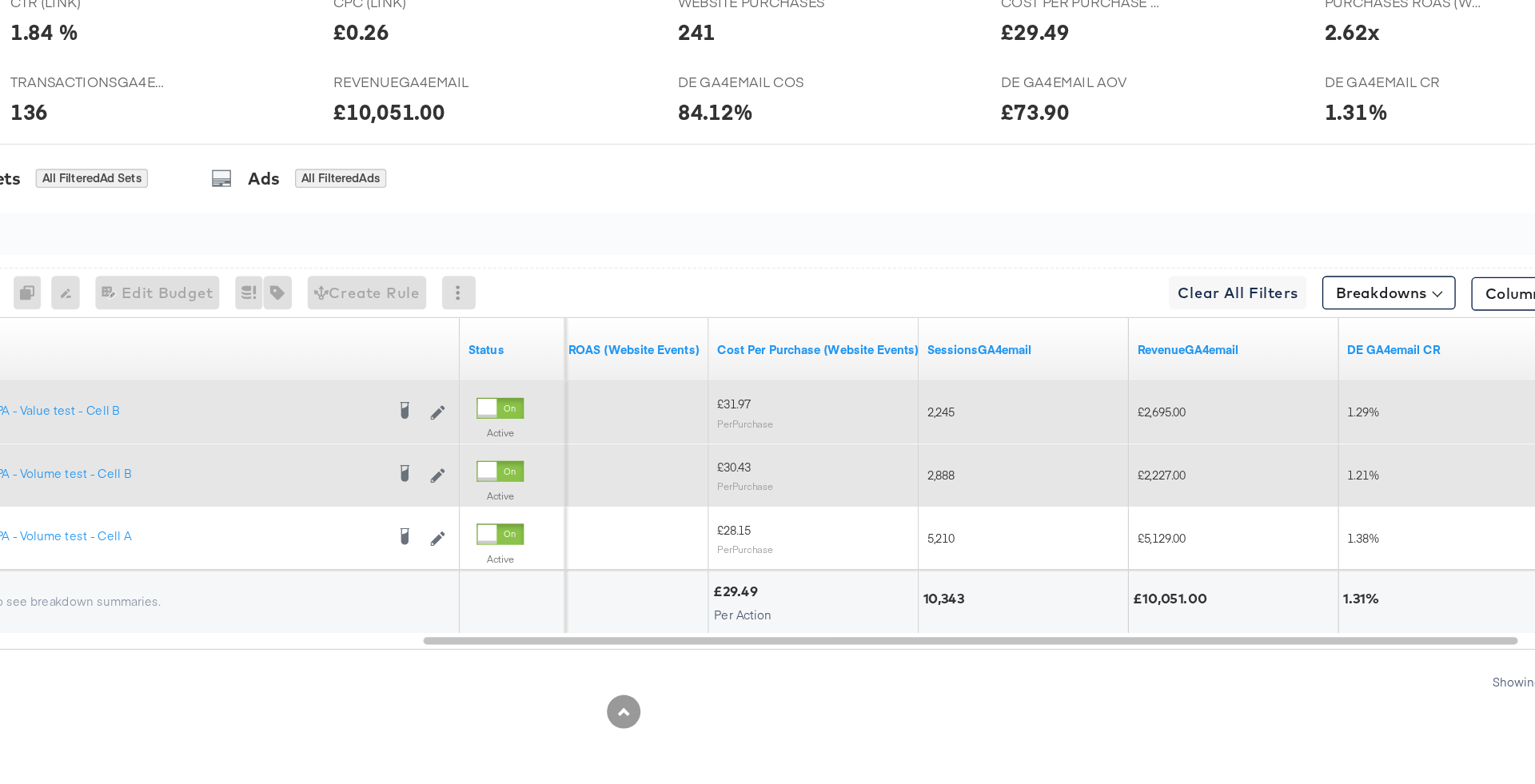
click at [1334, 499] on span "1.29%" at bounding box center [1329, 500] width 24 height 12
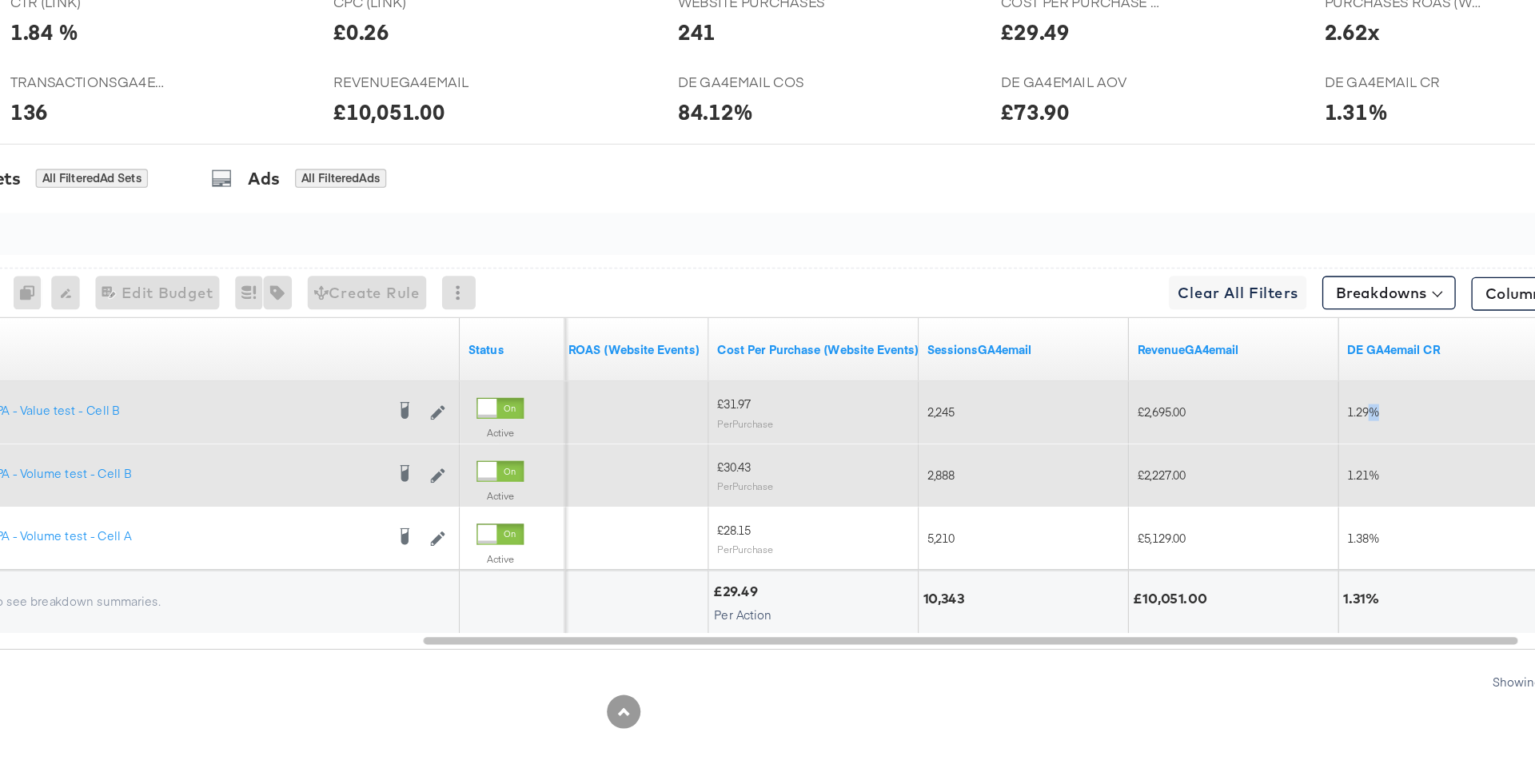
click at [1334, 499] on span "1.29%" at bounding box center [1329, 500] width 24 height 12
copy span "1.29%"
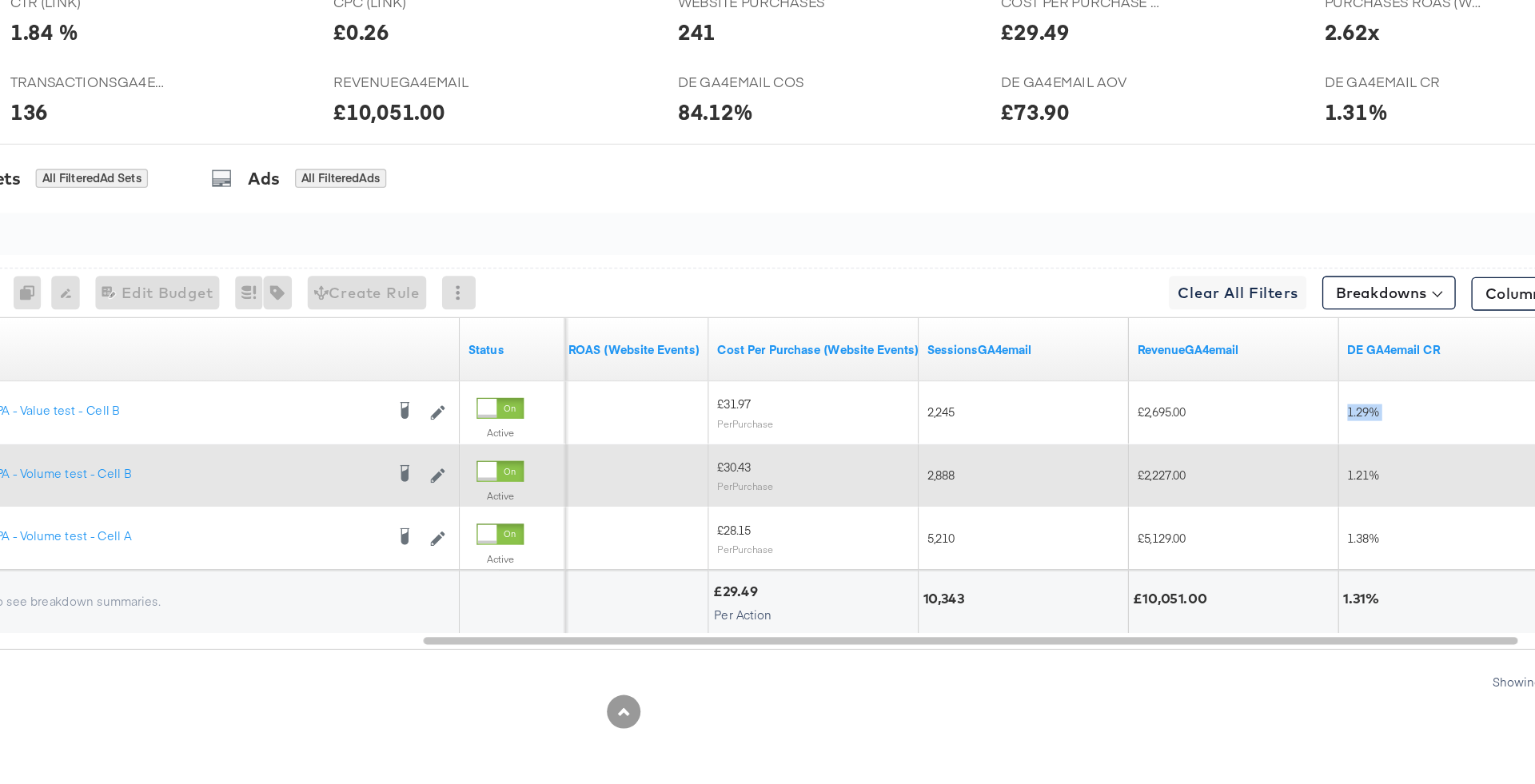
click at [1335, 537] on div "1.21%" at bounding box center [1392, 549] width 160 height 26
copy span "1.21%"
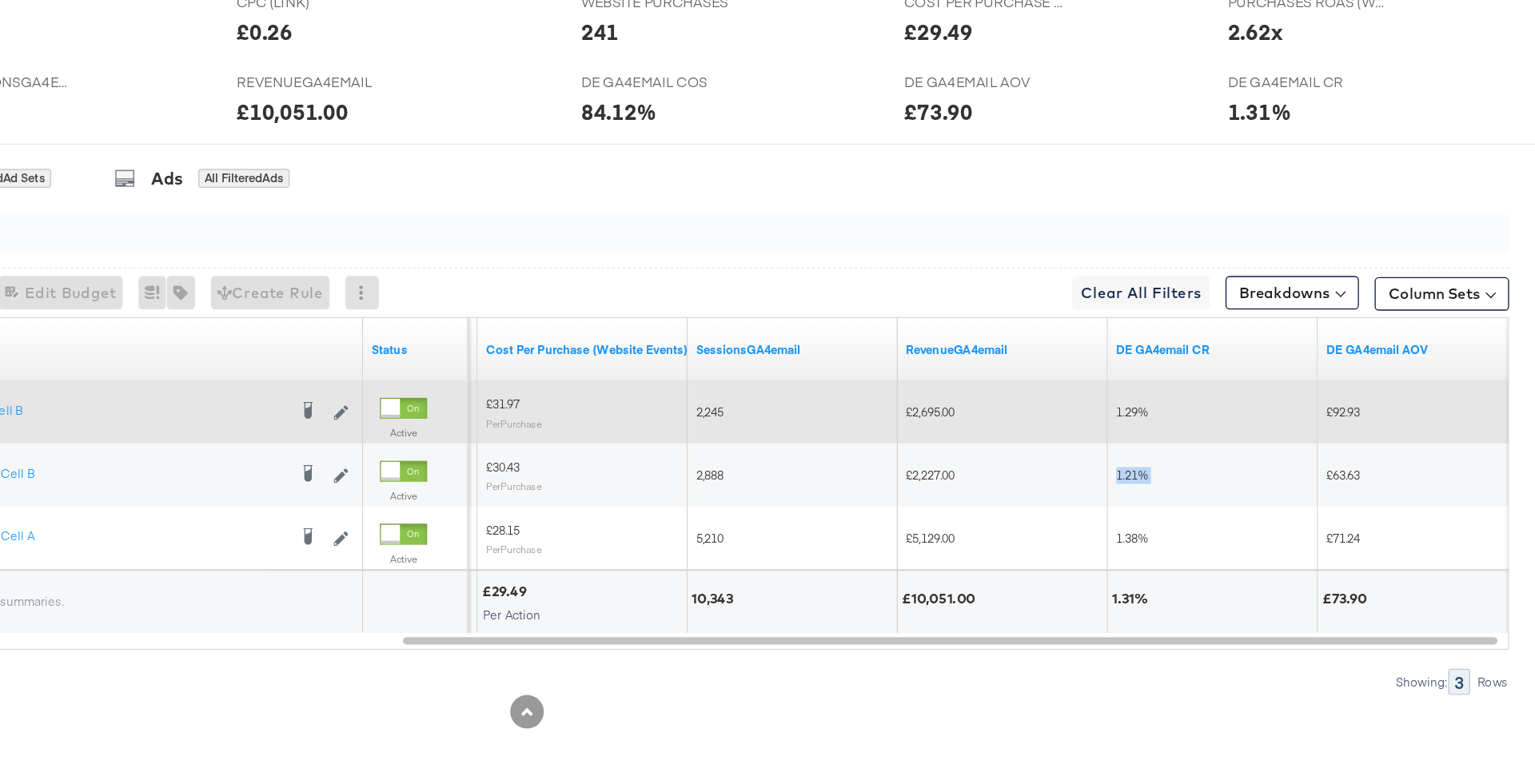
click at [1391, 507] on div "£92.93" at bounding box center [1449, 500] width 160 height 26
click at [1387, 495] on span "£92.93" at bounding box center [1388, 500] width 26 height 12
copy span "£92.93"
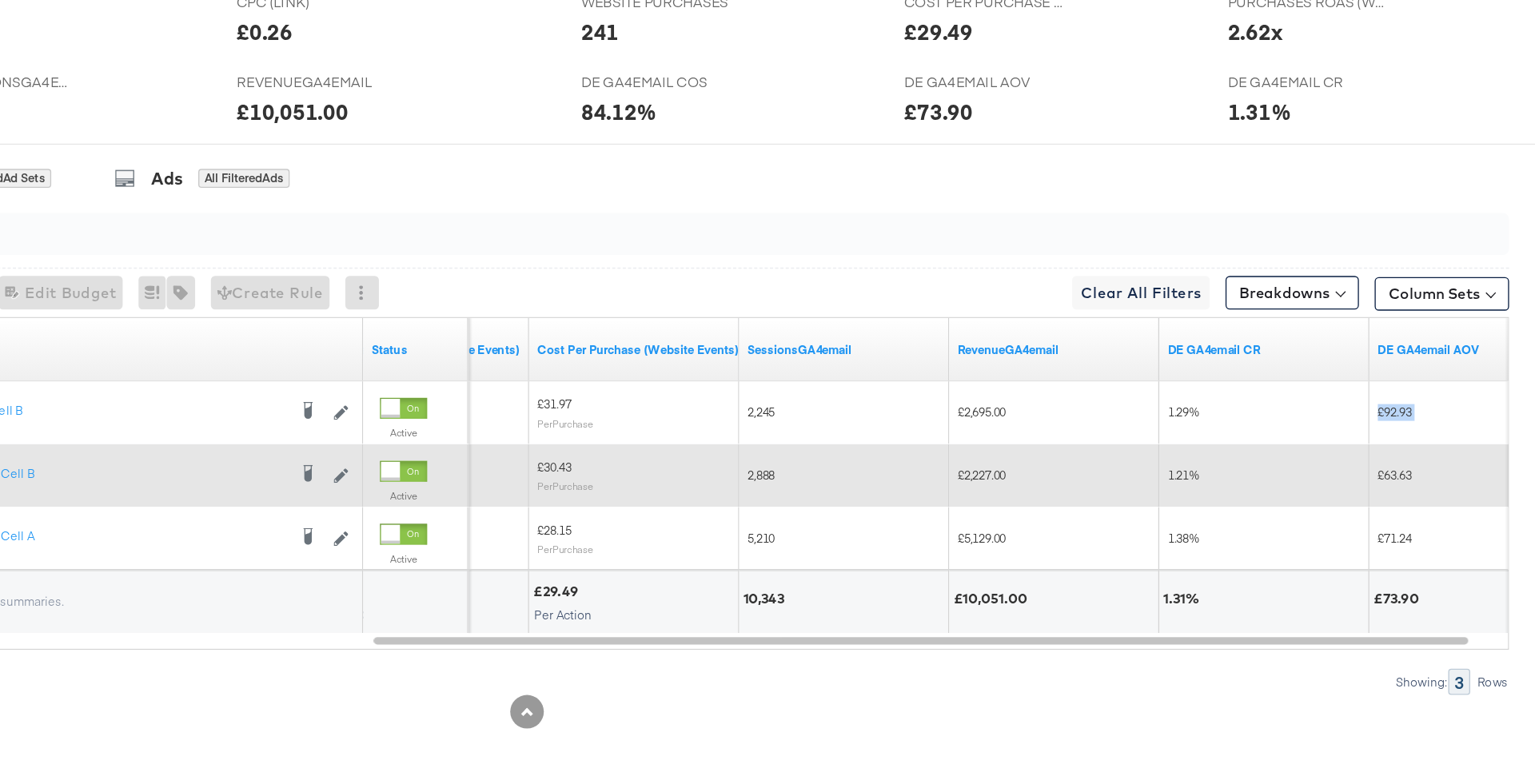
click at [1430, 550] on span "£63.63" at bounding box center [1427, 548] width 26 height 12
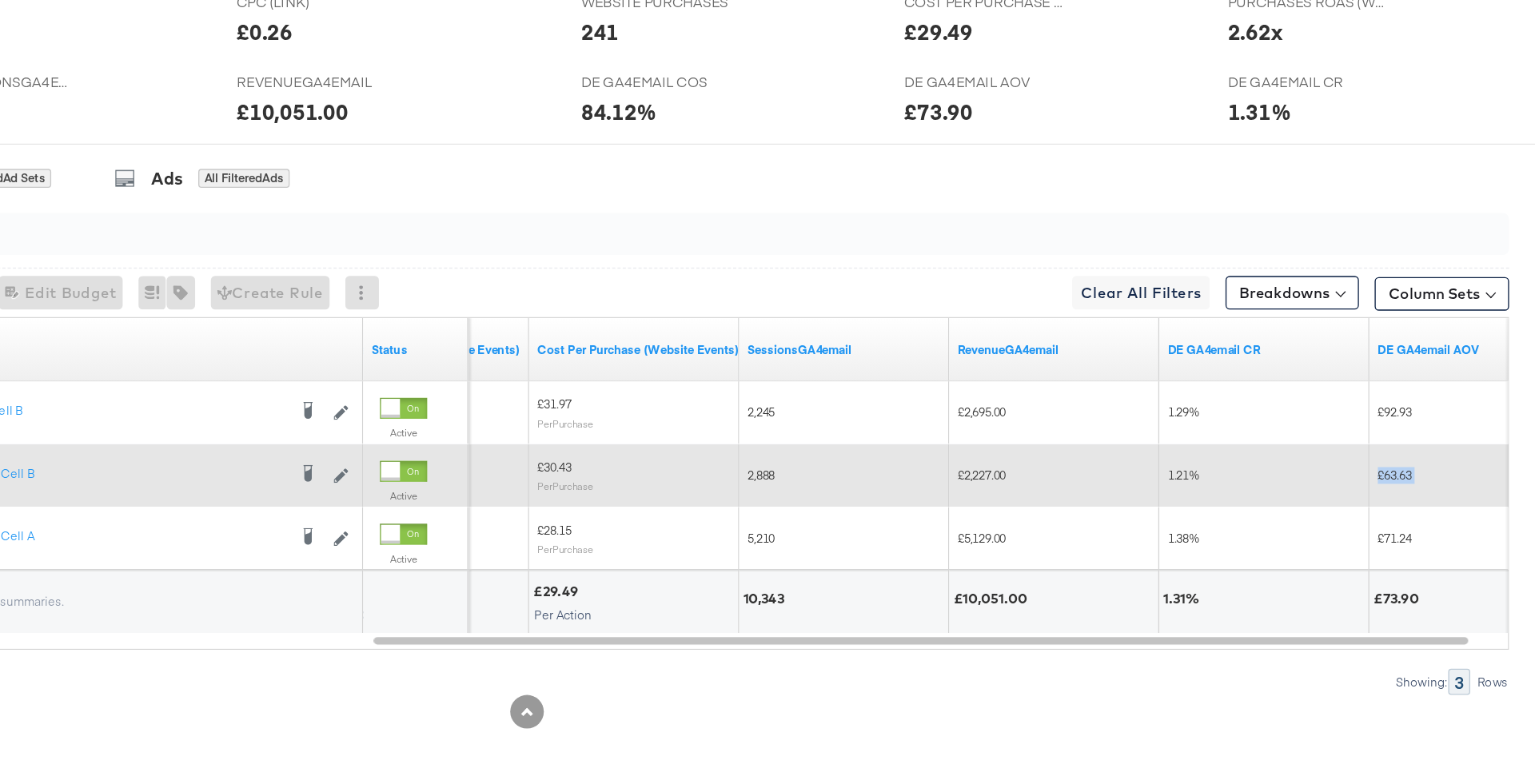
copy span "£63.63"
